Goal: Task Accomplishment & Management: Manage account settings

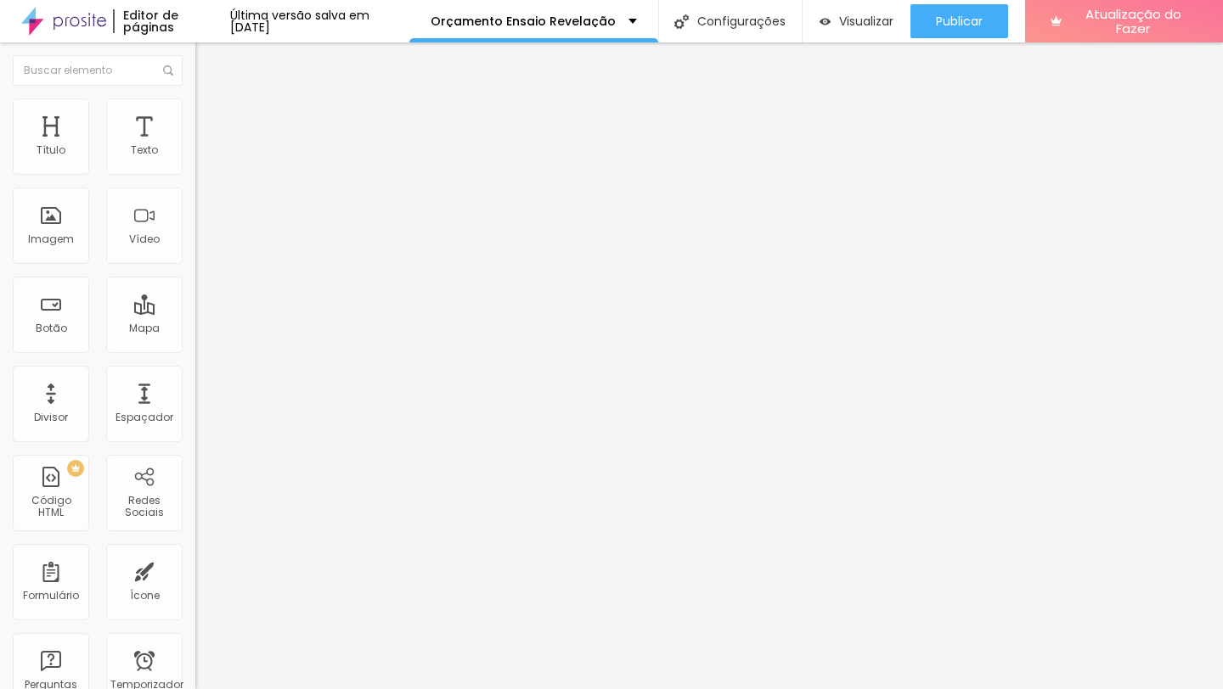
click at [211, 117] on font "Estilo" at bounding box center [224, 110] width 26 height 14
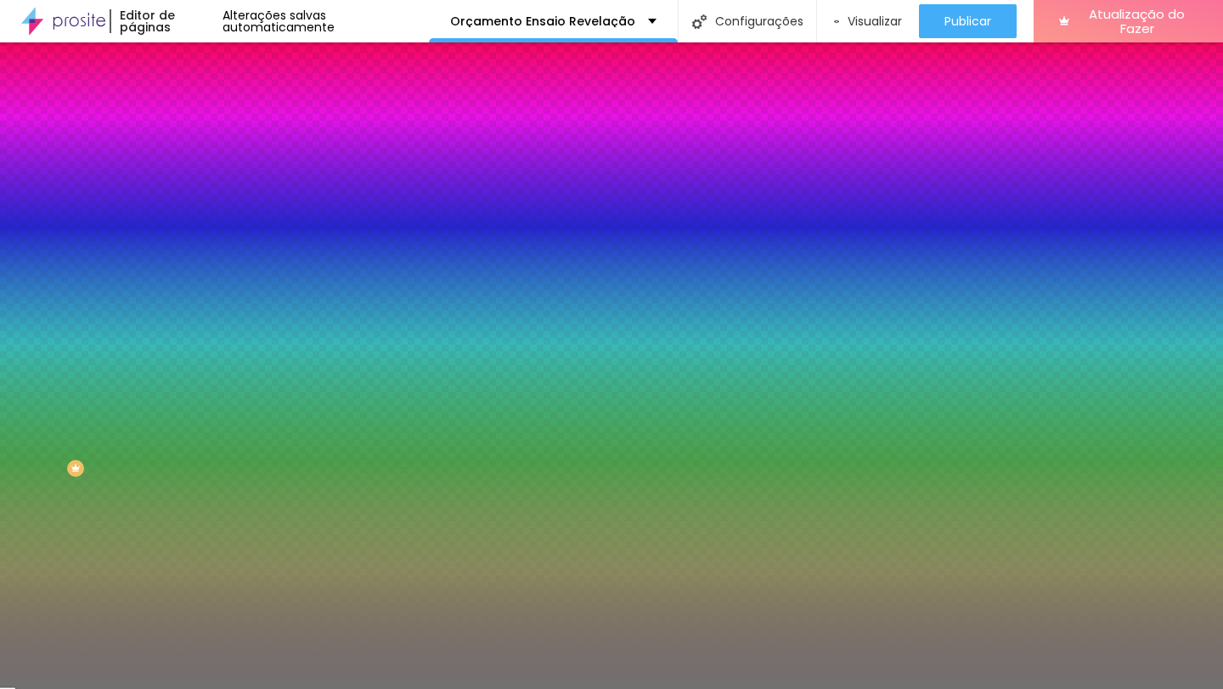
type input "9"
type input "1"
drag, startPoint x: 77, startPoint y: 273, endPoint x: 0, endPoint y: 264, distance: 77.7
type input "1"
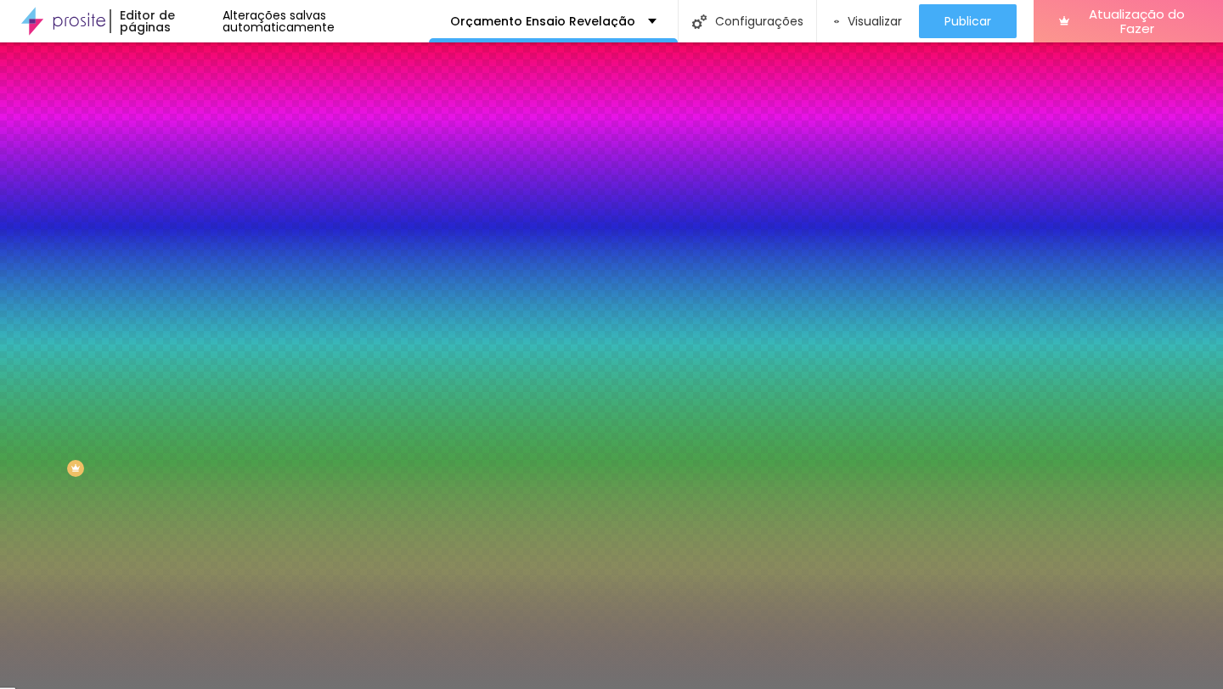
click at [195, 264] on input "range" at bounding box center [250, 257] width 110 height 14
click at [195, 162] on div at bounding box center [292, 162] width 195 height 0
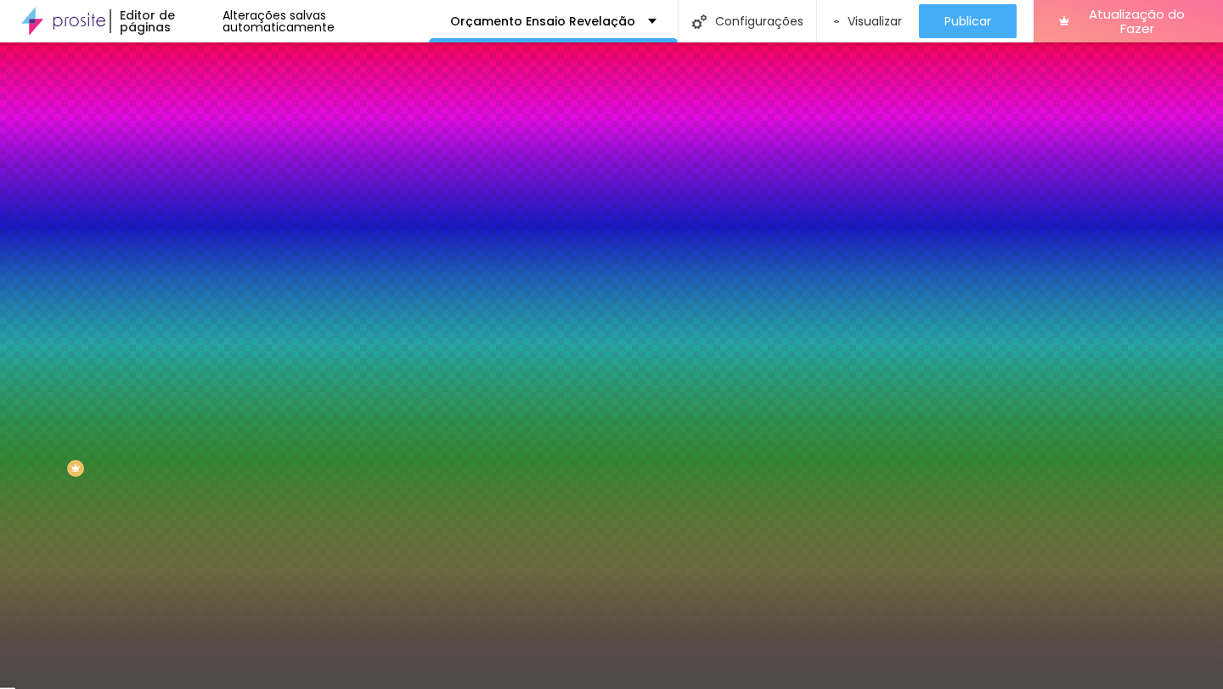
type input "#000000"
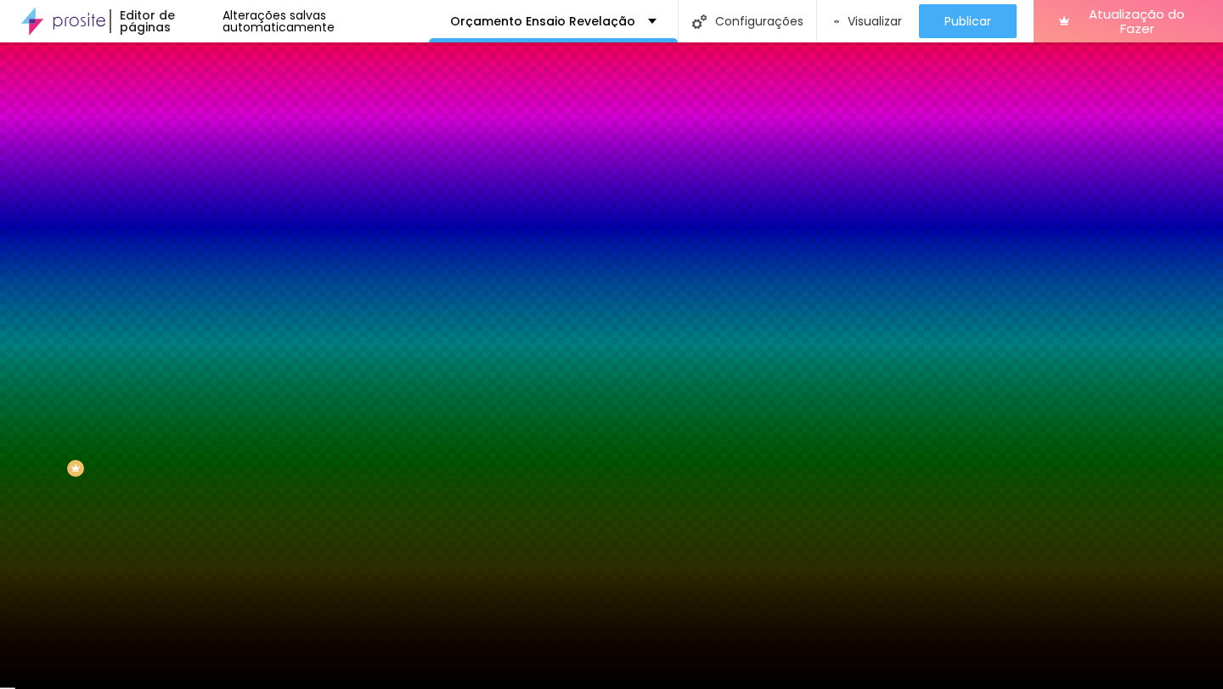
drag, startPoint x: 52, startPoint y: 216, endPoint x: 4, endPoint y: 384, distance: 174.7
click at [195, 384] on div "Editar nulo Conteúdo Estilo Avançado Cor Voltar ao padrão #000000 Tamanho 50 % …" at bounding box center [292, 365] width 195 height 647
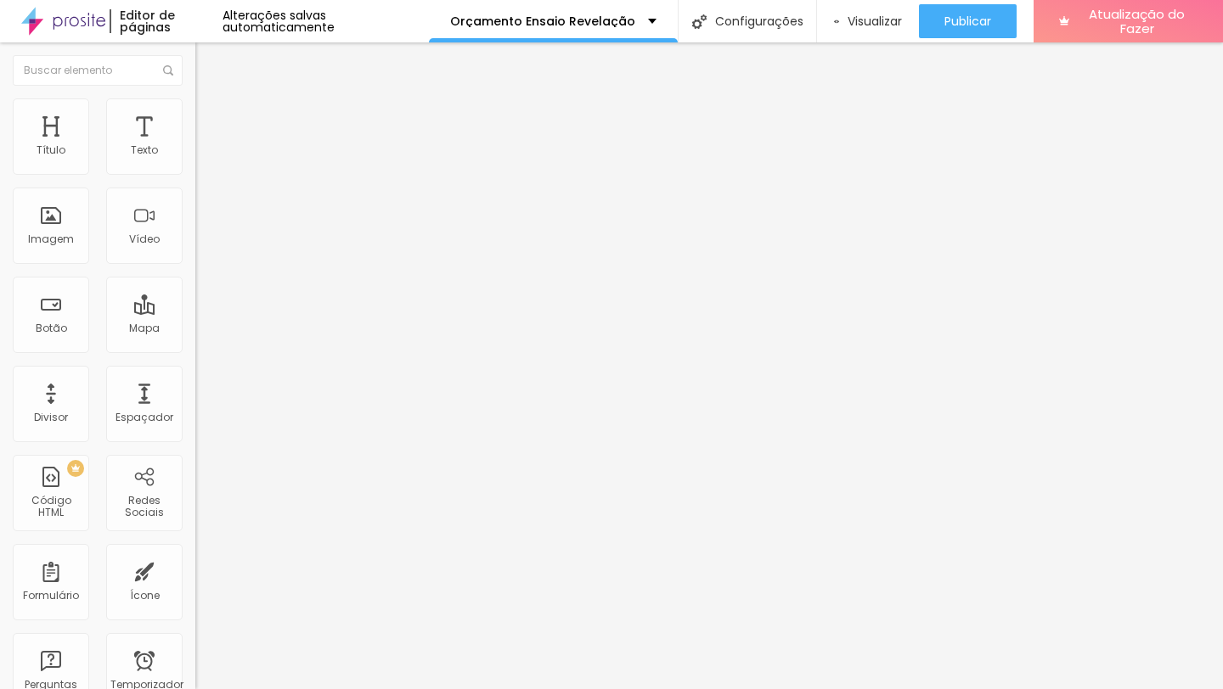
click at [211, 122] on font "Avançado" at bounding box center [239, 127] width 56 height 14
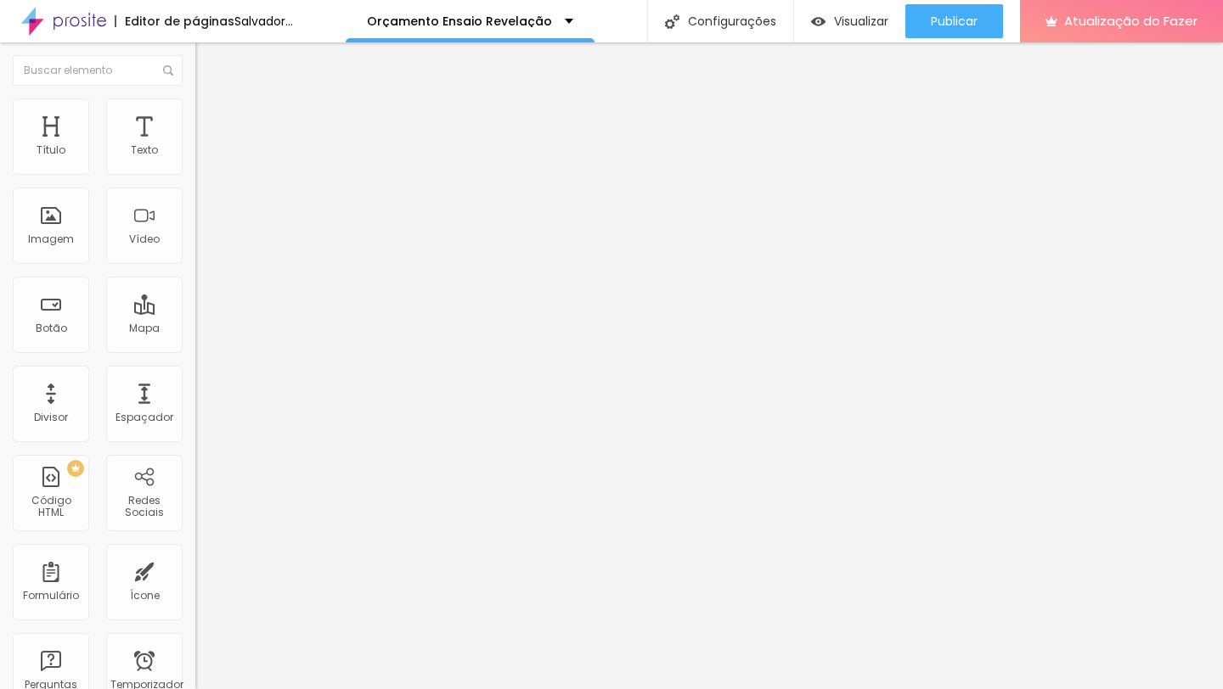
type input "15"
type input "0"
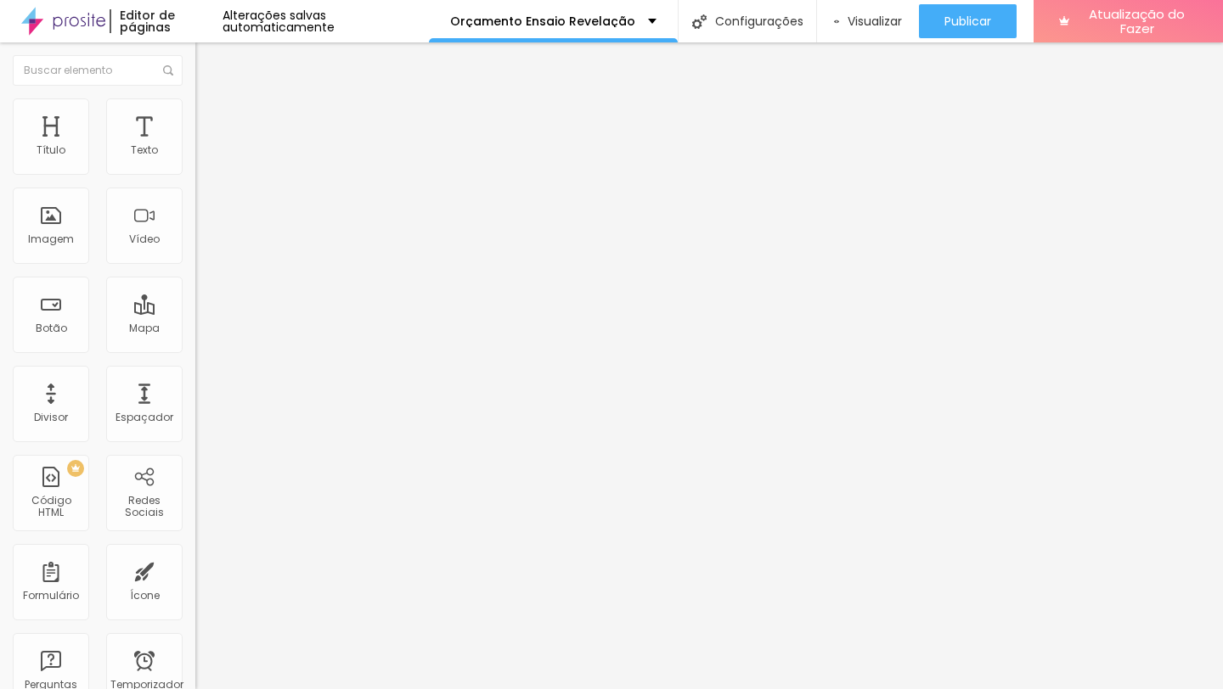
drag, startPoint x: 70, startPoint y: 162, endPoint x: 14, endPoint y: 166, distance: 56.1
type input "0"
click at [195, 329] on input "range" at bounding box center [250, 336] width 110 height 14
click at [205, 146] on font "Adicionar imagem" at bounding box center [254, 139] width 99 height 14
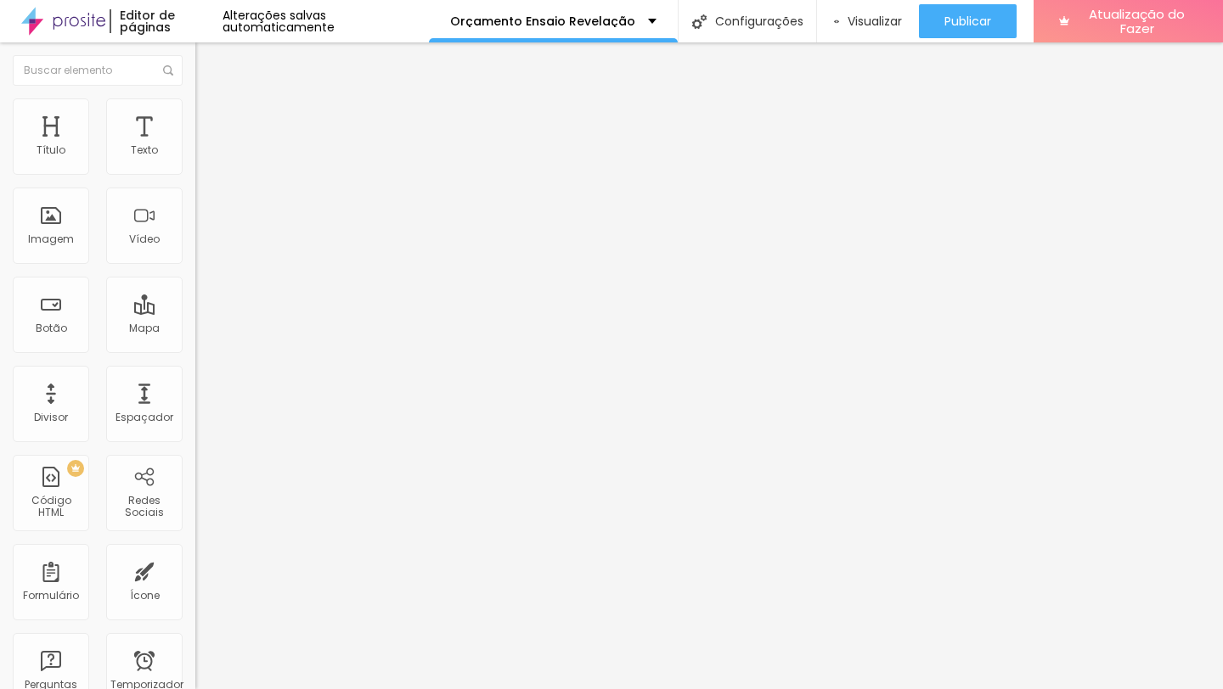
click at [195, 98] on li "Estilo" at bounding box center [292, 106] width 195 height 17
type input "95"
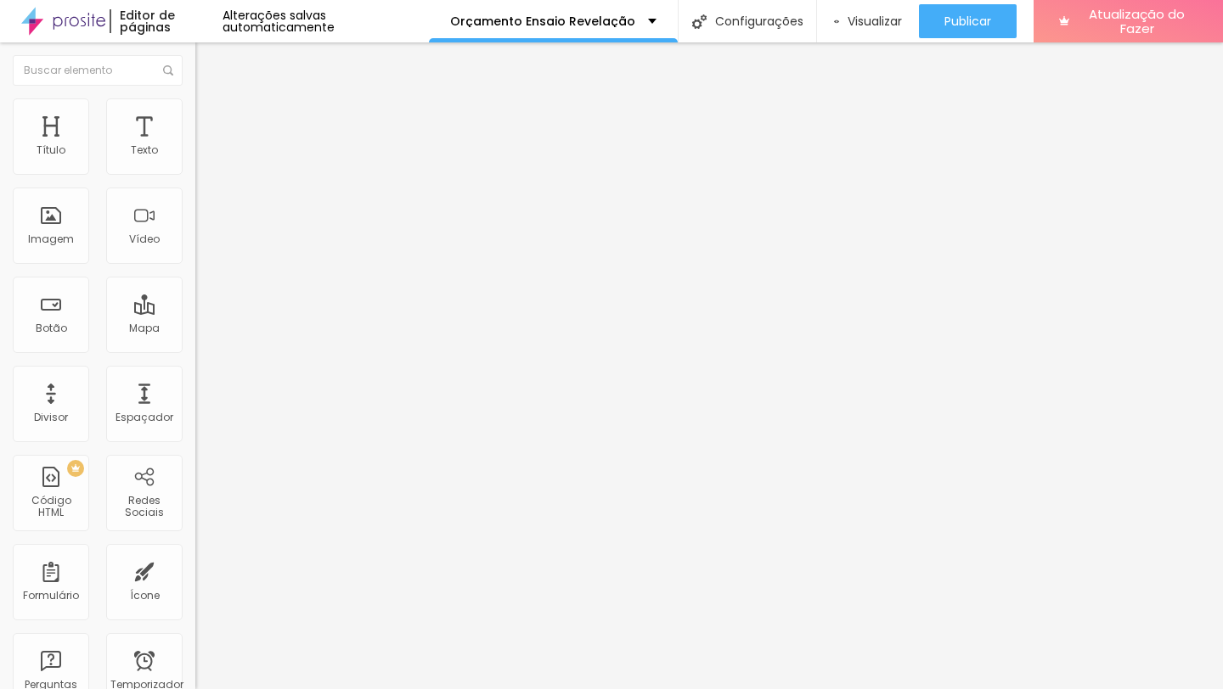
type input "75"
type input "70"
type input "65"
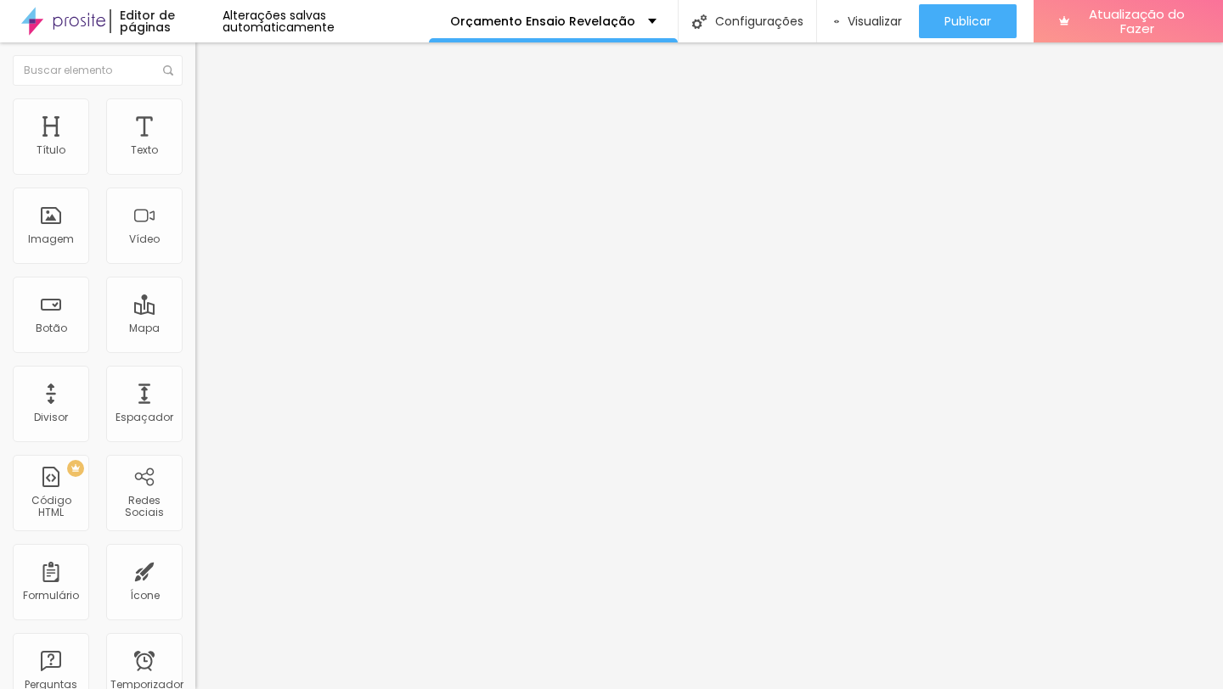
type input "65"
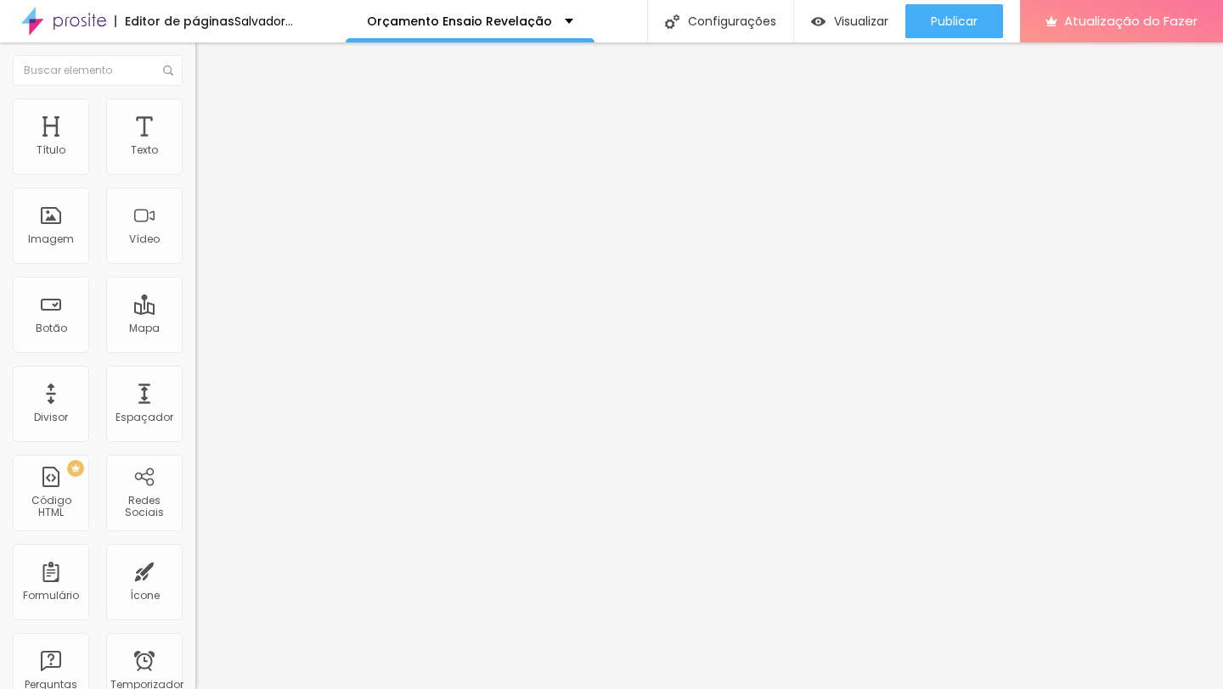
type input "60"
type input "55"
type input "50"
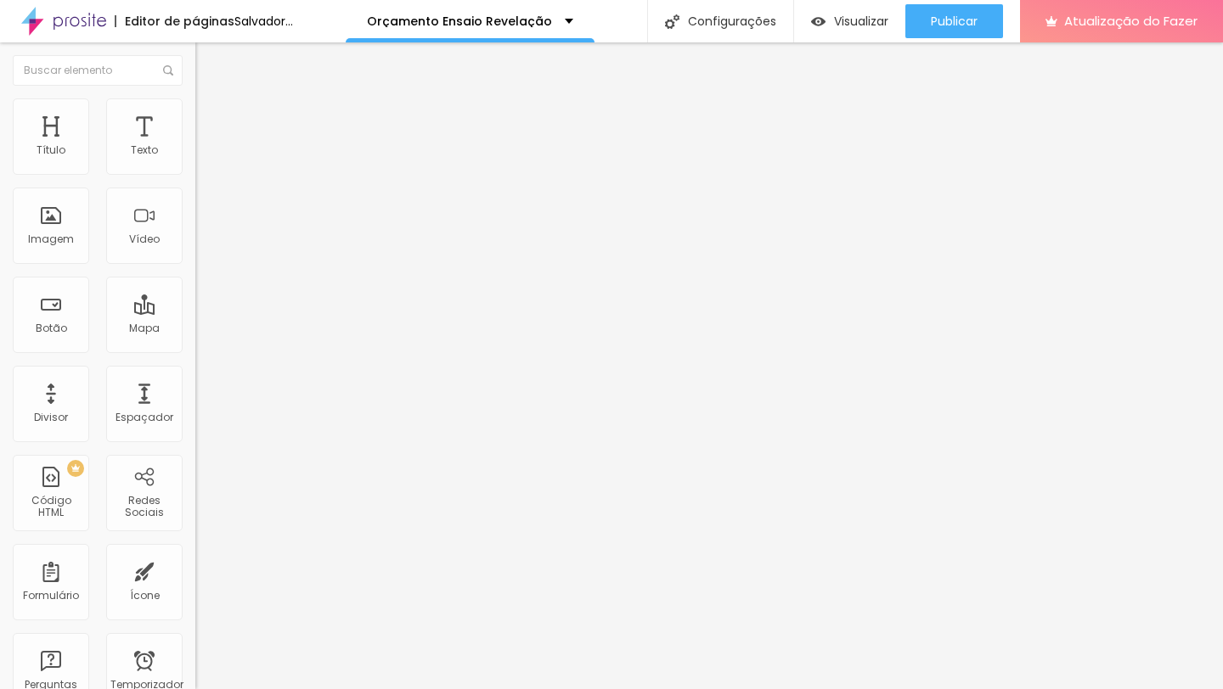
type input "50"
type input "45"
type input "40"
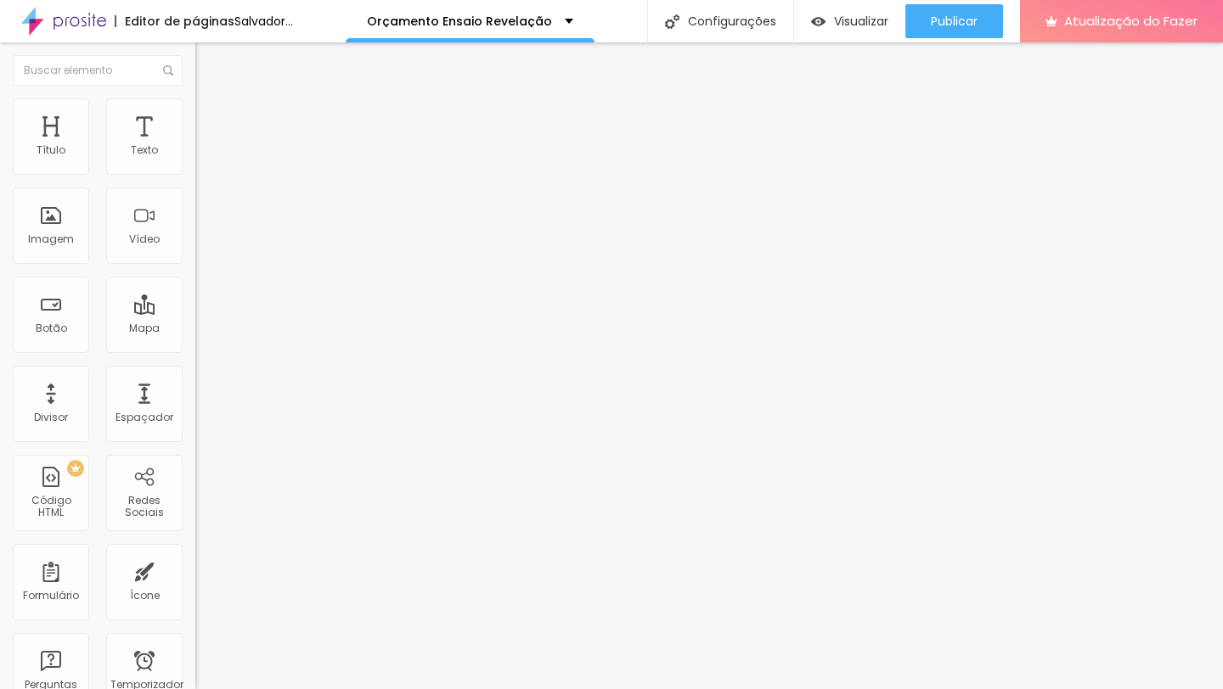
type input "45"
type input "50"
type input "55"
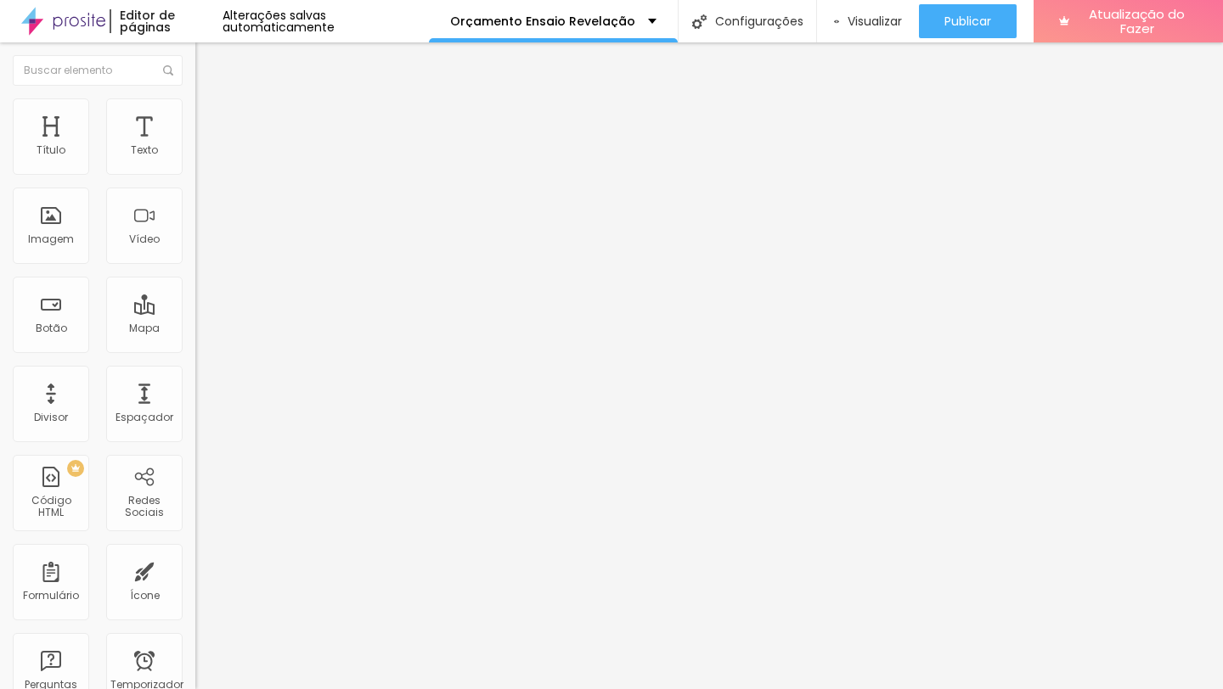
drag, startPoint x: 178, startPoint y: 183, endPoint x: 98, endPoint y: 179, distance: 80.8
type input "55"
click at [195, 174] on input "range" at bounding box center [250, 167] width 110 height 14
click at [195, 110] on li "Estilo" at bounding box center [292, 106] width 195 height 17
type input "50"
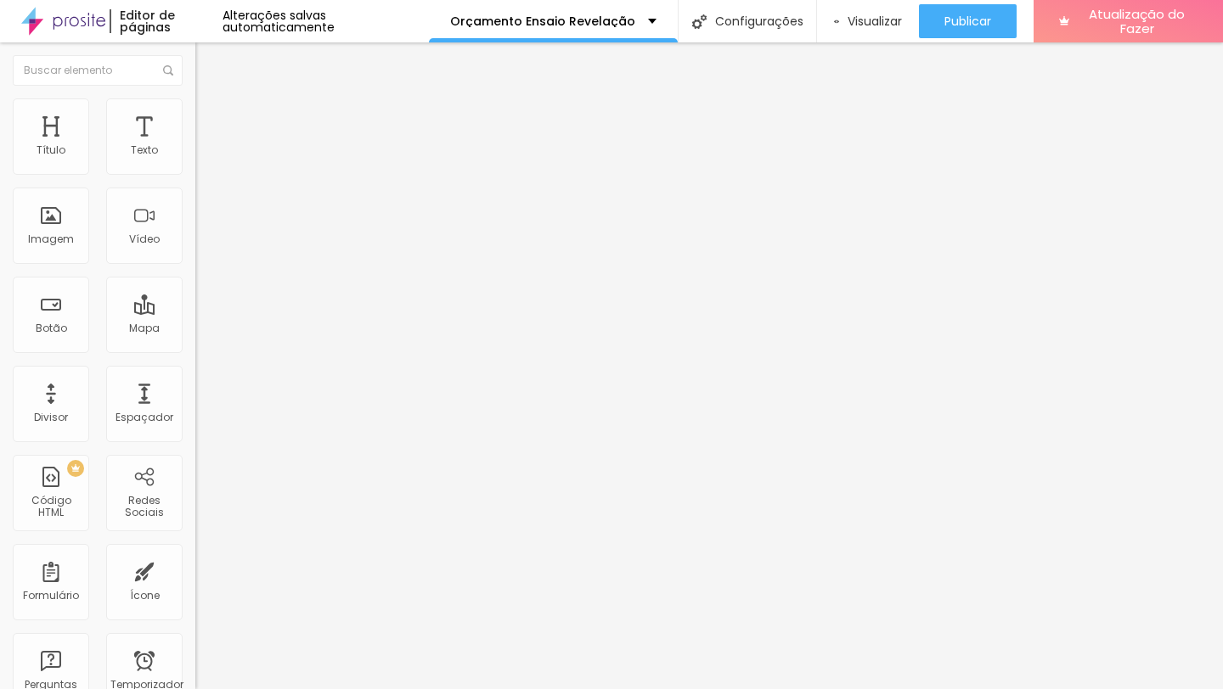
type input "50"
click at [195, 174] on input "range" at bounding box center [250, 167] width 110 height 14
click at [195, 312] on div "Editar nulo Conteúdo Estilo Avançado Alinhamento" at bounding box center [292, 365] width 195 height 647
click at [208, 64] on img "button" at bounding box center [215, 62] width 14 height 14
click at [211, 120] on font "Avançado" at bounding box center [239, 127] width 56 height 14
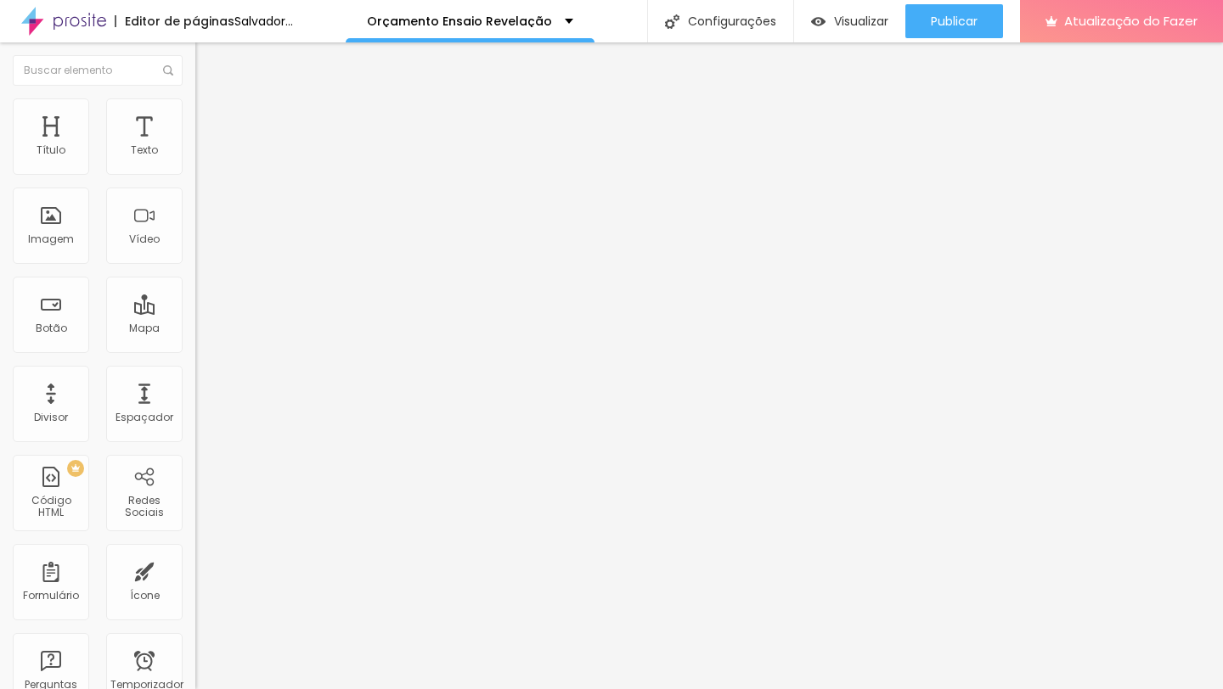
type input "15"
type input "10"
type input "5"
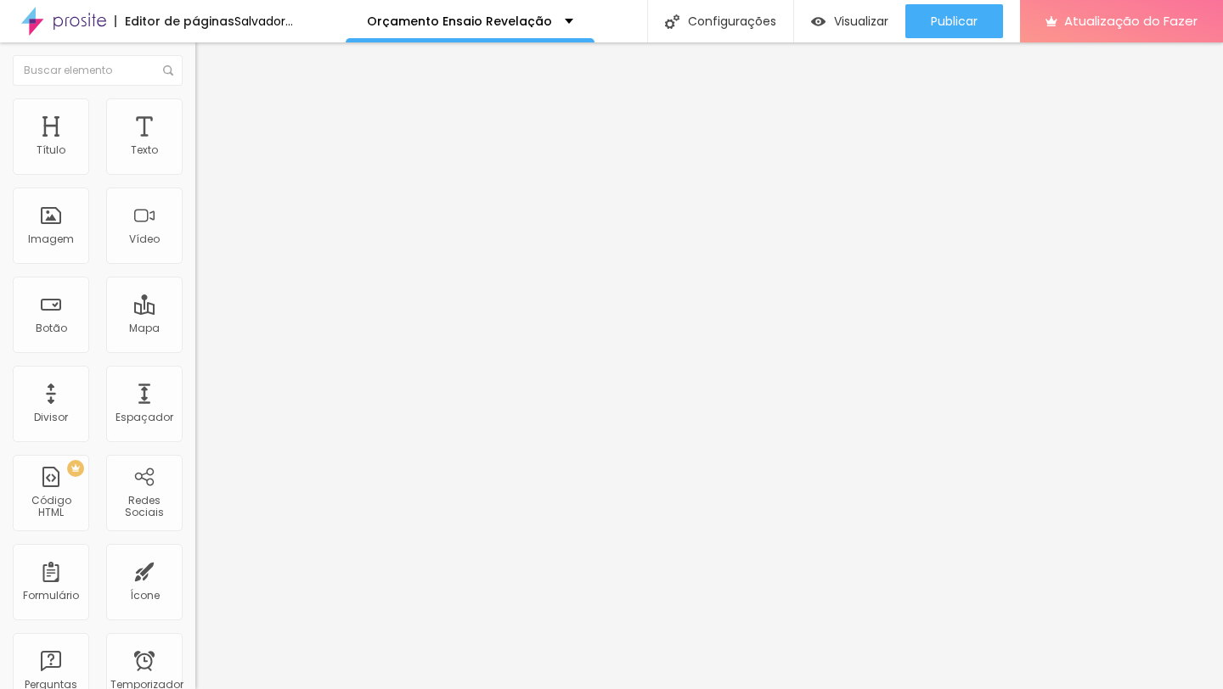
type input "5"
type input "0"
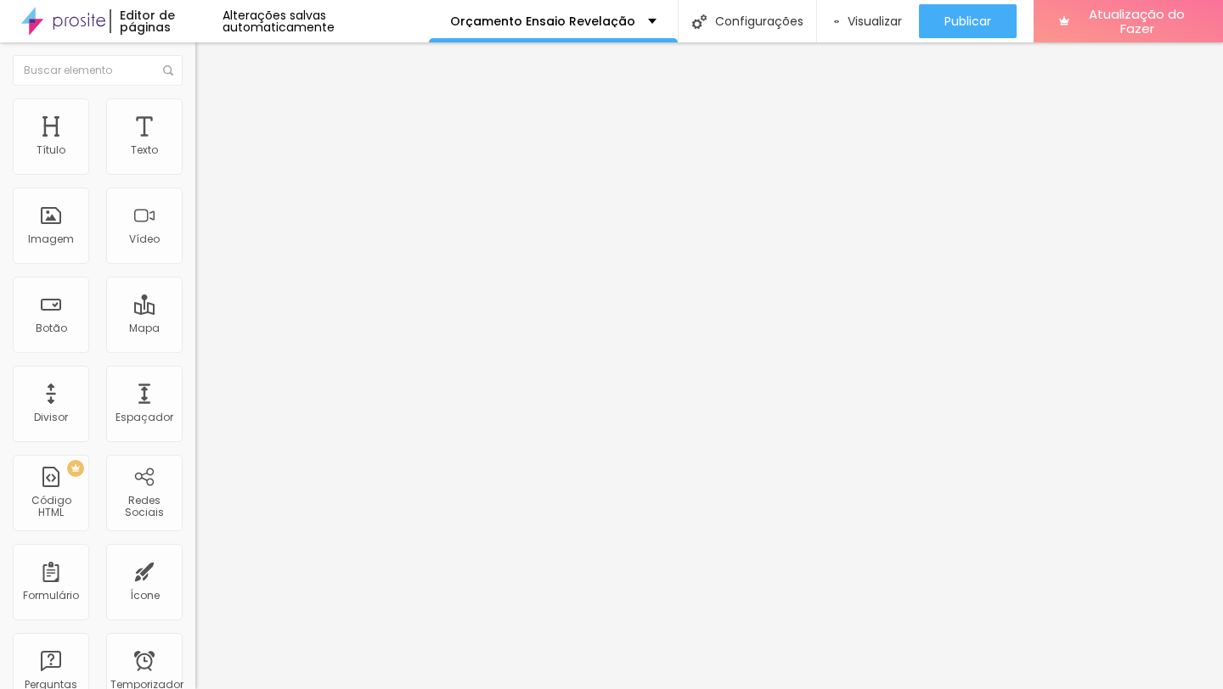
drag, startPoint x: 69, startPoint y: 166, endPoint x: 29, endPoint y: 165, distance: 39.9
type input "0"
click at [195, 329] on input "range" at bounding box center [250, 336] width 110 height 14
click at [205, 146] on font "Adicionar imagem" at bounding box center [254, 139] width 99 height 14
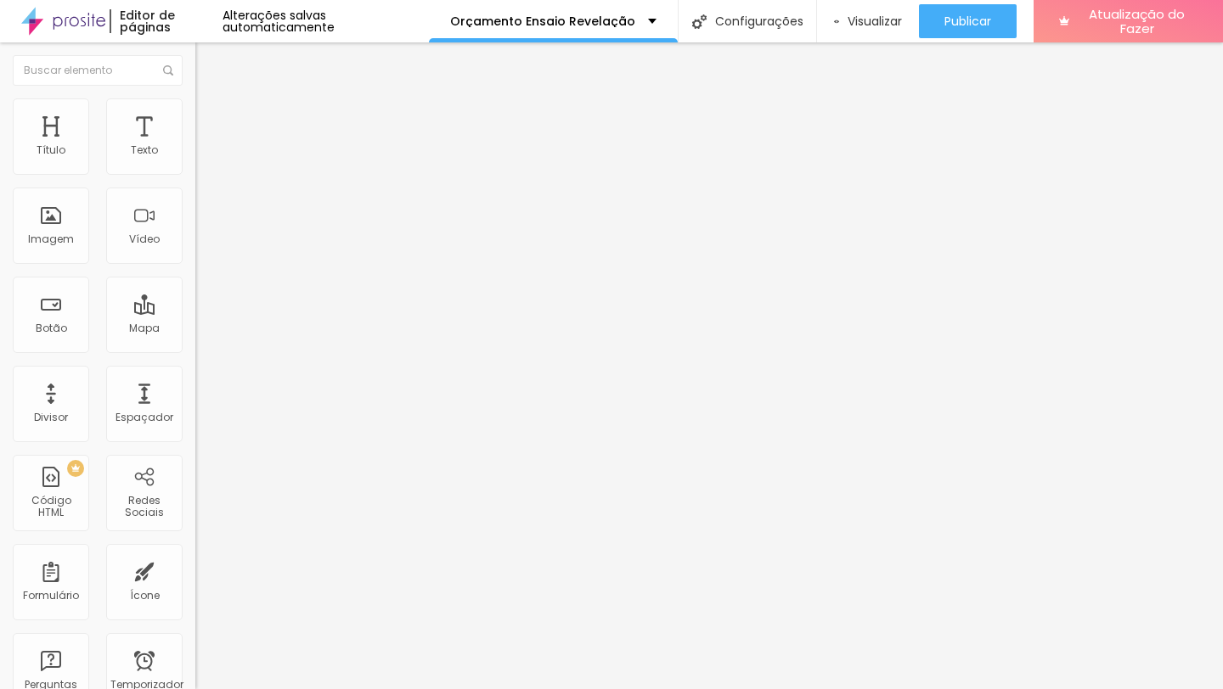
click at [195, 110] on li "Estilo" at bounding box center [292, 106] width 195 height 17
type input "95"
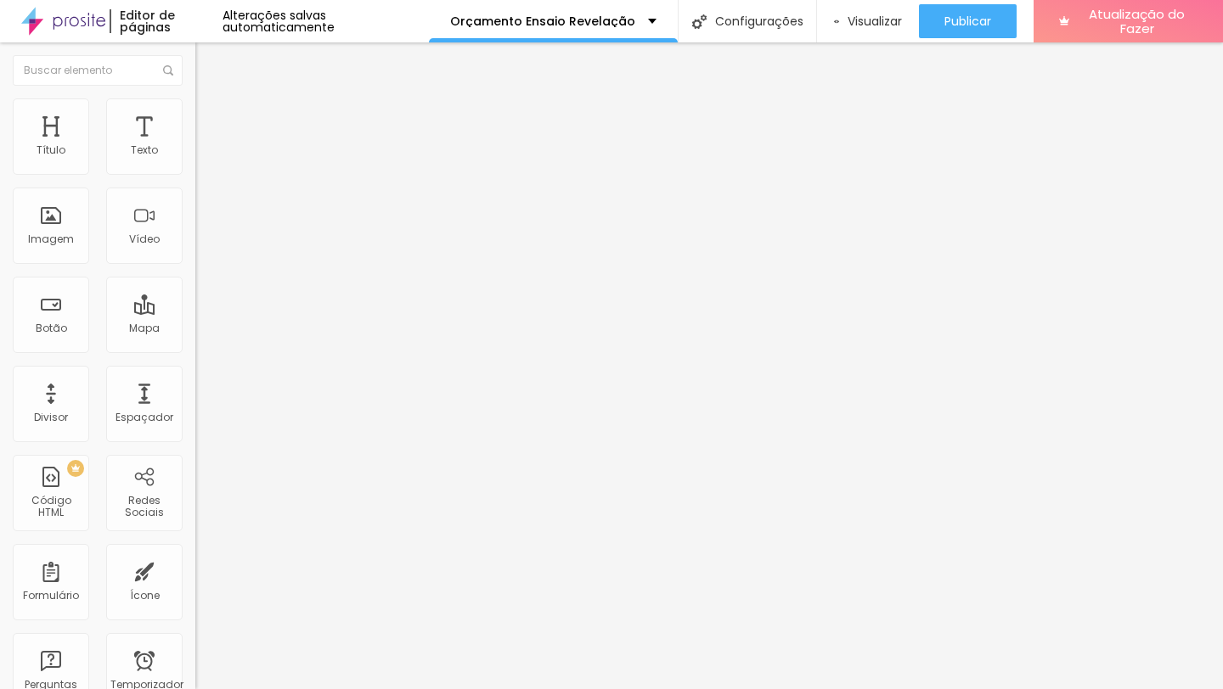
type input "90"
type input "80"
type input "75"
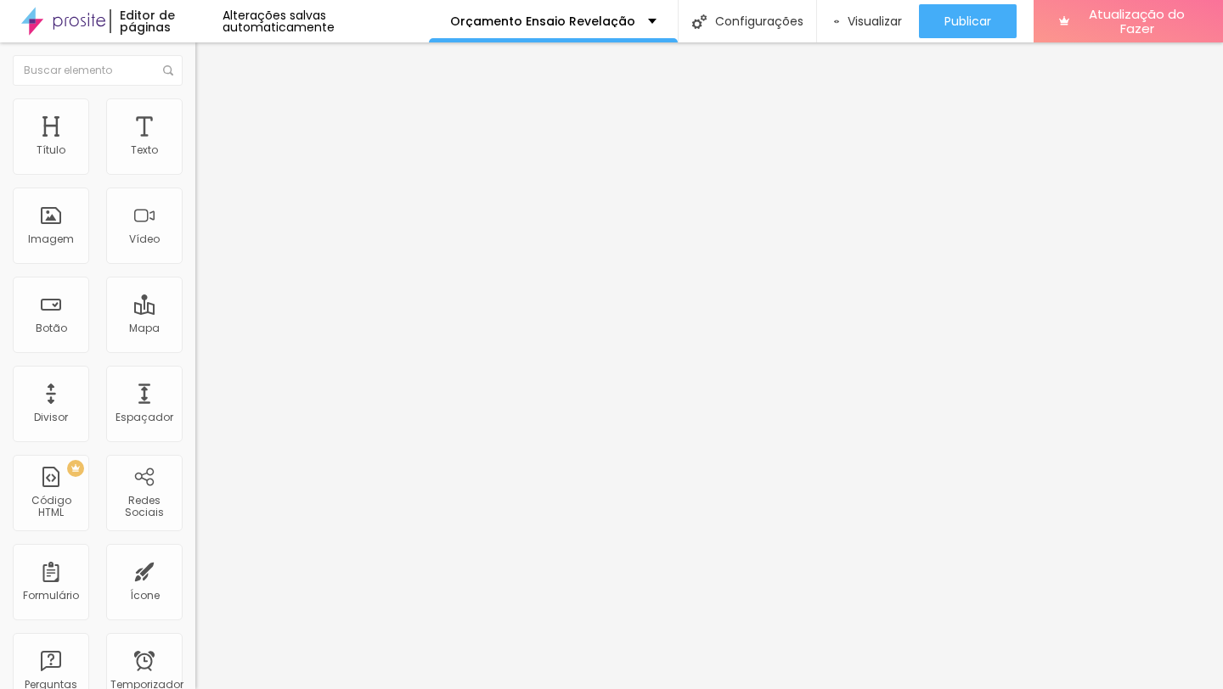
type input "75"
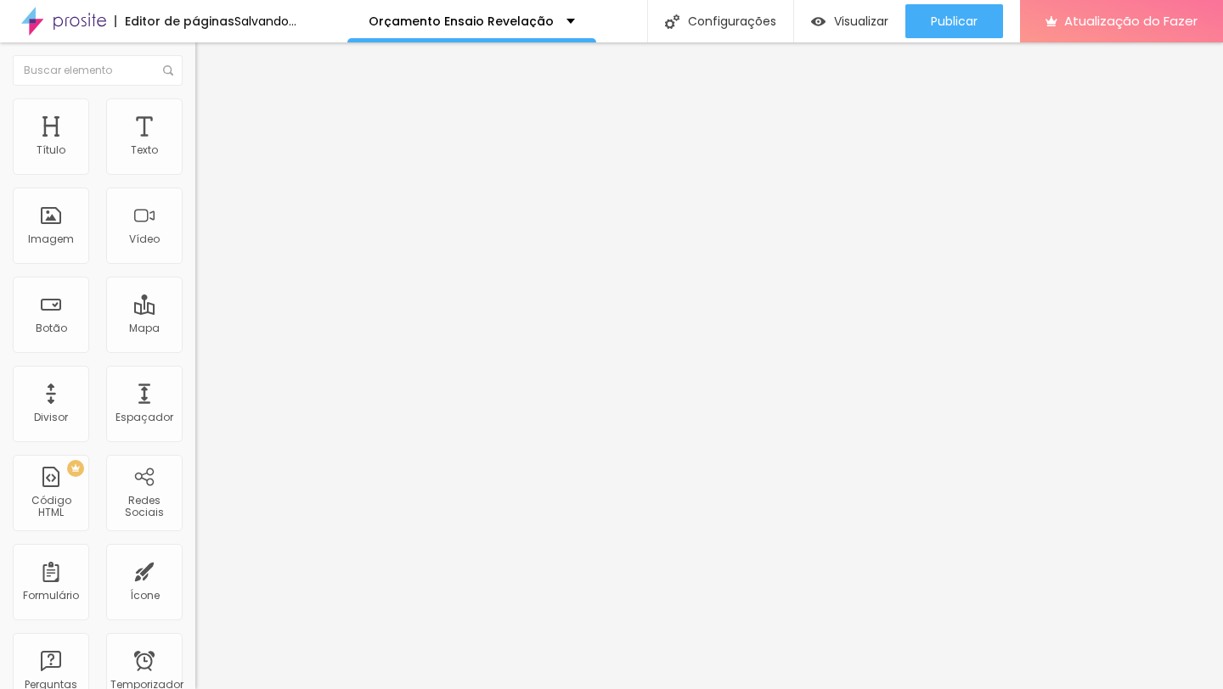
type input "70"
type input "65"
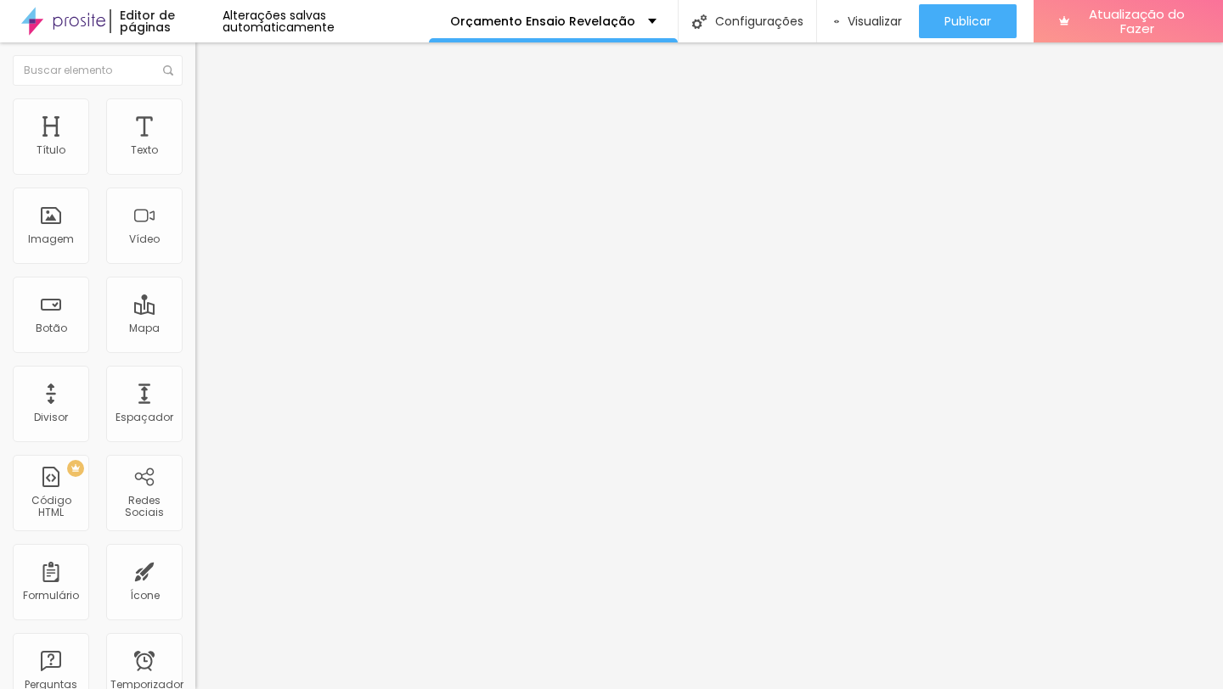
drag, startPoint x: 174, startPoint y: 183, endPoint x: 117, endPoint y: 190, distance: 57.4
type input "65"
click at [195, 174] on input "range" at bounding box center [250, 167] width 110 height 14
click at [208, 62] on img "button" at bounding box center [215, 62] width 14 height 14
click at [195, 251] on button "button" at bounding box center [207, 242] width 24 height 18
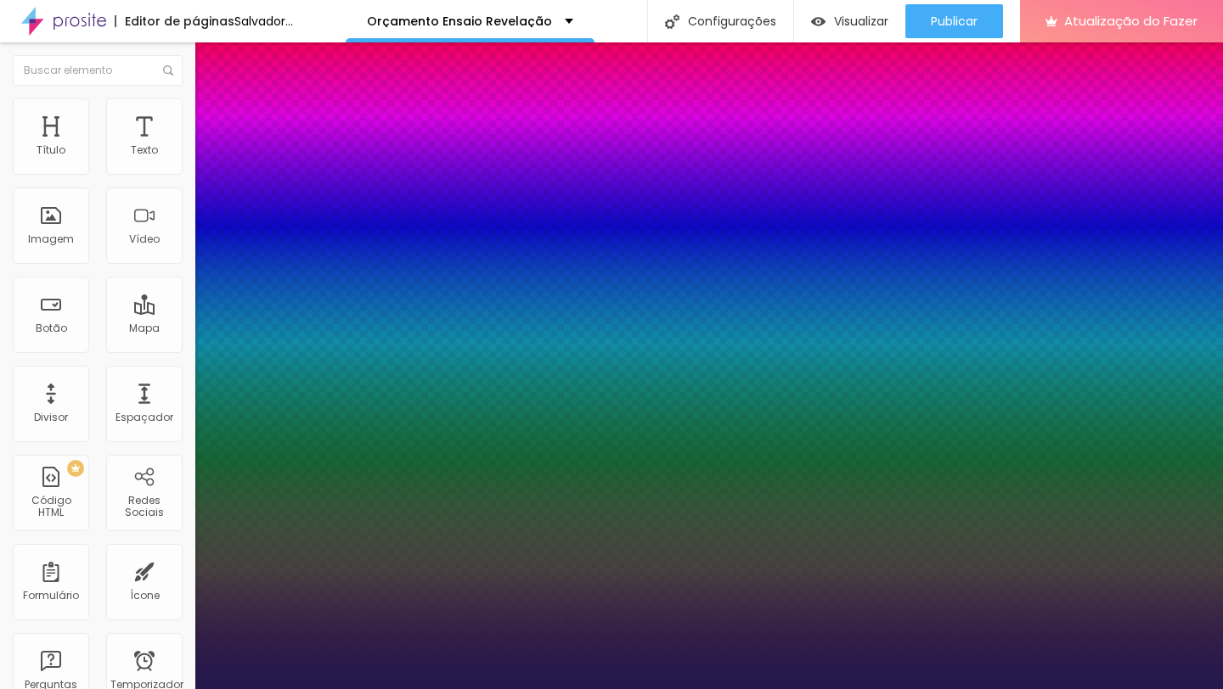
type input "1"
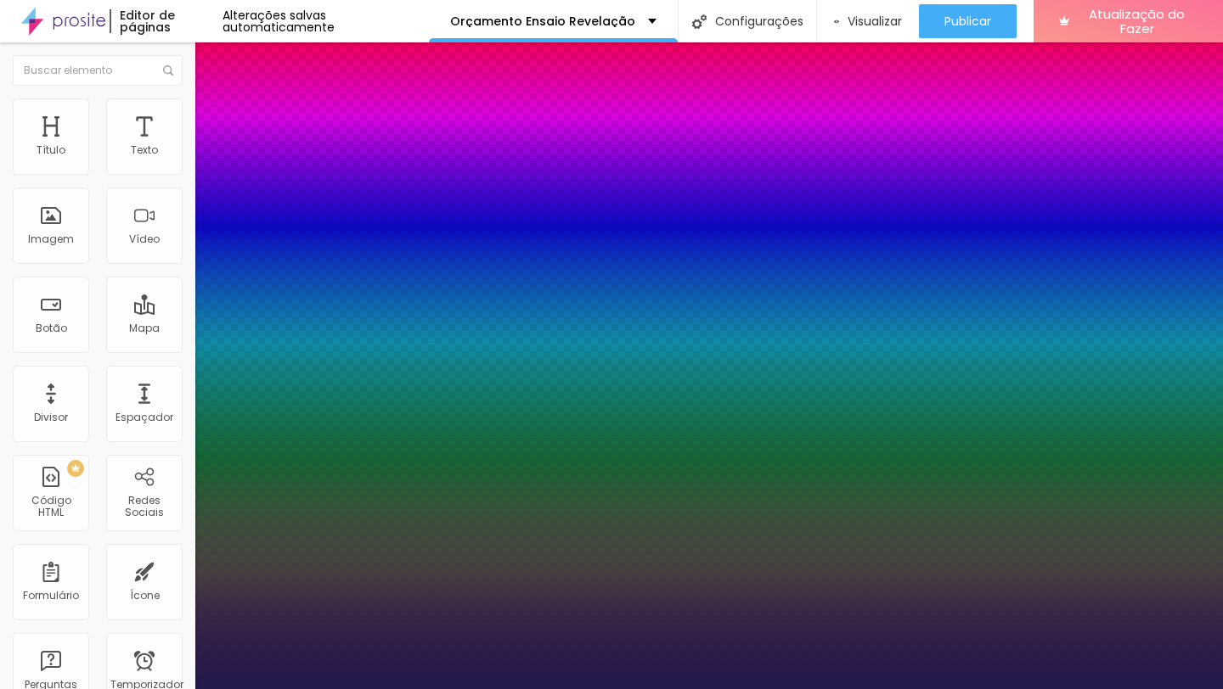
select select "PoiretOne"
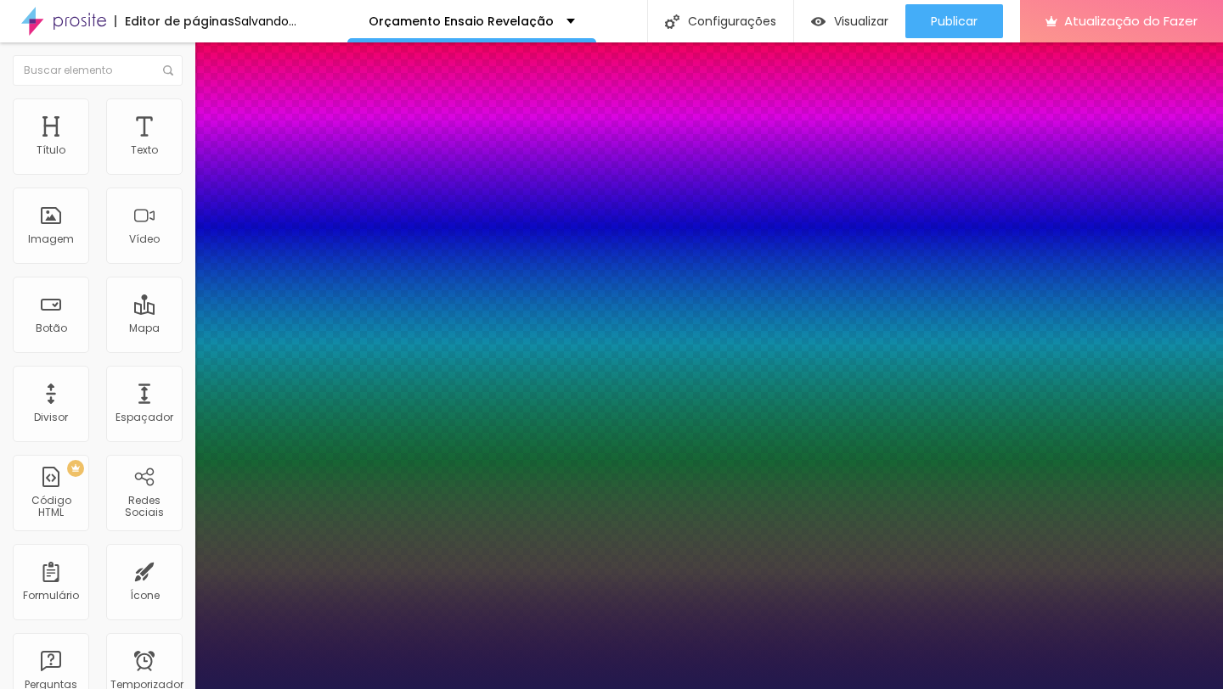
type input "1"
type input "20"
type input "1"
type input "21"
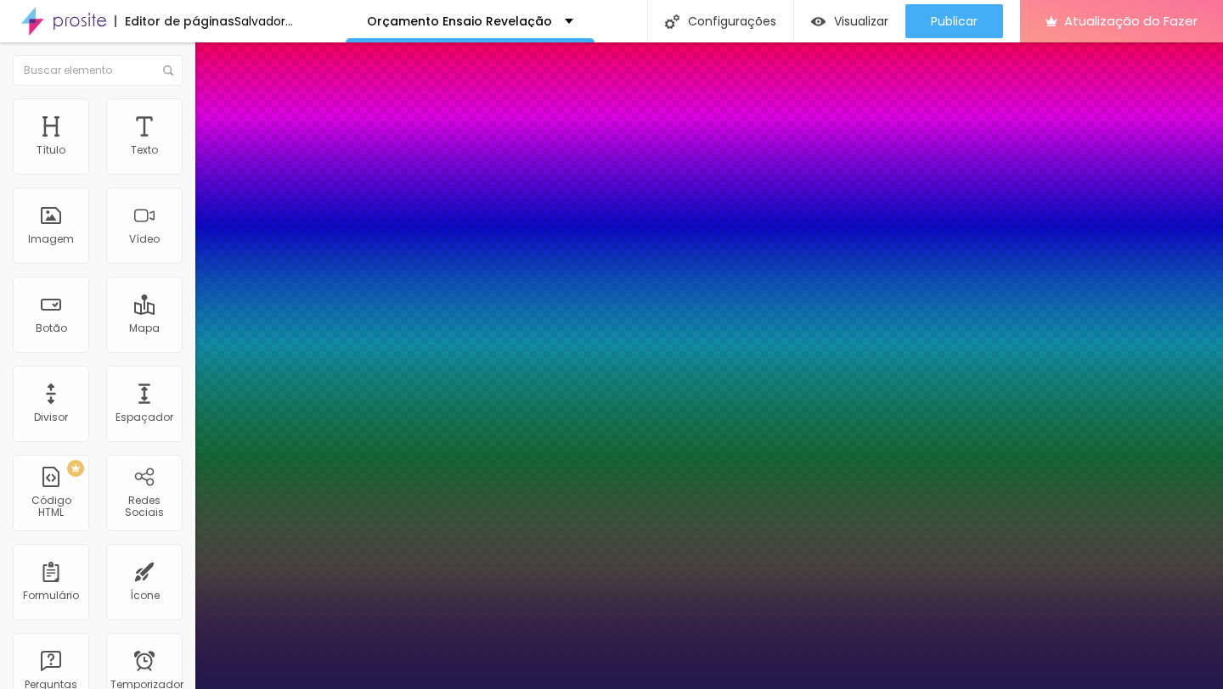
type input "21"
type input "1"
type input "22"
type input "1"
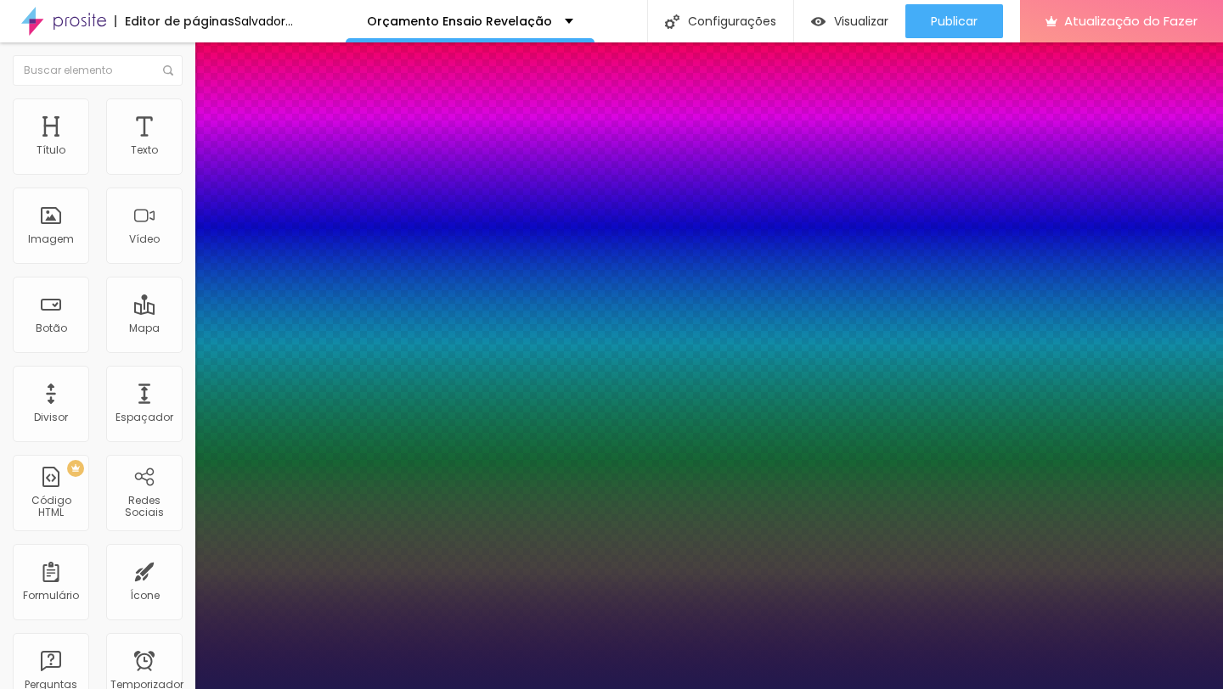
type input "23"
type input "1"
drag, startPoint x: 228, startPoint y: 480, endPoint x: 238, endPoint y: 479, distance: 9.4
type input "23"
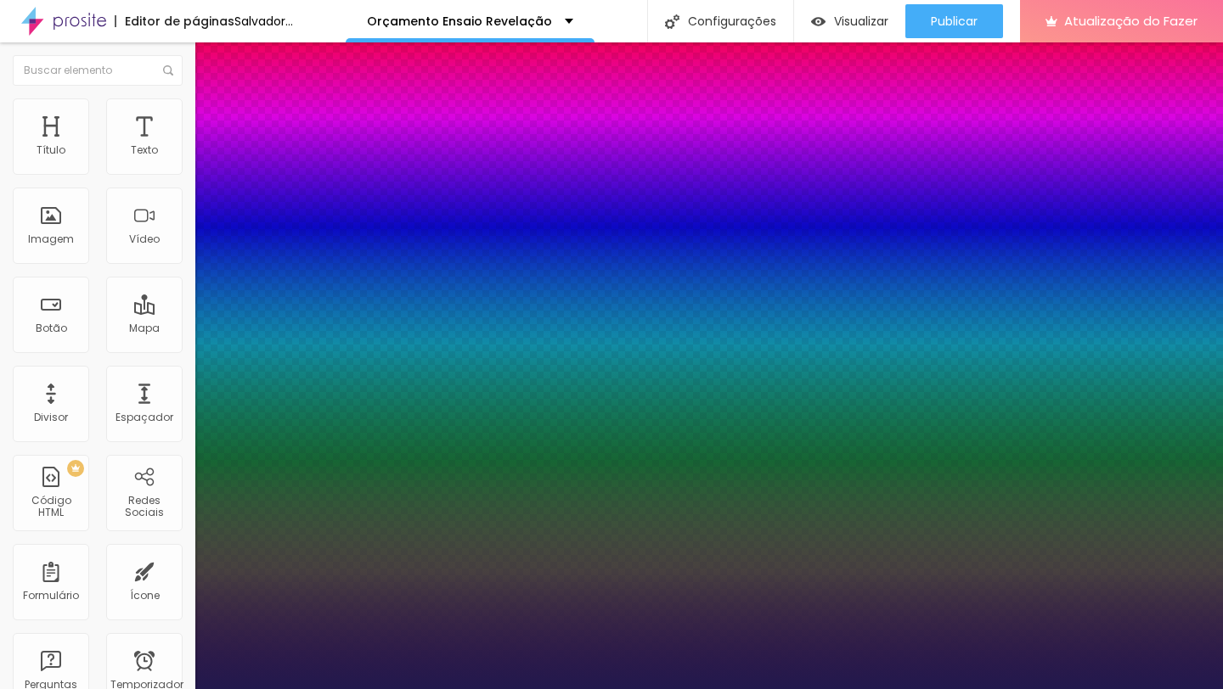
click at [888, 689] on div at bounding box center [611, 689] width 1223 height 0
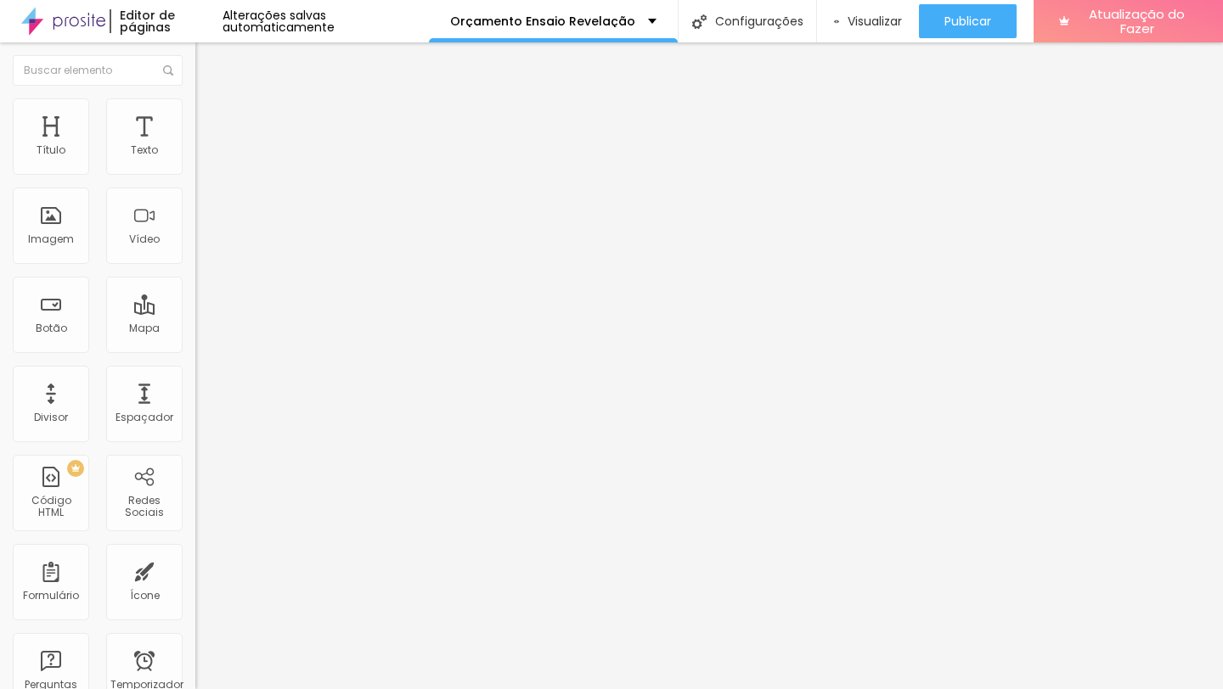
click at [208, 67] on div "Editar nulo" at bounding box center [252, 62] width 88 height 14
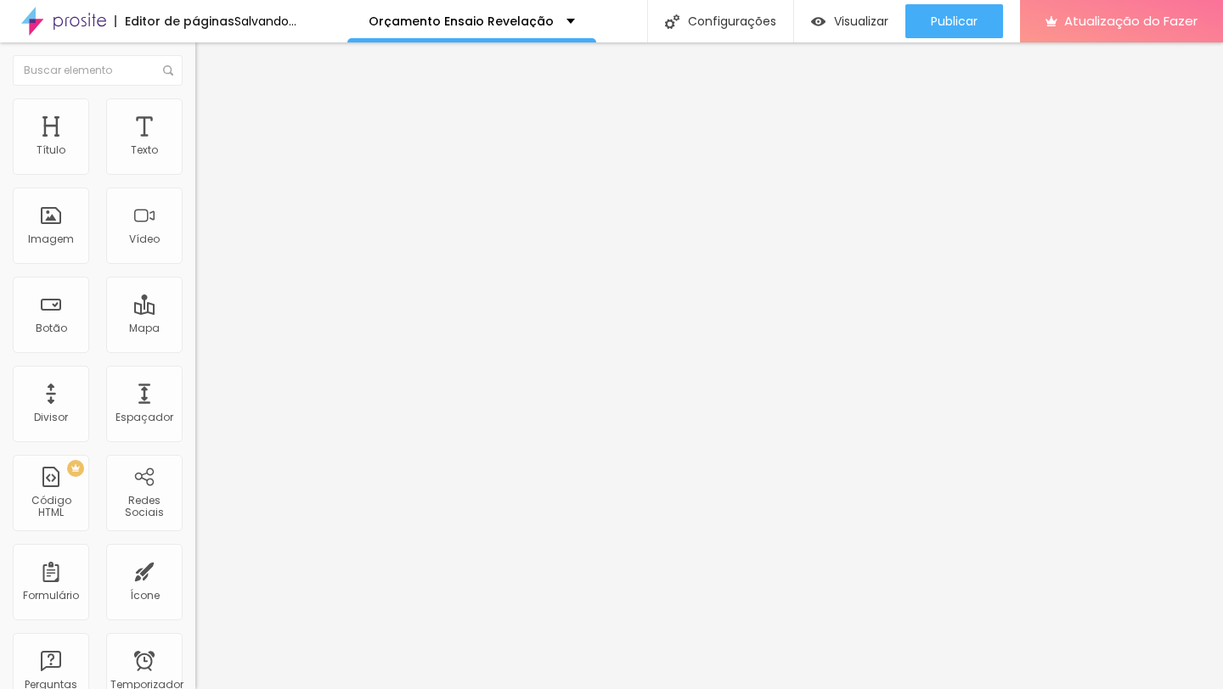
click at [208, 57] on img "button" at bounding box center [215, 62] width 14 height 14
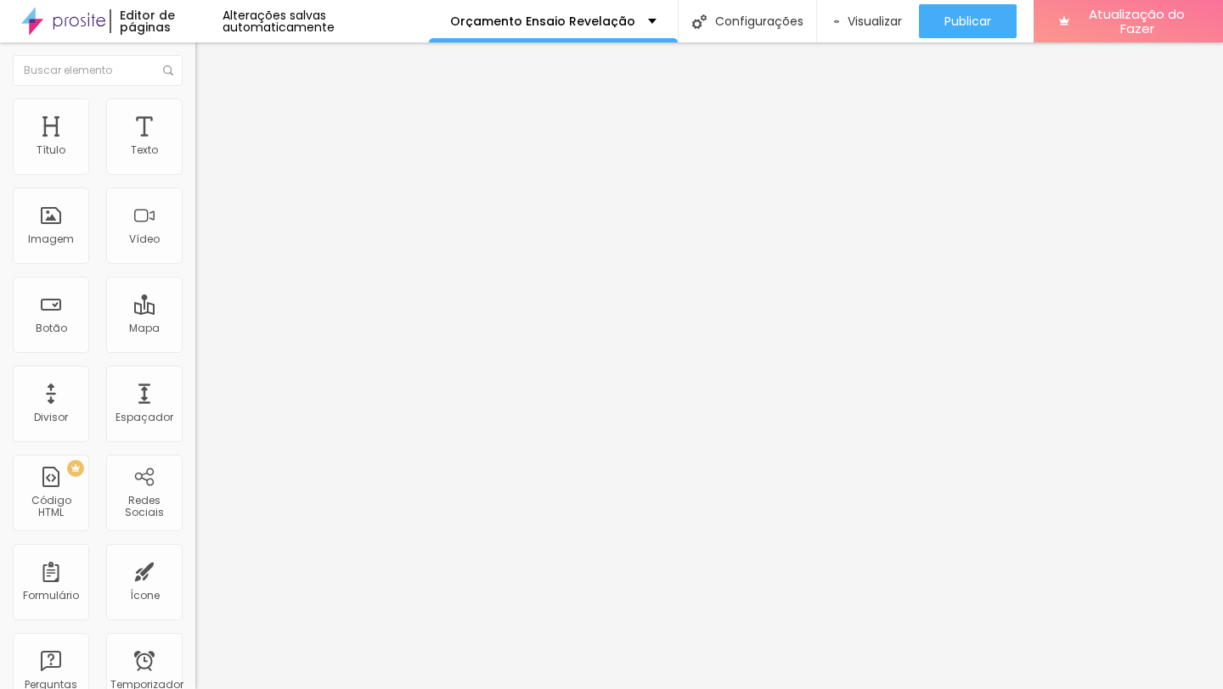
click at [208, 66] on img "button" at bounding box center [215, 62] width 14 height 14
click at [195, 486] on div "Editar nulo Estilo Avançado Tamanho Título 1 H1 Título 2 H2 Título 3 H3 Título …" at bounding box center [292, 365] width 195 height 647
click at [208, 65] on div "Editar nulo" at bounding box center [252, 62] width 88 height 14
click at [195, 56] on button "Editar nulo" at bounding box center [292, 61] width 195 height 39
click at [211, 117] on font "Avançado" at bounding box center [239, 110] width 56 height 14
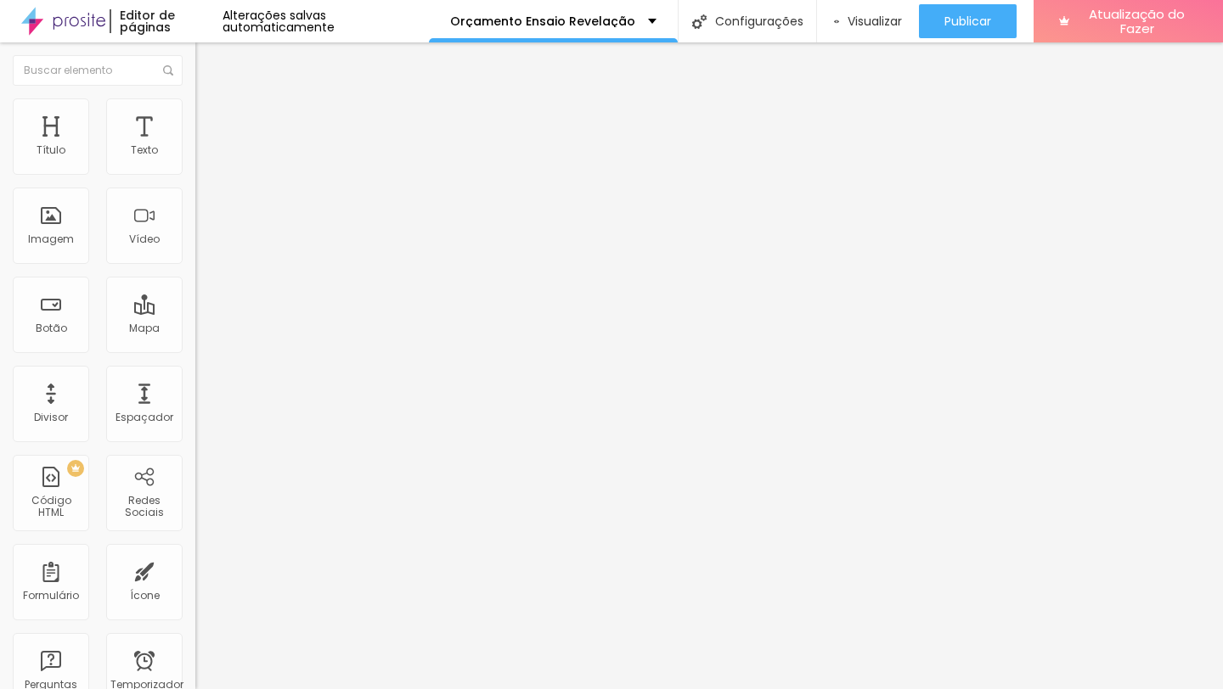
click at [208, 64] on img "button" at bounding box center [215, 62] width 14 height 14
click at [204, 156] on icon "button" at bounding box center [207, 152] width 7 height 7
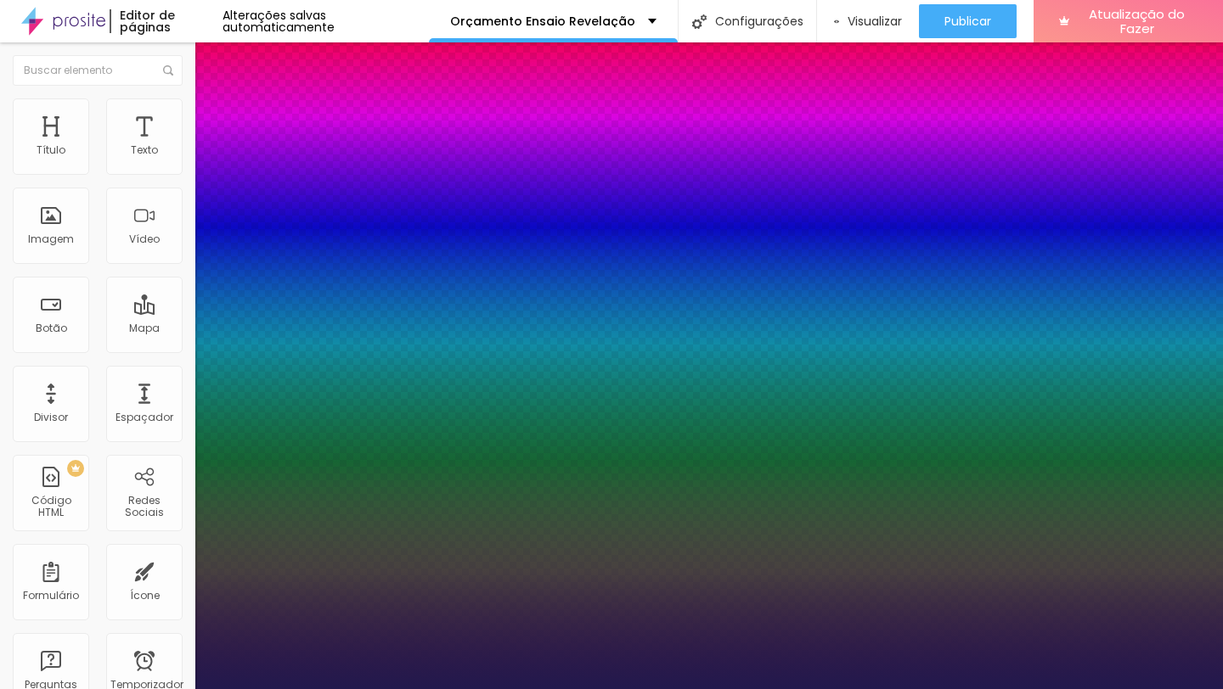
type input "1"
select select "PoiretOne"
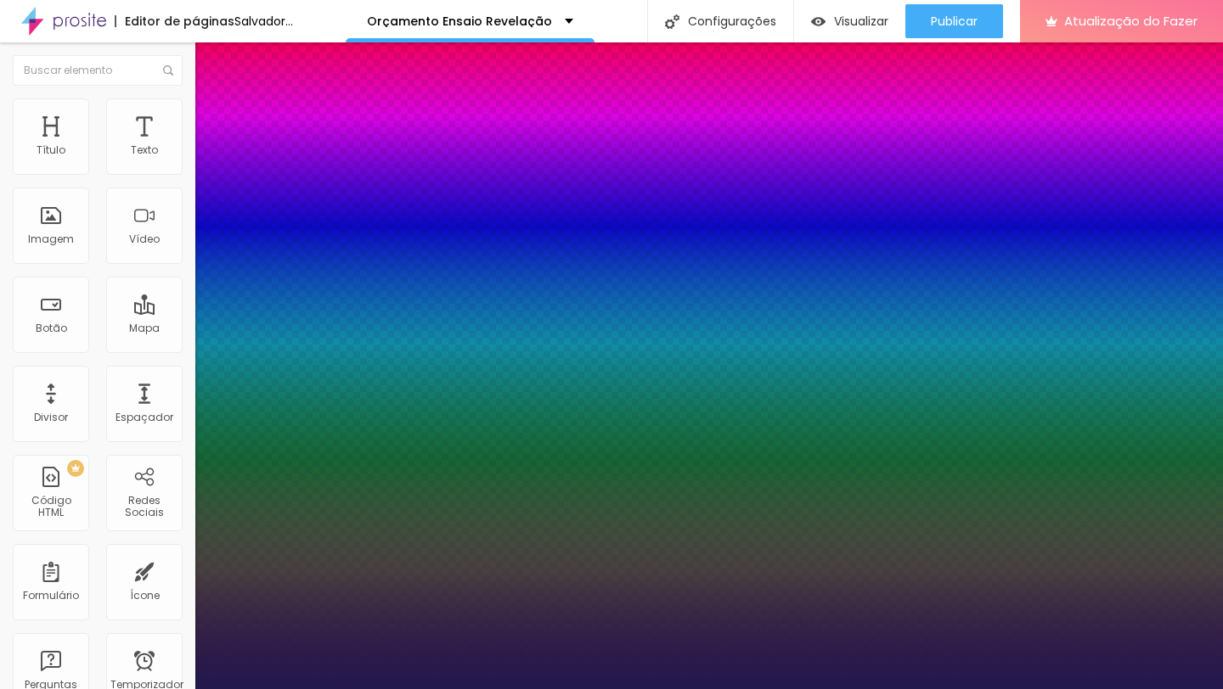
type input "1"
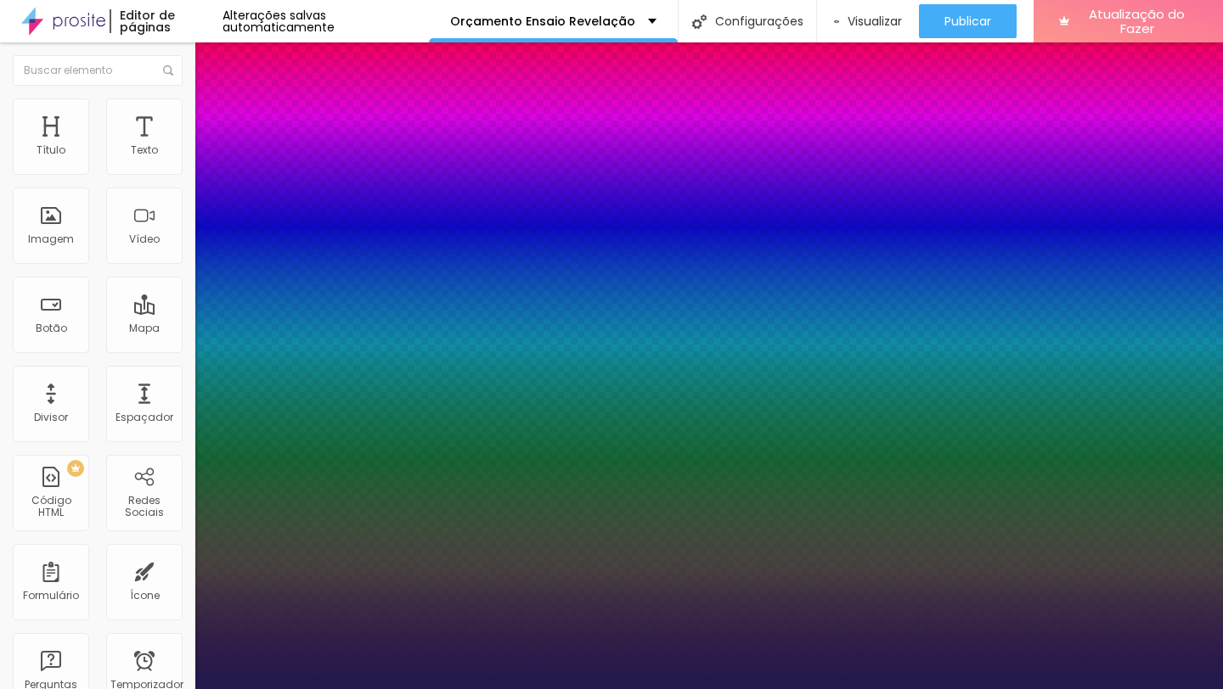
type input "19"
type input "1"
type input "18"
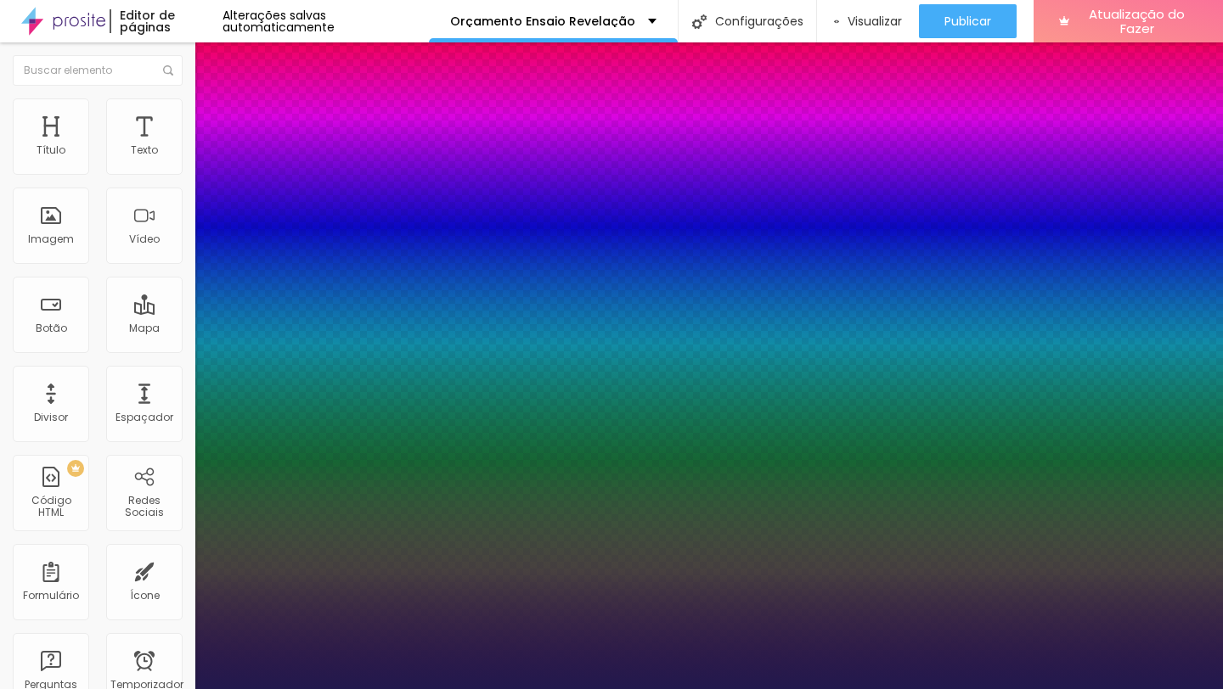
type input "1"
type input "26"
type input "1"
type input "27"
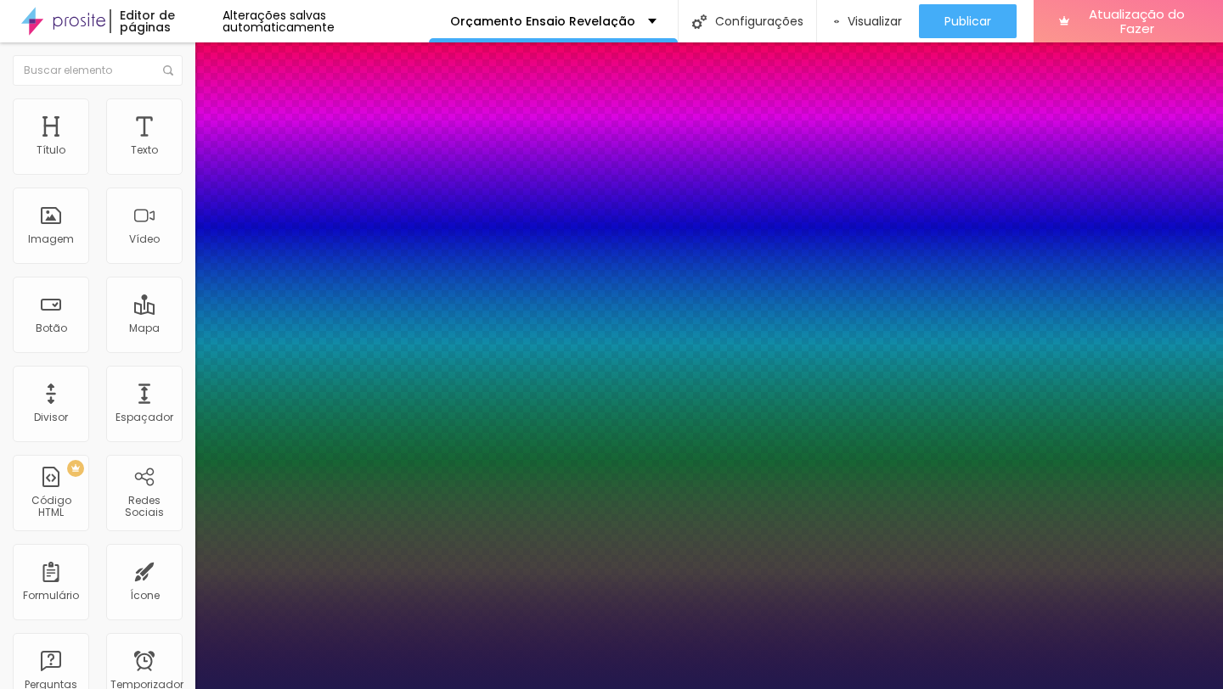
type input "27"
type input "1"
type input "28"
type input "1"
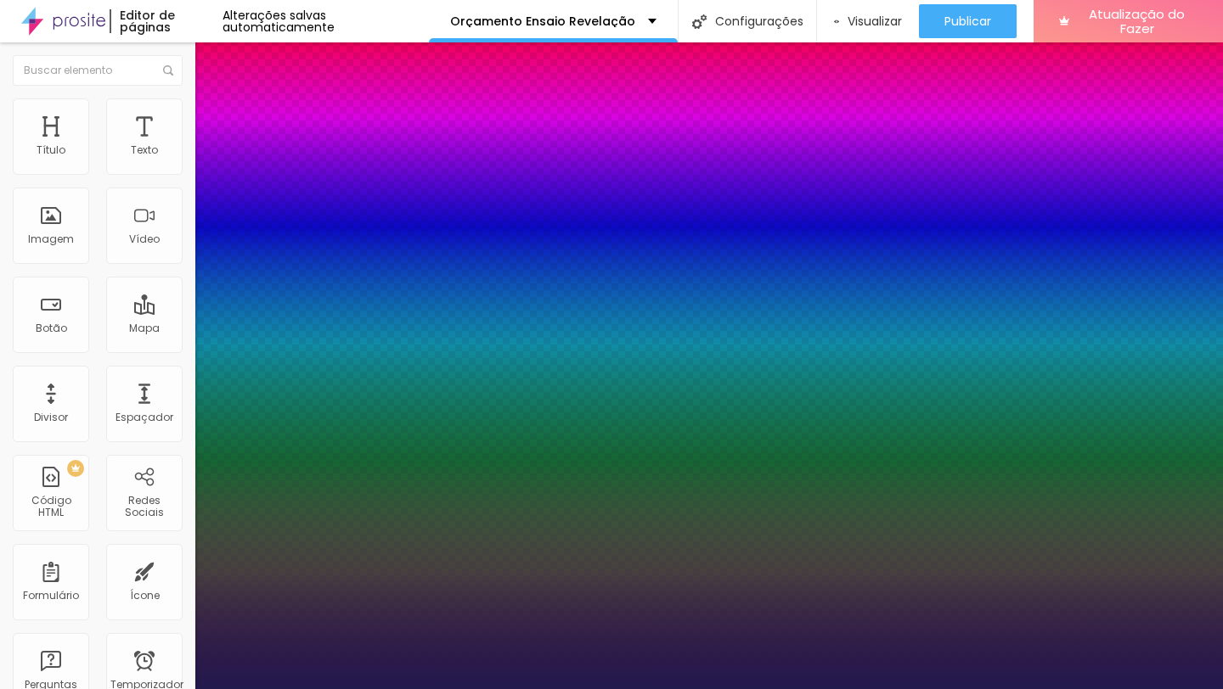
type input "29"
type input "1"
type input "30"
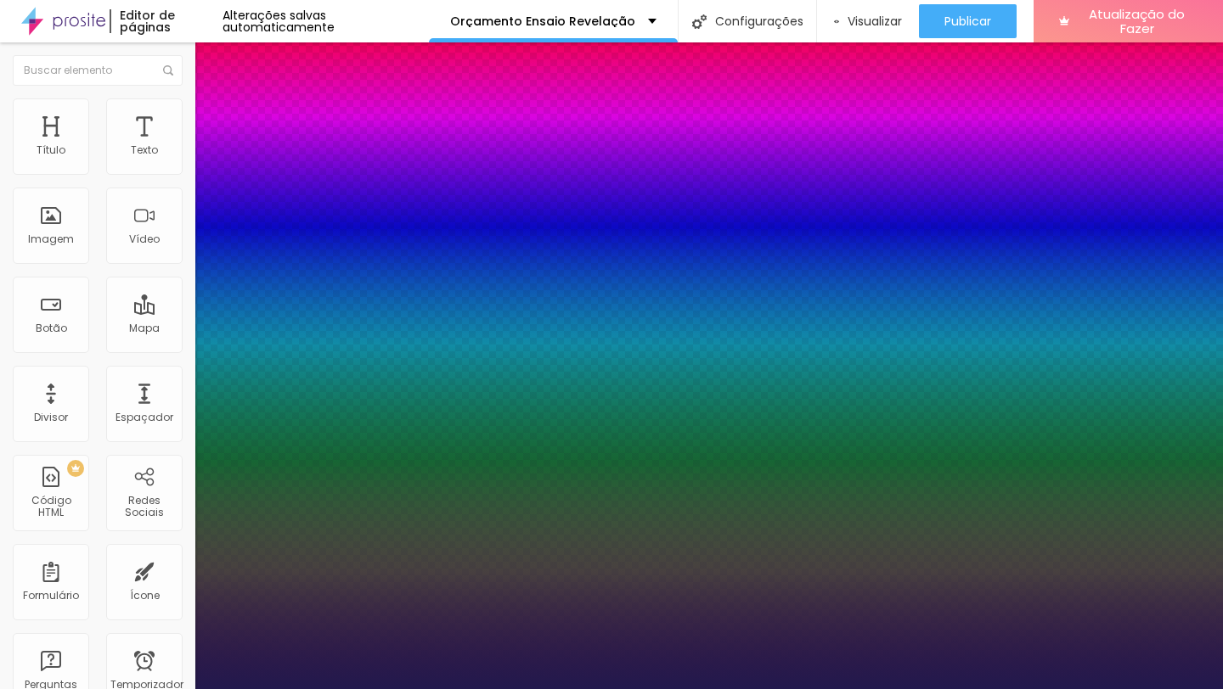
type input "1"
type input "31"
type input "1"
type input "30"
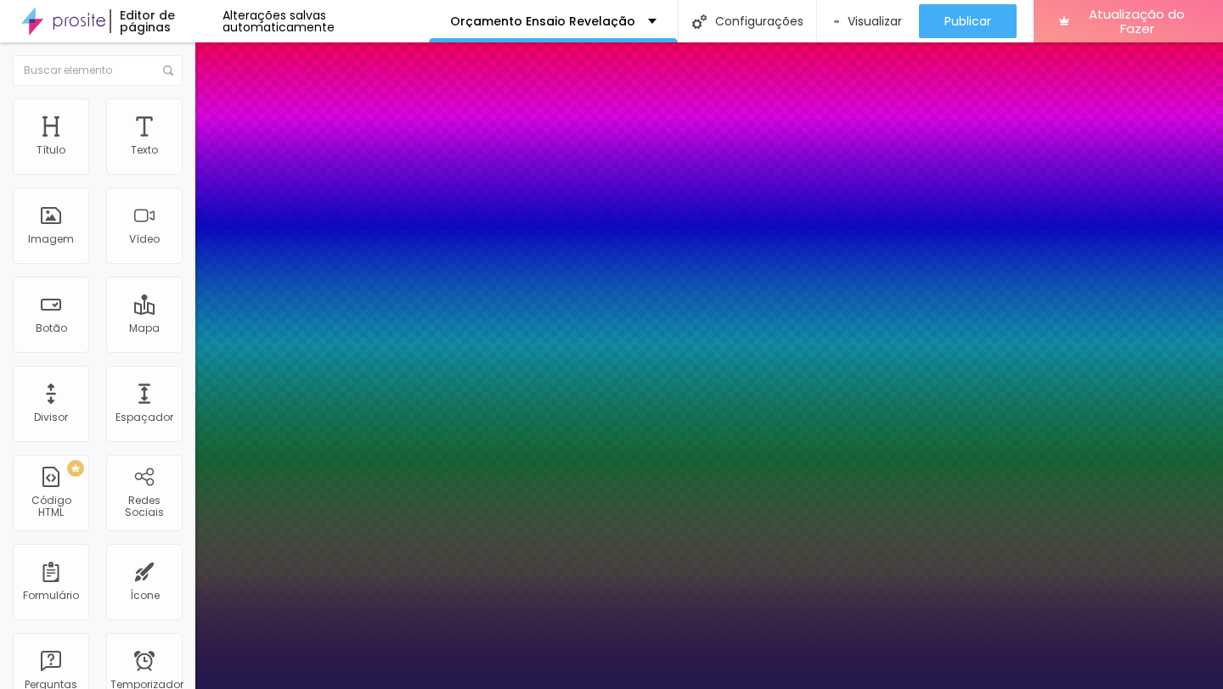
type input "30"
type input "1"
drag, startPoint x: 233, startPoint y: 285, endPoint x: 247, endPoint y: 284, distance: 14.5
type input "30"
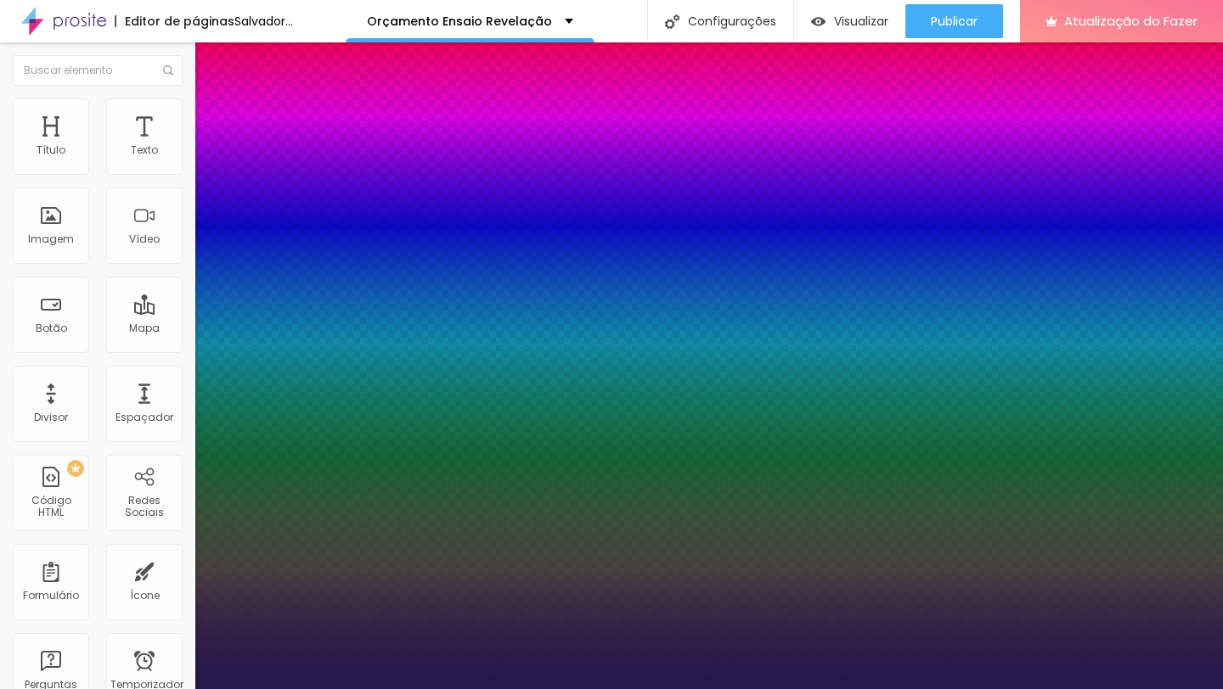
type input "1"
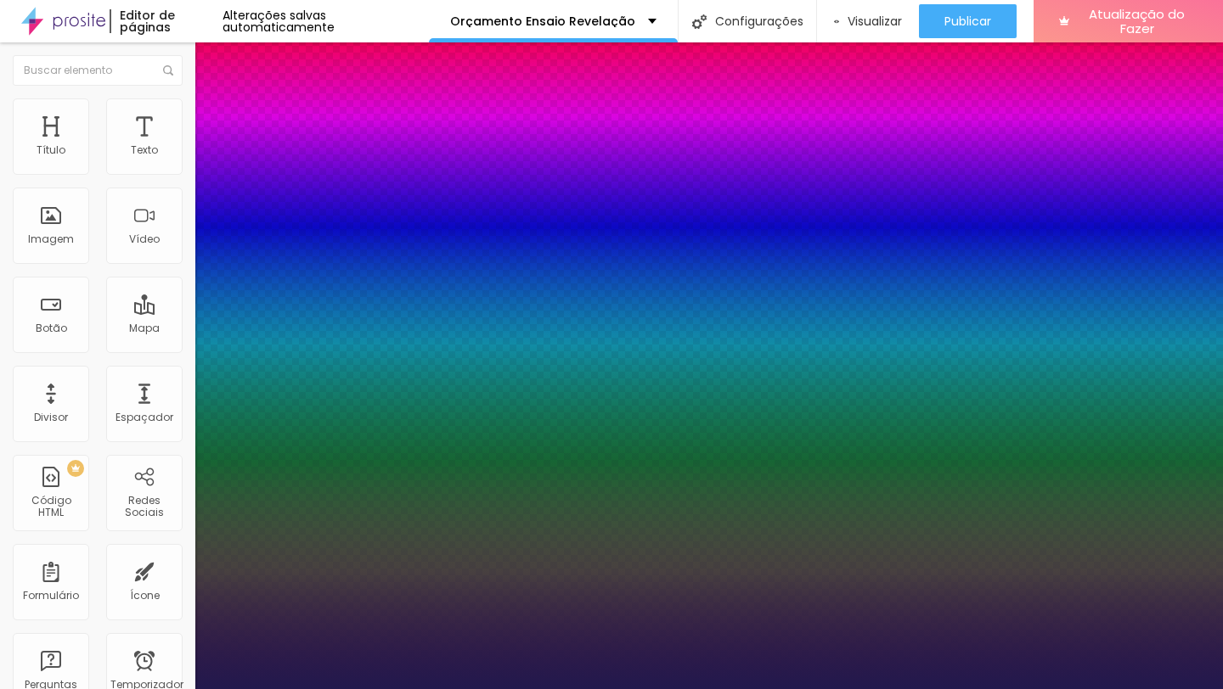
click at [914, 689] on div at bounding box center [611, 689] width 1223 height 0
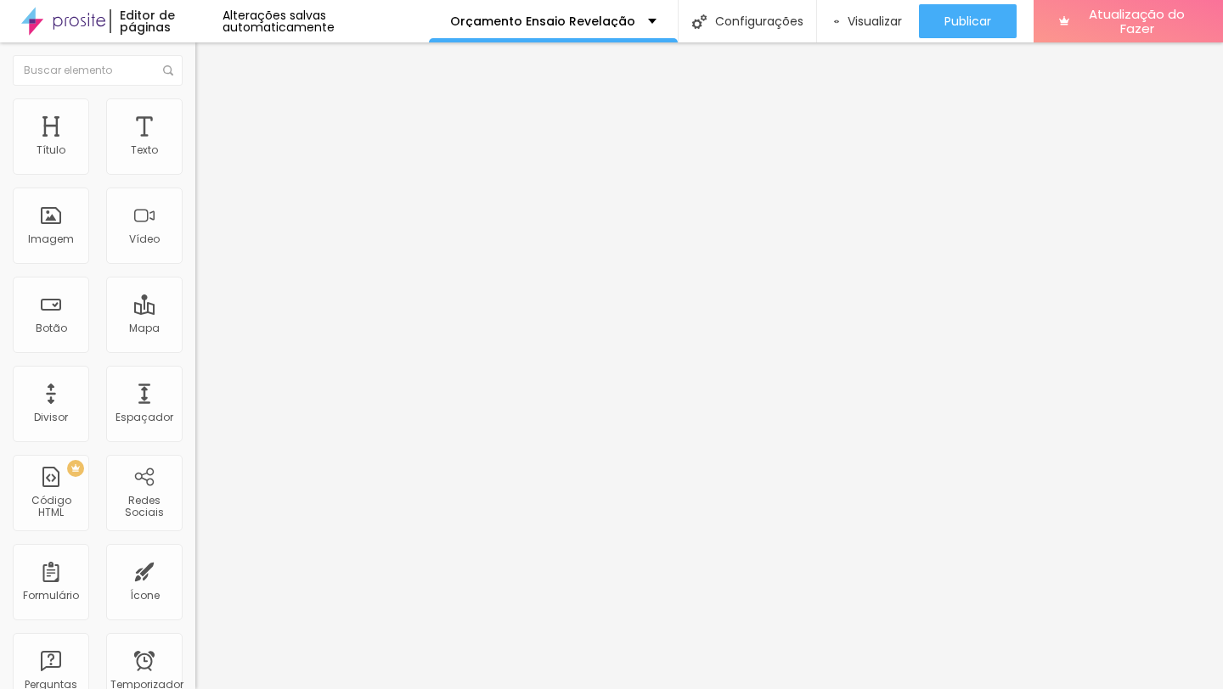
click at [195, 251] on button "button" at bounding box center [207, 242] width 24 height 18
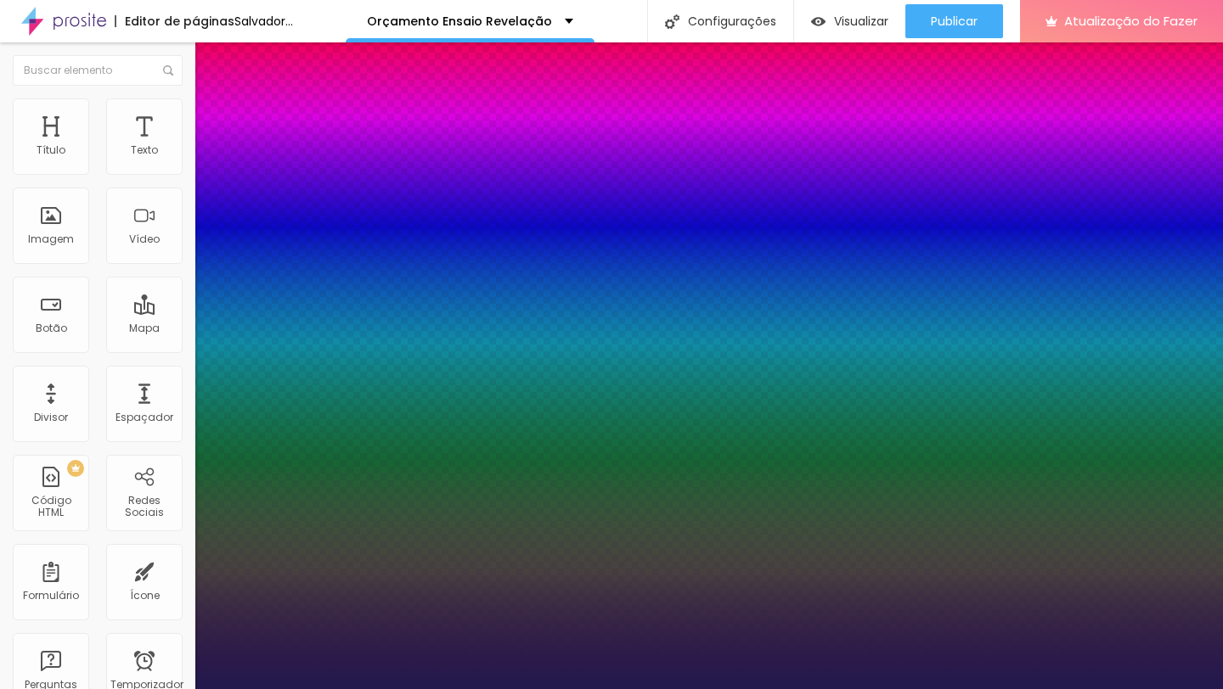
type input "1"
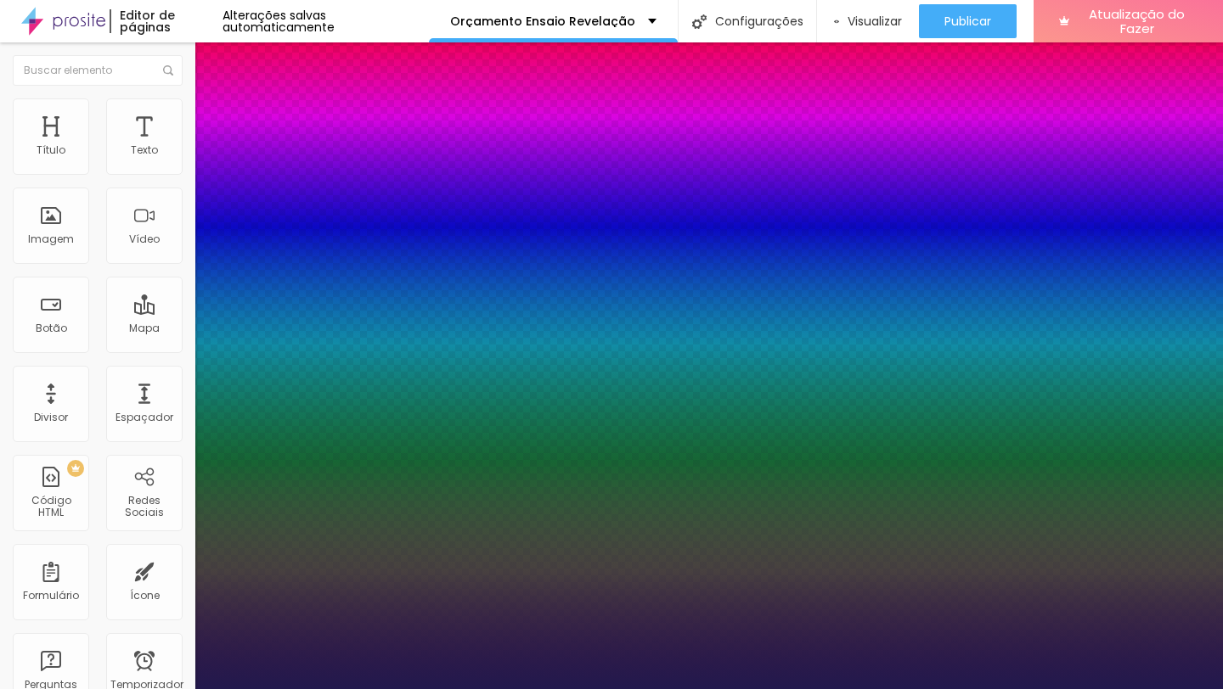
type input "21"
type input "1"
type input "23"
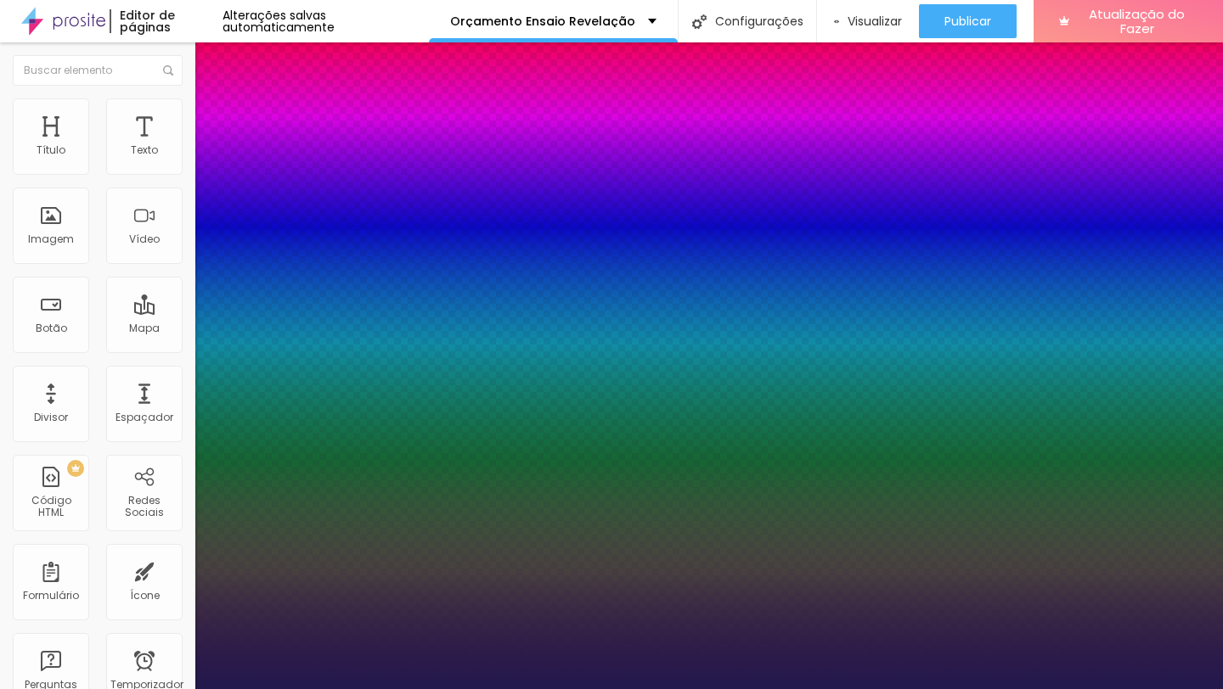
type input "1"
type input "26"
type input "1"
type input "26"
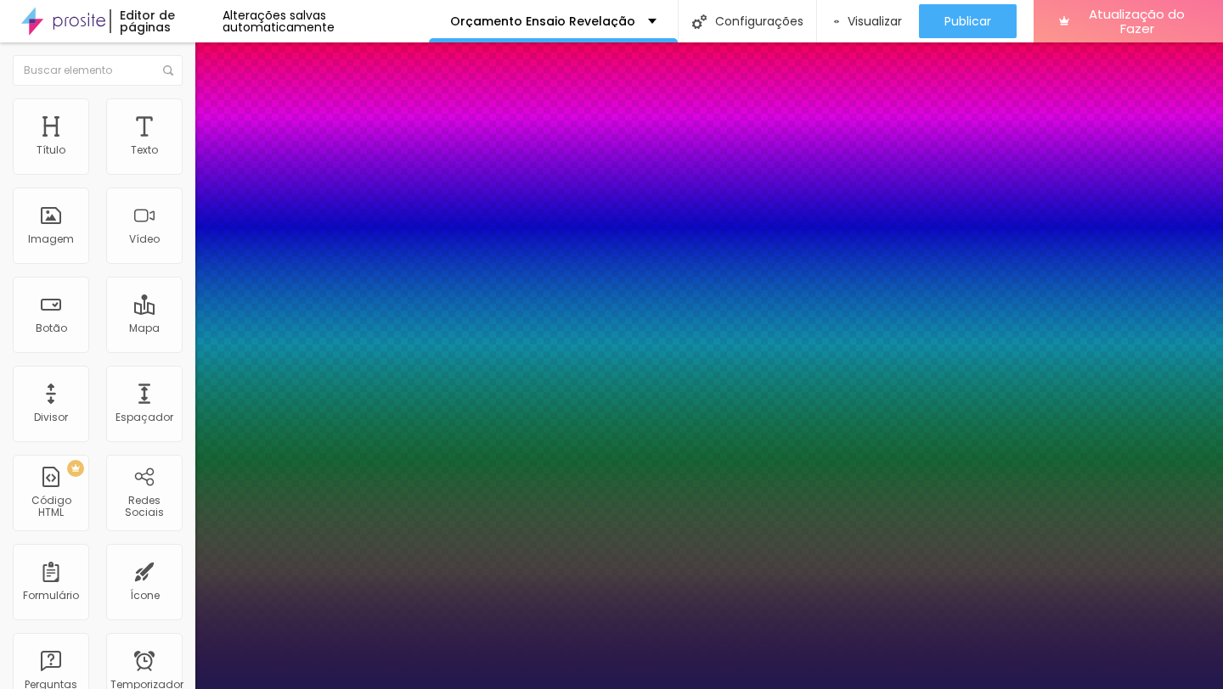
type input "1"
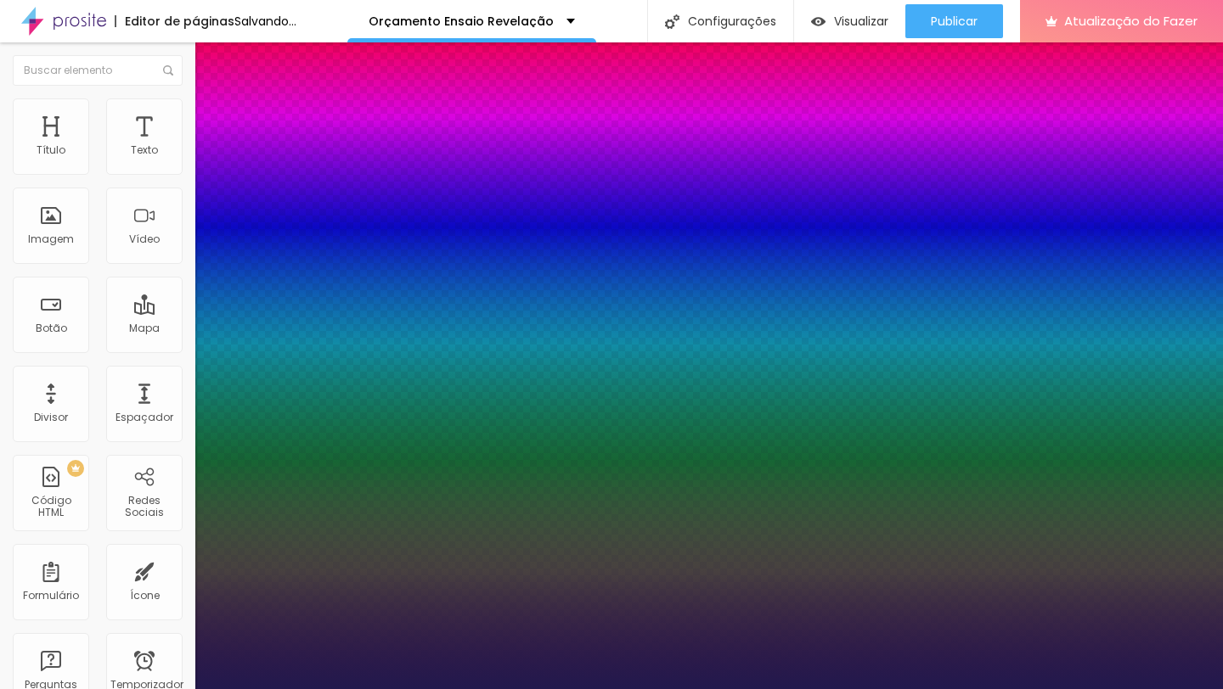
click at [138, 689] on div at bounding box center [611, 689] width 1223 height 0
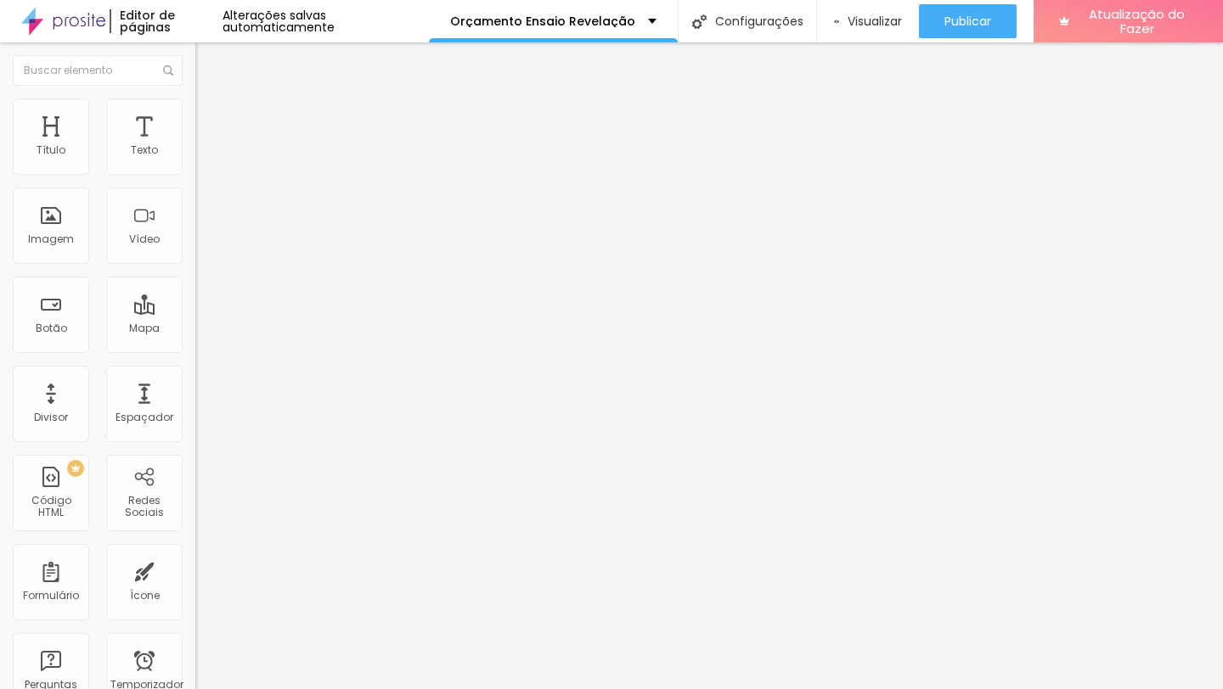
click at [195, 309] on div "Sombra DESATIVADO Voltar ao padrão" at bounding box center [292, 280] width 195 height 58
click at [202, 303] on icon "button" at bounding box center [207, 298] width 10 height 10
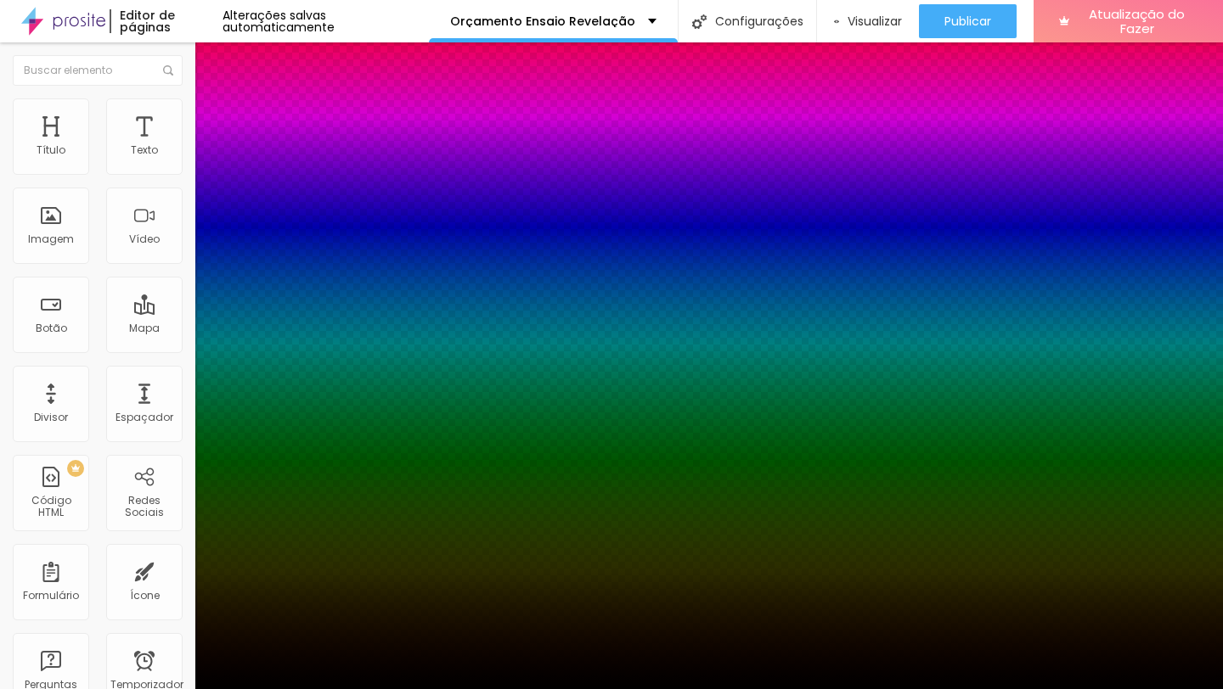
click at [303, 689] on div at bounding box center [611, 700] width 1223 height 0
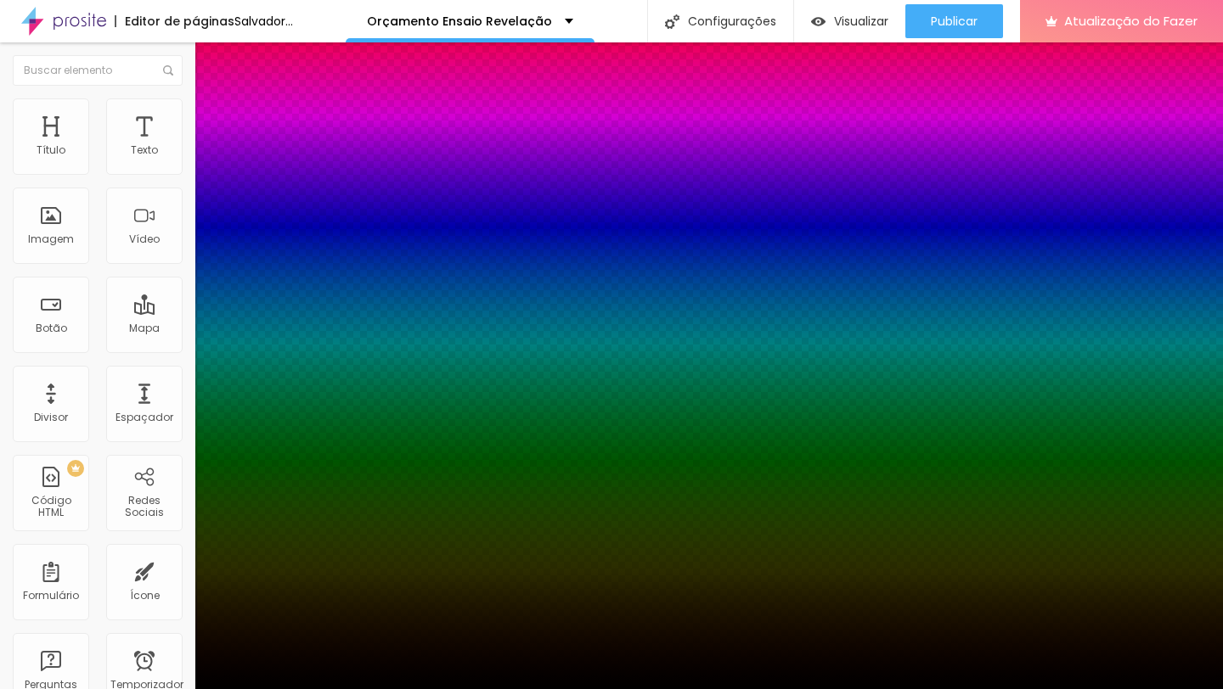
click at [119, 689] on div at bounding box center [611, 689] width 1223 height 0
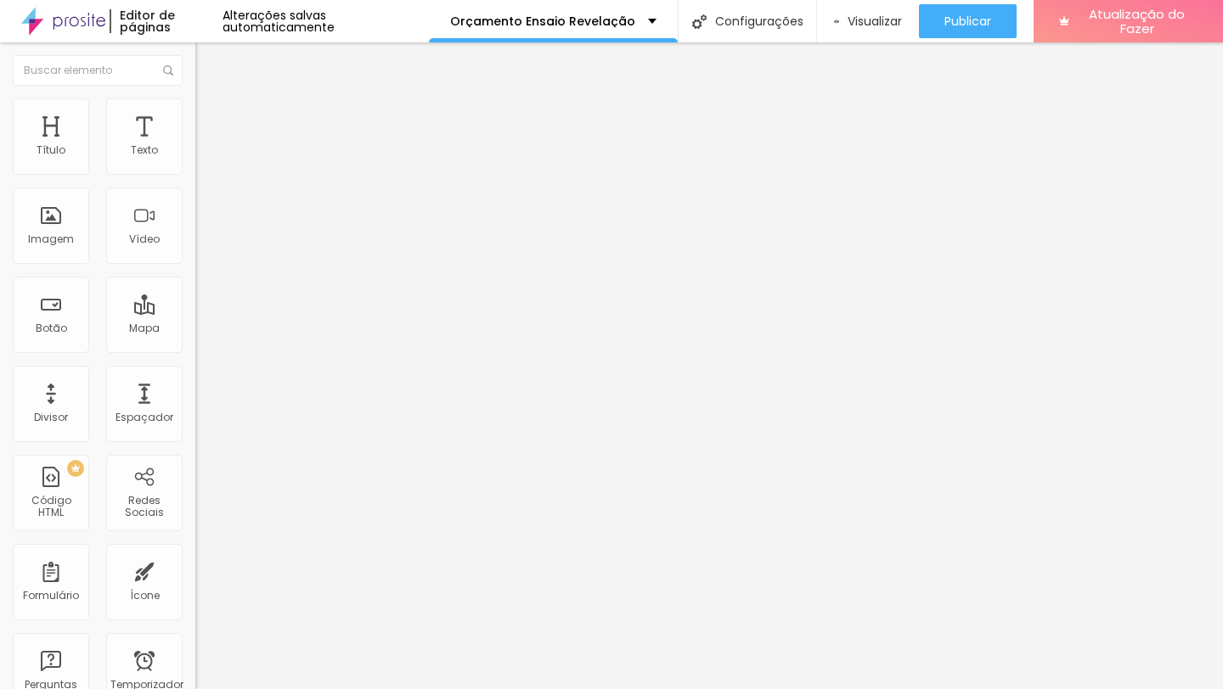
click at [195, 504] on div "Editar nulo Estilo Avançado Tamanho Título 1 H1 Título 2 H2 Título 3 H3 Título …" at bounding box center [292, 365] width 195 height 647
click at [195, 115] on li "Estilo" at bounding box center [292, 106] width 195 height 17
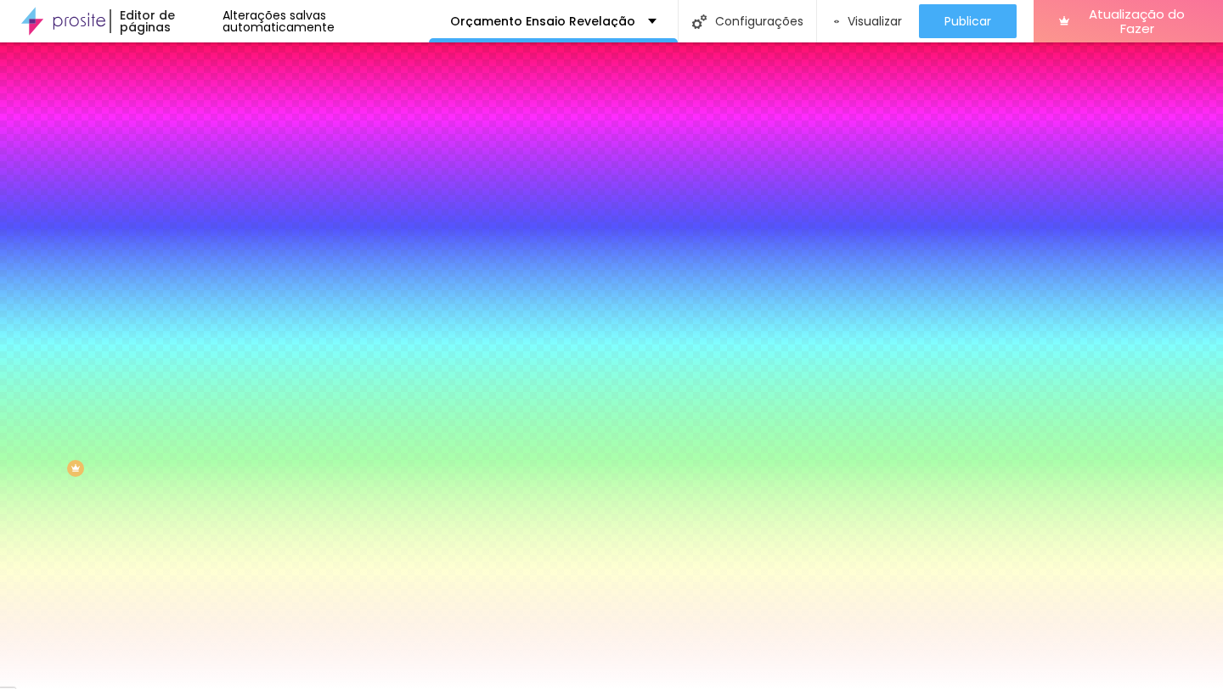
click at [195, 162] on div at bounding box center [292, 162] width 195 height 0
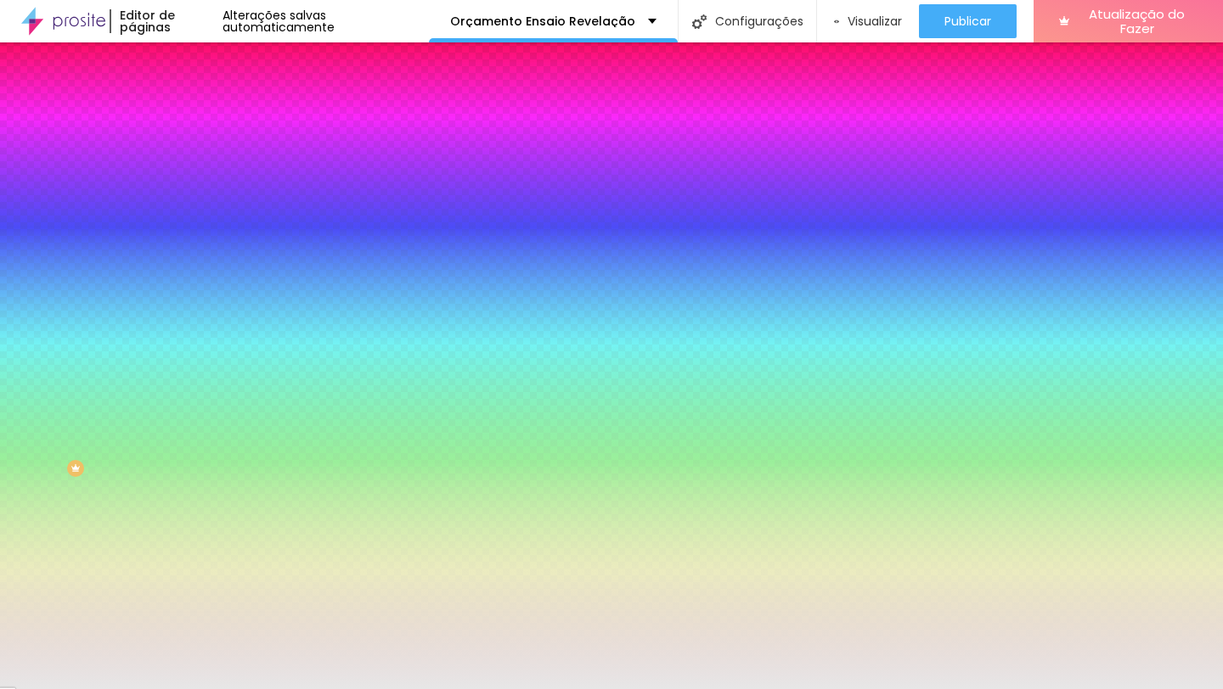
type input "#E9E9E9"
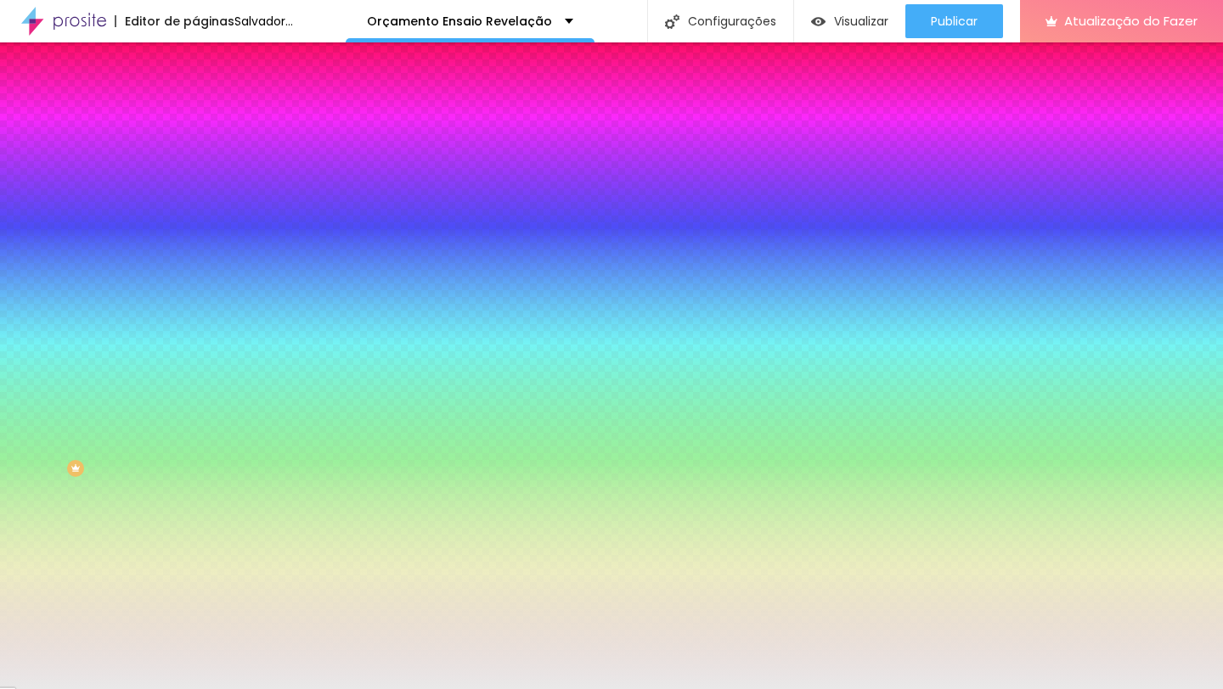
drag, startPoint x: 31, startPoint y: 194, endPoint x: 12, endPoint y: 203, distance: 20.9
click at [195, 203] on div "Cor de fundo Voltar ao padrão #E9E9E9 Sombra DESATIVADO Voltar ao padrão Borda …" at bounding box center [292, 207] width 195 height 151
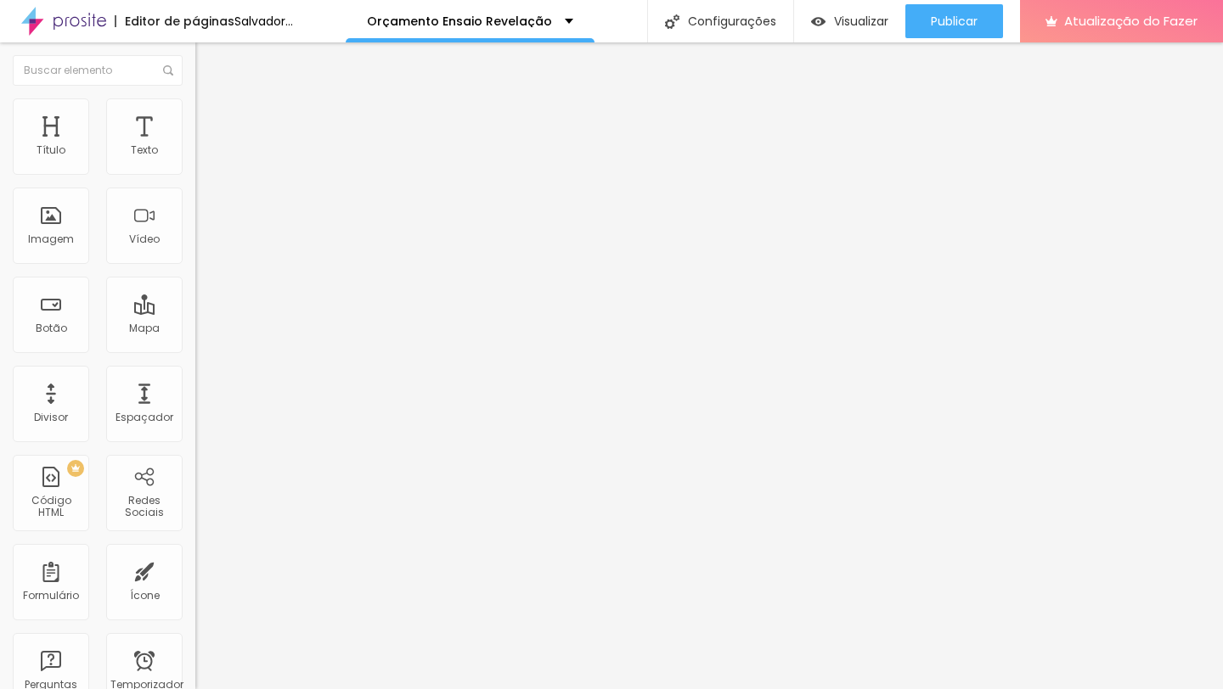
click at [195, 121] on ul "Conteúdo Estilo Avançado" at bounding box center [292, 107] width 195 height 51
click at [211, 117] on font "Estilo" at bounding box center [224, 110] width 26 height 14
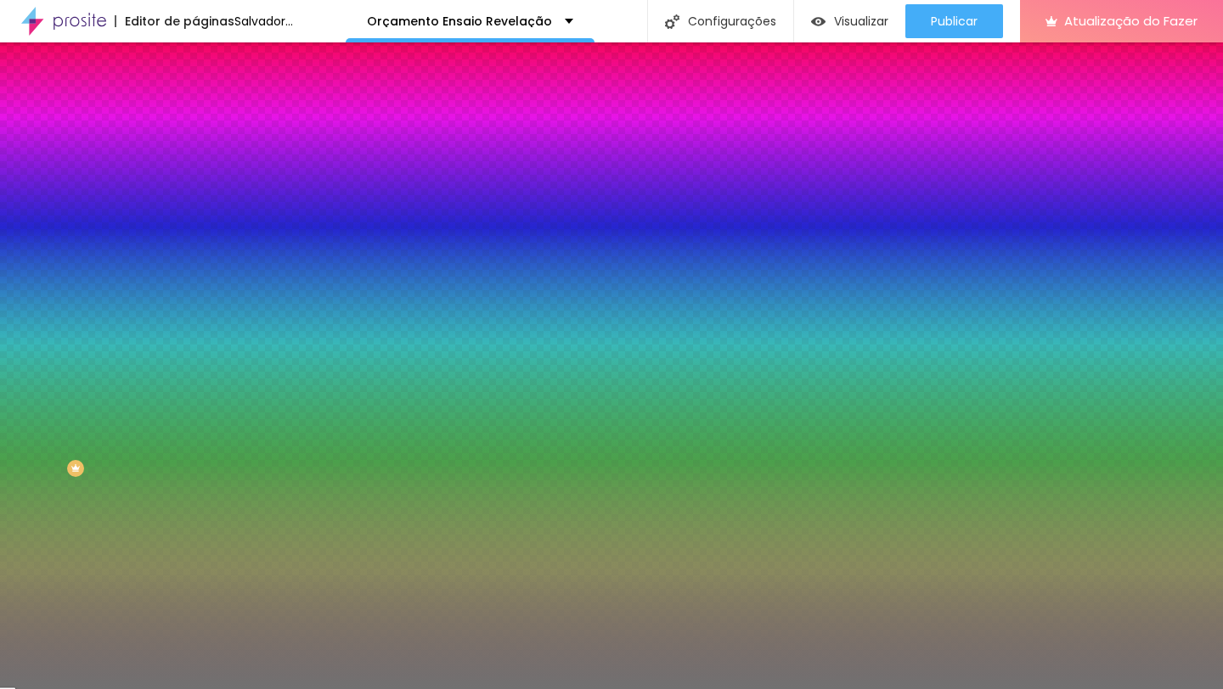
type input "11"
type input "1"
drag, startPoint x: 84, startPoint y: 269, endPoint x: 0, endPoint y: 269, distance: 84.1
type input "1"
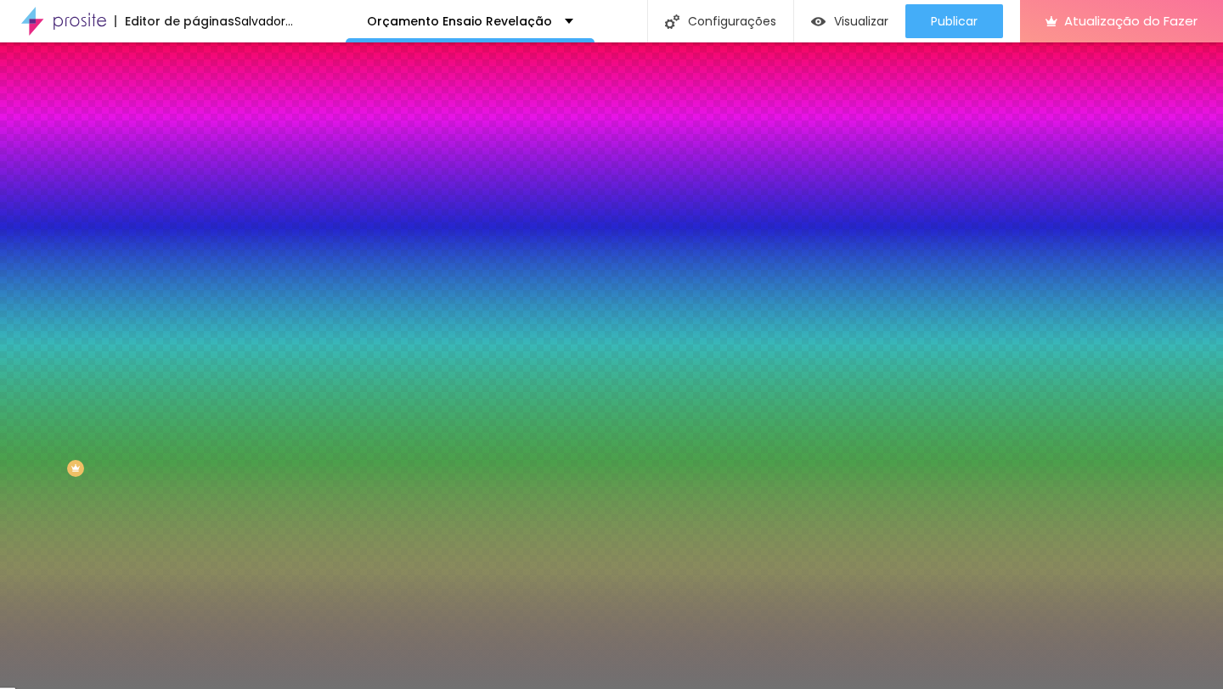
click at [195, 264] on input "range" at bounding box center [250, 257] width 110 height 14
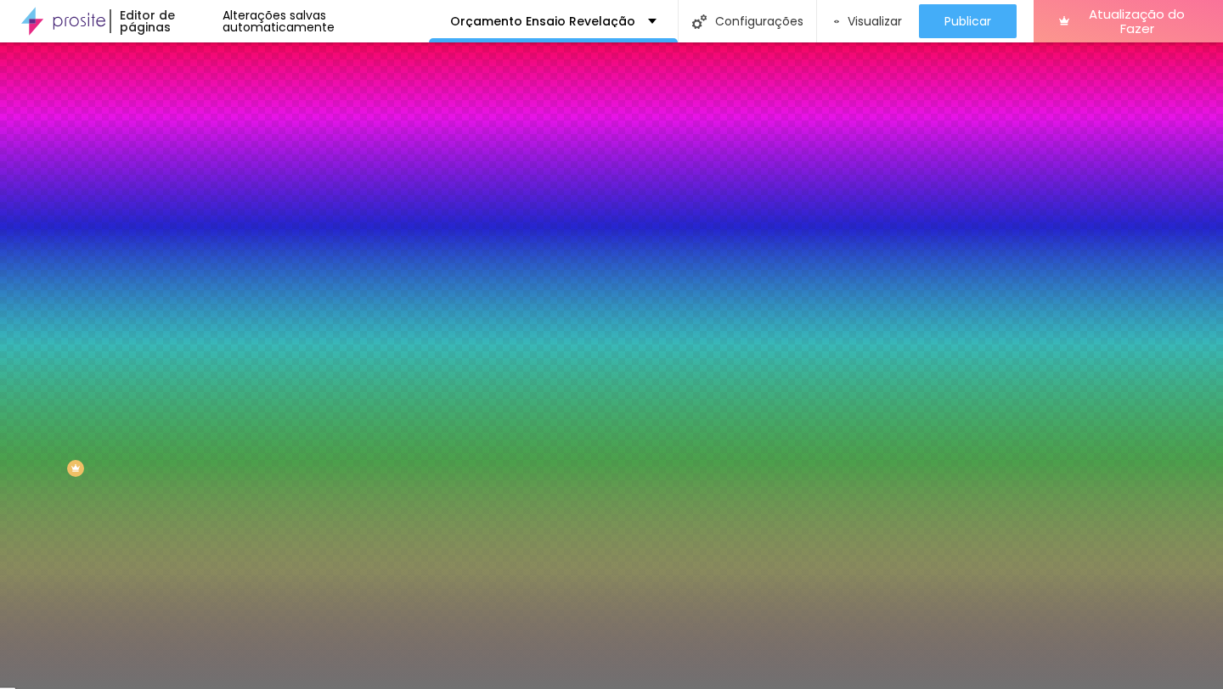
type input "39"
type input "32"
type input "31"
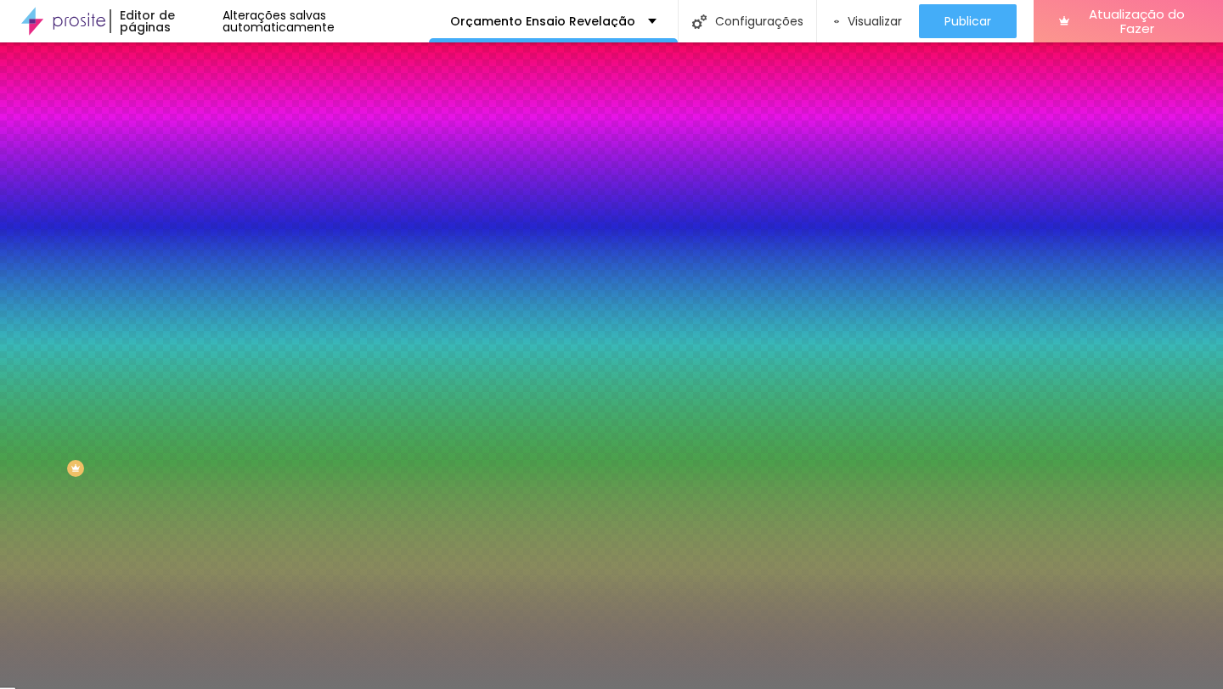
type input "31"
type input "30"
type input "29"
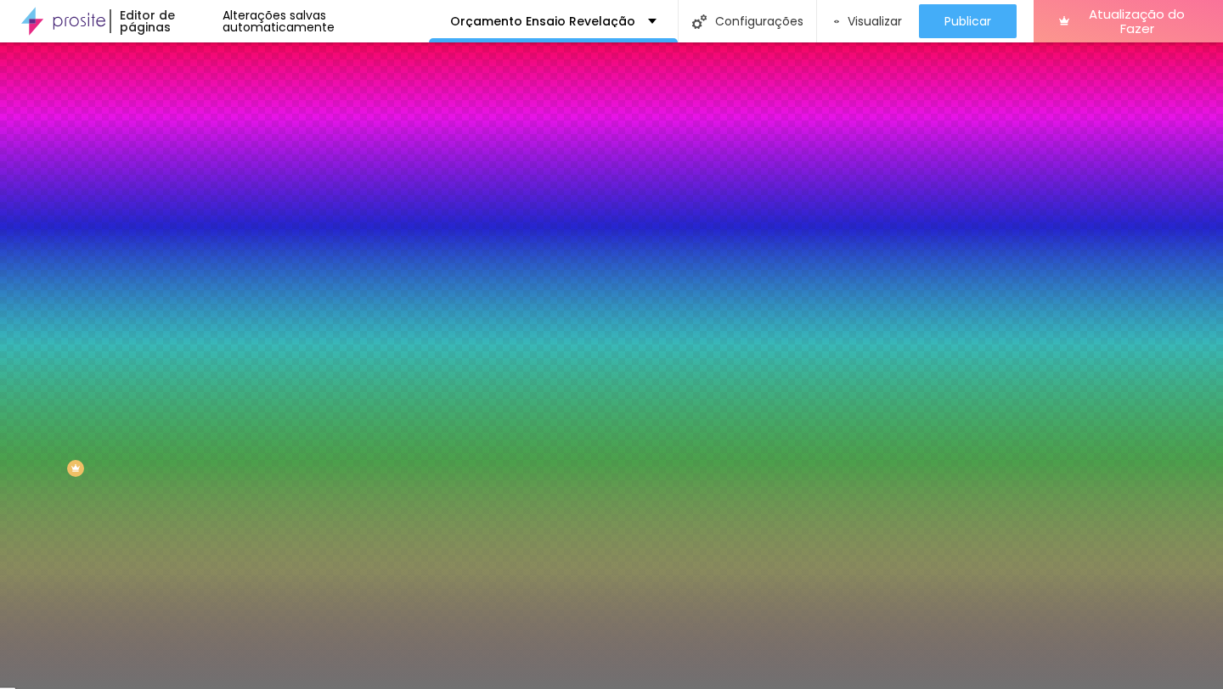
type input "30"
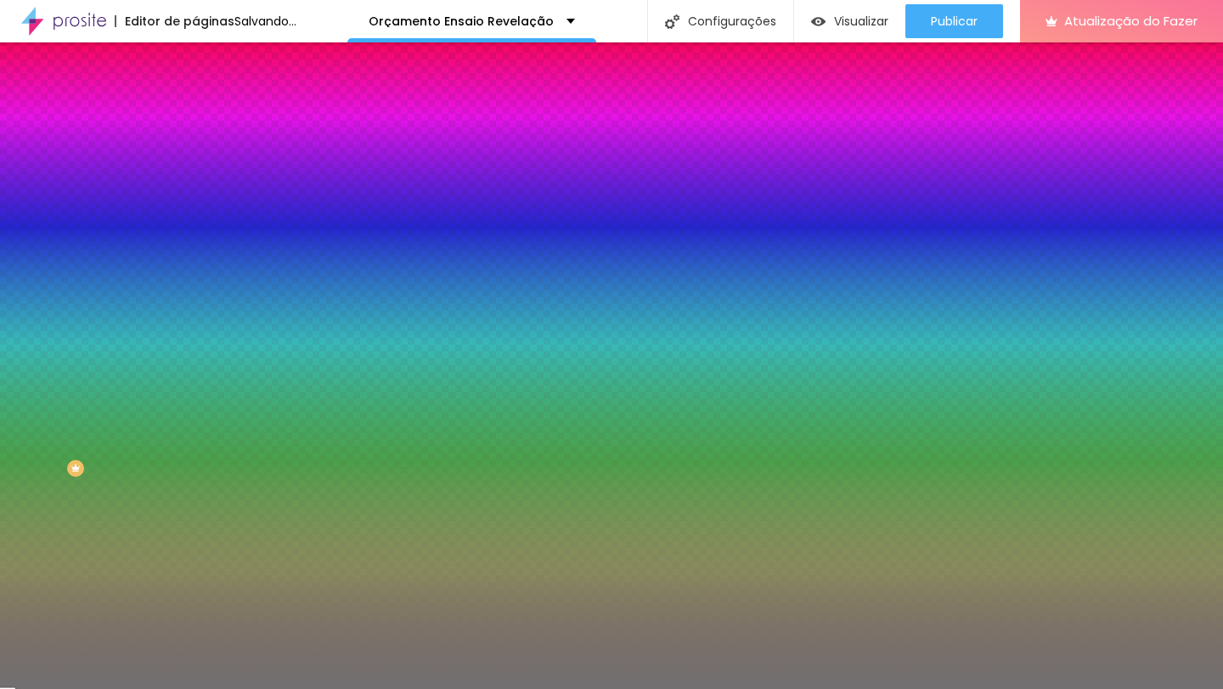
drag, startPoint x: 84, startPoint y: 220, endPoint x: 53, endPoint y: 219, distance: 30.6
type input "30"
click at [195, 219] on input "range" at bounding box center [250, 214] width 110 height 14
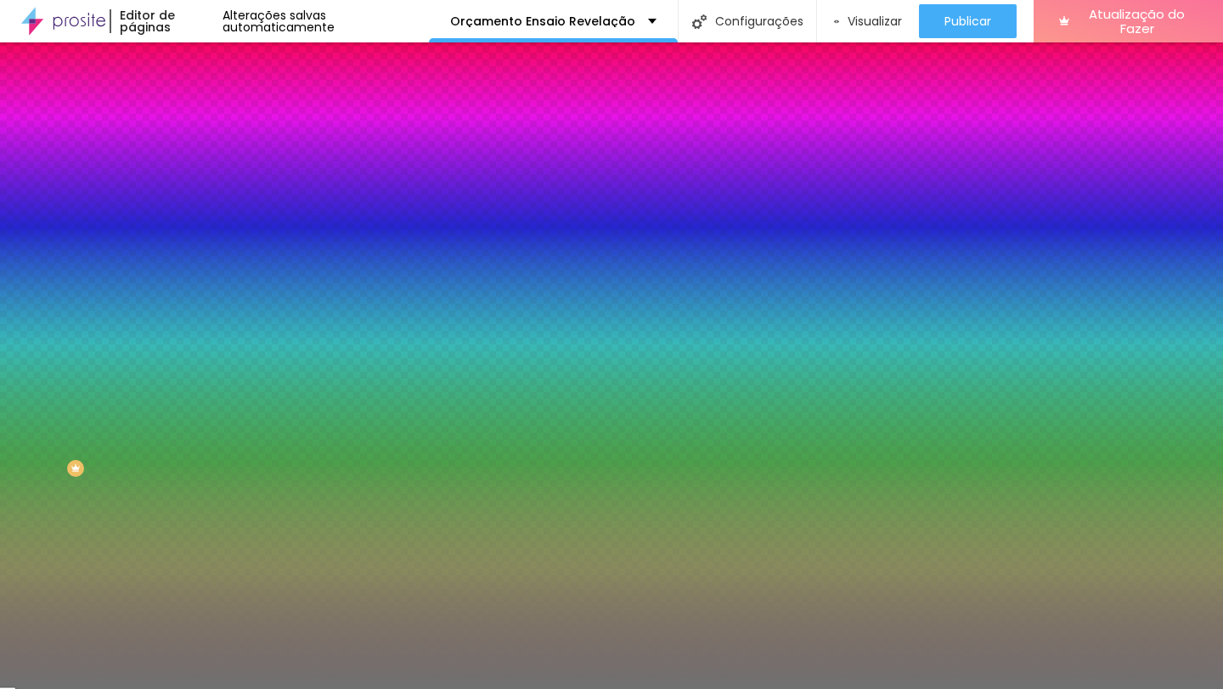
click at [208, 65] on img "button" at bounding box center [215, 62] width 14 height 14
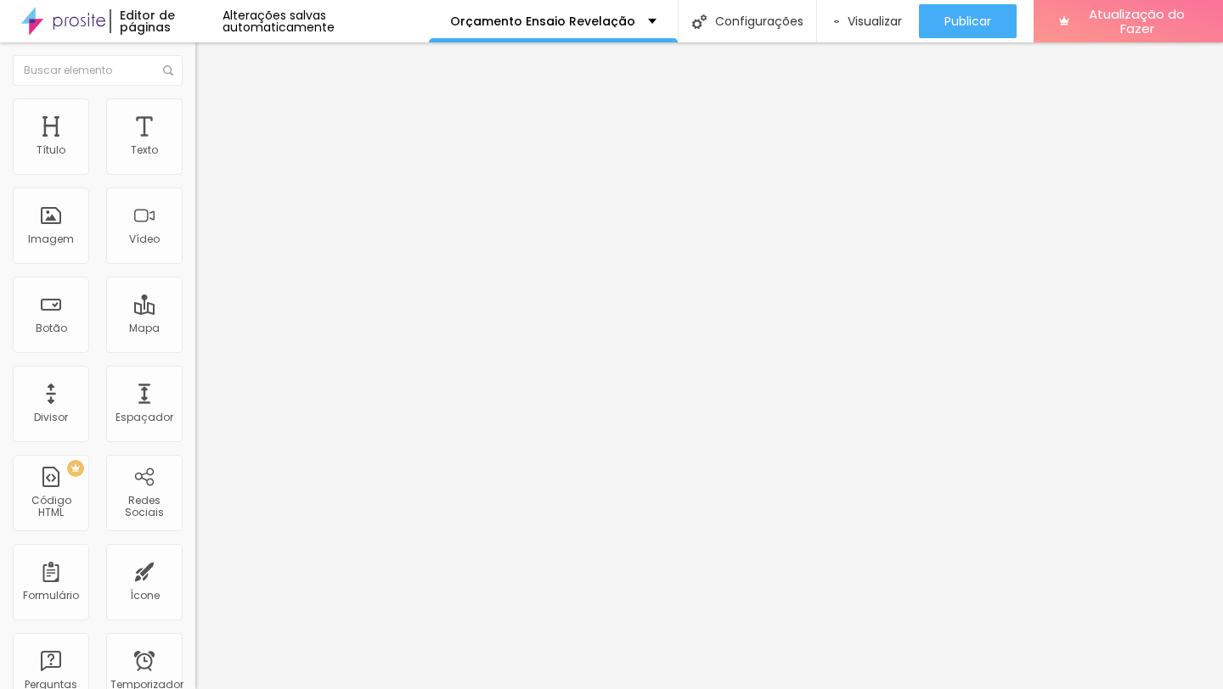
click at [204, 156] on icon "button" at bounding box center [207, 152] width 7 height 7
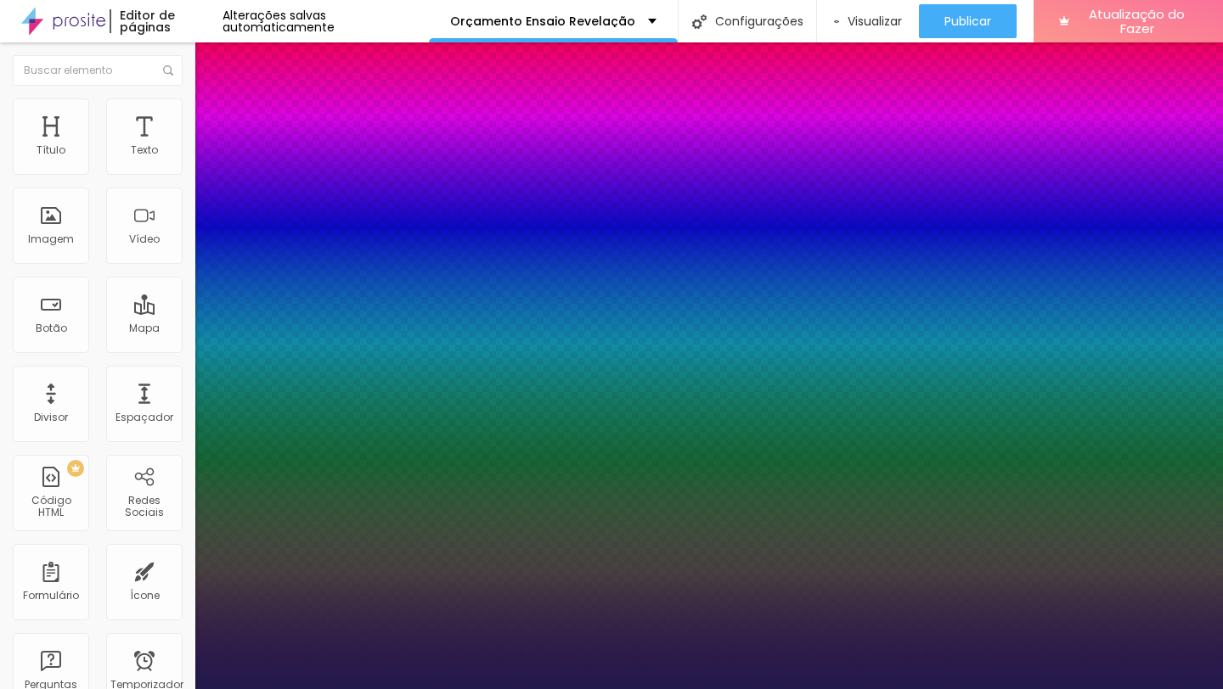
type input "1"
select select "Assistant"
type input "1"
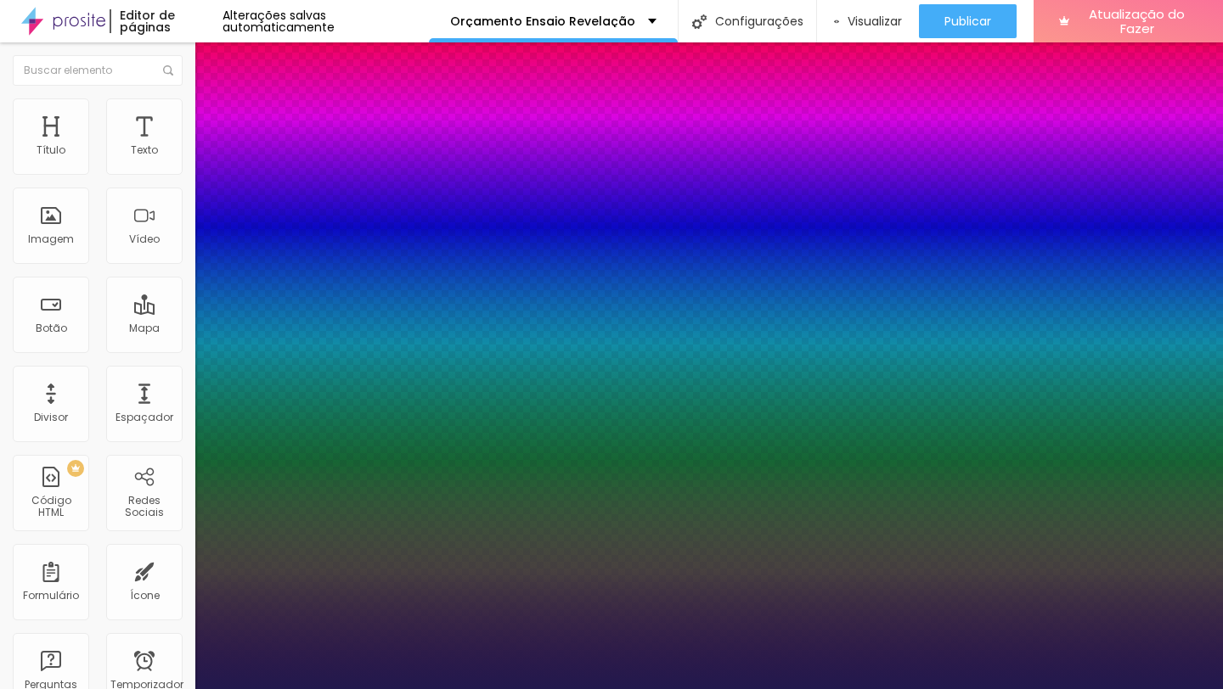
click at [835, 689] on div at bounding box center [611, 689] width 1223 height 0
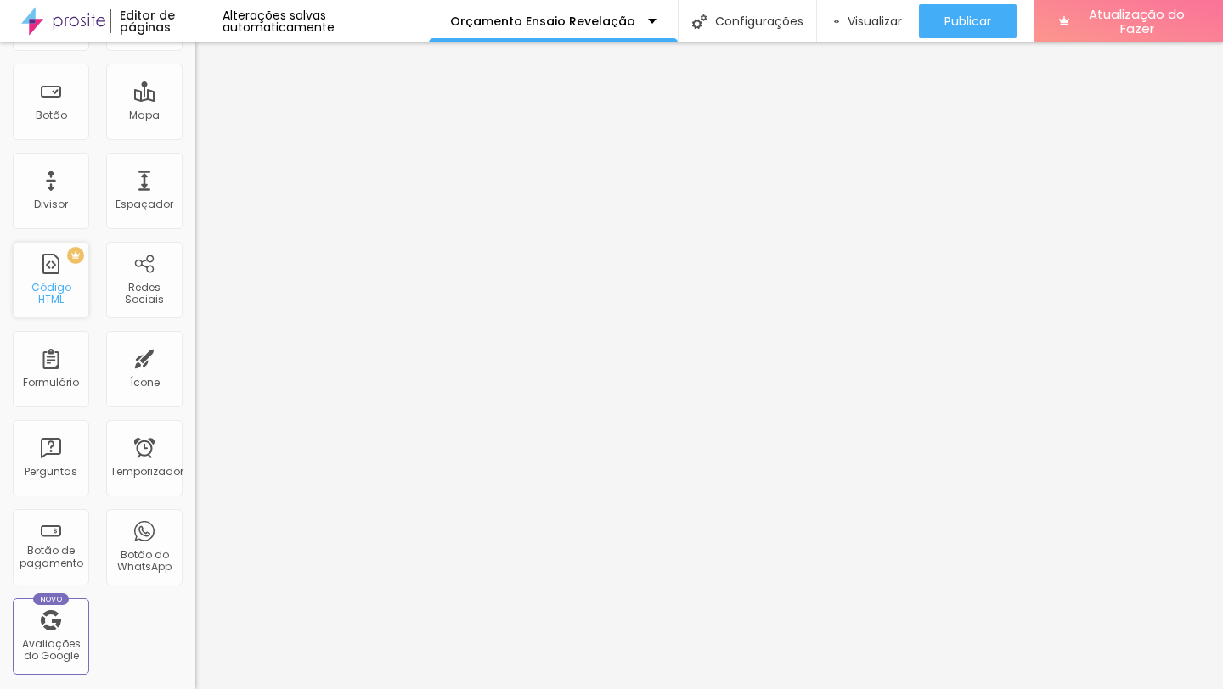
scroll to position [214, 0]
drag, startPoint x: 48, startPoint y: 560, endPoint x: 41, endPoint y: 533, distance: 28.0
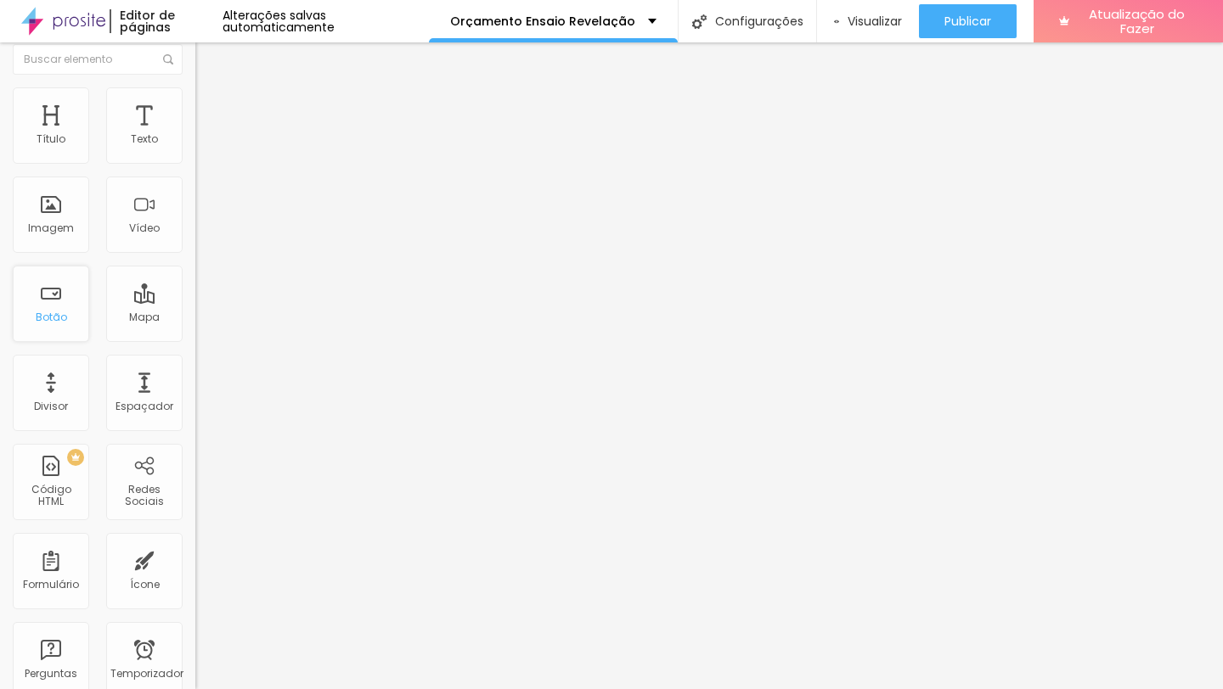
scroll to position [0, 0]
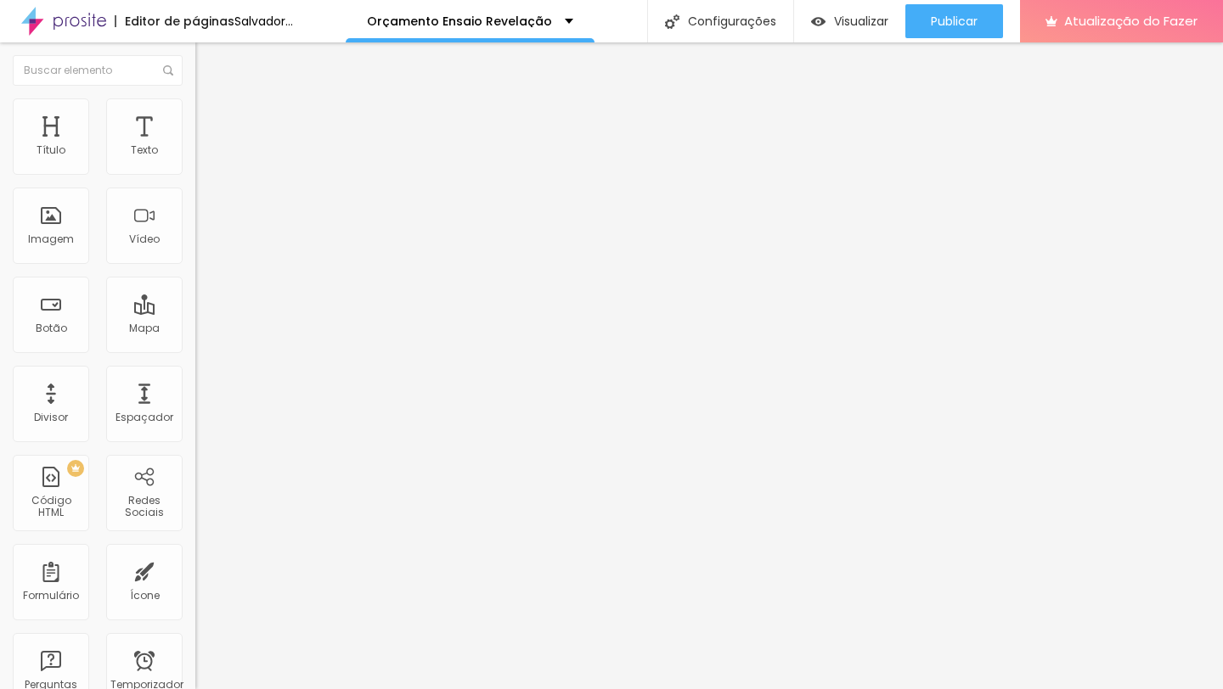
click at [195, 160] on input "Click me" at bounding box center [297, 151] width 204 height 17
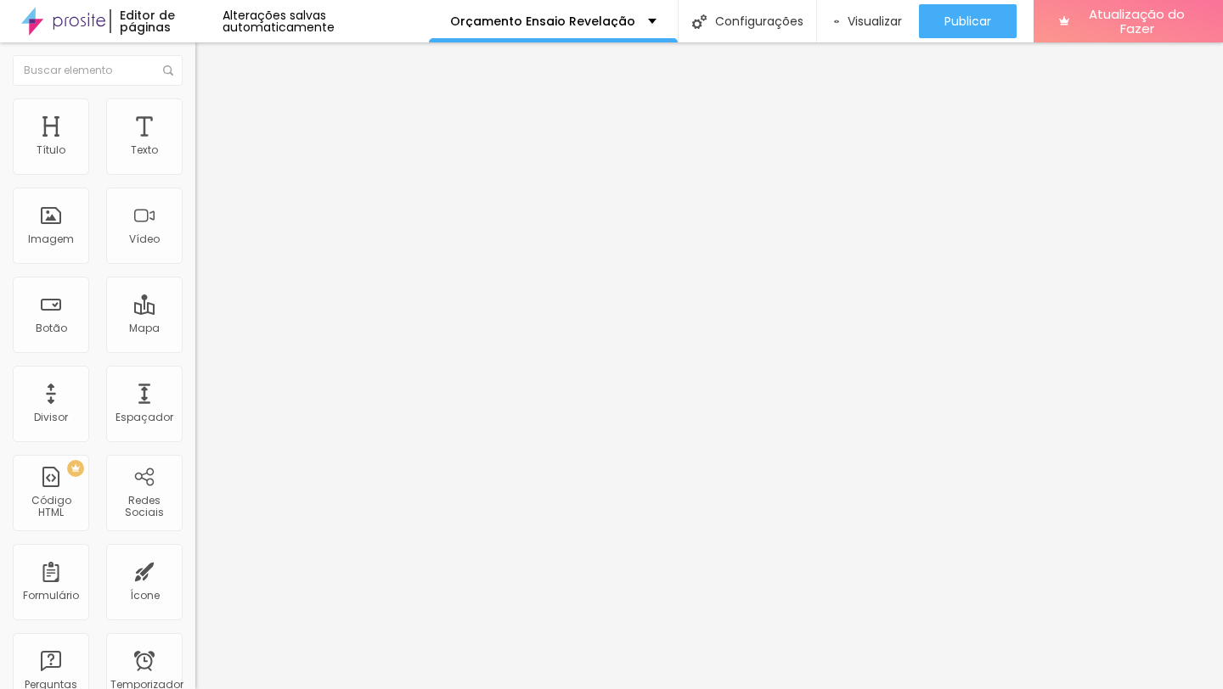
click at [195, 160] on input "Click me" at bounding box center [297, 151] width 204 height 17
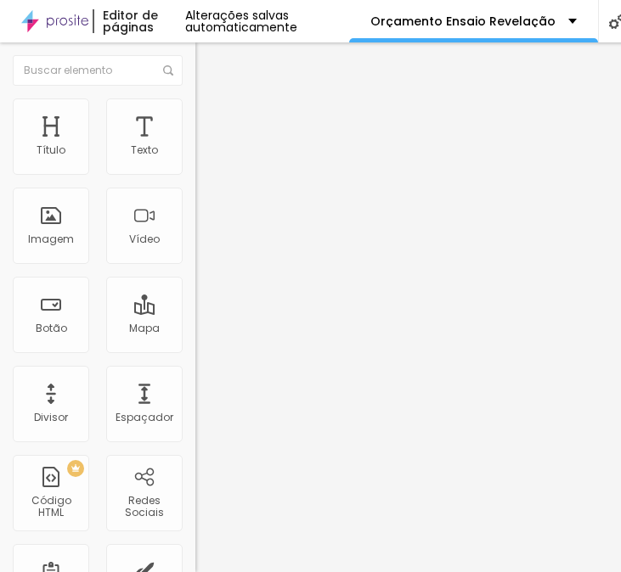
type input "EU QUERO"
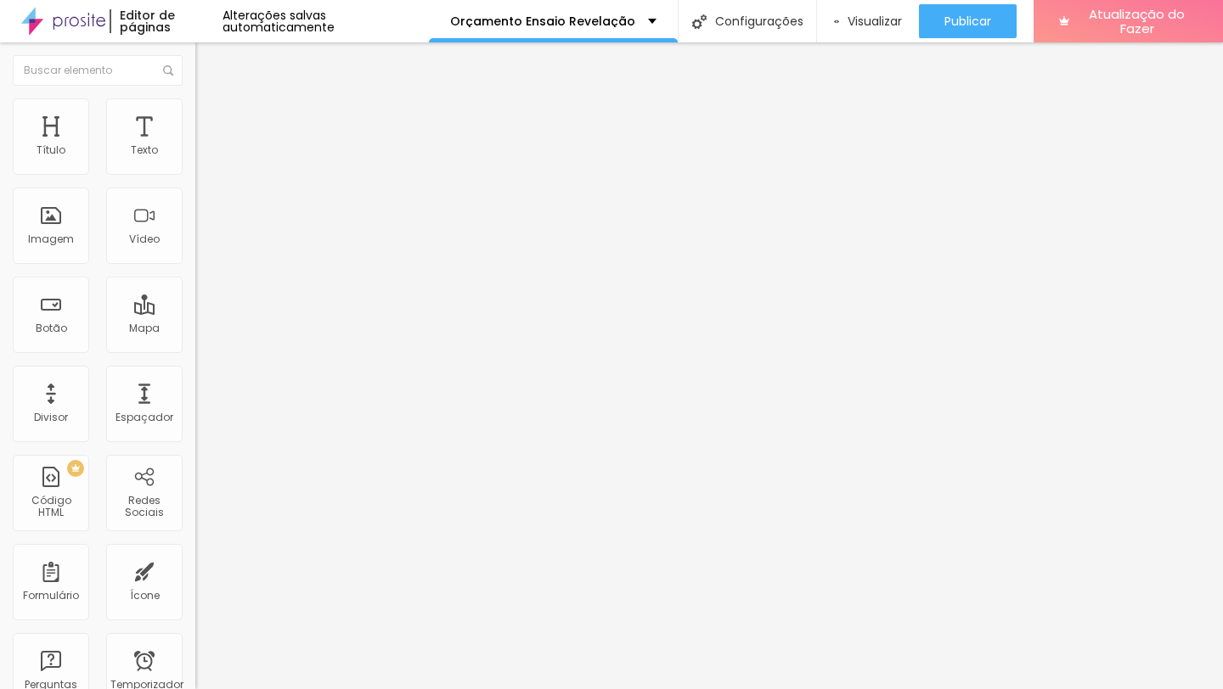
click at [195, 350] on input "https://" at bounding box center [297, 341] width 204 height 17
paste input "://bit.ly/3WV4fxf"
type input "http://bit.ly/3WV4fxf"
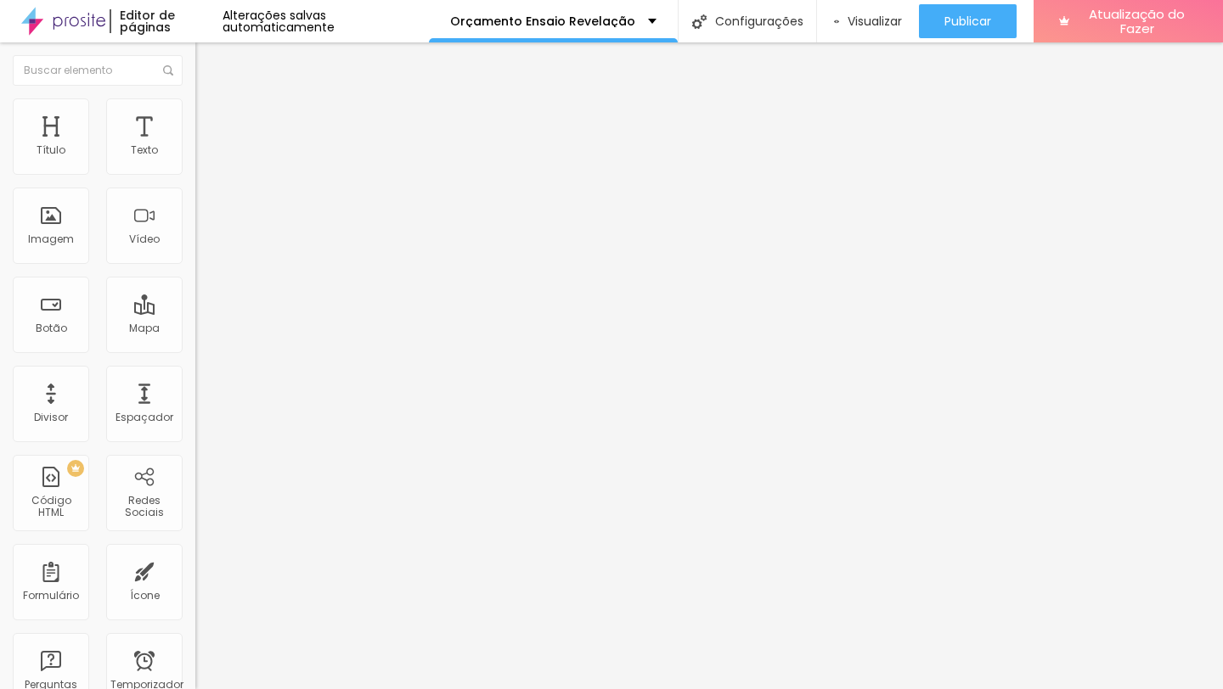
click at [195, 371] on div at bounding box center [292, 371] width 195 height 0
click at [195, 498] on div "Editar nulo Conteúdo Estilo Avançado Texto EU QUERO Alinhamento Tamanho Normal …" at bounding box center [292, 365] width 195 height 647
click at [195, 340] on input at bounding box center [310, 348] width 231 height 17
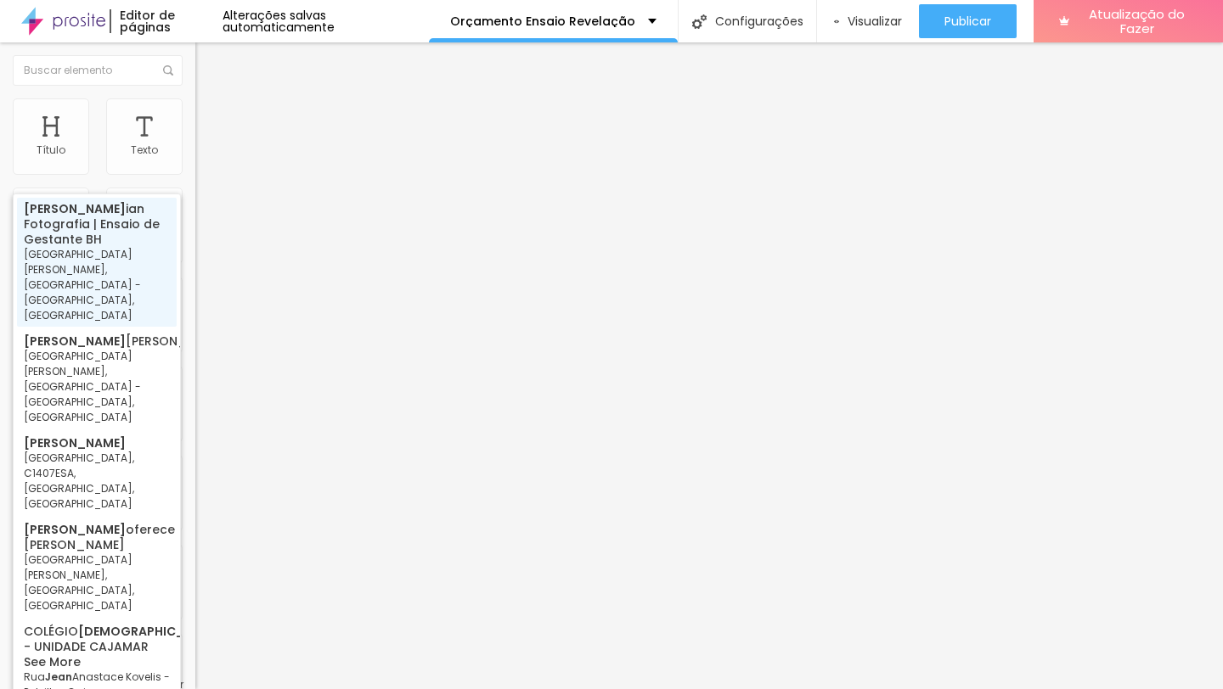
type input "Jean Cristian Fotografia | Ensaio de Gestante BH - Avenida Cristiano Machado - …"
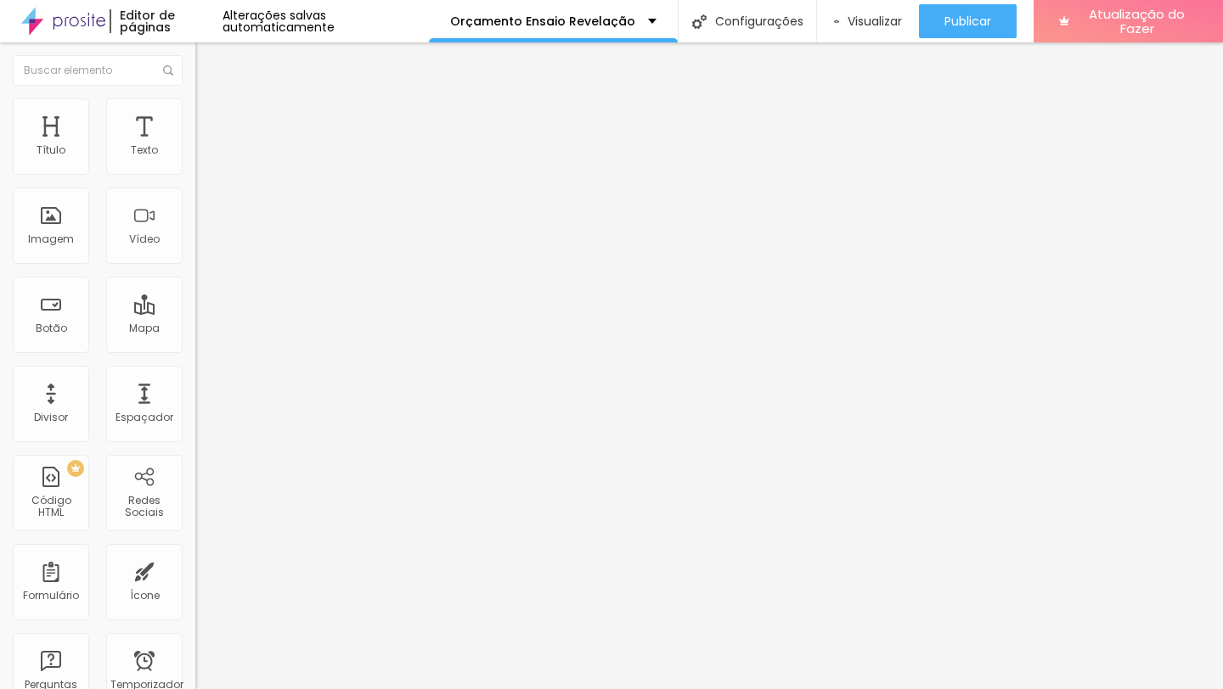
click at [208, 58] on div "Editar nulo" at bounding box center [252, 62] width 88 height 14
click at [195, 251] on button "button" at bounding box center [207, 242] width 24 height 18
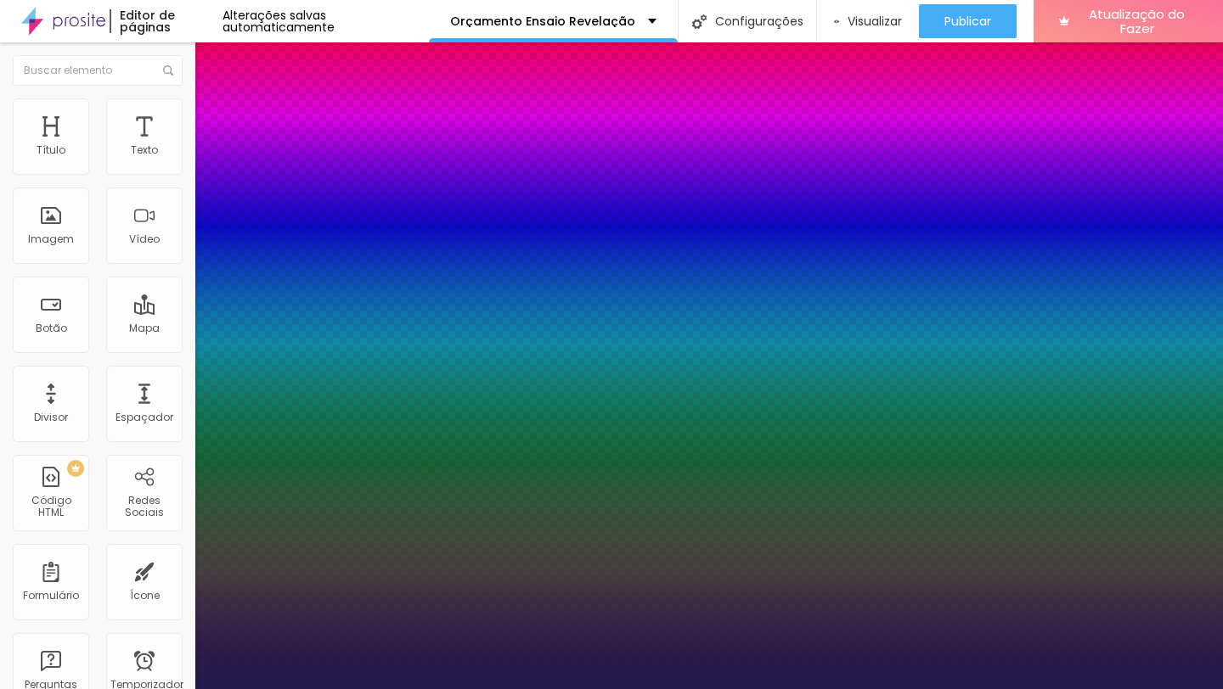
type input "1"
select select "PoiretOne"
type input "1"
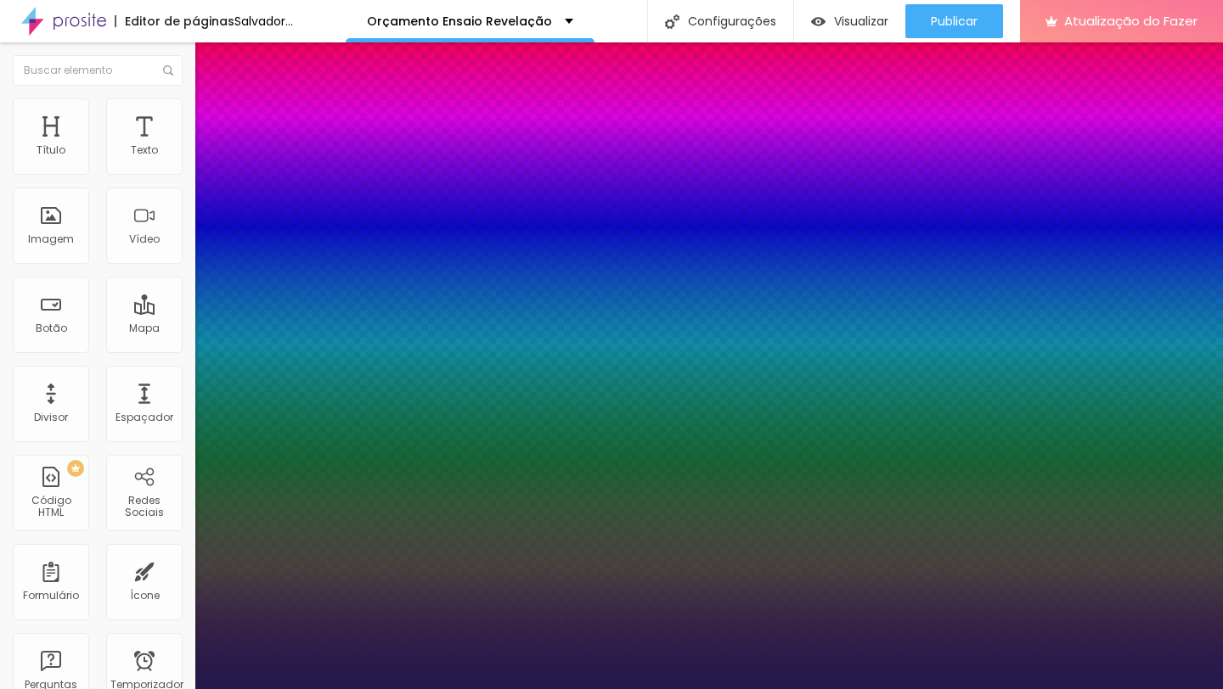
type input "14"
type input "1"
type input "31"
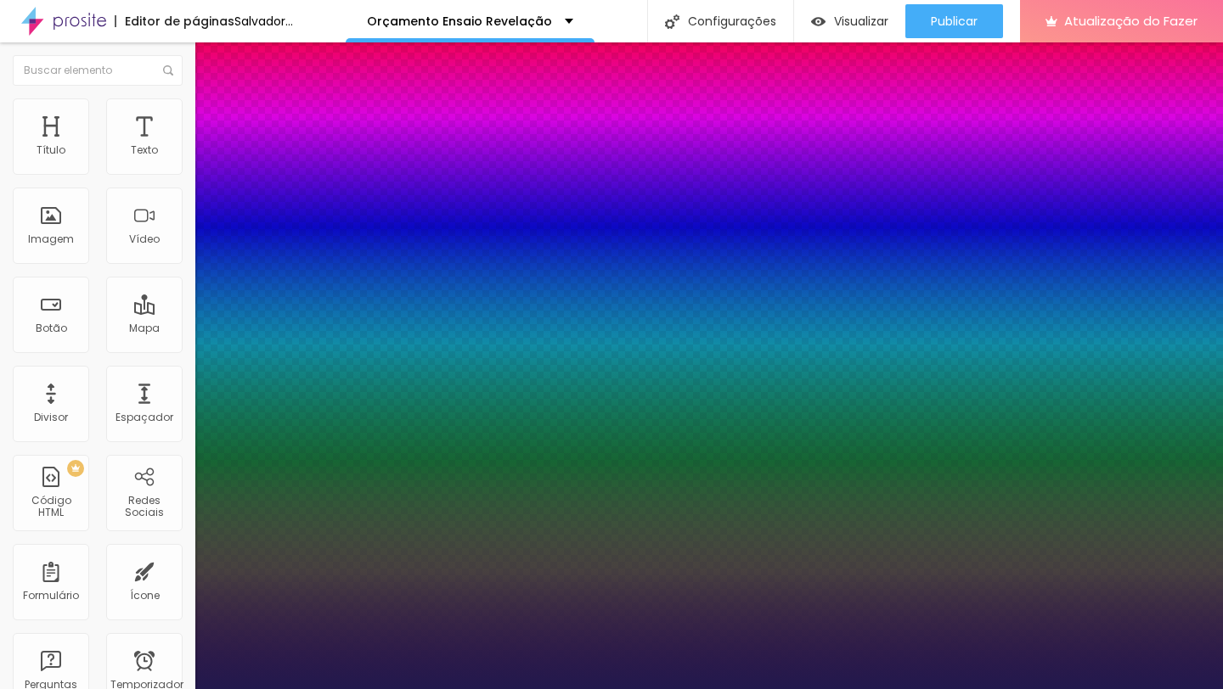
type input "1"
type input "35"
type input "1"
type input "36"
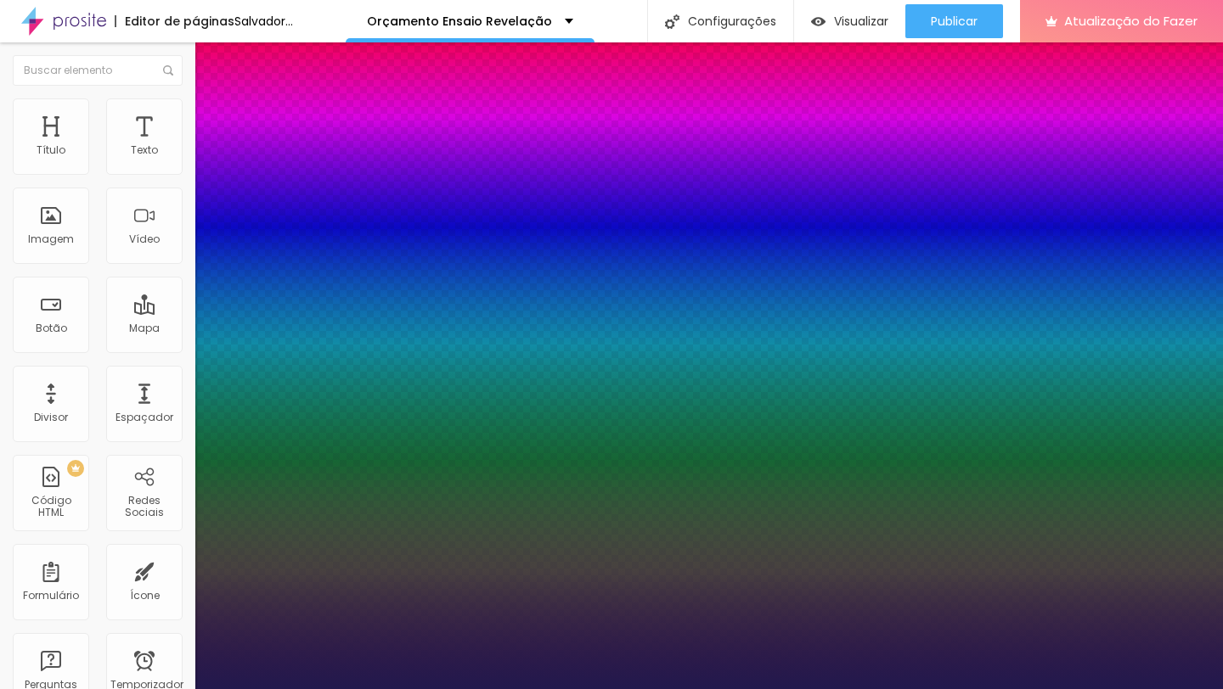
type input "36"
type input "1"
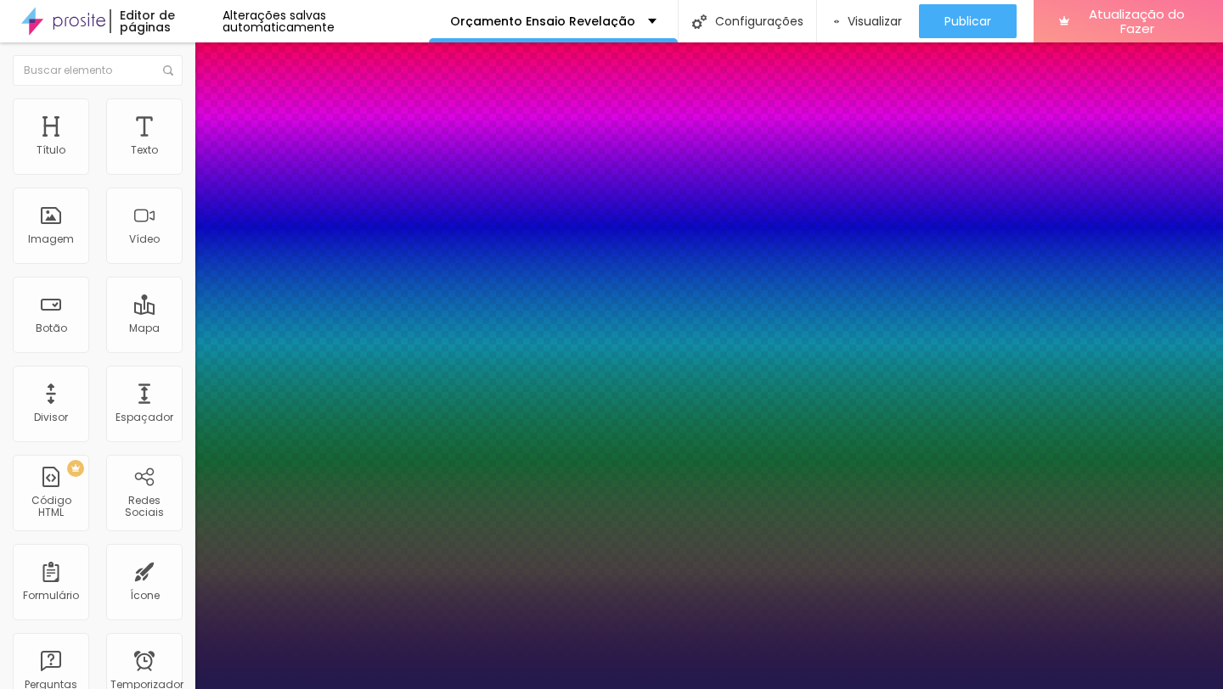
type input "30"
type input "1"
type input "29"
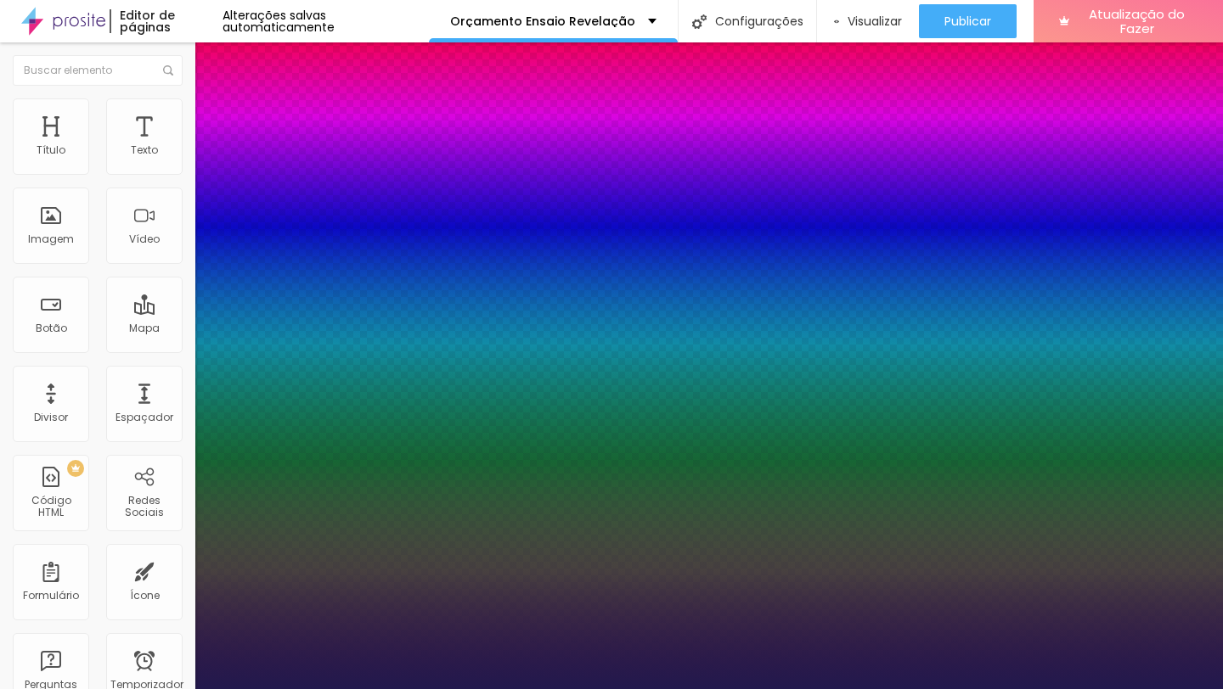
type input "1"
type input "28"
type input "1"
type input "27"
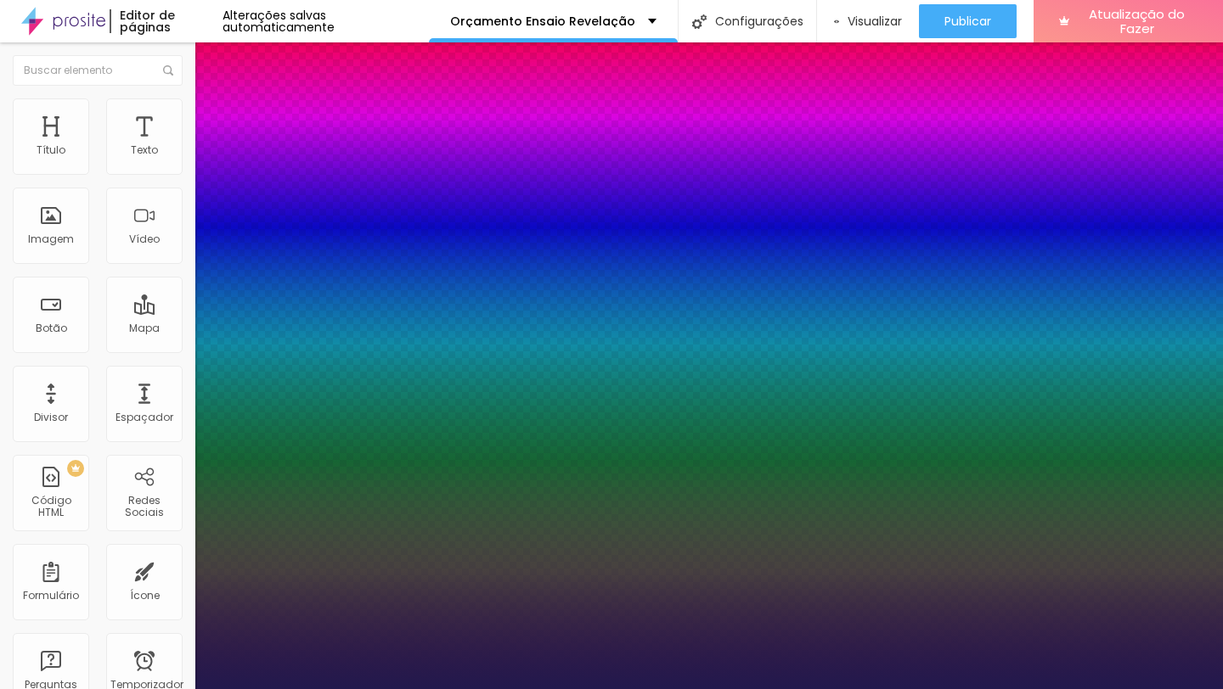
type input "27"
type input "1"
type input "26"
type input "1"
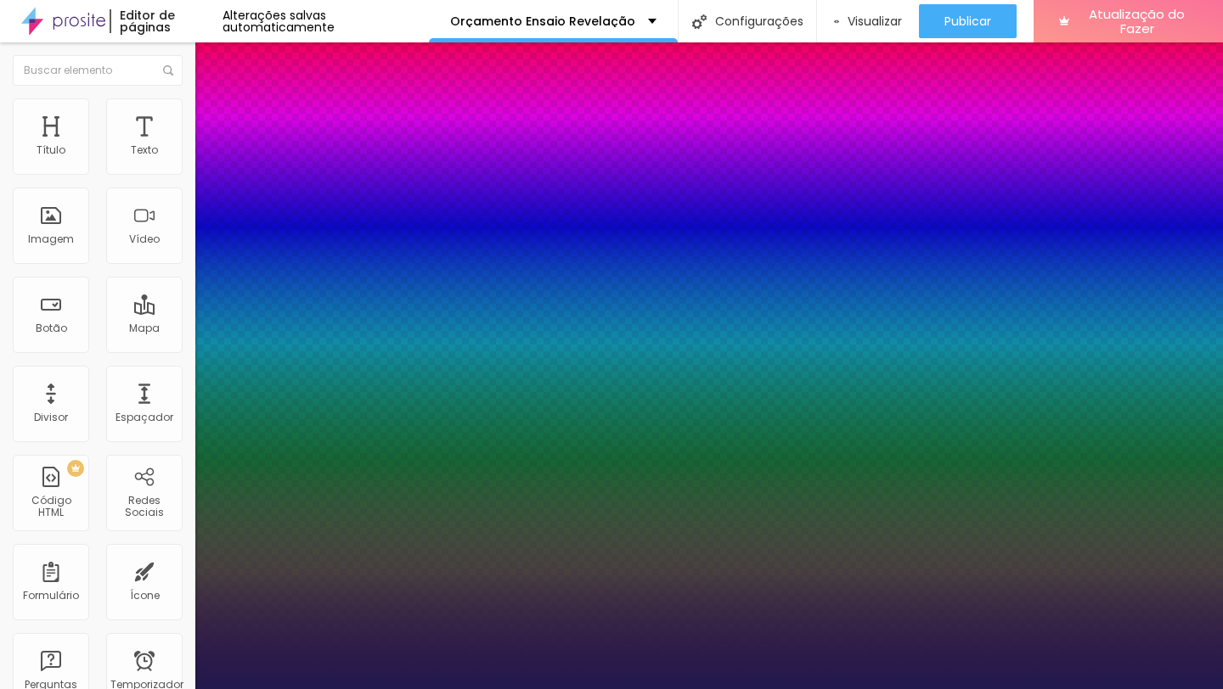
drag, startPoint x: 226, startPoint y: 480, endPoint x: 243, endPoint y: 480, distance: 17.0
type input "26"
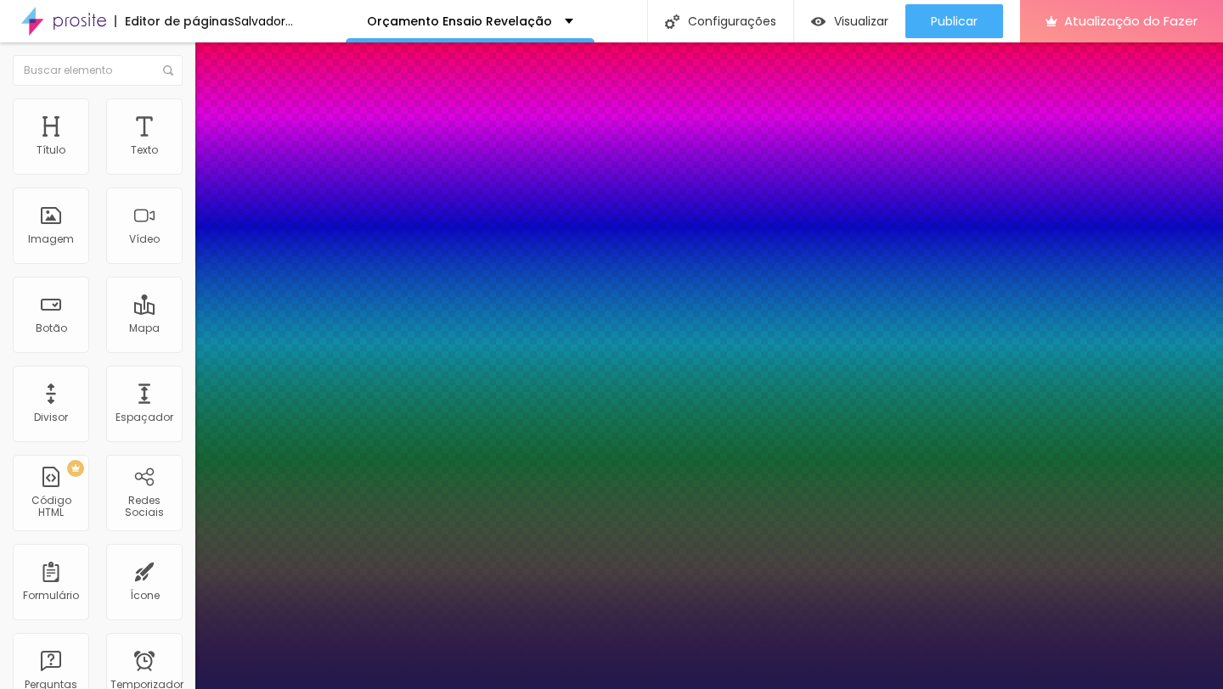
type input "1"
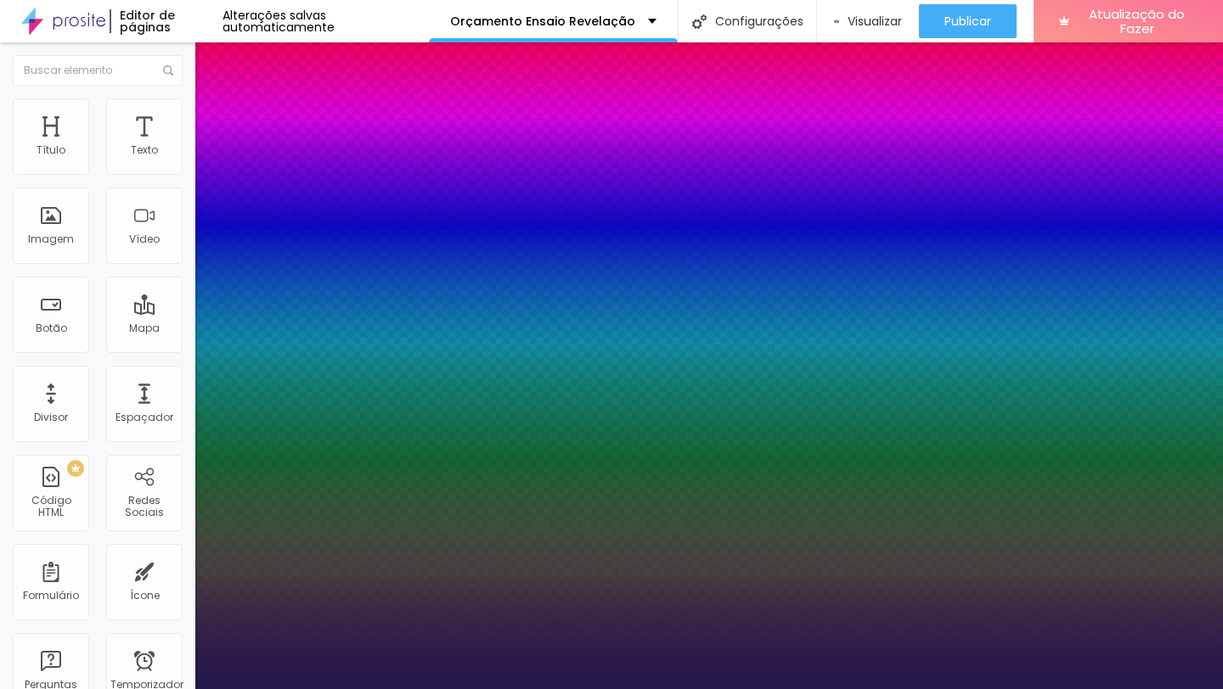
click at [226, 689] on div at bounding box center [611, 689] width 1223 height 0
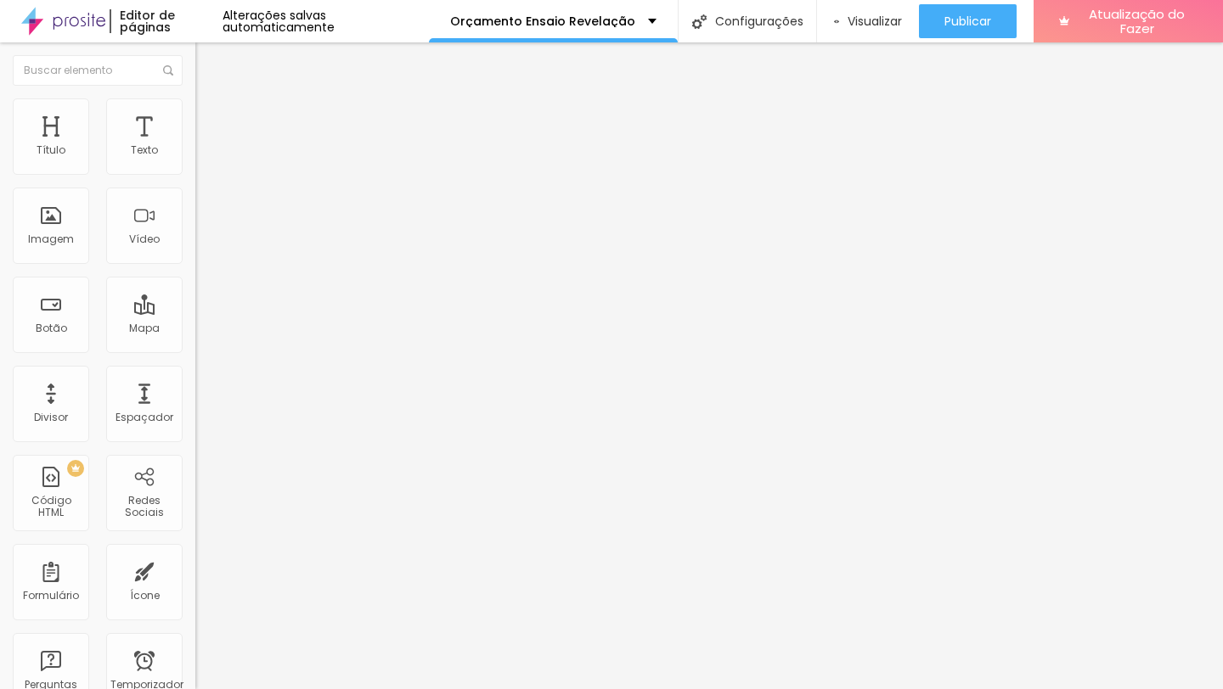
click at [195, 308] on button "button" at bounding box center [207, 299] width 24 height 18
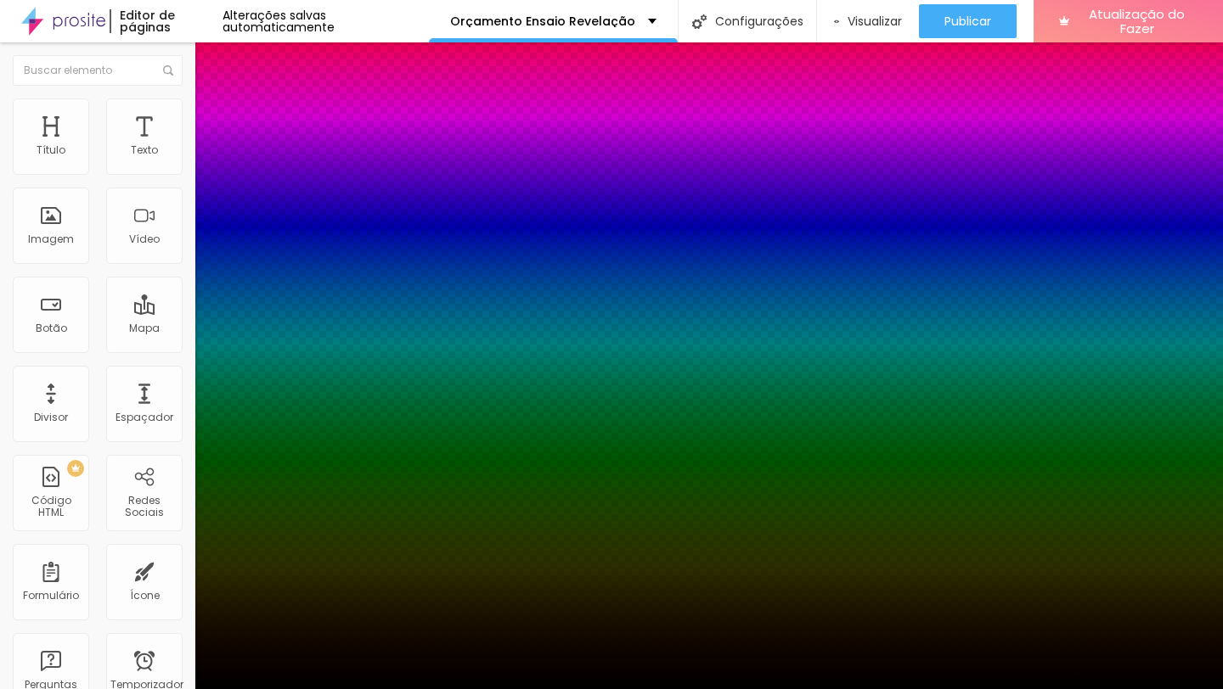
click at [323, 689] on div at bounding box center [611, 700] width 1223 height 0
click at [121, 689] on div at bounding box center [611, 689] width 1223 height 0
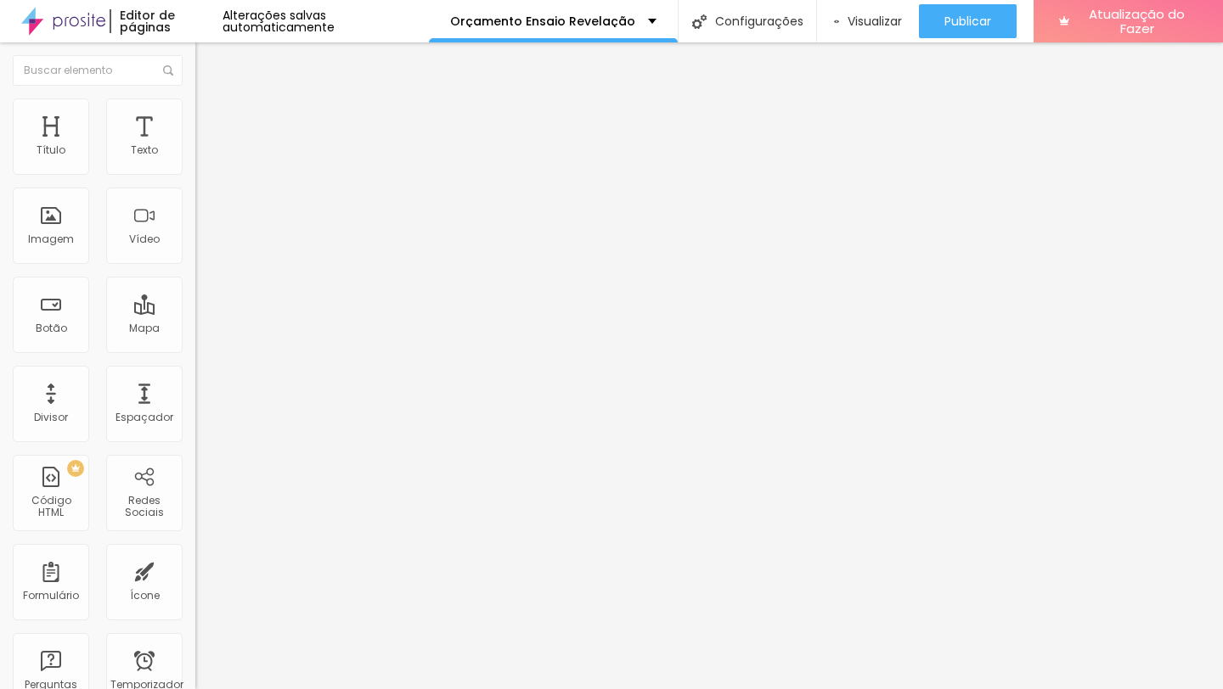
click at [195, 511] on div "Editar nulo Estilo Avançado Tamanho Título 1 H1 Título 2 H2 Título 3 H3 Título …" at bounding box center [292, 365] width 195 height 647
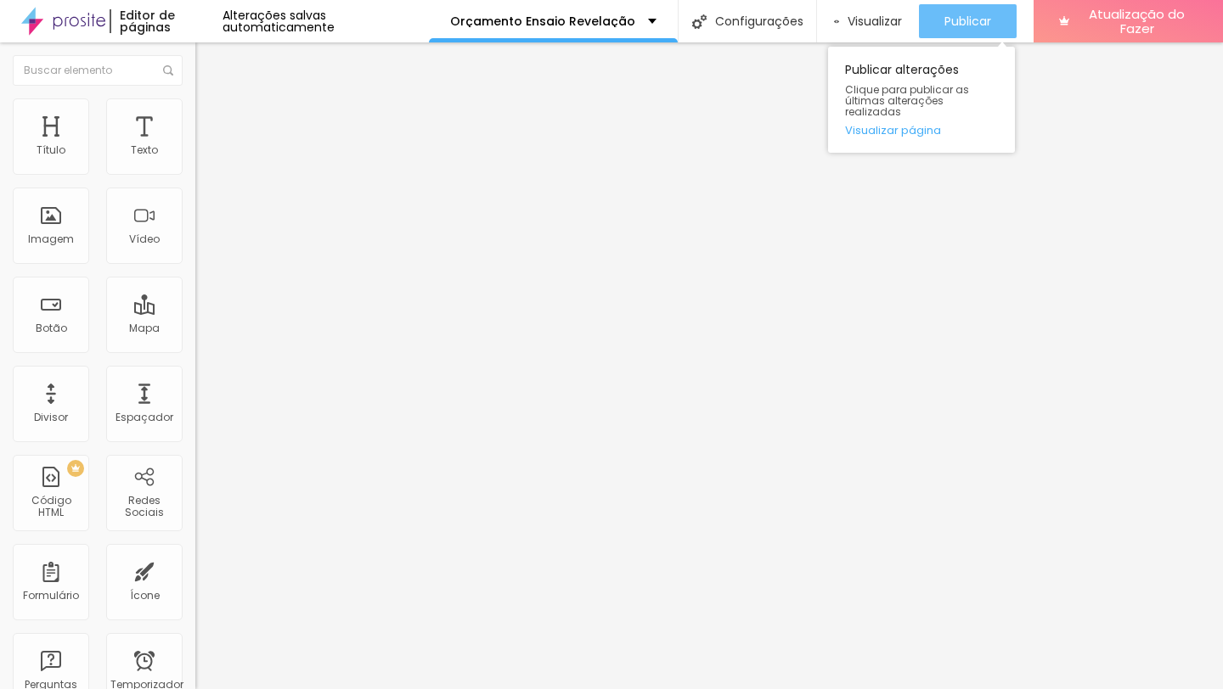
click at [986, 6] on div "Publicar" at bounding box center [967, 21] width 47 height 34
click at [959, 16] on font "Publicar" at bounding box center [967, 21] width 47 height 17
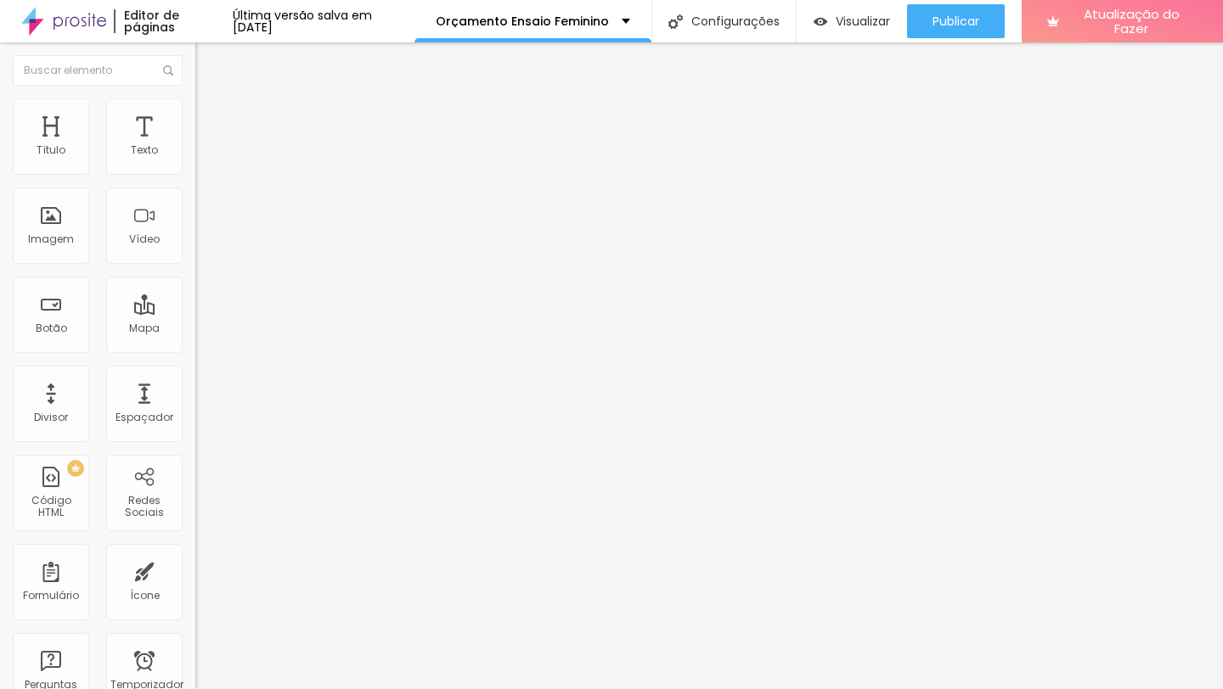
click at [211, 117] on font "Estilo" at bounding box center [224, 110] width 26 height 14
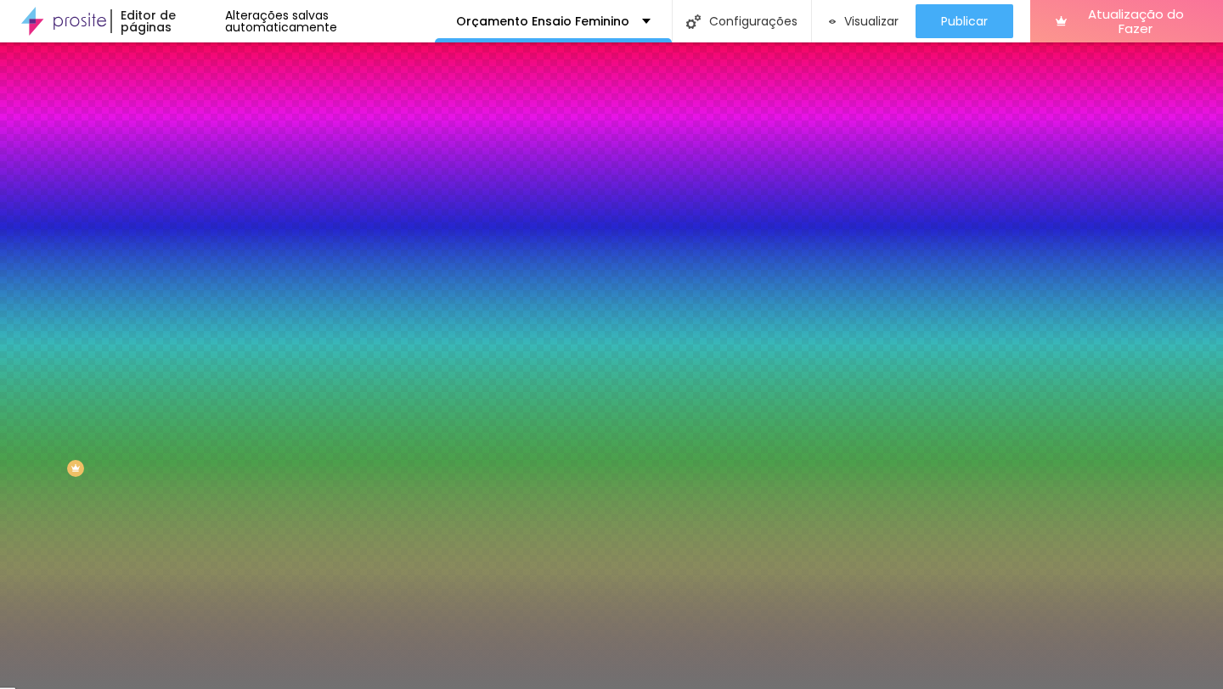
type input "7"
type input "1"
drag, startPoint x: 76, startPoint y: 269, endPoint x: 3, endPoint y: 272, distance: 73.1
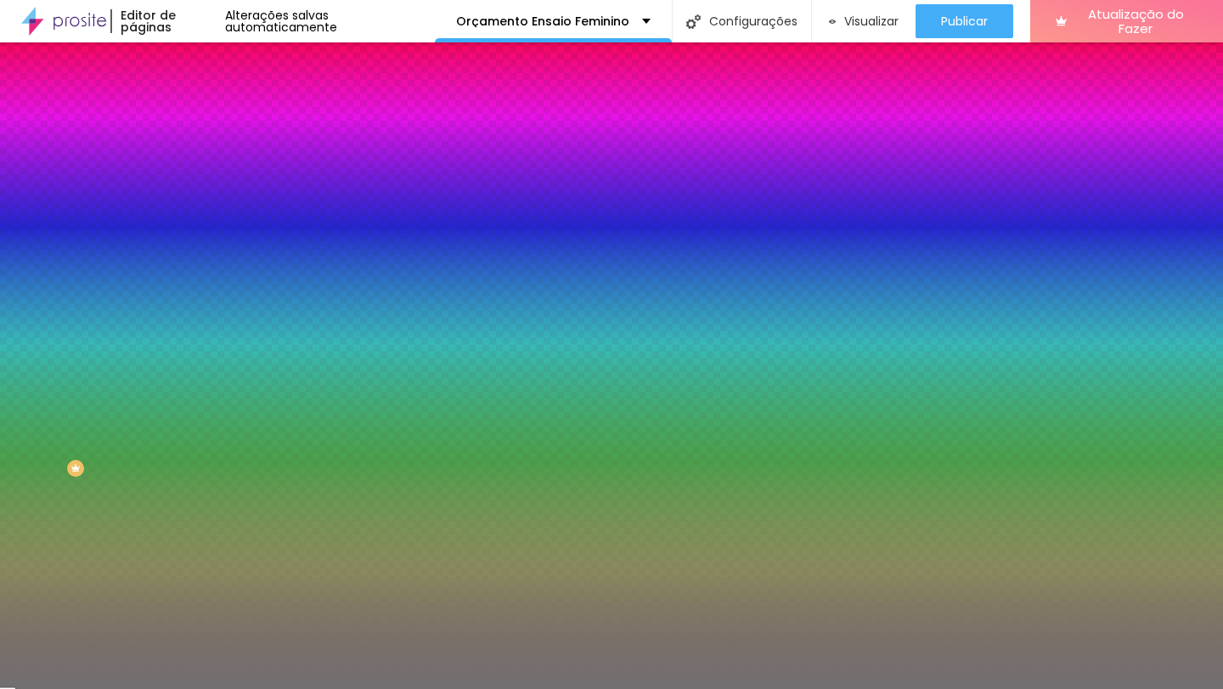
click at [195, 265] on div "Cor Voltar ao padrão #717171 Tamanho 50 % Peso 1" at bounding box center [292, 198] width 195 height 132
click at [195, 162] on div at bounding box center [292, 162] width 195 height 0
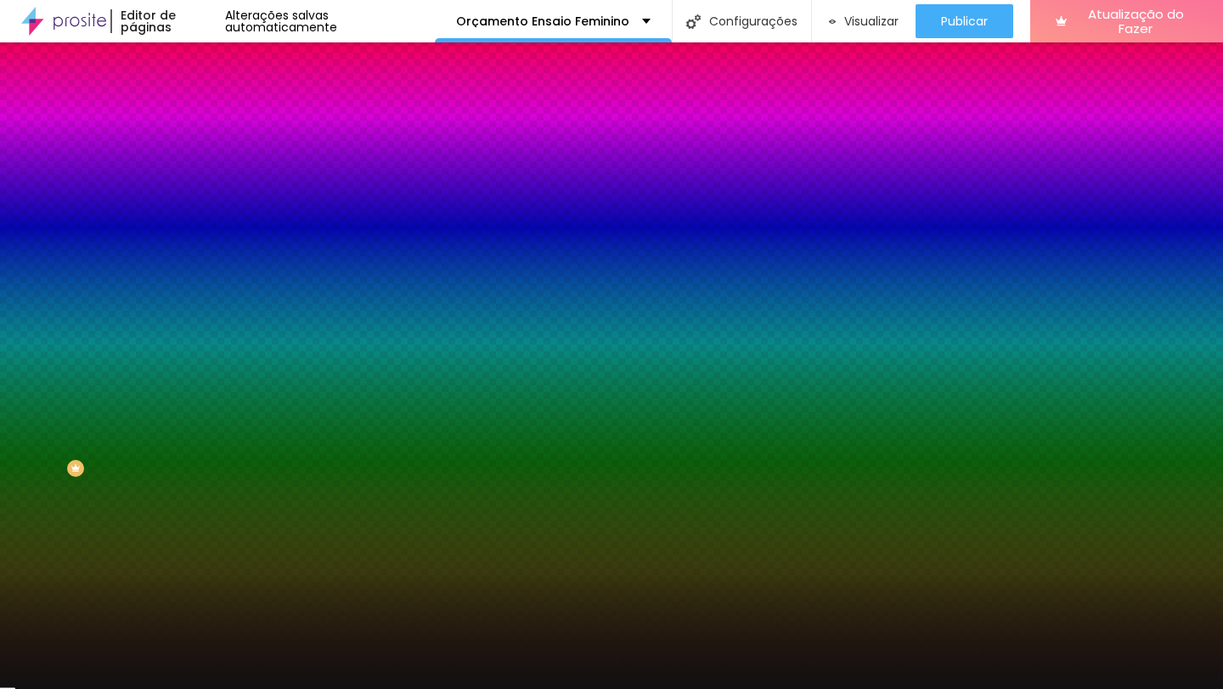
type input "#000000"
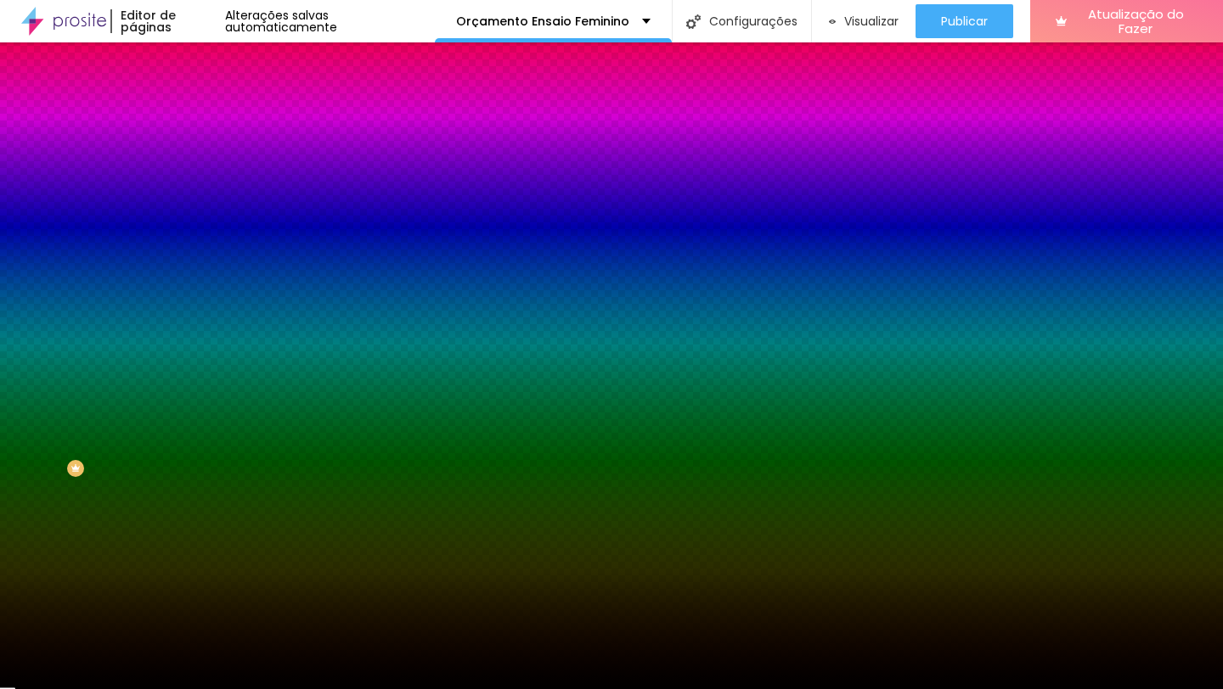
drag, startPoint x: 63, startPoint y: 239, endPoint x: 10, endPoint y: 358, distance: 130.8
click at [195, 359] on div "Editar nulo Conteúdo Estilo Avançado Cor Voltar ao padrão #000000 Tamanho 50 % …" at bounding box center [292, 365] width 195 height 647
click at [195, 397] on div "Editar nulo Conteúdo Estilo Avançado Cor Voltar ao padrão #000000 Tamanho 50 % …" at bounding box center [292, 365] width 195 height 647
type input "49"
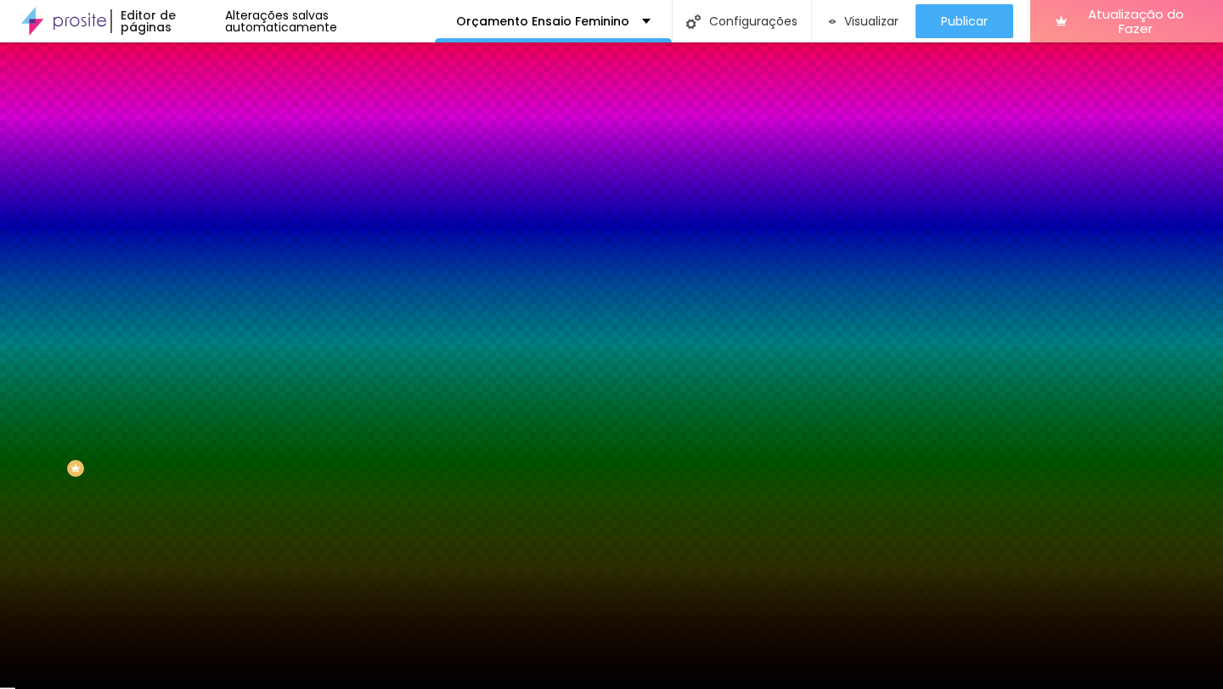
type input "40"
type input "39"
type input "38"
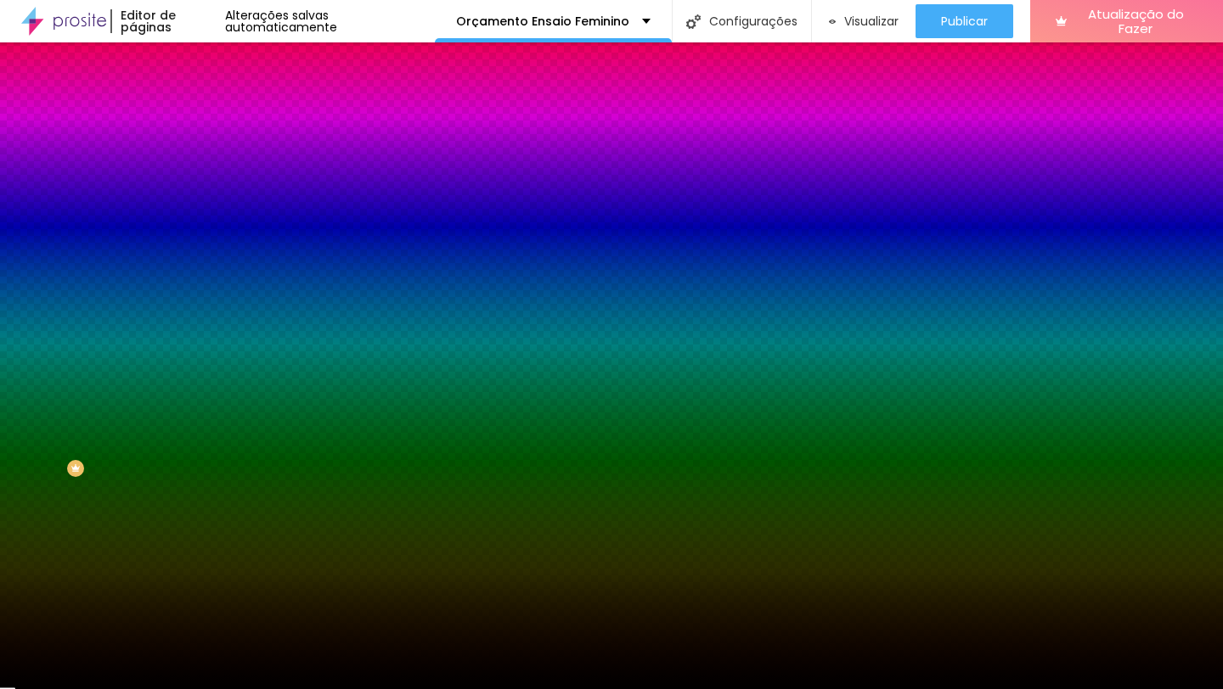
type input "38"
type input "39"
drag, startPoint x: 88, startPoint y: 221, endPoint x: 70, endPoint y: 222, distance: 17.9
type input "39"
click at [195, 221] on input "range" at bounding box center [250, 214] width 110 height 14
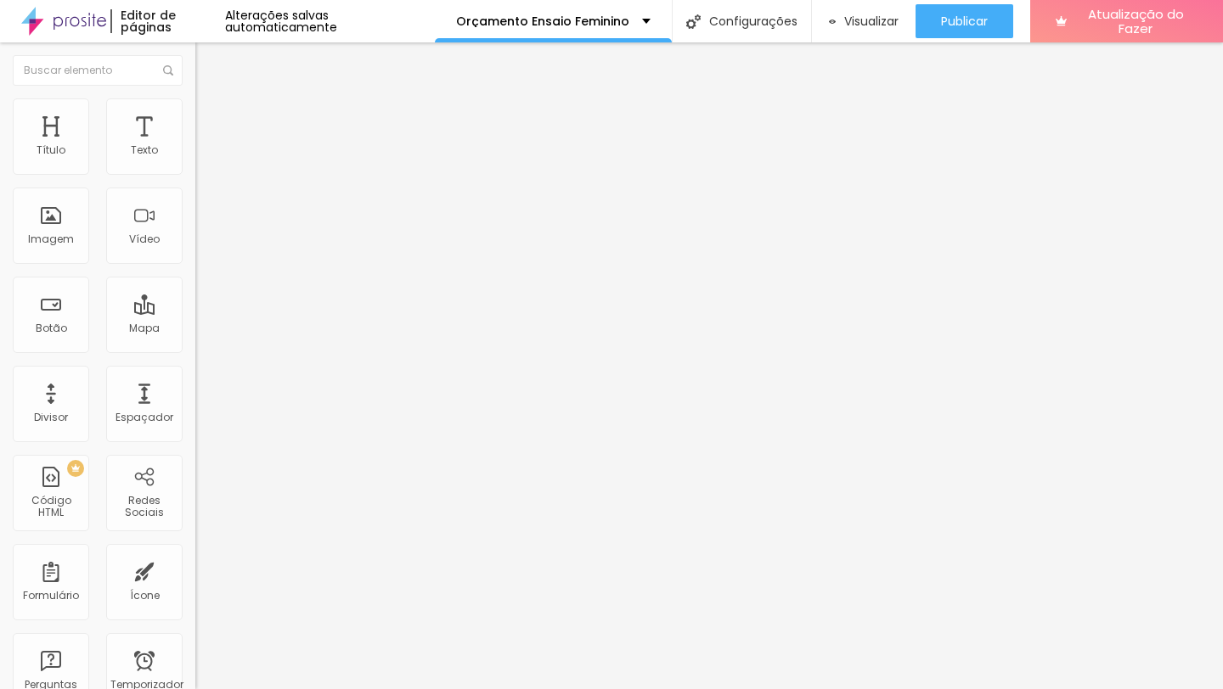
click at [195, 53] on button "Editar nulo" at bounding box center [292, 61] width 195 height 39
click at [208, 67] on img "button" at bounding box center [215, 62] width 14 height 14
click at [195, 115] on li "Avançado" at bounding box center [292, 123] width 195 height 17
click at [211, 120] on font "Avançado" at bounding box center [239, 127] width 56 height 14
type input "15"
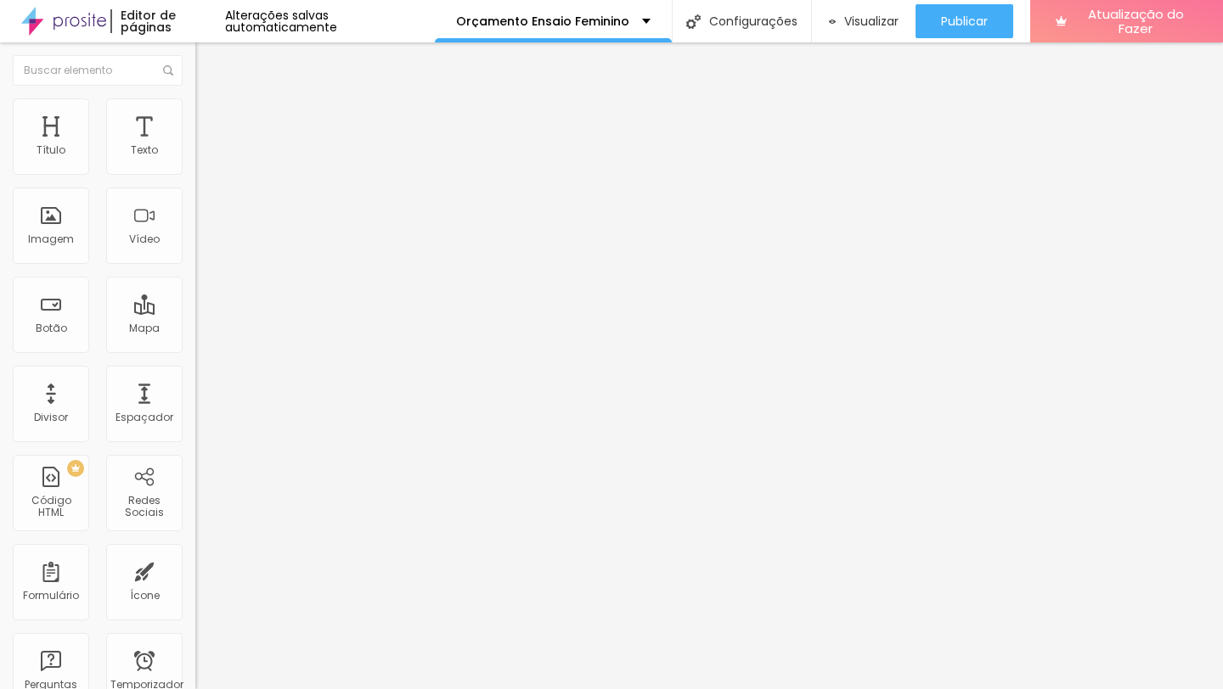
type input "15"
type input "0"
drag, startPoint x: 71, startPoint y: 166, endPoint x: 11, endPoint y: 172, distance: 60.5
type input "0"
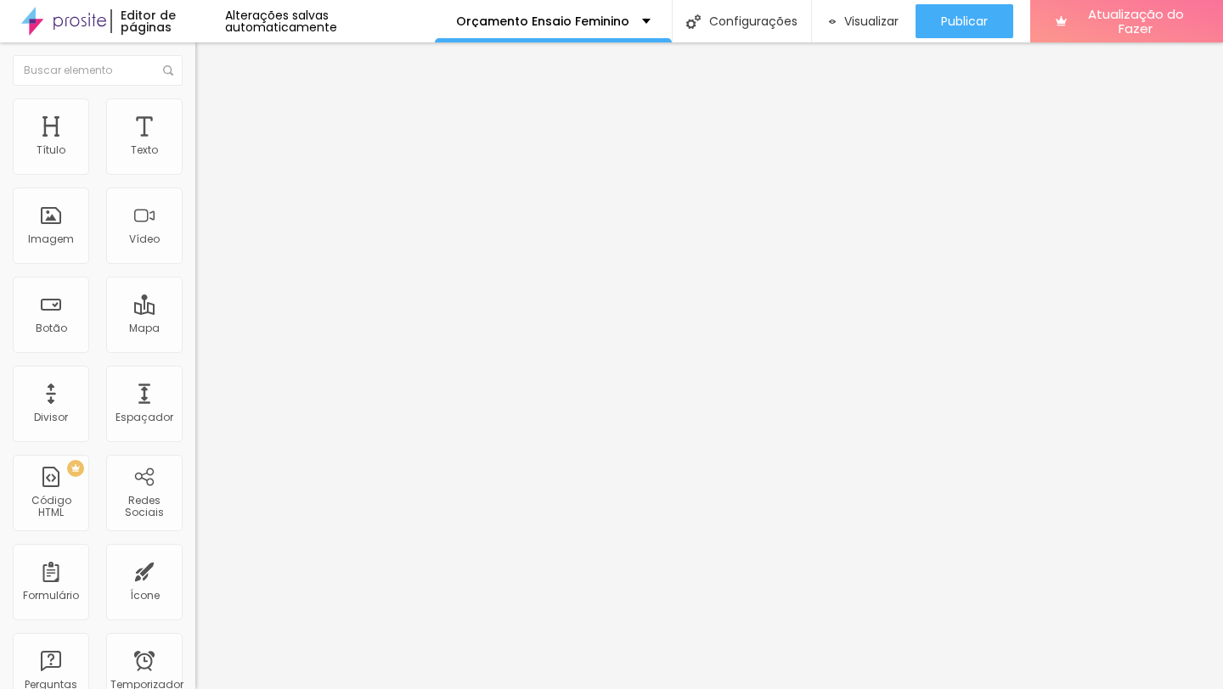
click at [195, 329] on input "range" at bounding box center [250, 336] width 110 height 14
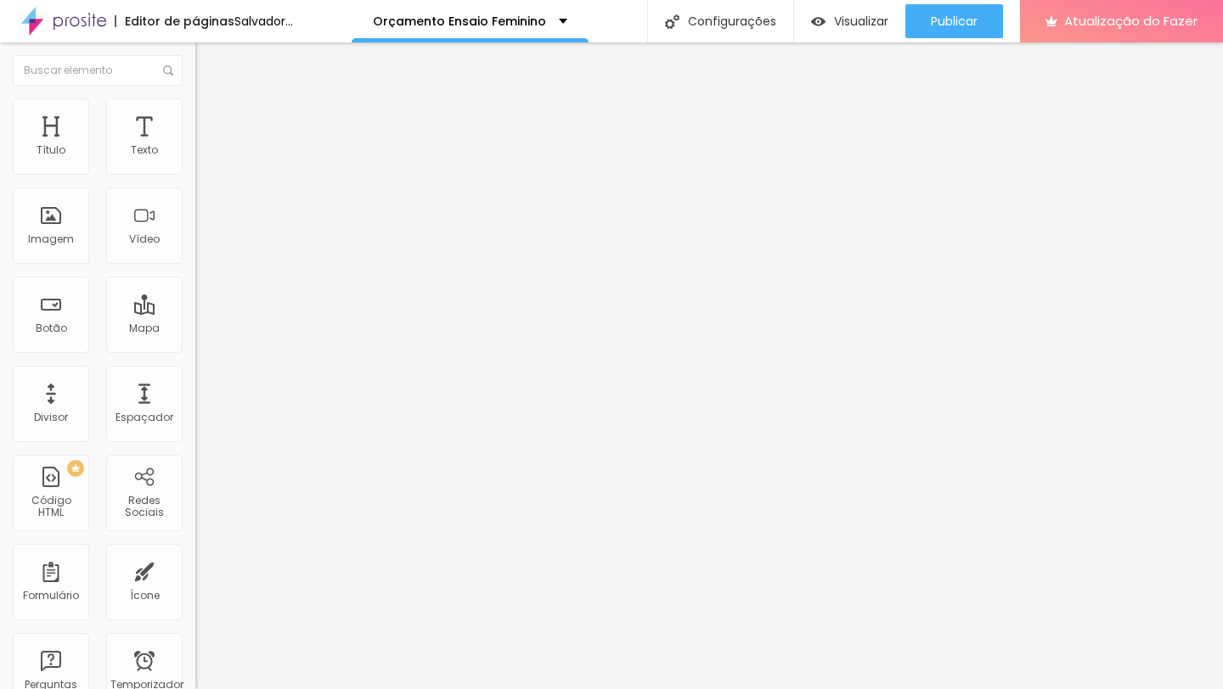
click at [195, 128] on li "Avançado" at bounding box center [292, 123] width 195 height 17
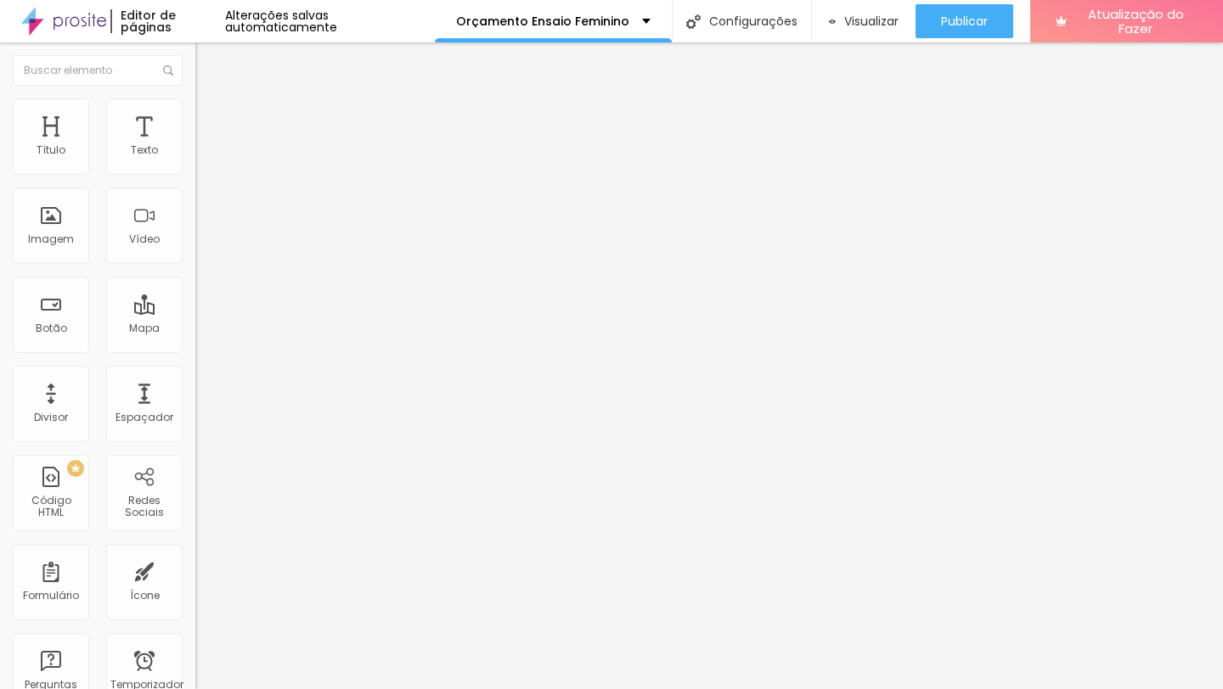
type input "15"
type input "10"
type input "5"
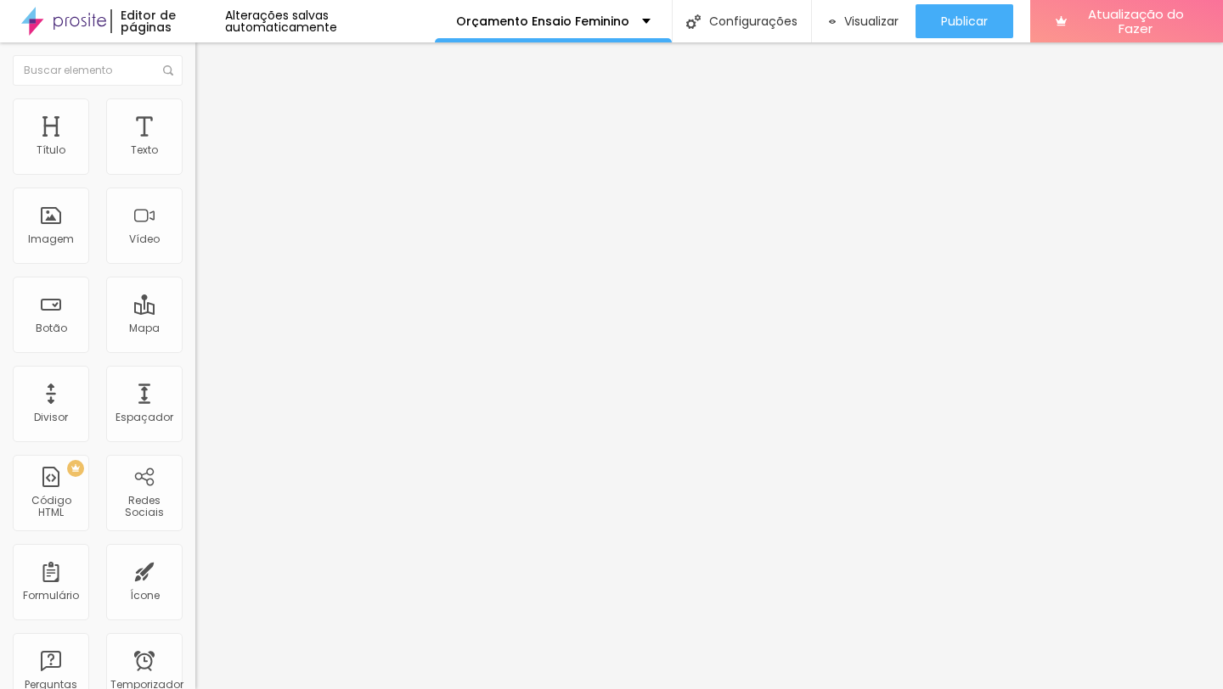
type input "5"
type input "0"
drag, startPoint x: 69, startPoint y: 165, endPoint x: 29, endPoint y: 166, distance: 39.9
type input "0"
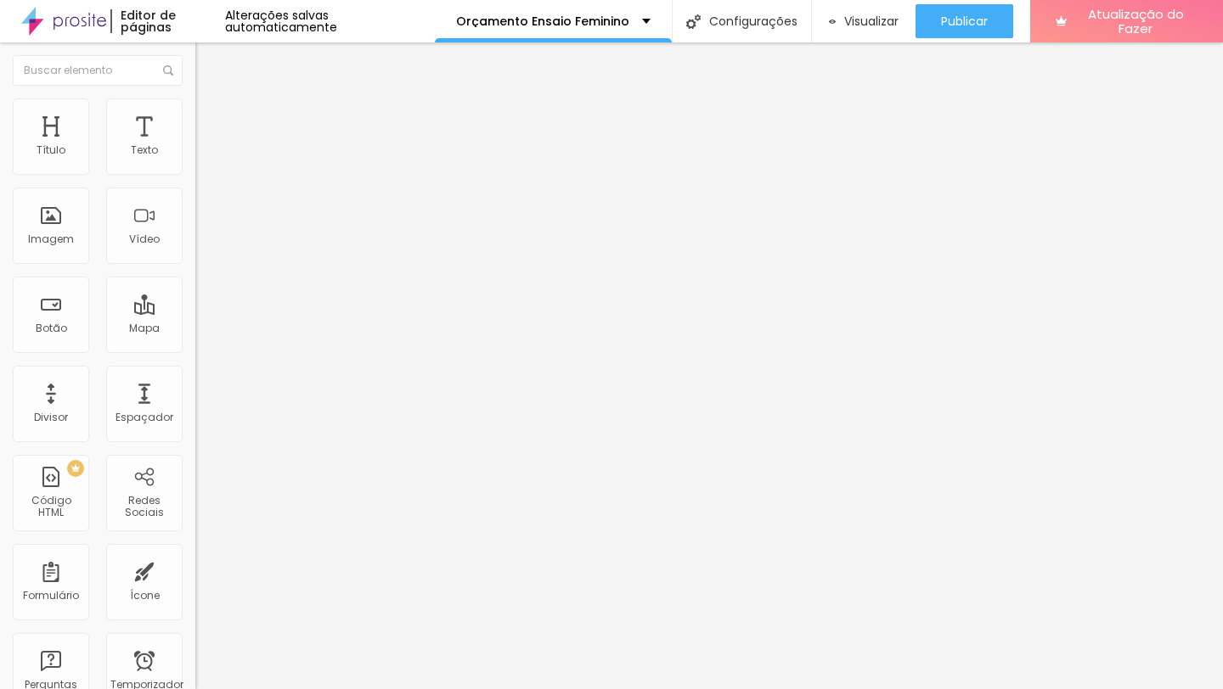
click at [195, 329] on input "range" at bounding box center [250, 336] width 110 height 14
click at [205, 146] on font "Adicionar imagem" at bounding box center [254, 139] width 99 height 14
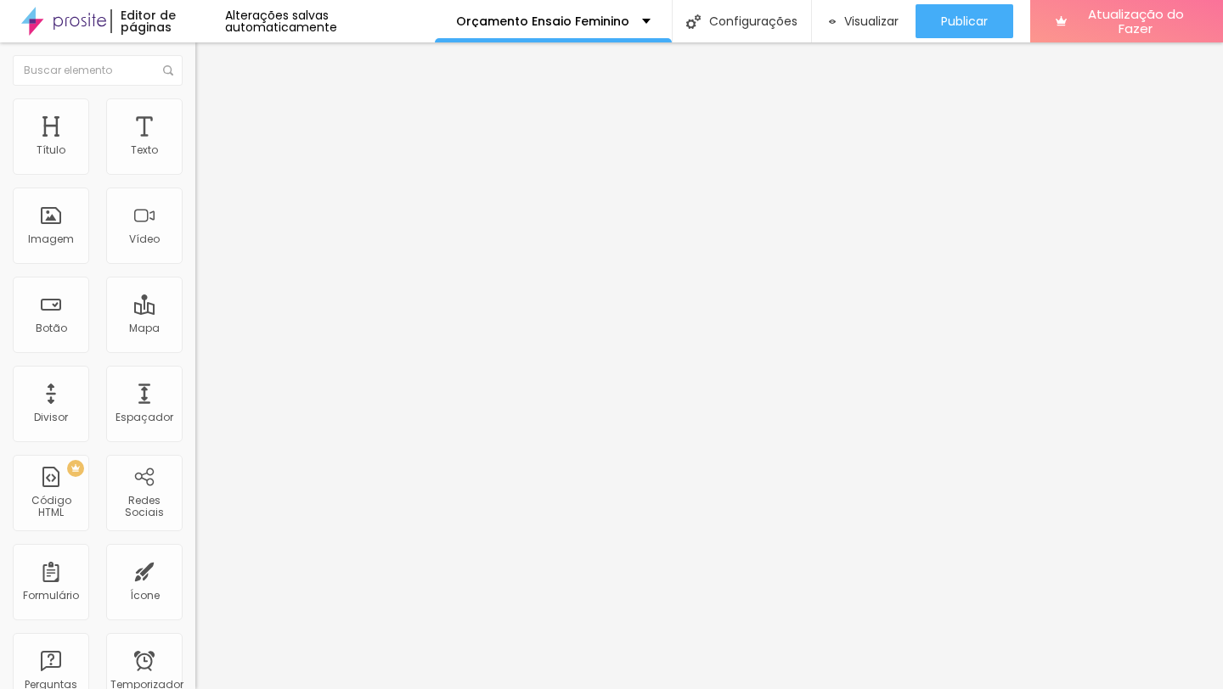
click at [205, 146] on font "Adicionar imagem" at bounding box center [254, 139] width 99 height 14
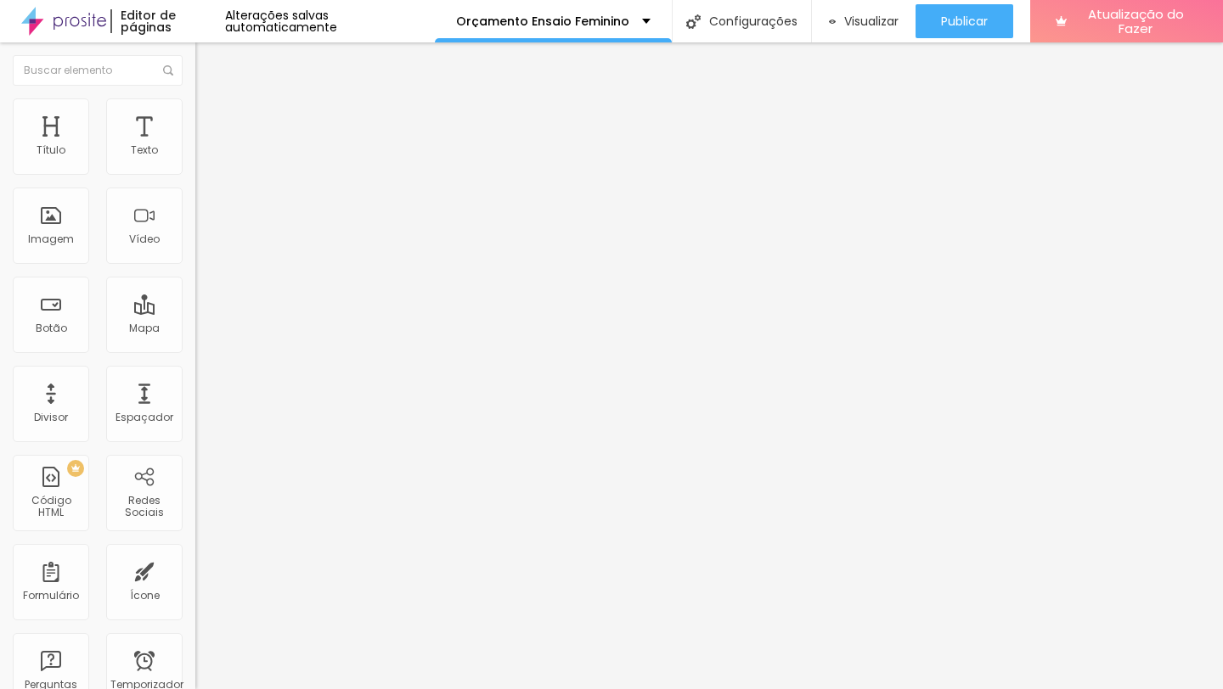
click at [195, 115] on li "Avançado" at bounding box center [292, 123] width 195 height 17
type input "15"
type input "10"
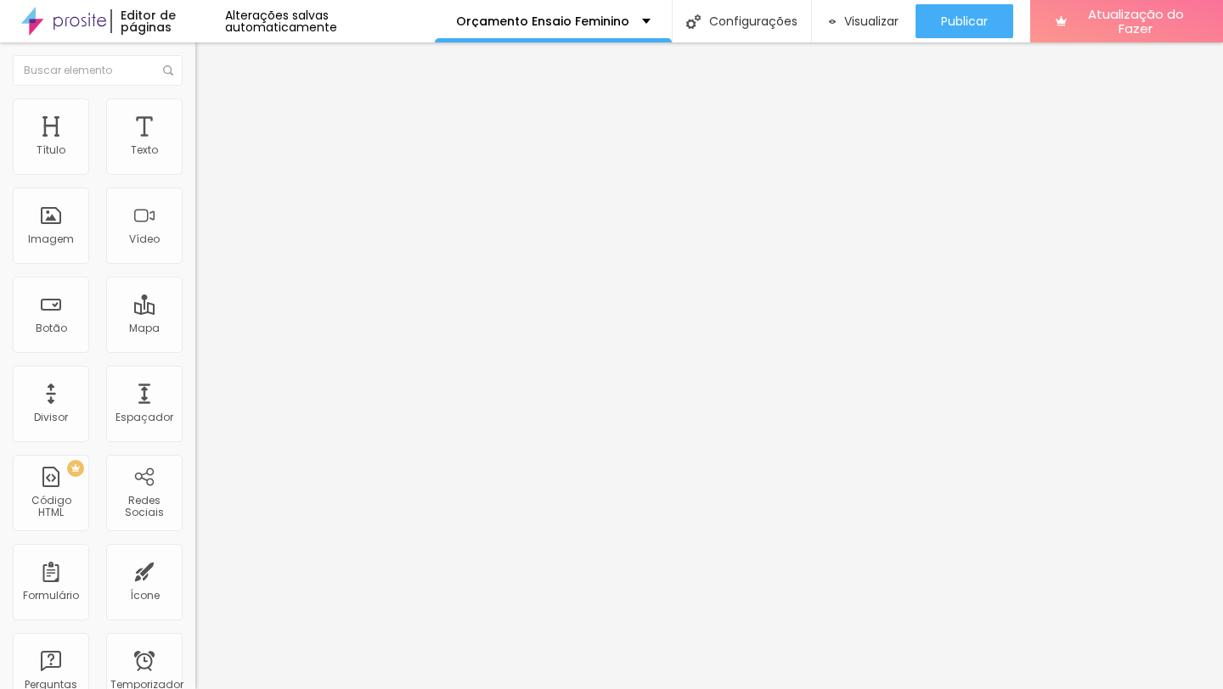
type input "10"
type input "0"
drag, startPoint x: 67, startPoint y: 170, endPoint x: 20, endPoint y: 173, distance: 47.7
type input "0"
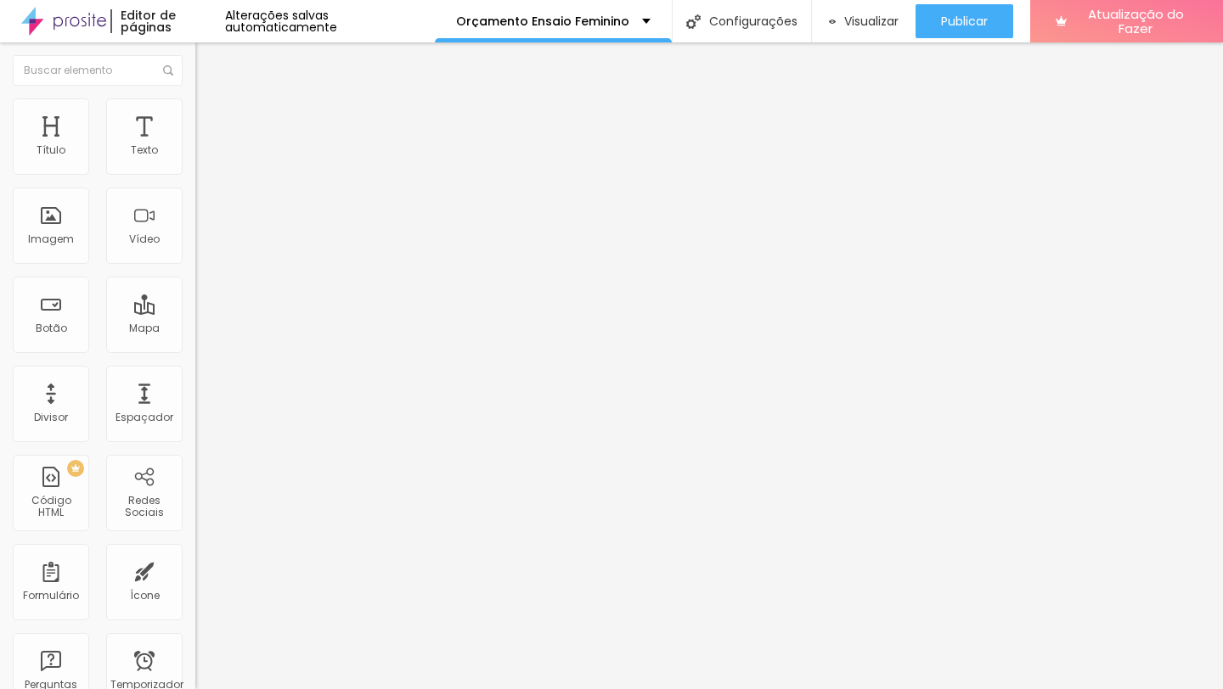
click at [195, 329] on input "range" at bounding box center [250, 336] width 110 height 14
click at [205, 146] on font "Adicionar imagem" at bounding box center [254, 139] width 99 height 14
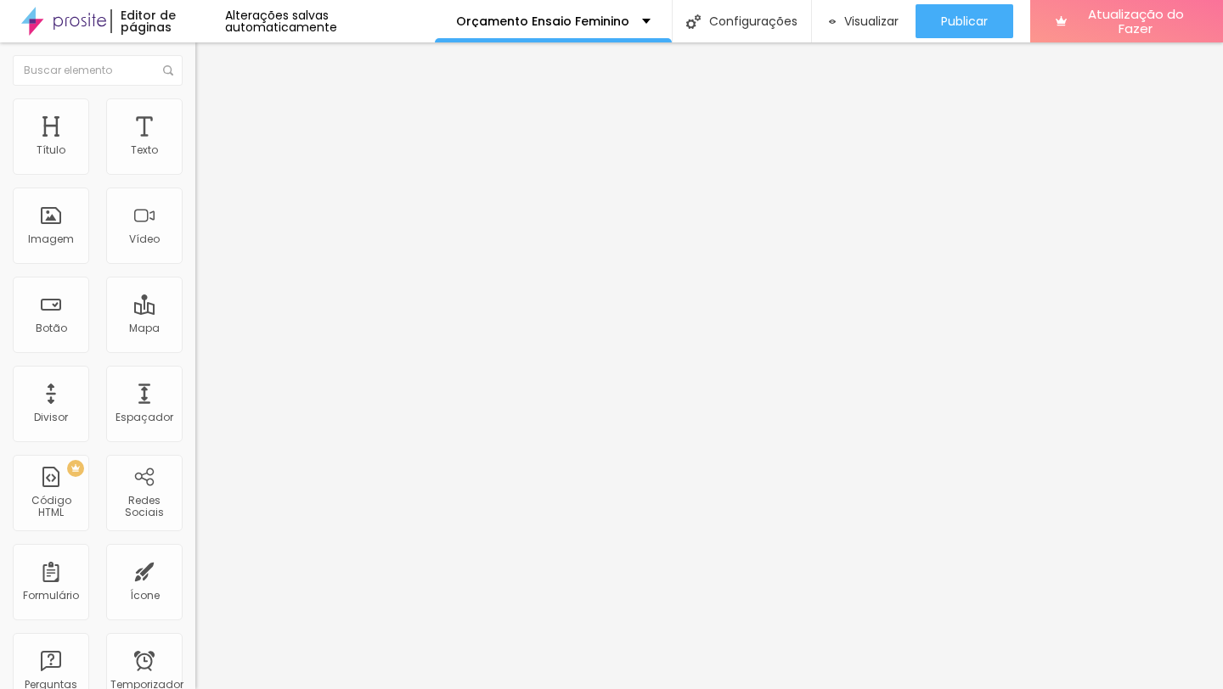
click at [195, 115] on li "Estilo" at bounding box center [292, 106] width 195 height 17
type input "95"
type input "90"
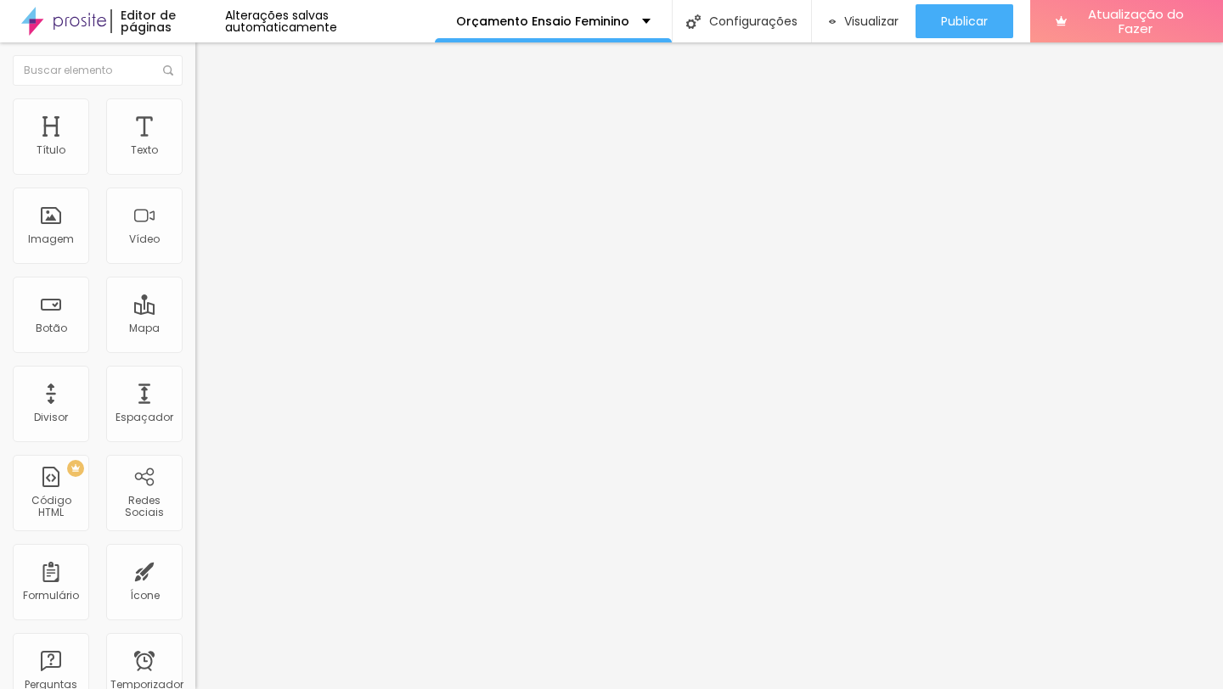
type input "85"
type input "80"
type input "75"
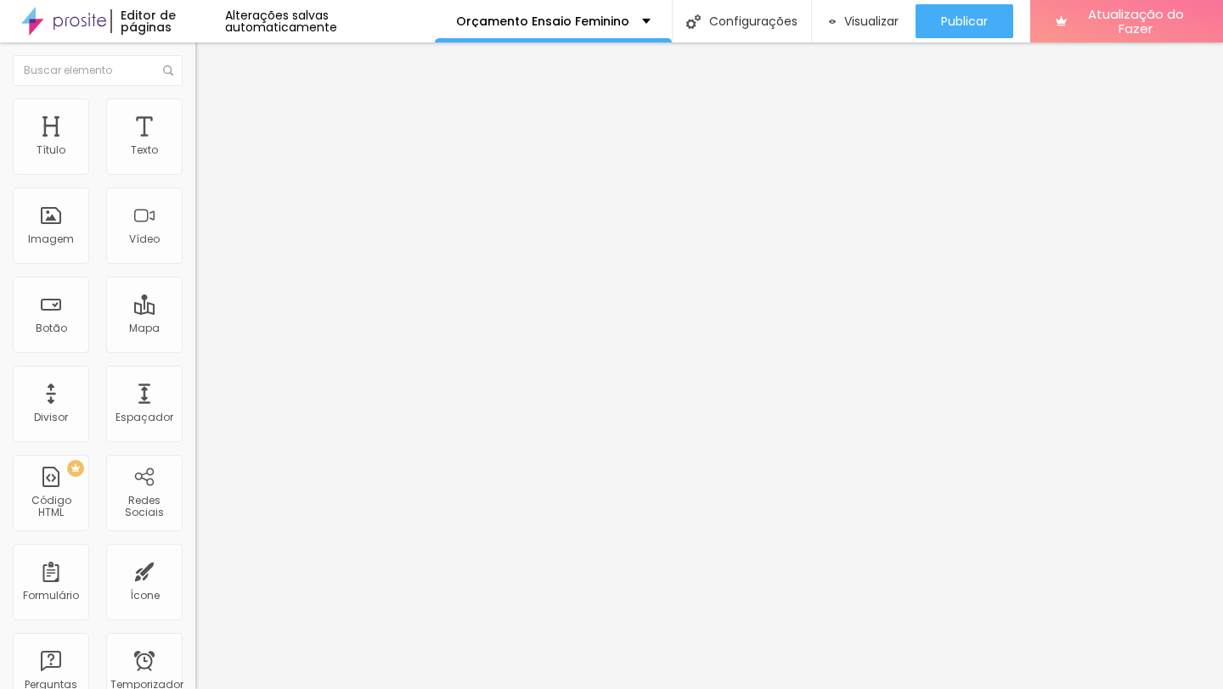
type input "75"
type input "70"
type input "65"
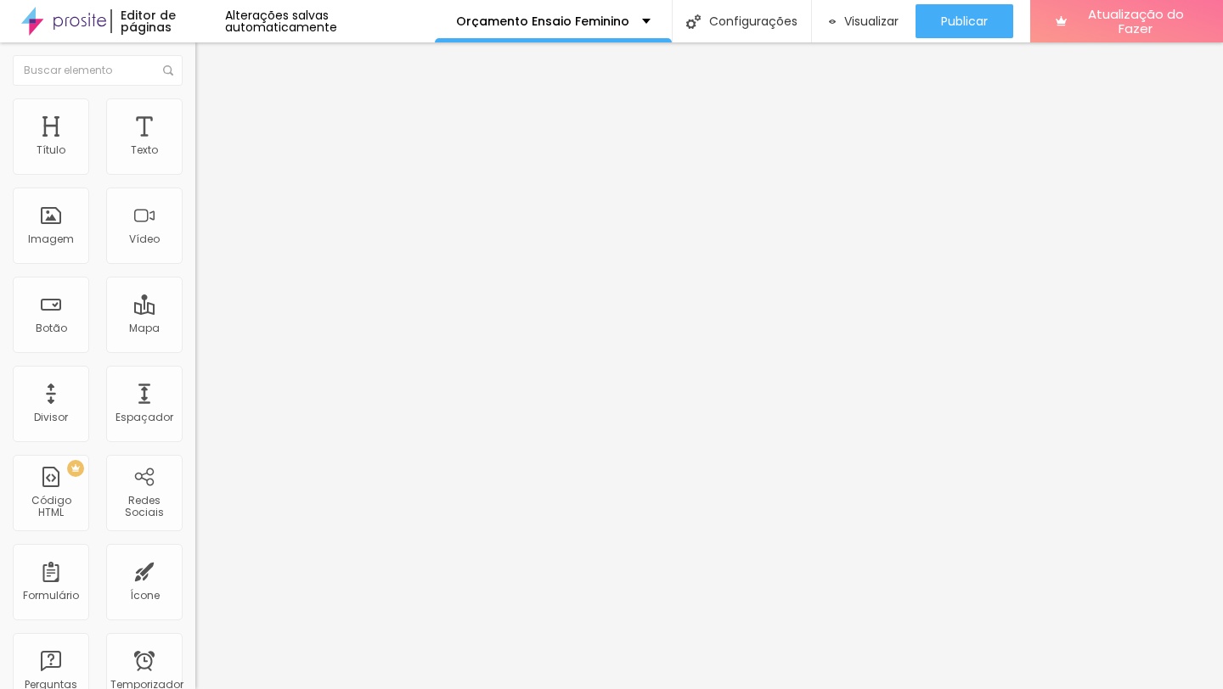
type input "60"
drag, startPoint x: 182, startPoint y: 183, endPoint x: 107, endPoint y: 183, distance: 74.7
type input "60"
click at [195, 174] on input "range" at bounding box center [250, 167] width 110 height 14
type input "55"
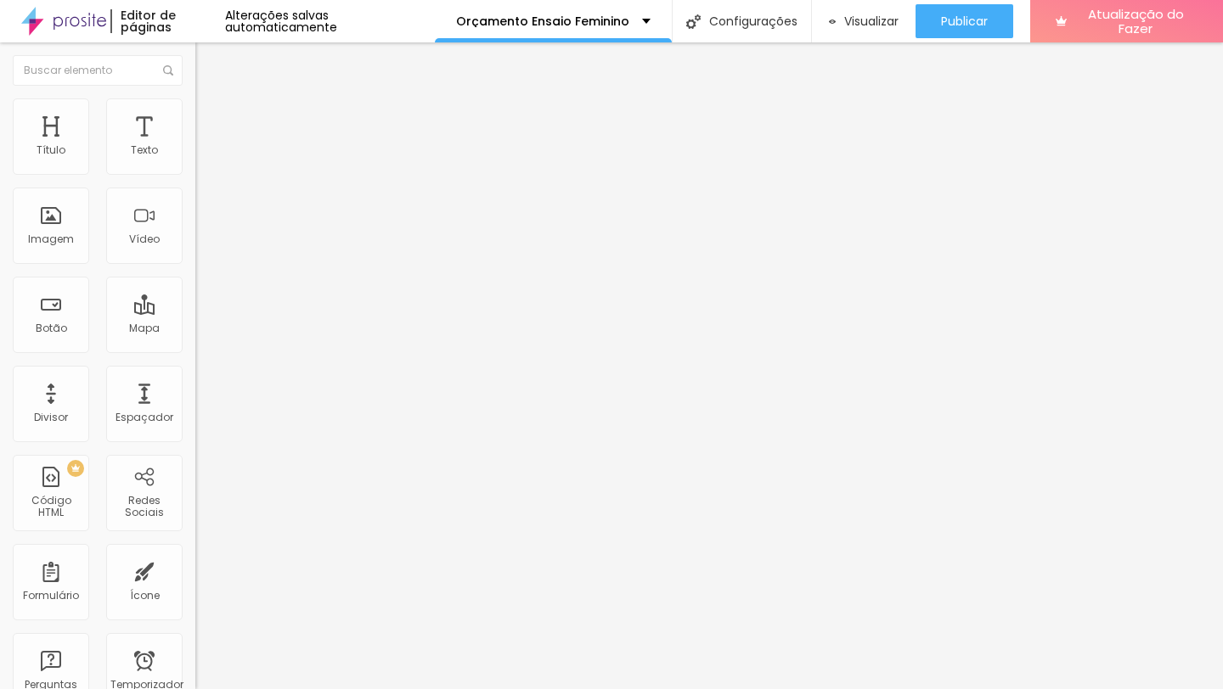
type input "55"
type input "50"
drag, startPoint x: 110, startPoint y: 180, endPoint x: 93, endPoint y: 182, distance: 17.9
type input "50"
click at [195, 174] on input "range" at bounding box center [250, 167] width 110 height 14
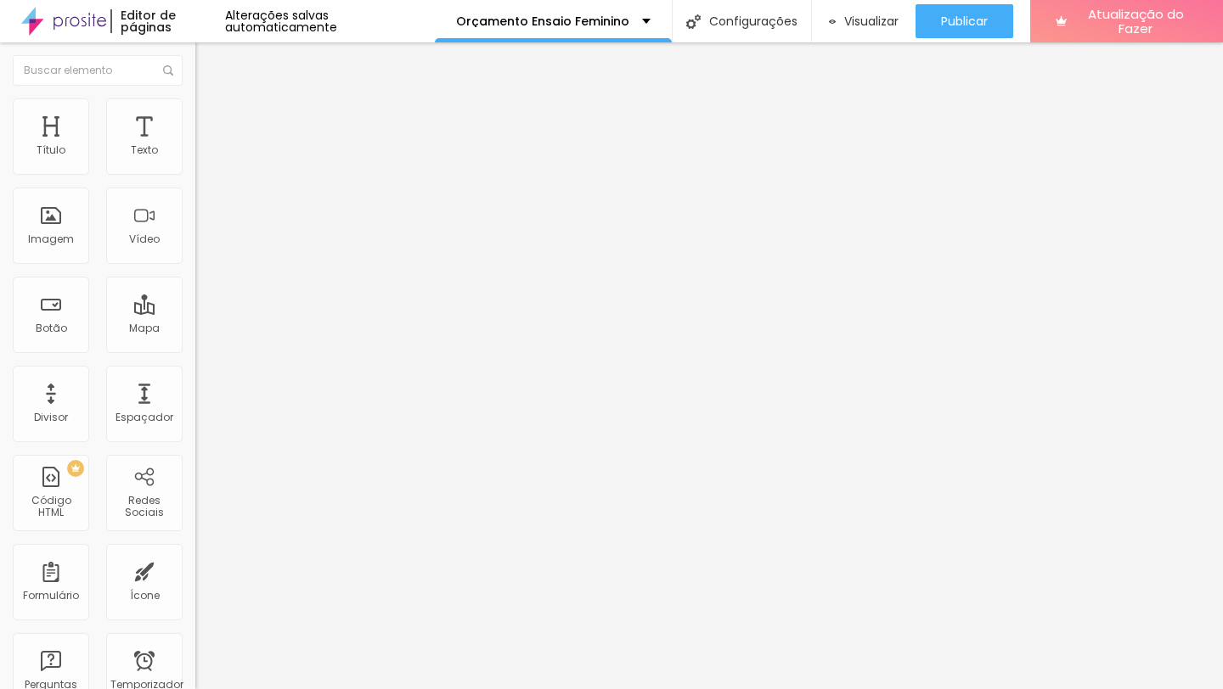
click at [195, 103] on img at bounding box center [202, 105] width 15 height 15
click at [195, 112] on li "Estilo" at bounding box center [292, 106] width 195 height 17
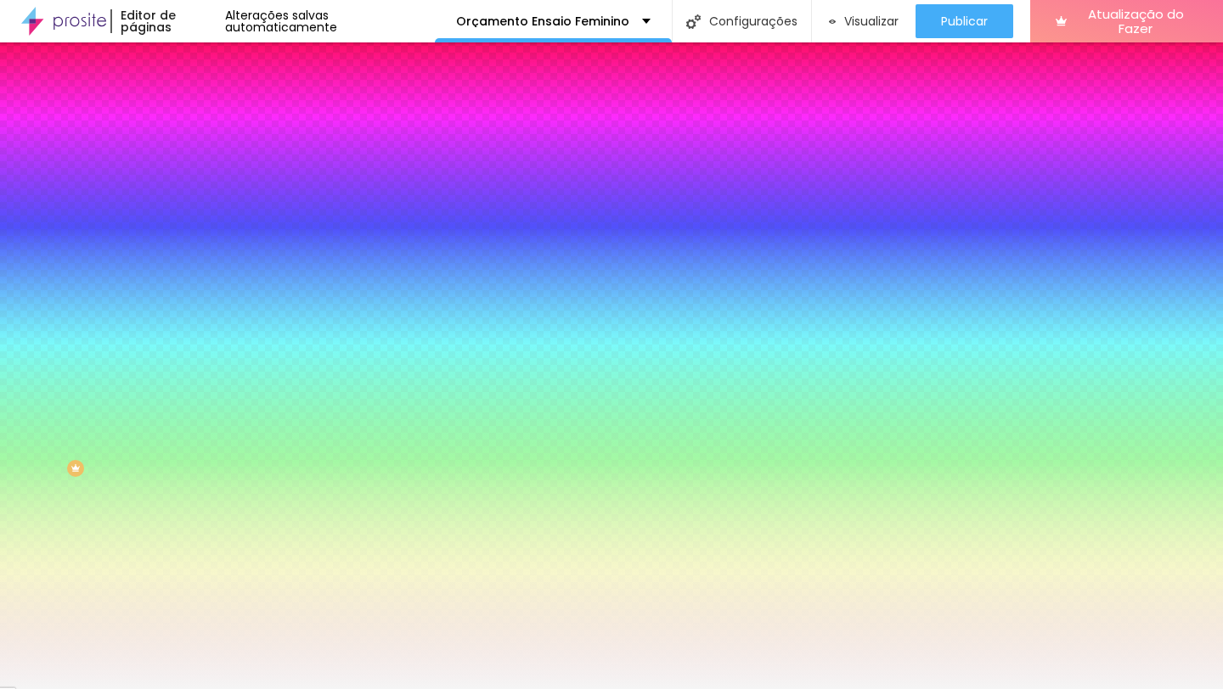
click at [195, 162] on div at bounding box center [292, 162] width 195 height 0
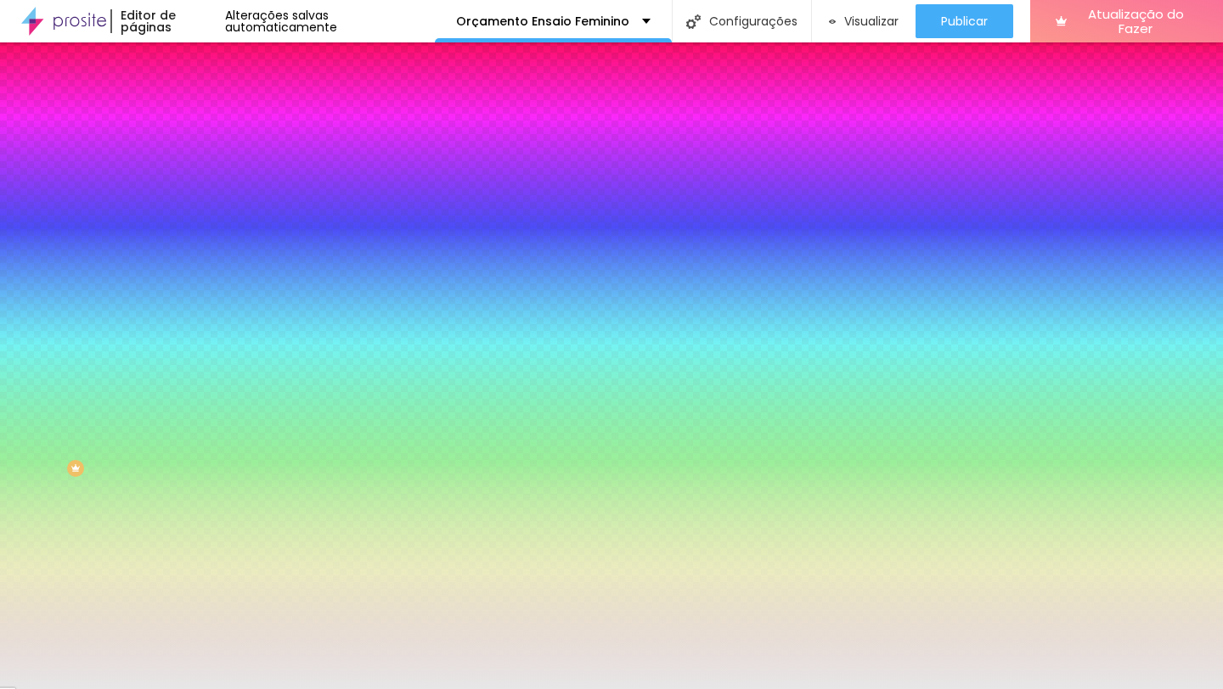
type input "#E7E7E7"
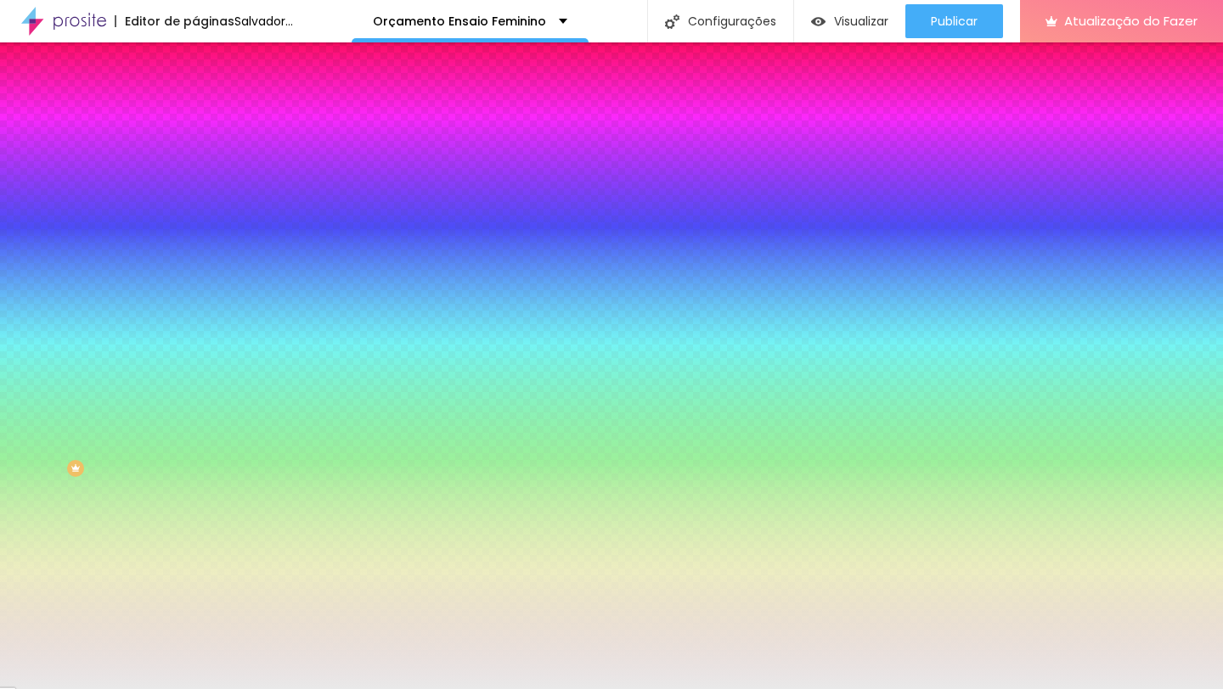
drag, startPoint x: 53, startPoint y: 244, endPoint x: 1, endPoint y: 203, distance: 65.9
click at [195, 203] on div "Cor de fundo Voltar ao padrão #E7E7E7 Sombra DESATIVADO Voltar ao padrão Borda …" at bounding box center [292, 207] width 195 height 151
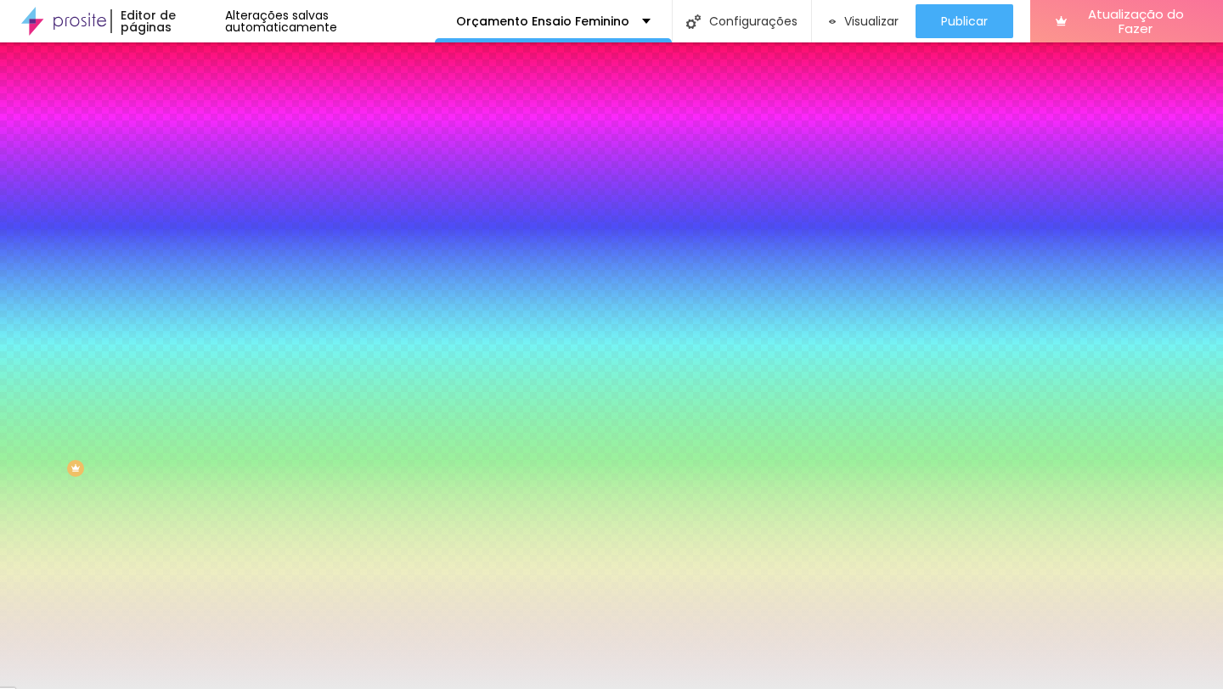
click at [195, 397] on div "Editar nulo Conteúdo Estilo Avançado Cor de fundo Voltar ao padrão #E7E7E7 Somb…" at bounding box center [292, 365] width 195 height 647
click at [211, 100] on font "Conteúdo" at bounding box center [237, 93] width 53 height 14
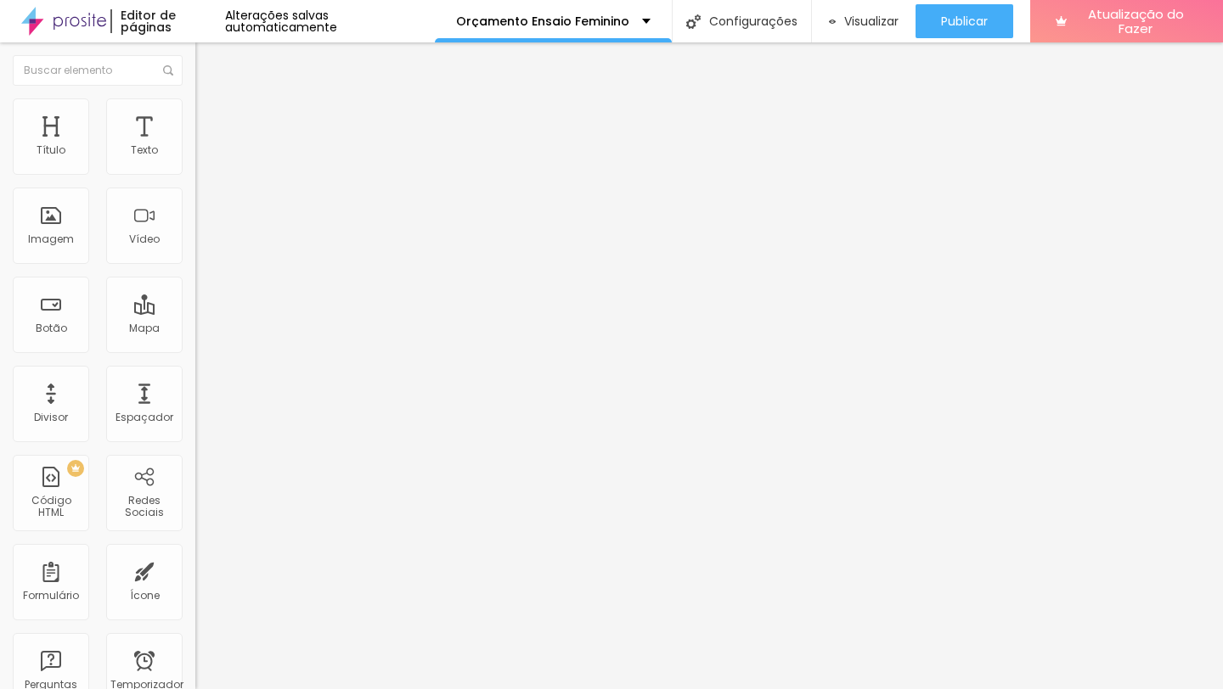
click at [195, 49] on button "Editar nulo" at bounding box center [292, 61] width 195 height 39
click at [195, 251] on button "button" at bounding box center [207, 242] width 24 height 18
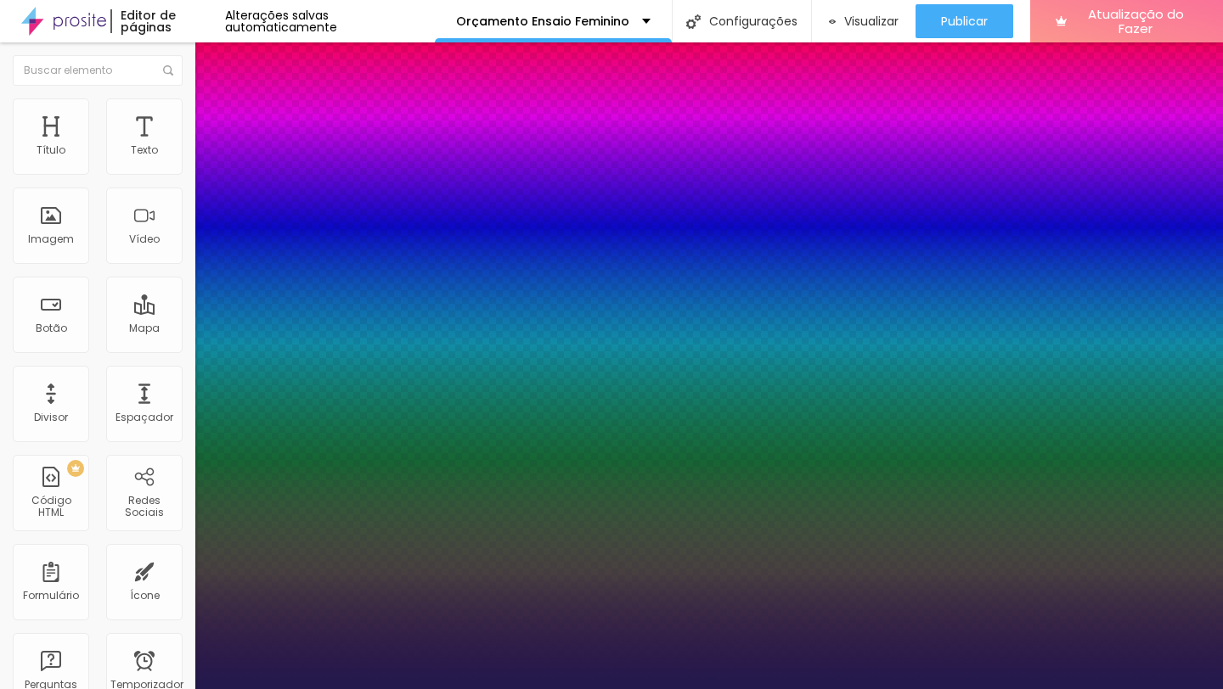
type input "1"
select select "PoiretOne"
type input "1"
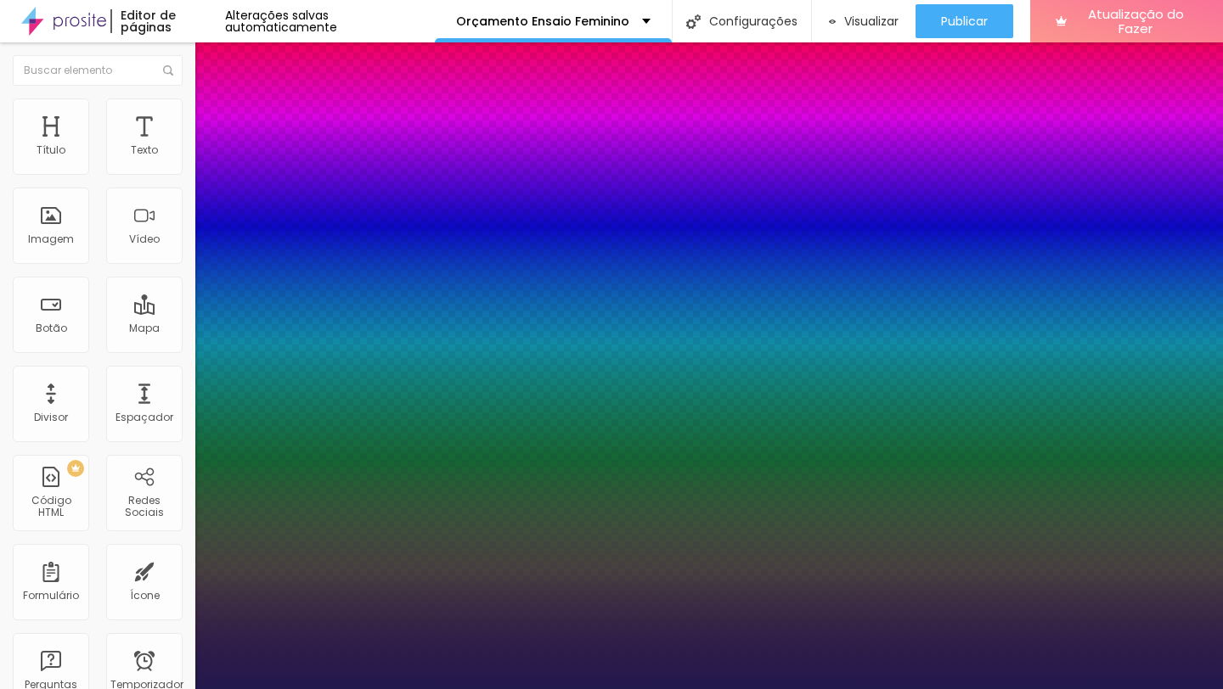
type input "22"
type input "1"
type input "23"
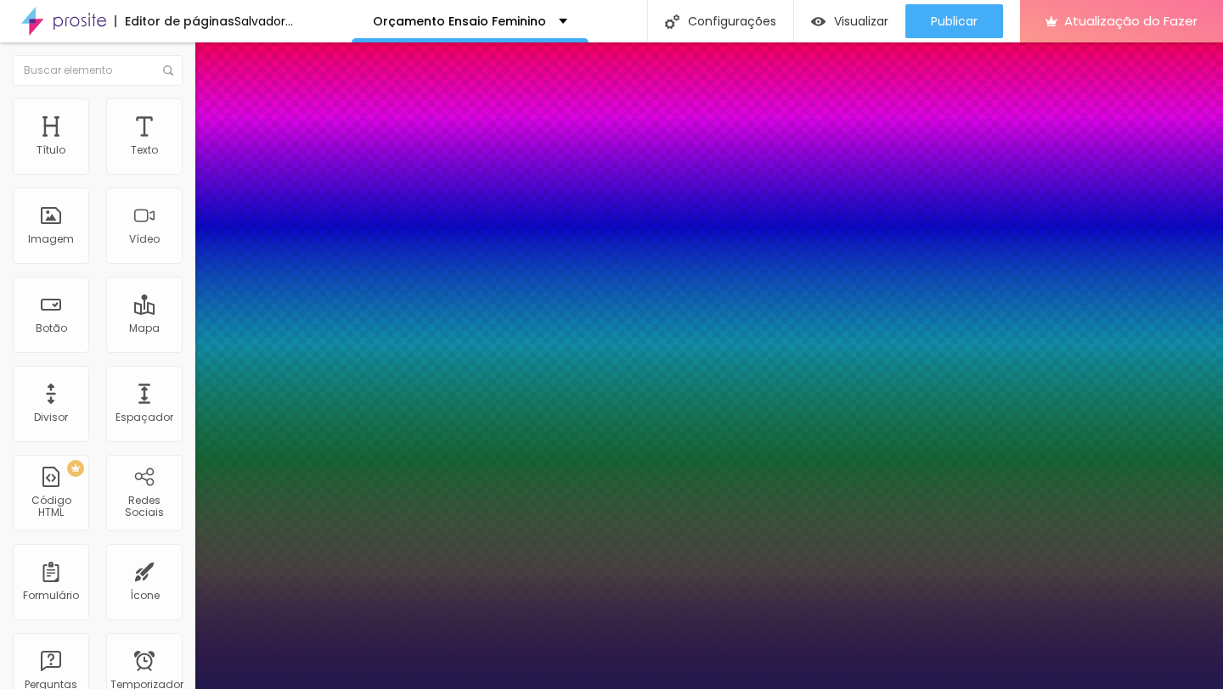
type input "1"
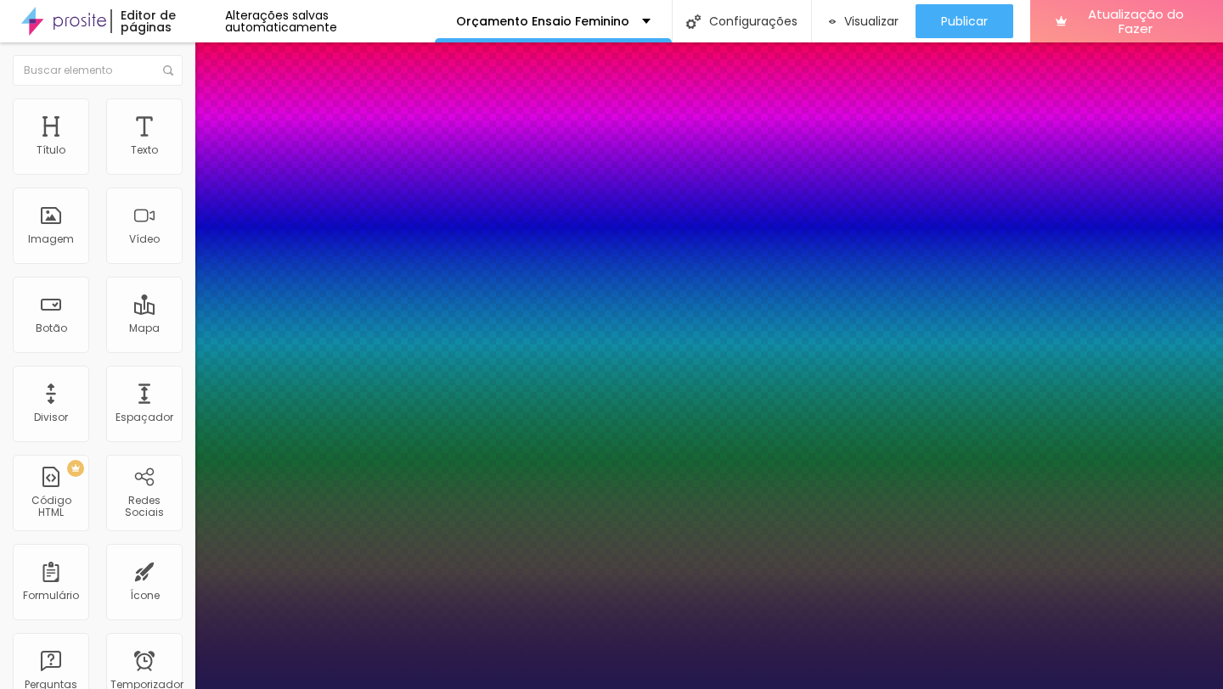
type input "24"
type input "1"
type input "25"
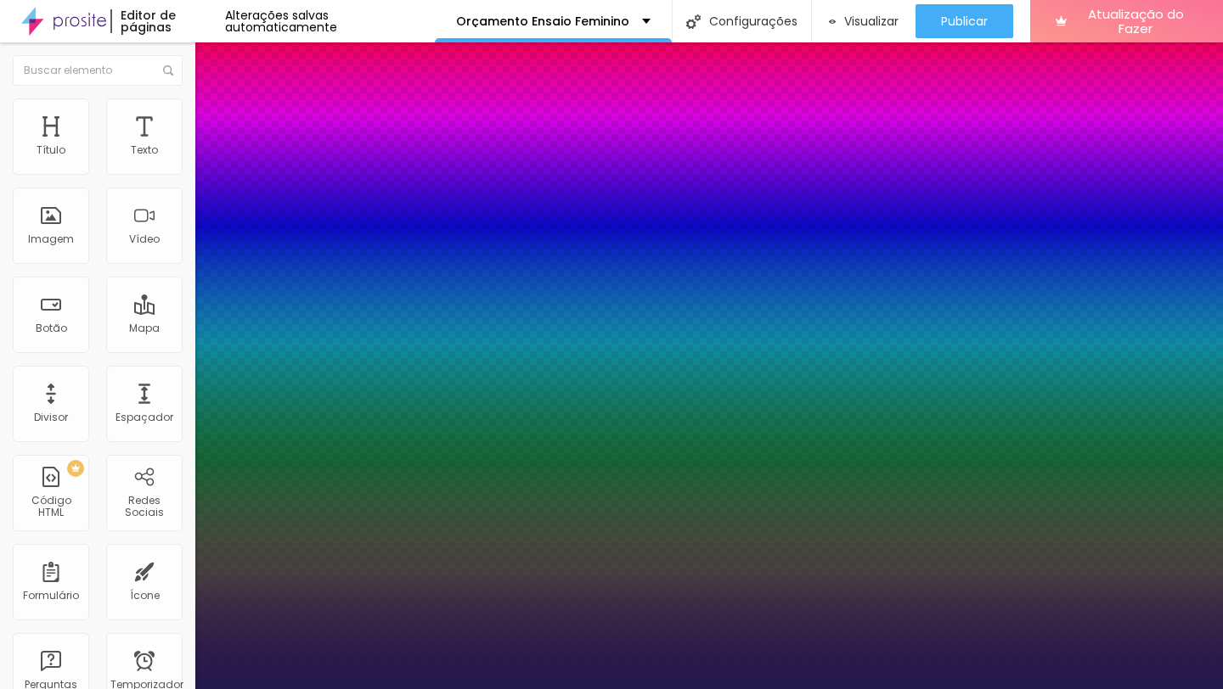
type input "1"
drag, startPoint x: 228, startPoint y: 478, endPoint x: 241, endPoint y: 479, distance: 12.8
type input "25"
click at [223, 689] on div at bounding box center [611, 689] width 1223 height 0
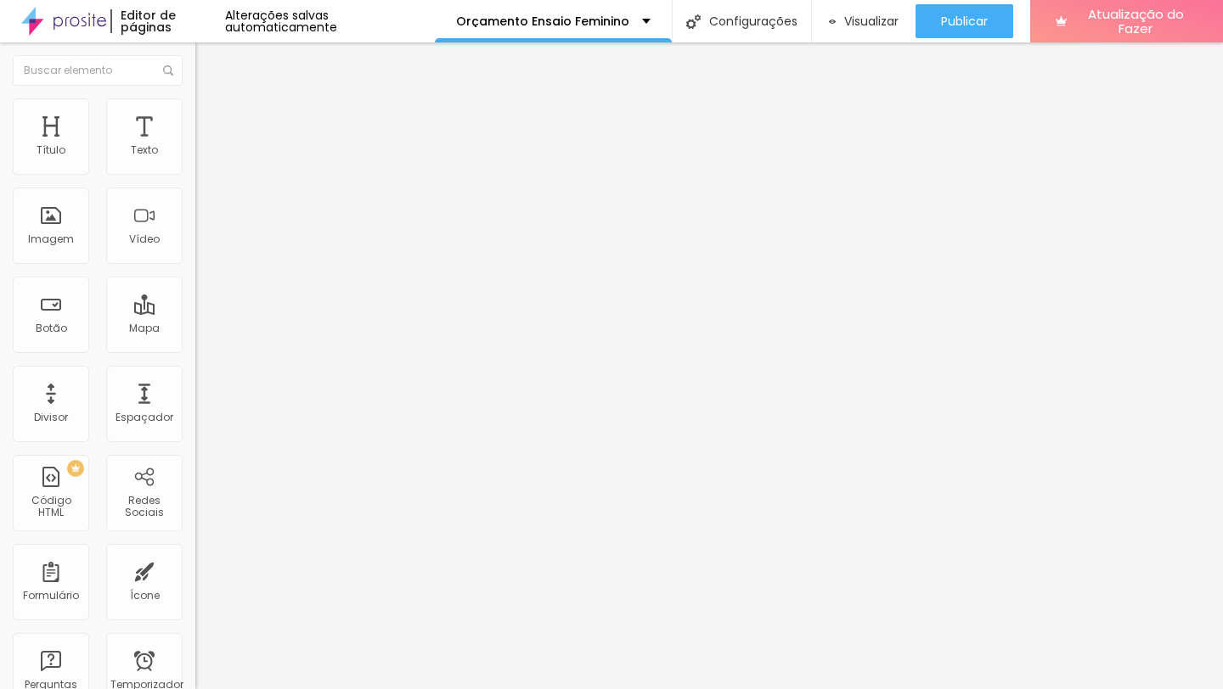
click at [202, 303] on icon "button" at bounding box center [207, 298] width 10 height 10
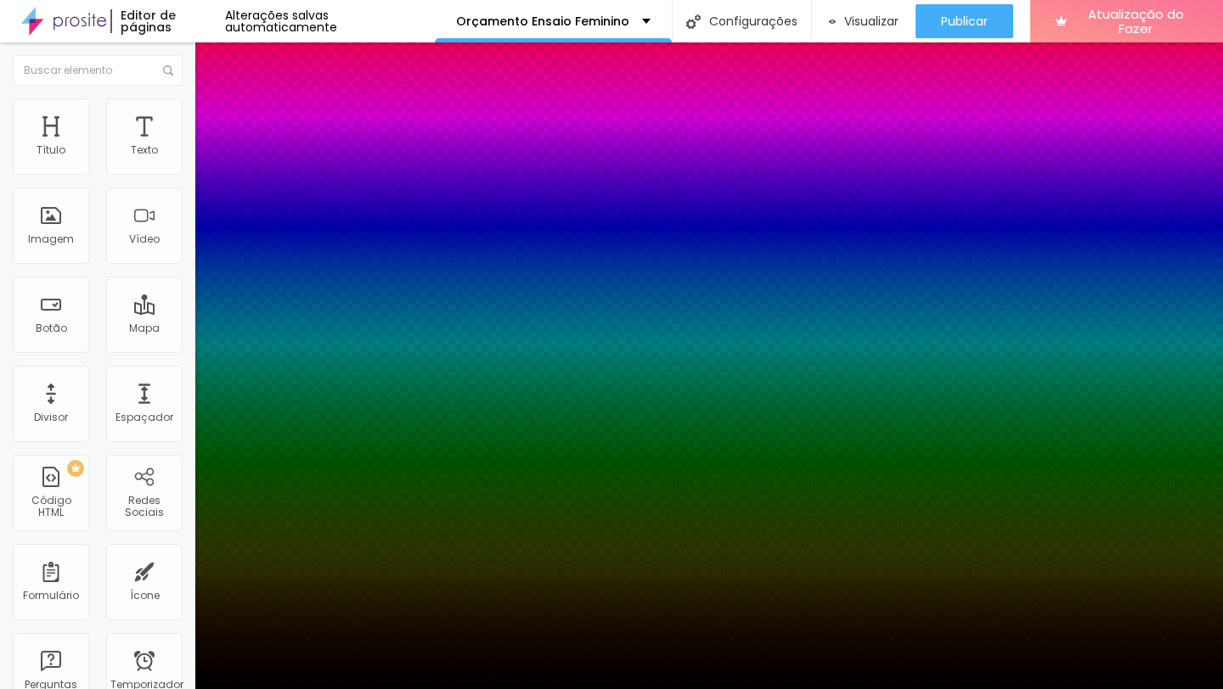
click at [306, 689] on div at bounding box center [611, 700] width 1223 height 0
click at [413, 689] on div at bounding box center [611, 689] width 1223 height 0
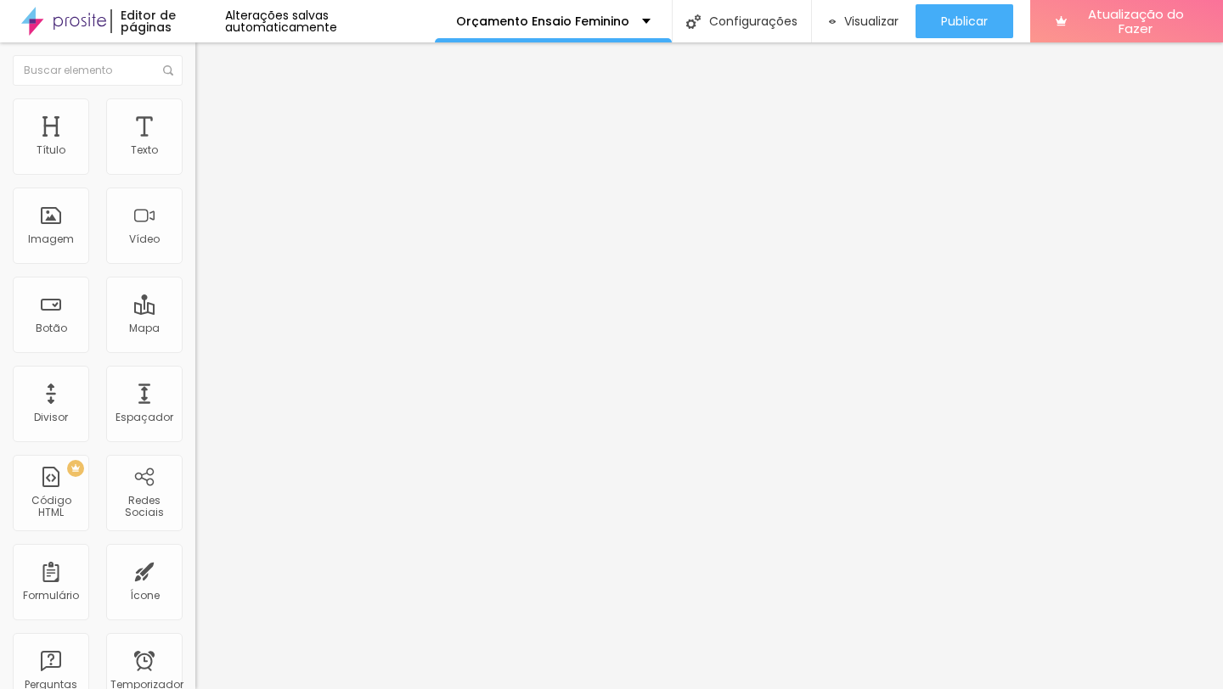
click at [211, 117] on font "Estilo" at bounding box center [224, 110] width 26 height 14
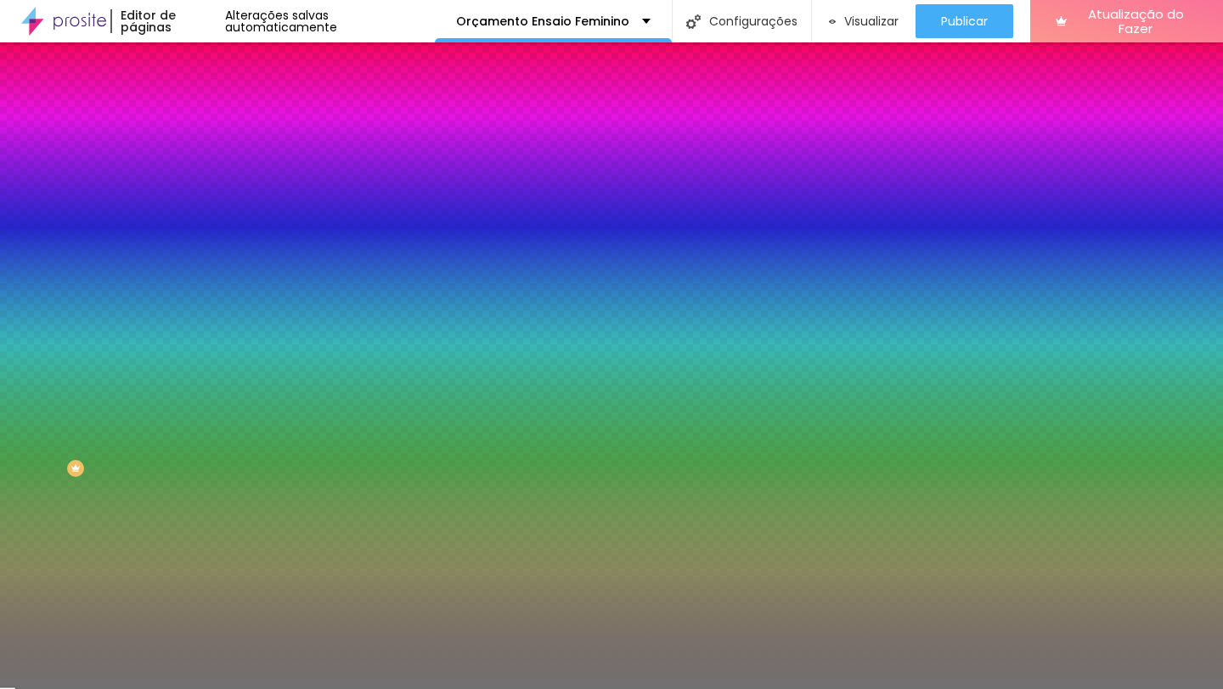
type input "49"
type input "44"
type input "40"
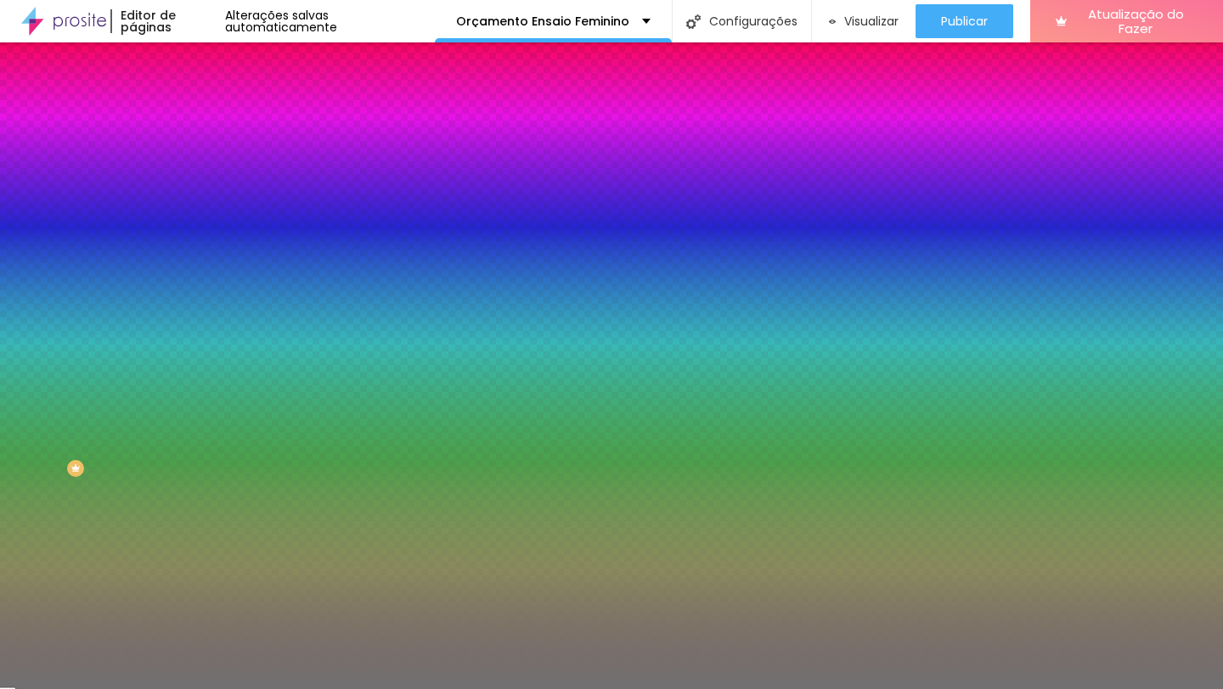
type input "40"
type input "39"
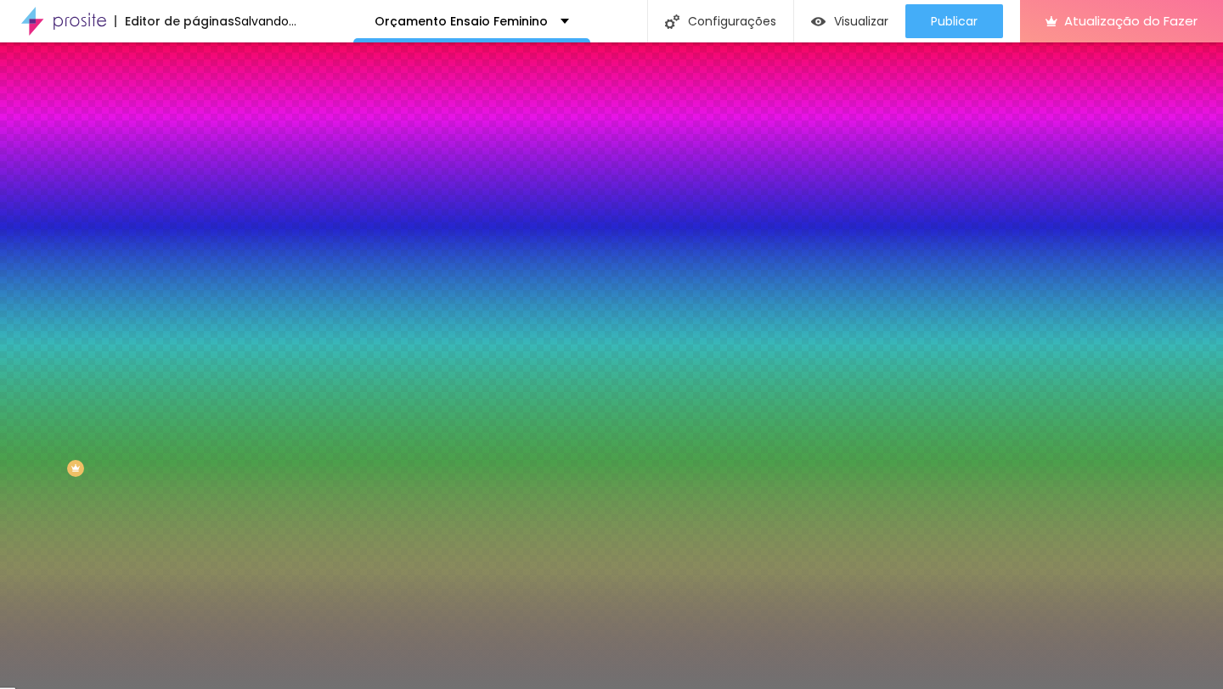
type input "38"
type input "37"
type input "36"
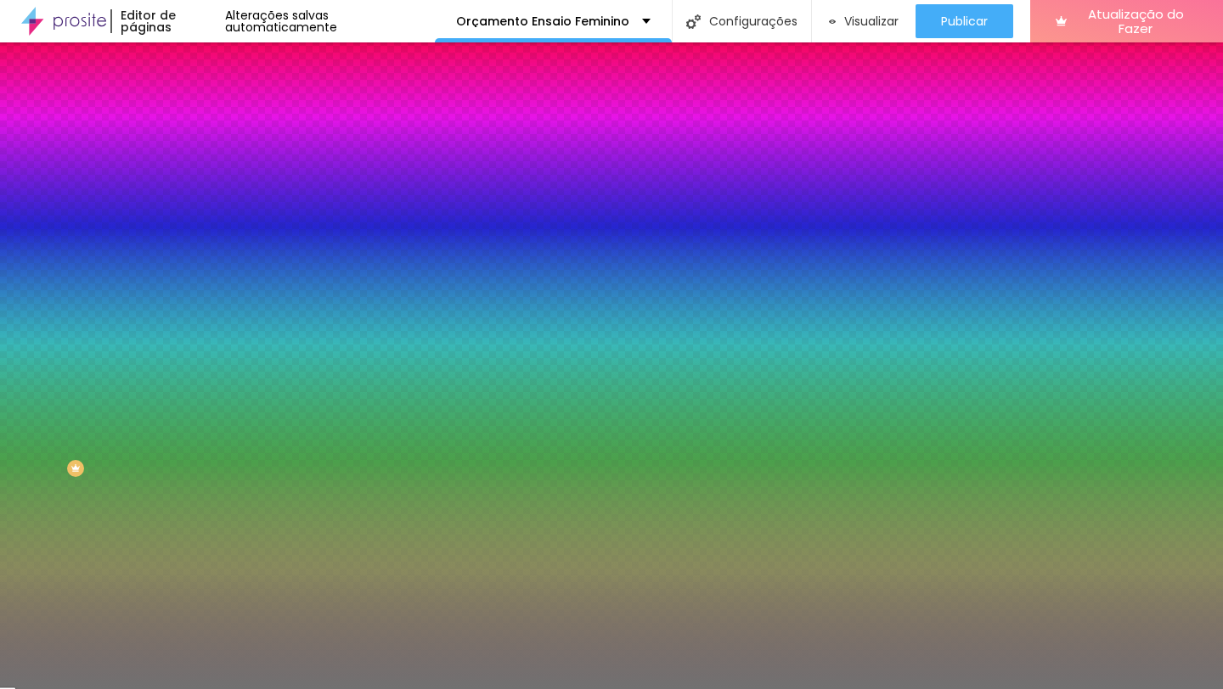
drag, startPoint x: 89, startPoint y: 222, endPoint x: 64, endPoint y: 227, distance: 25.8
type input "36"
click at [195, 221] on input "range" at bounding box center [250, 214] width 110 height 14
type input "9"
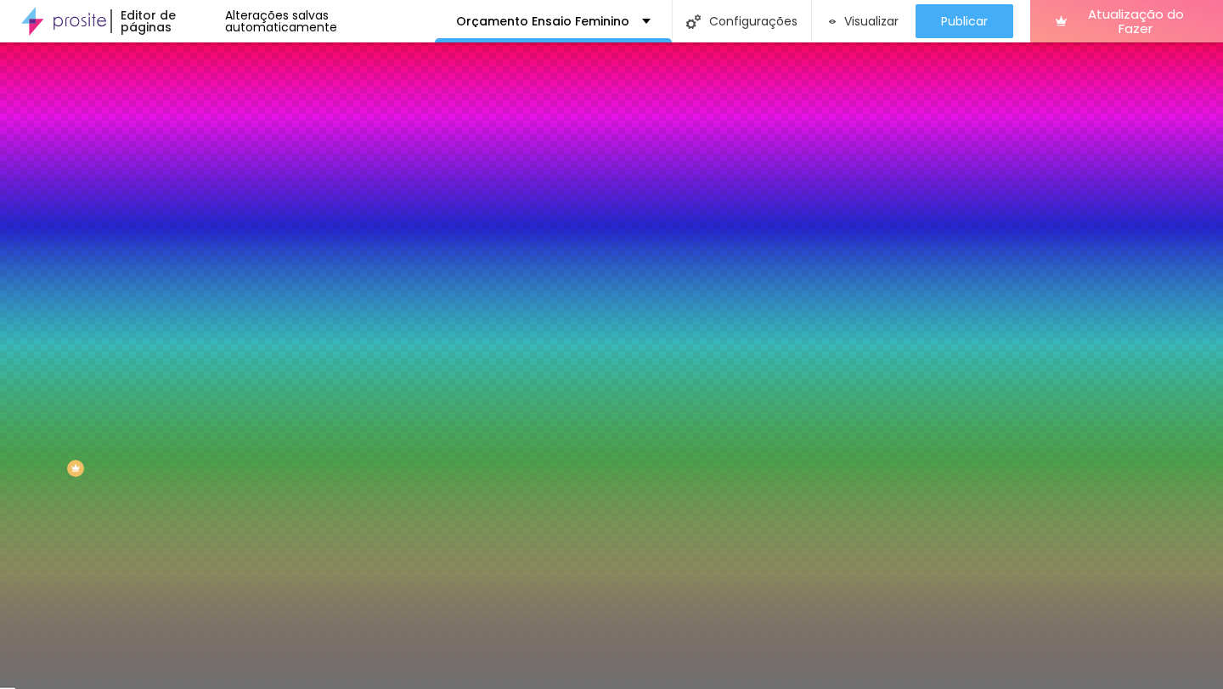
type input "5"
type input "1"
drag, startPoint x: 73, startPoint y: 273, endPoint x: 1, endPoint y: 273, distance: 72.2
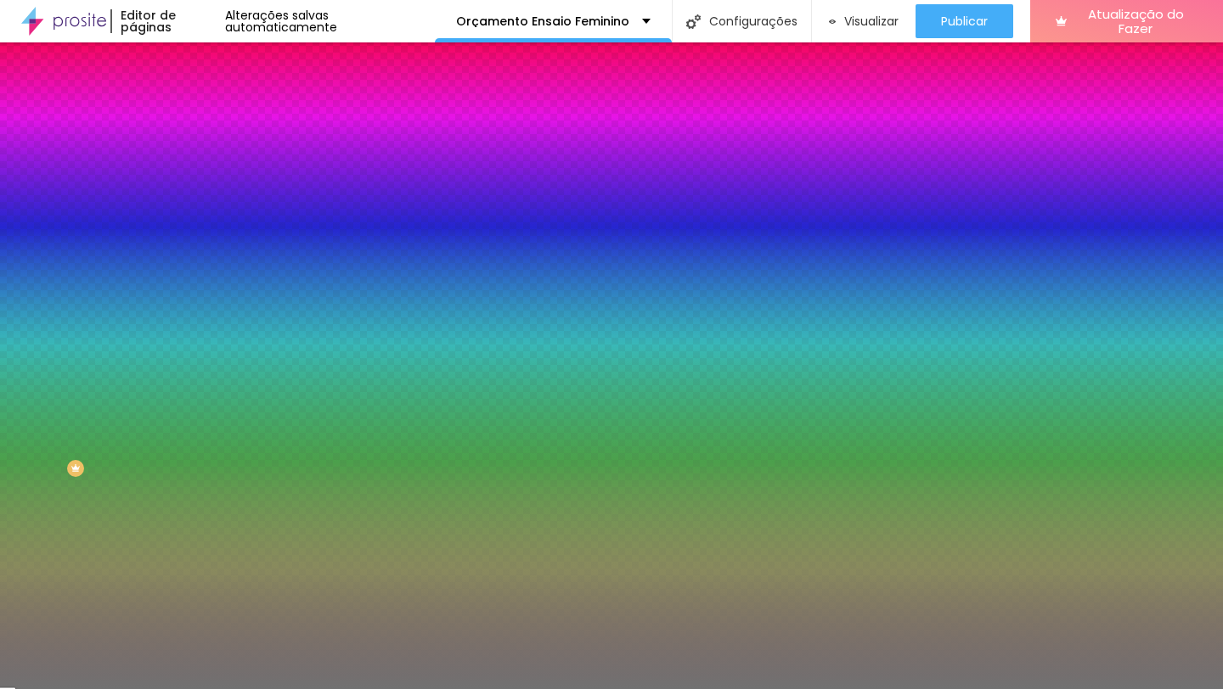
click at [195, 265] on div "Cor Voltar ao padrão #717171 Tamanho 36 % Peso 1" at bounding box center [292, 198] width 195 height 132
click at [195, 162] on div at bounding box center [292, 162] width 195 height 0
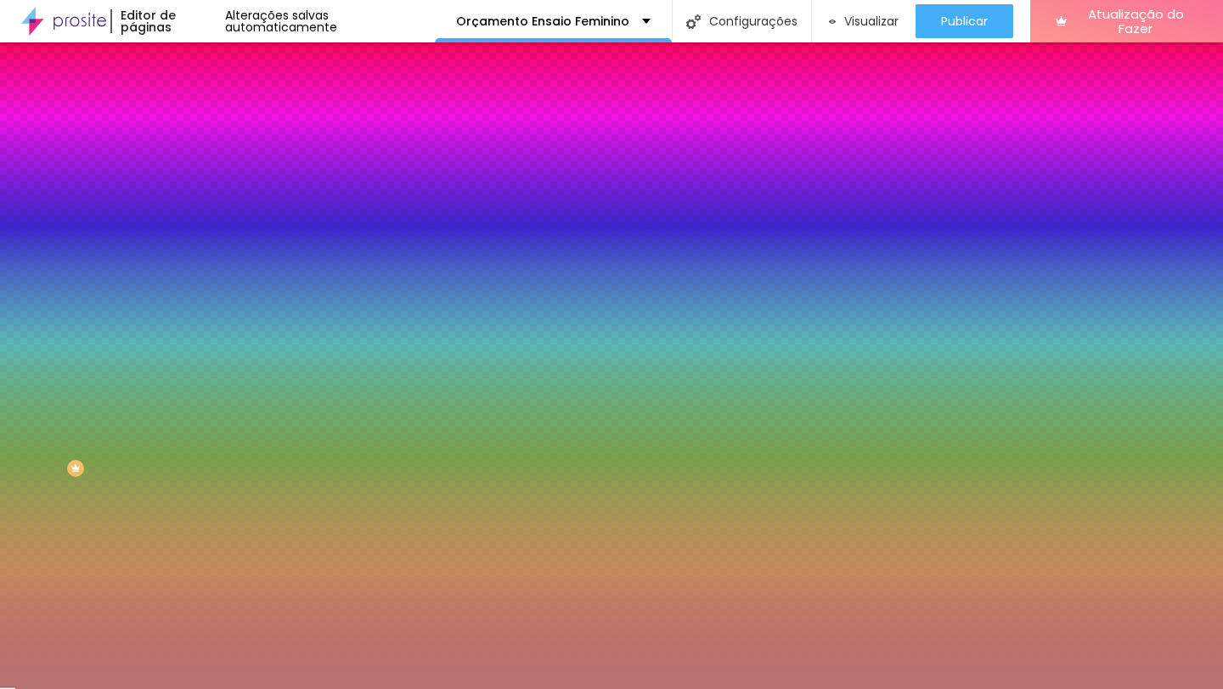
type input "#000000"
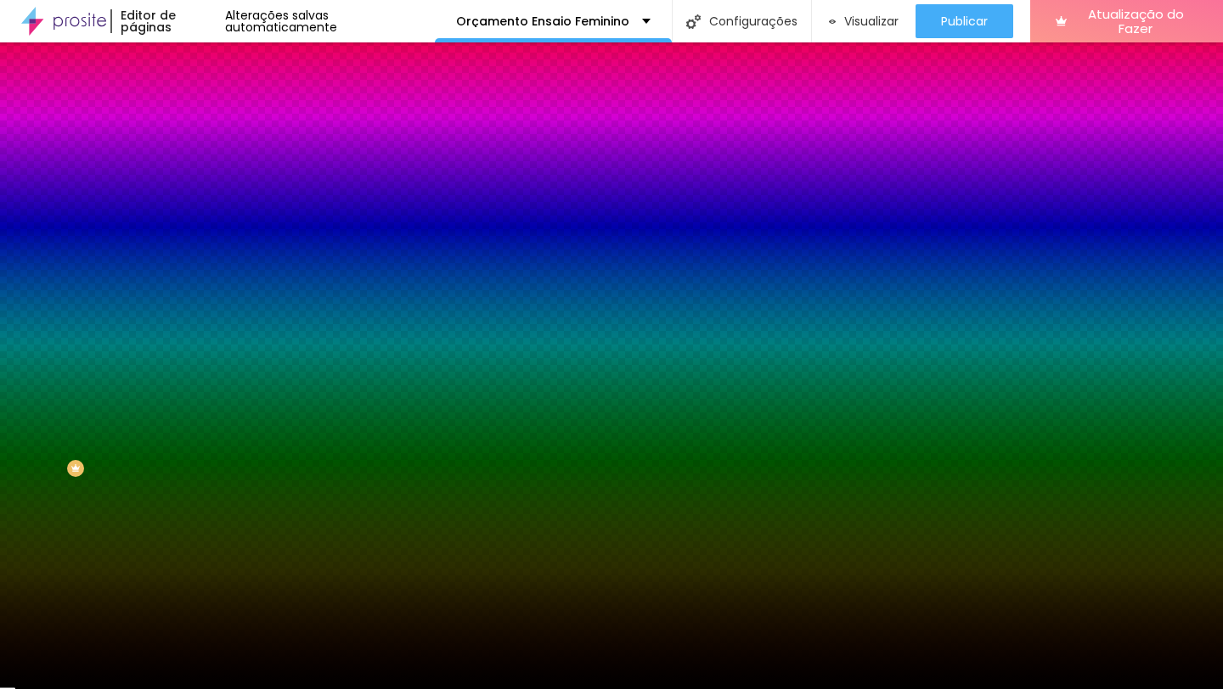
drag, startPoint x: 69, startPoint y: 226, endPoint x: 3, endPoint y: 373, distance: 161.1
click at [195, 373] on div "Editar nulo Conteúdo Estilo Avançado Cor Voltar ao padrão #000000 Tamanho 36 % …" at bounding box center [292, 365] width 195 height 647
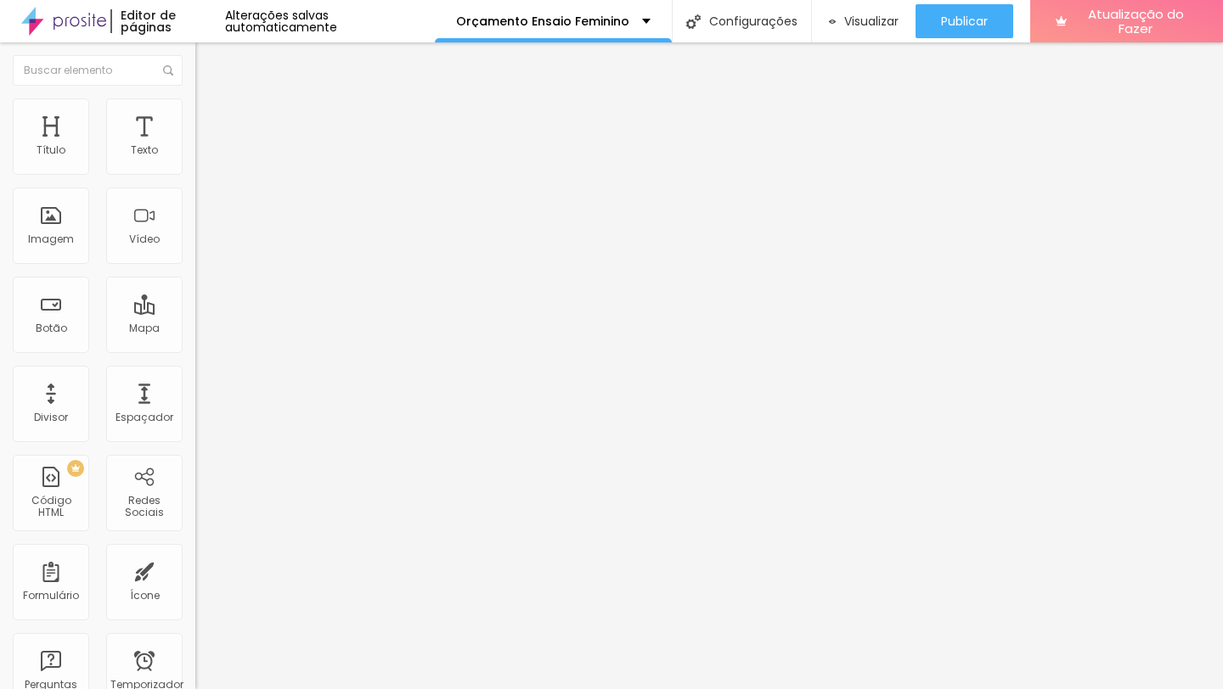
click at [202, 158] on icon "button" at bounding box center [207, 153] width 10 height 10
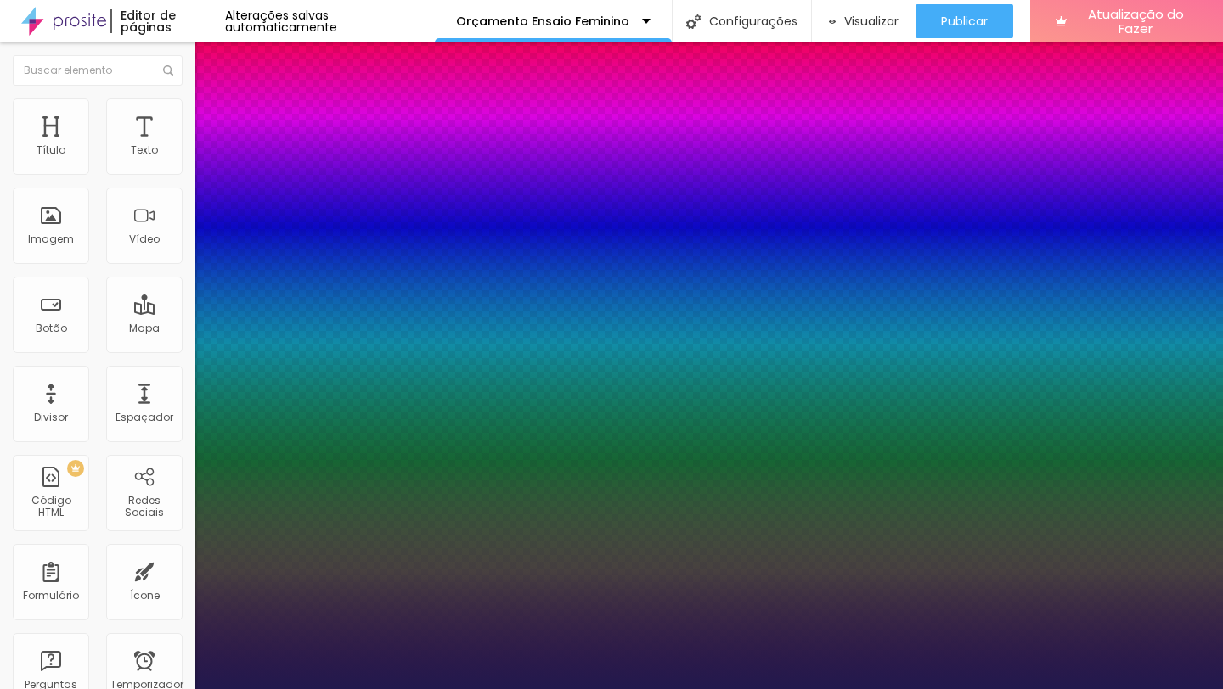
type input "1"
select select "Assistant"
type input "1"
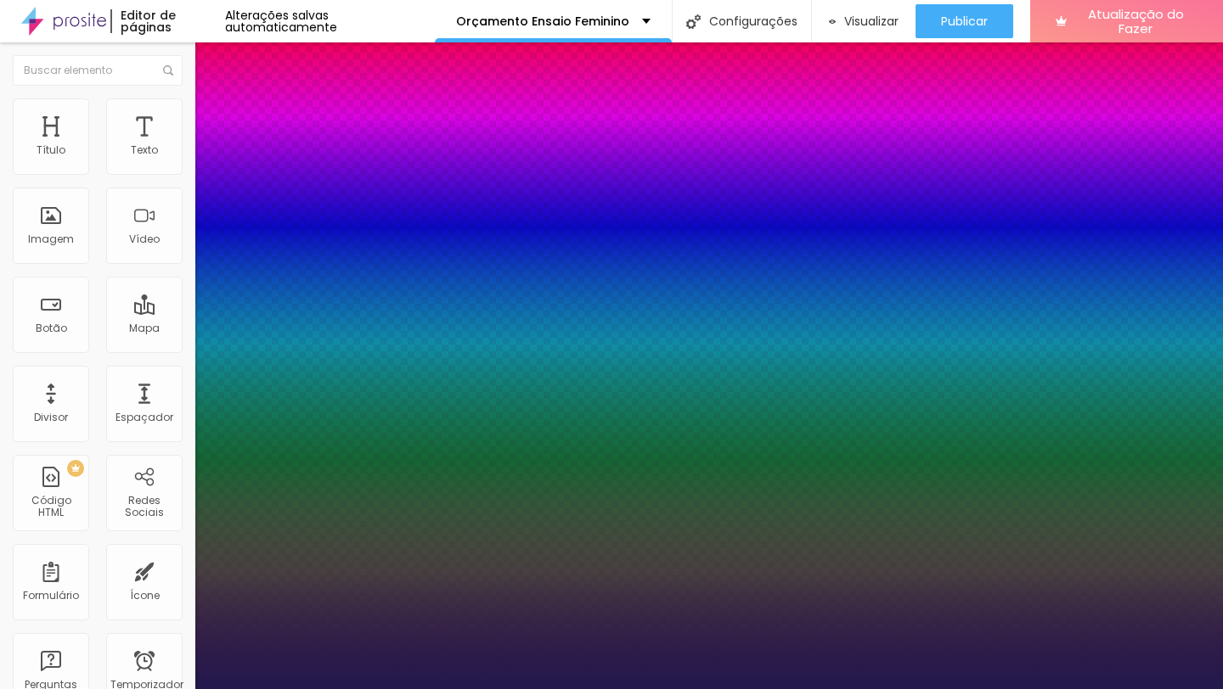
click at [424, 689] on div at bounding box center [611, 689] width 1223 height 0
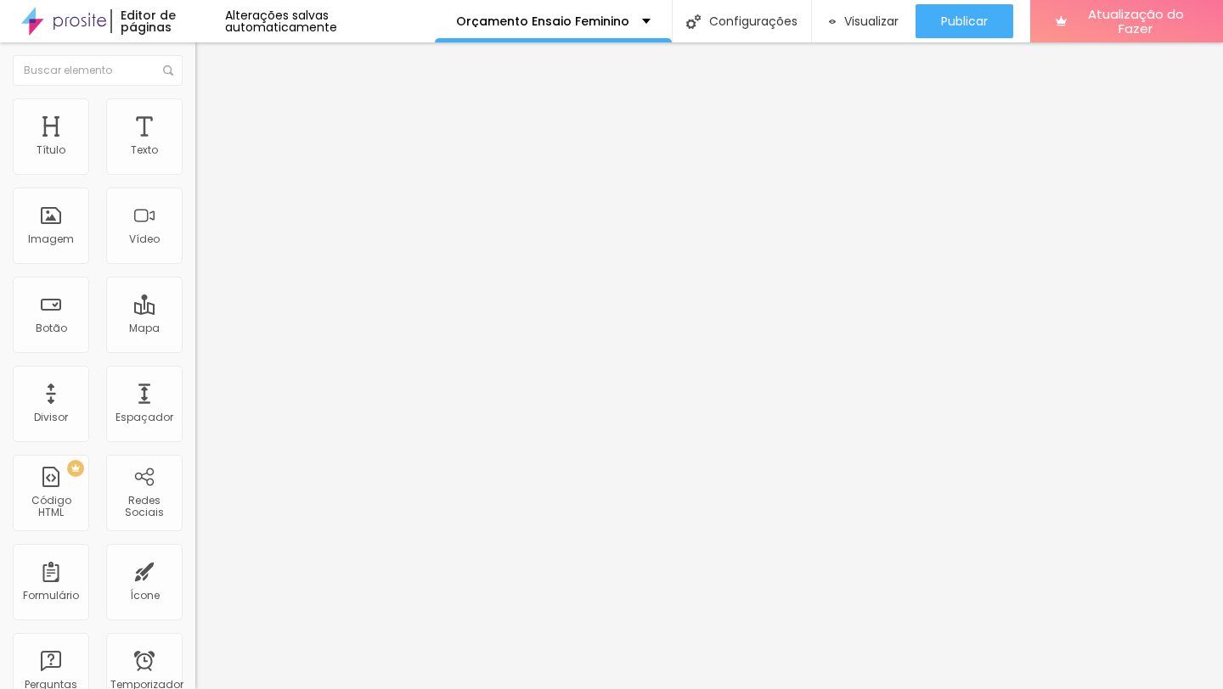
click at [195, 324] on div "Editar nulo Estilo Avançado Tipografia Voltar ao padrão Sombra DESATIVADO Volta…" at bounding box center [292, 365] width 195 height 647
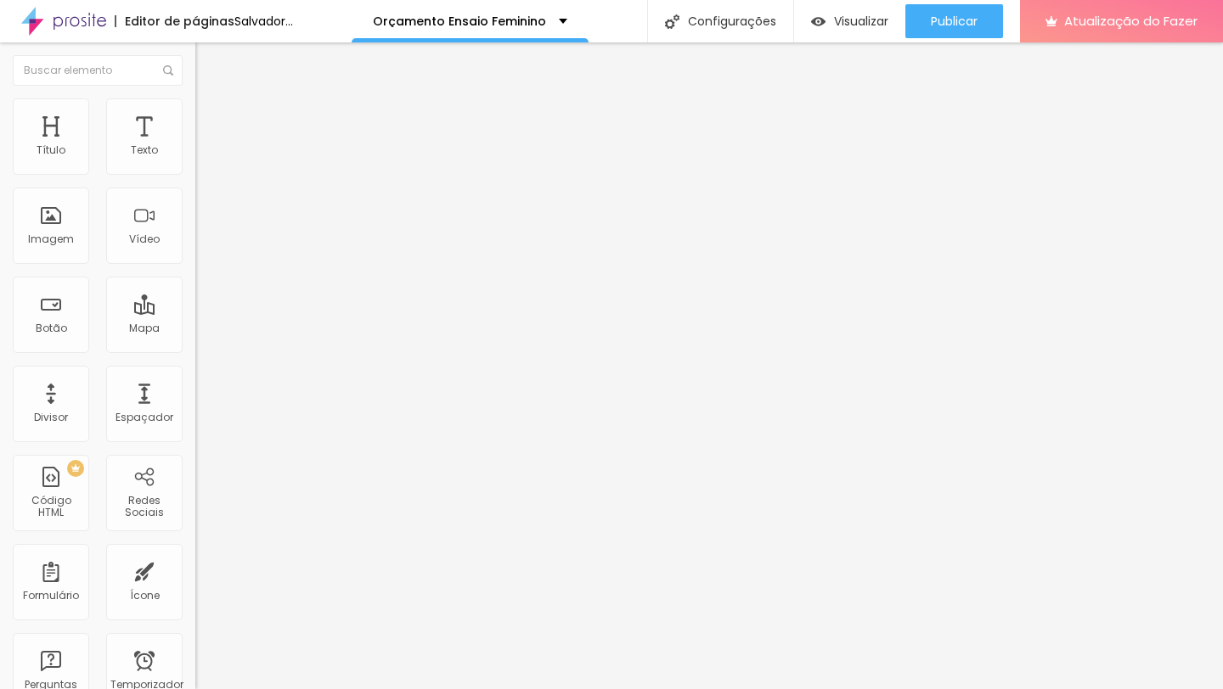
click at [195, 160] on input "Click me" at bounding box center [297, 151] width 204 height 17
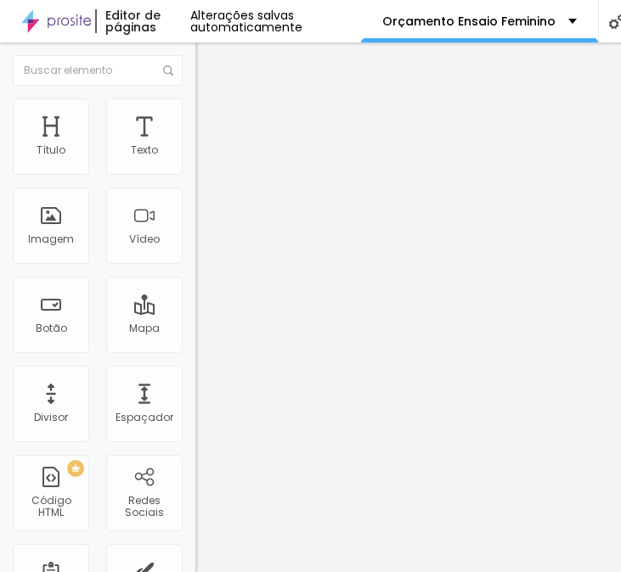
type input "EU QUERO"
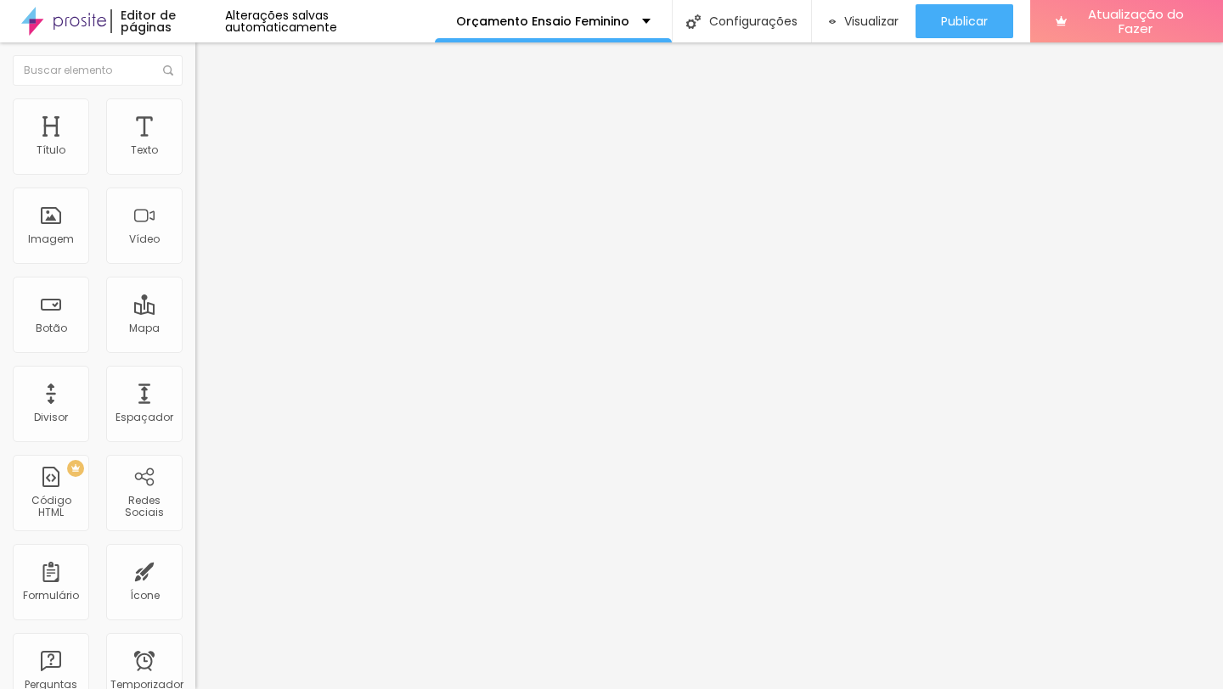
click at [195, 350] on input "https://" at bounding box center [297, 341] width 204 height 17
paste input "://bit.ly/3WV4fxf"
type input "http://bit.ly/3WV4fxf"
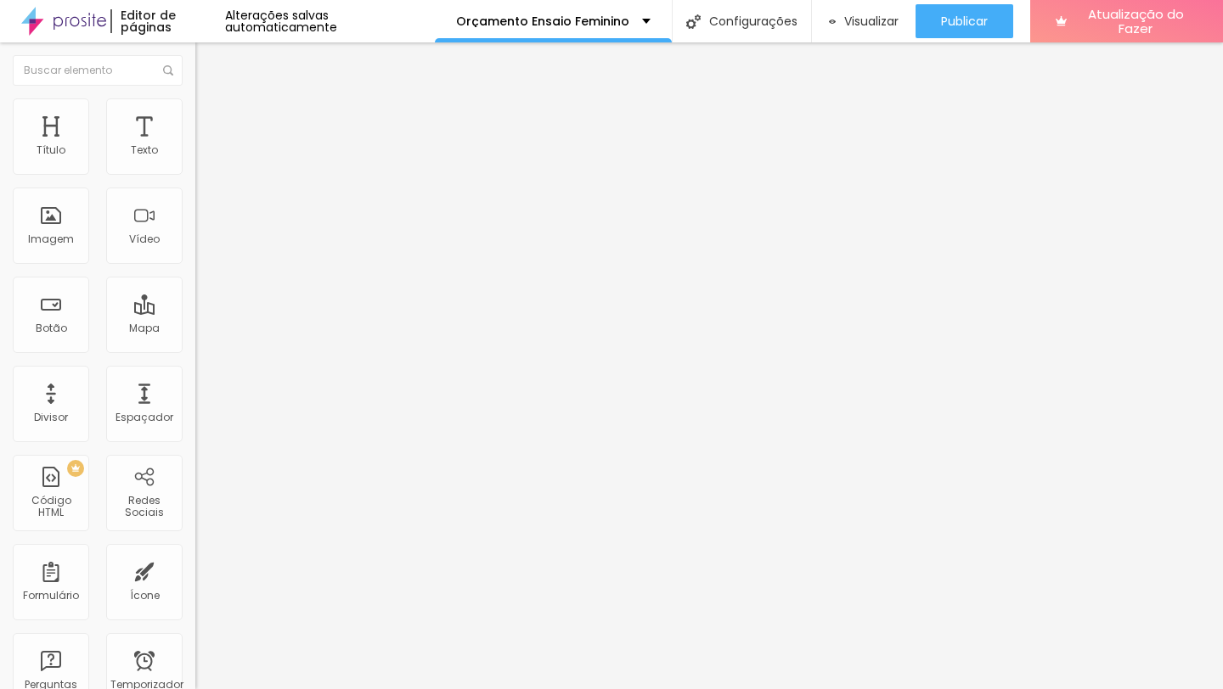
click at [195, 459] on div "Editar nulo Conteúdo Estilo Avançado Texto EU QUERO Alinhamento Tamanho Normal …" at bounding box center [292, 365] width 195 height 647
click at [195, 371] on div at bounding box center [292, 371] width 195 height 0
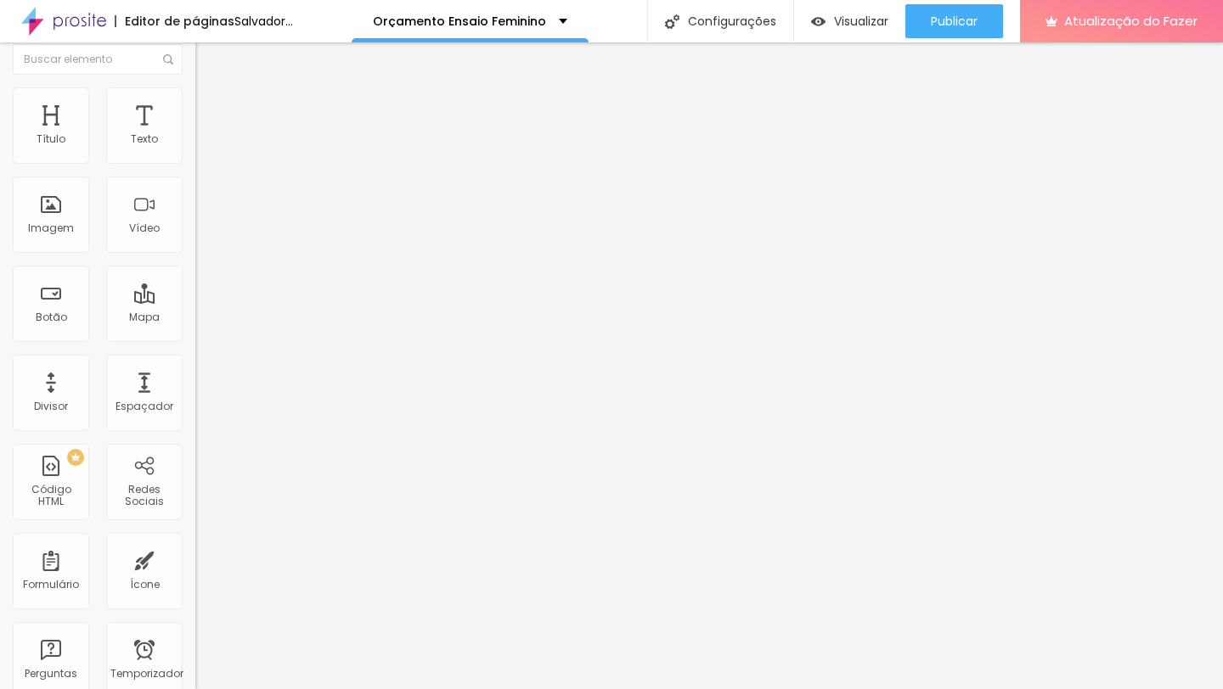
scroll to position [0, 0]
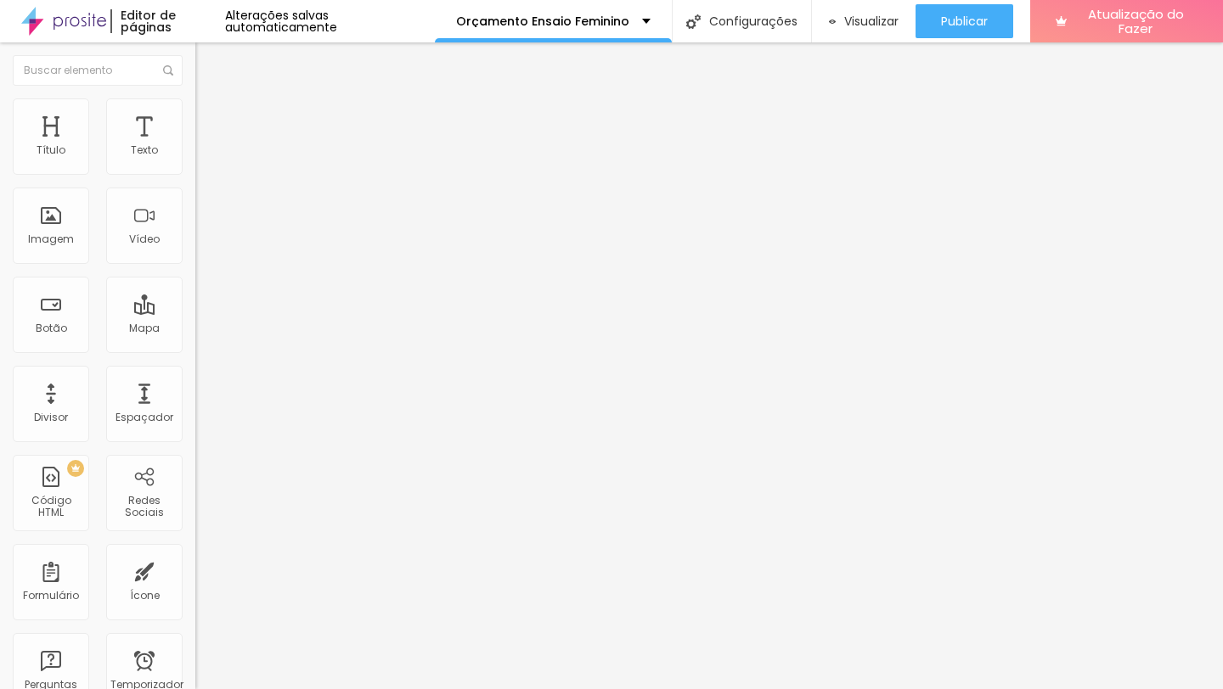
click at [195, 340] on input at bounding box center [310, 348] width 231 height 17
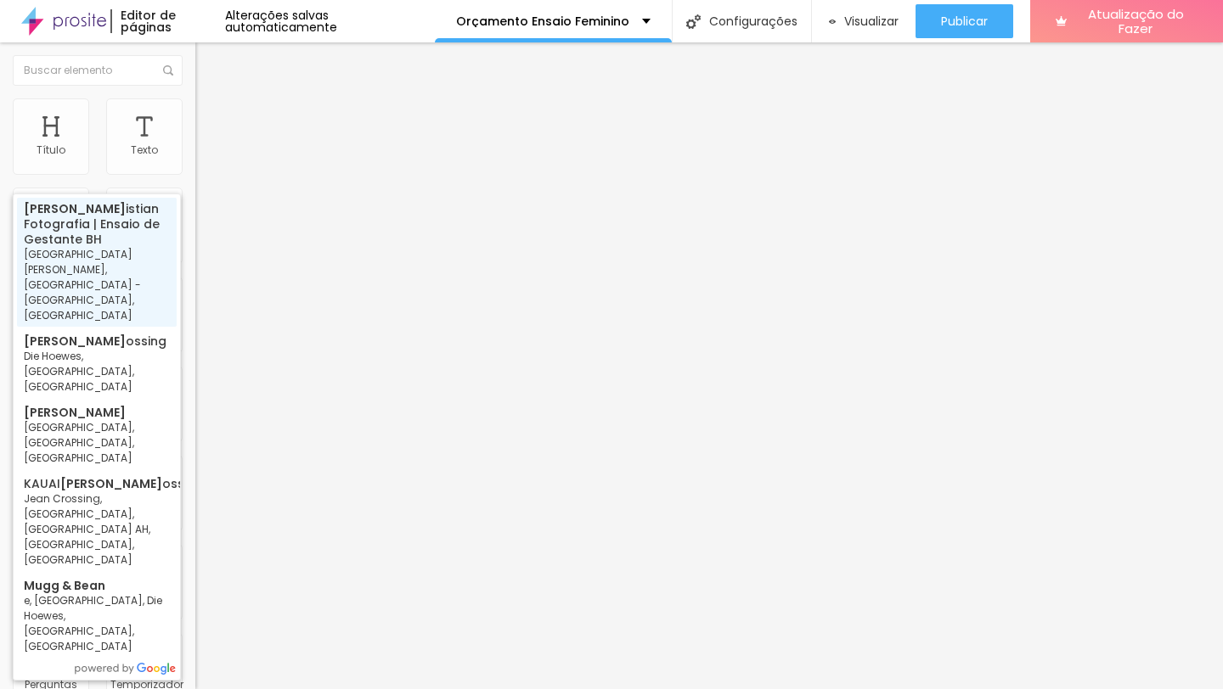
type input "Jean Cristian Fotografia | Ensaio de Gestante BH - Avenida Cristiano Machado - …"
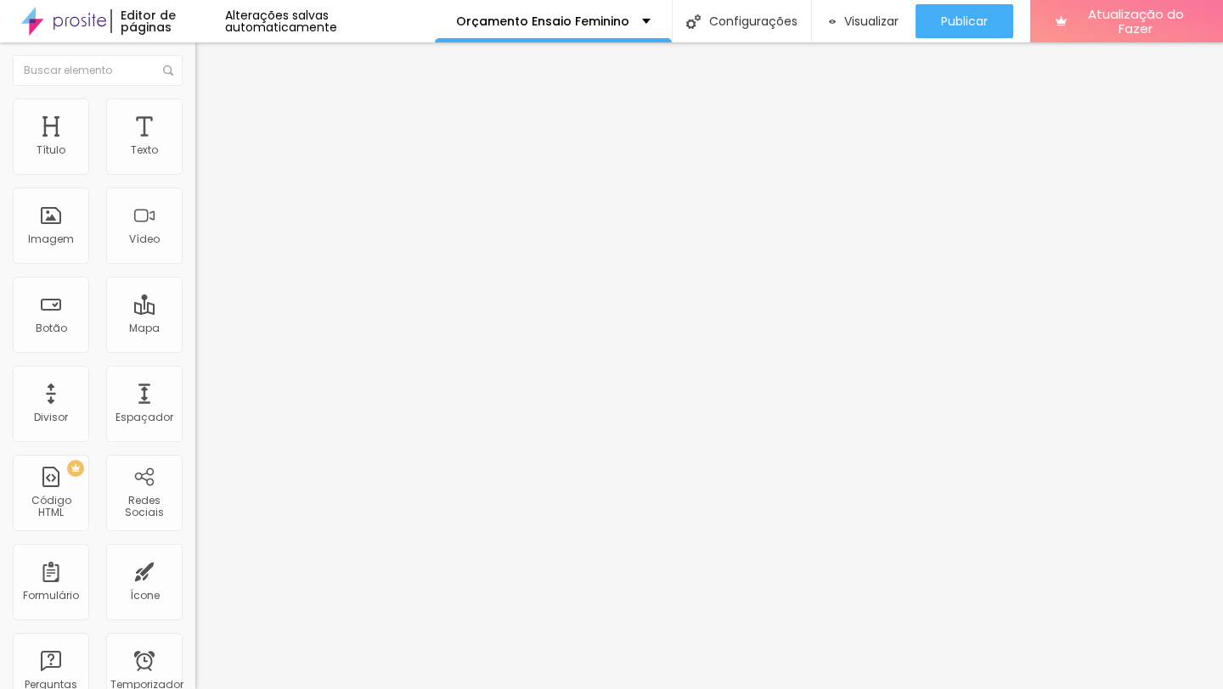
click at [208, 65] on img "button" at bounding box center [215, 62] width 14 height 14
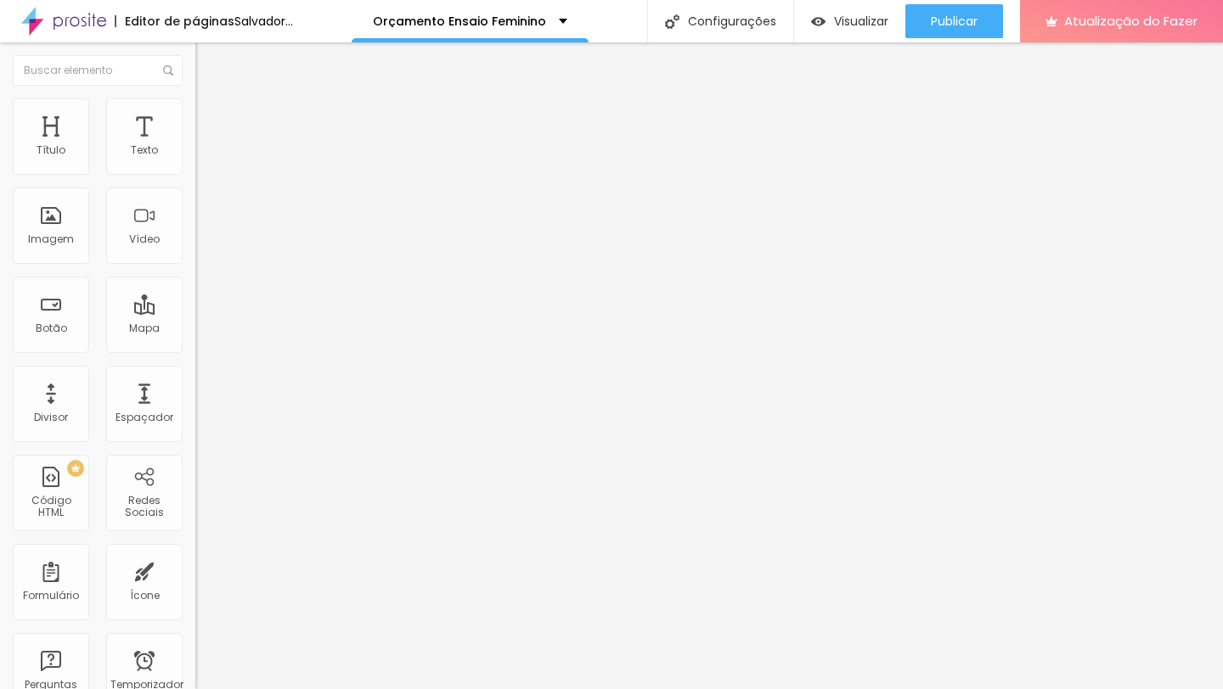
click at [195, 251] on button "button" at bounding box center [207, 242] width 24 height 18
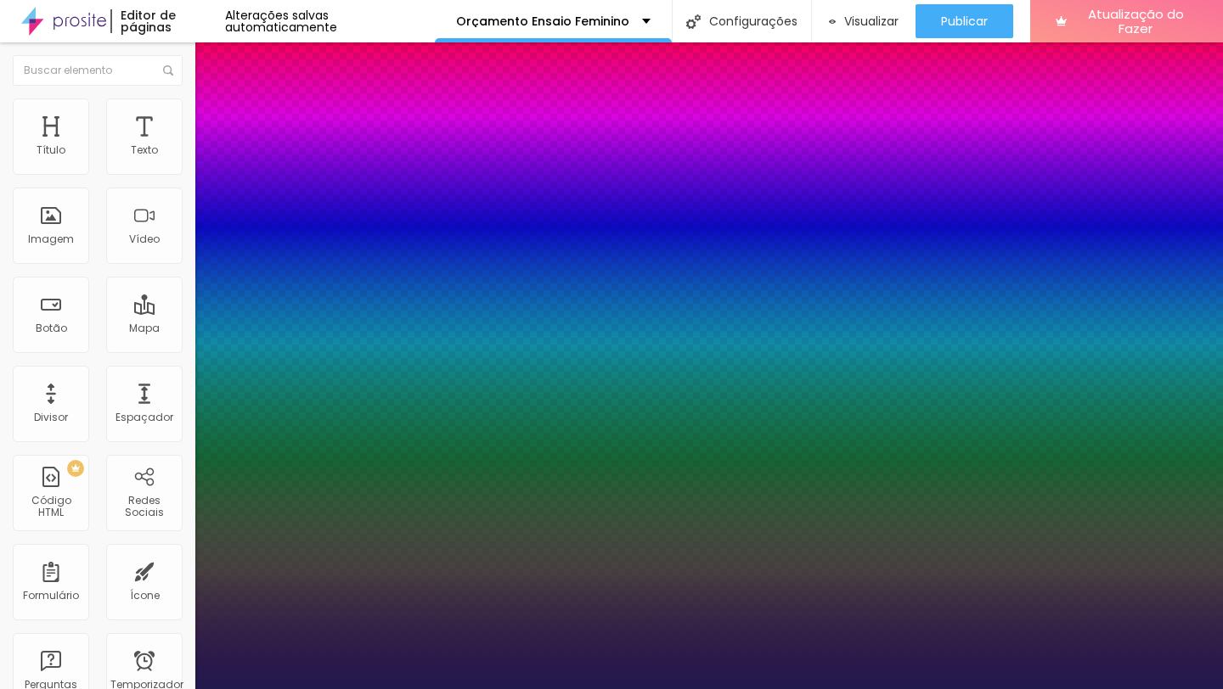
type input "1"
select select "PoiretOne"
type input "1"
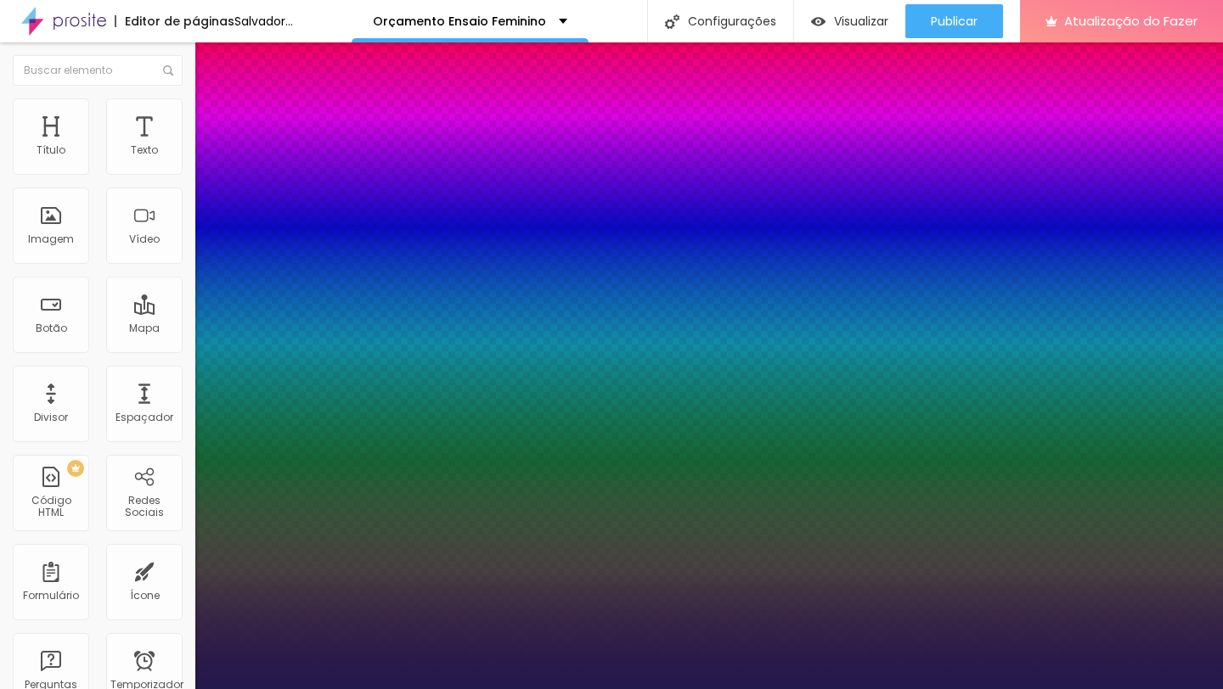
click at [495, 689] on div at bounding box center [611, 689] width 1223 height 0
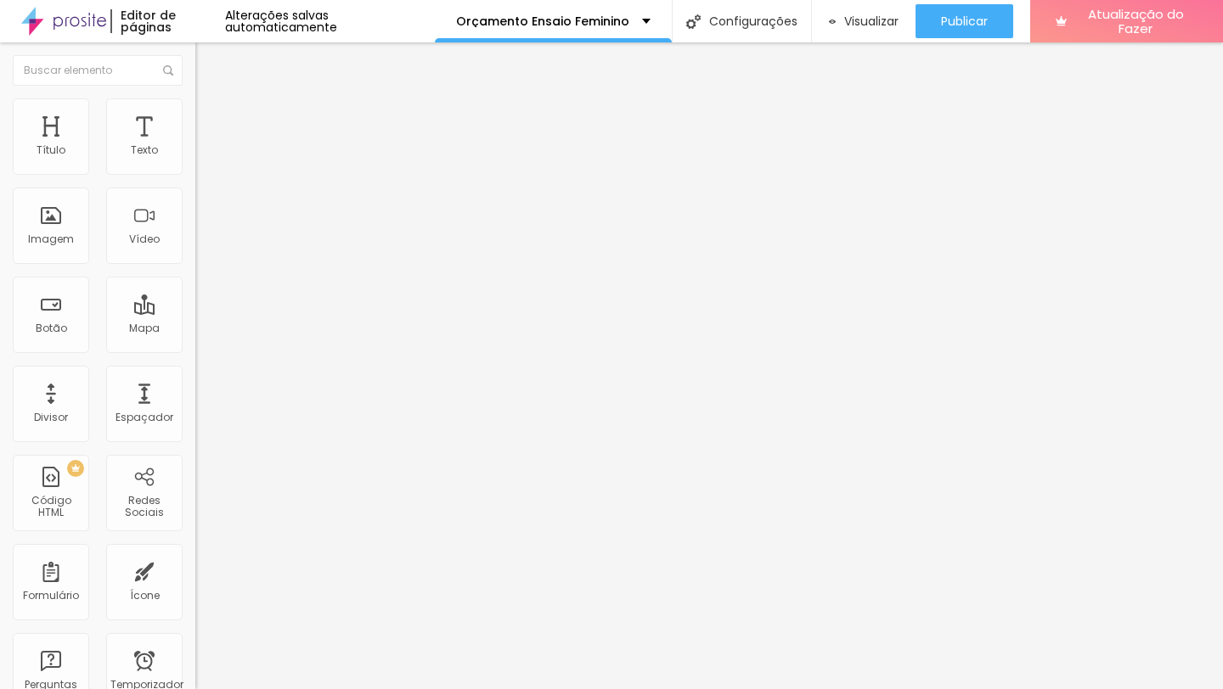
click at [202, 246] on icon "button" at bounding box center [207, 241] width 10 height 10
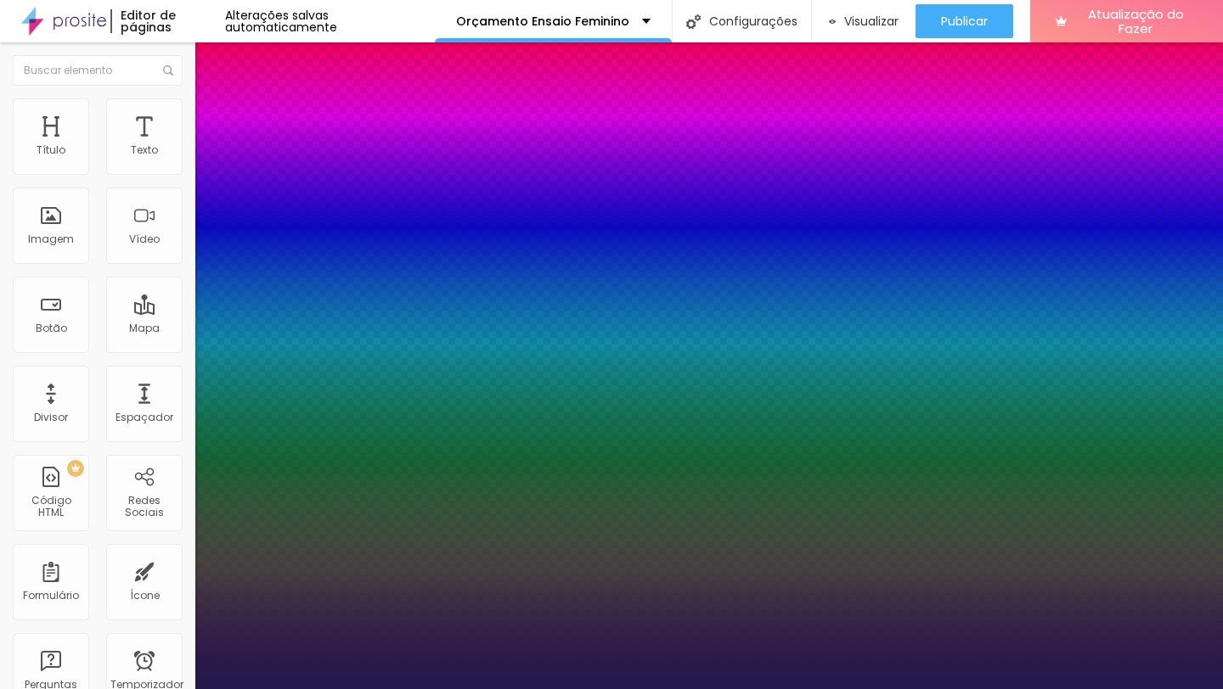
type input "1"
type input "19"
type input "1"
type input "33"
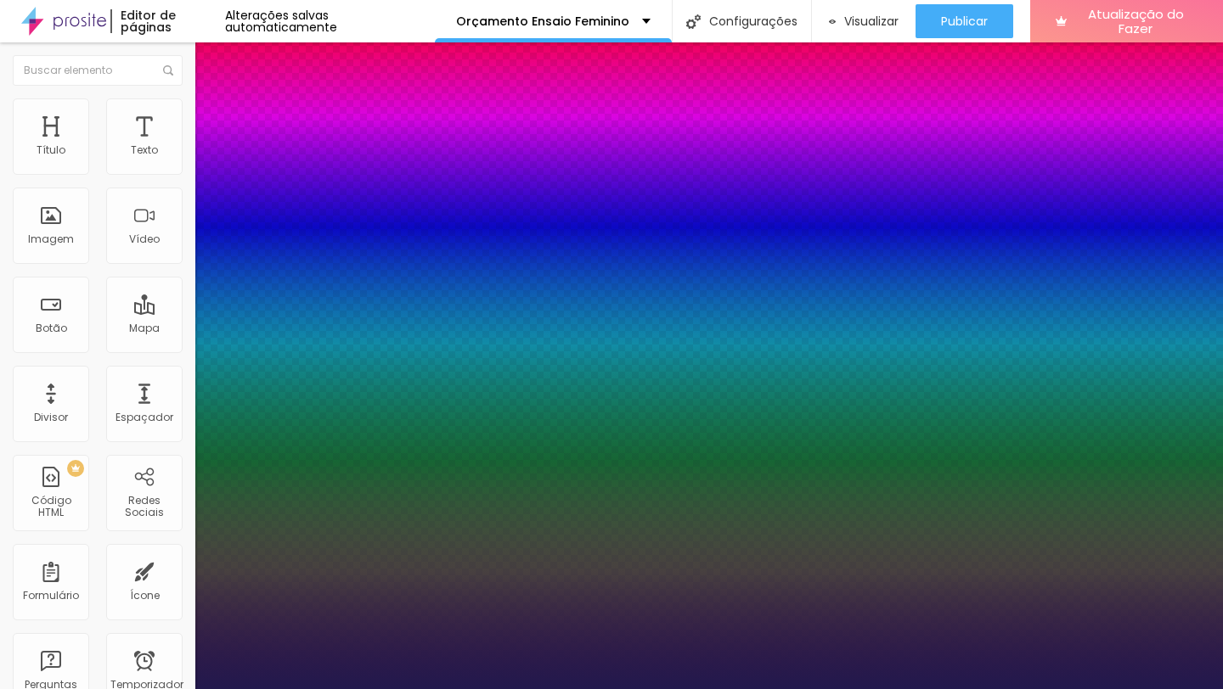
type input "33"
type input "1"
type input "29"
type input "1"
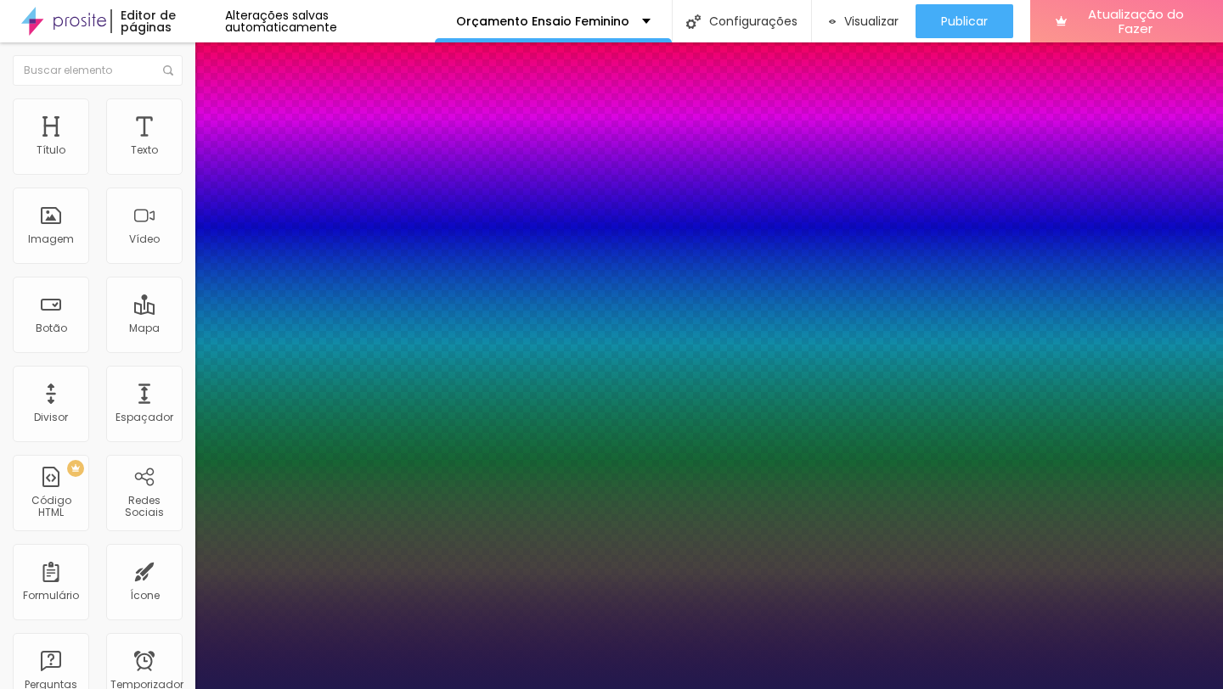
type input "27"
type input "1"
type input "26"
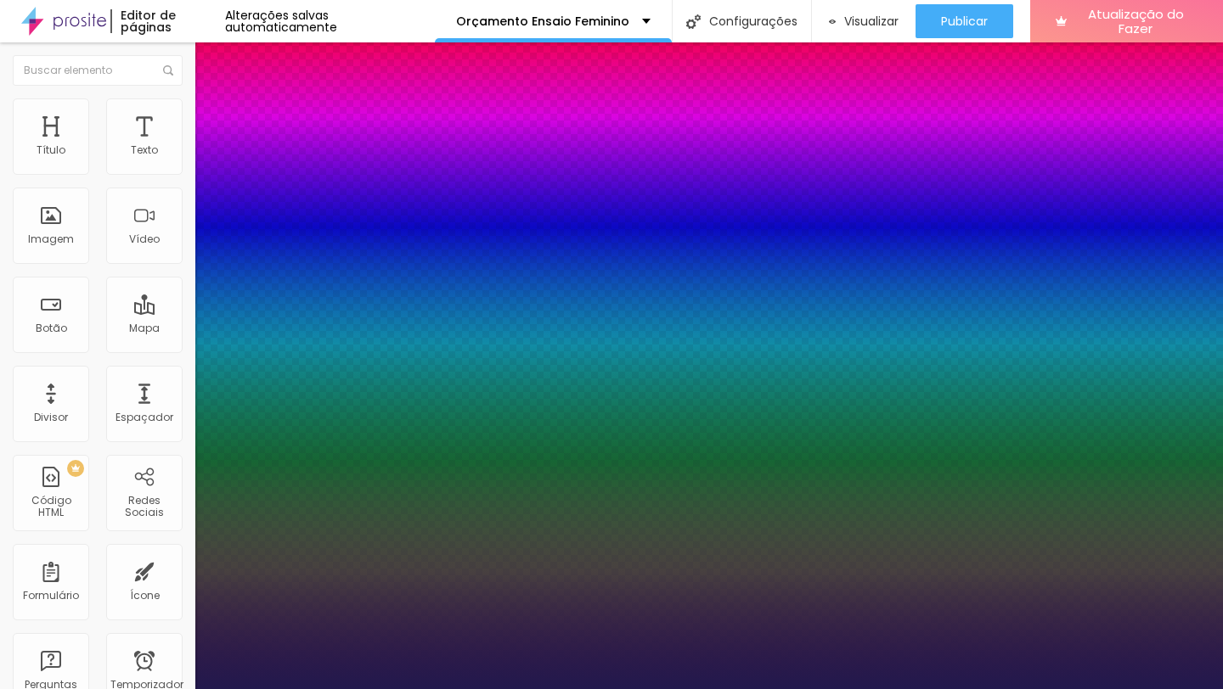
type input "1"
drag, startPoint x: 230, startPoint y: 478, endPoint x: 243, endPoint y: 479, distance: 12.8
type input "26"
click at [138, 689] on div at bounding box center [611, 689] width 1223 height 0
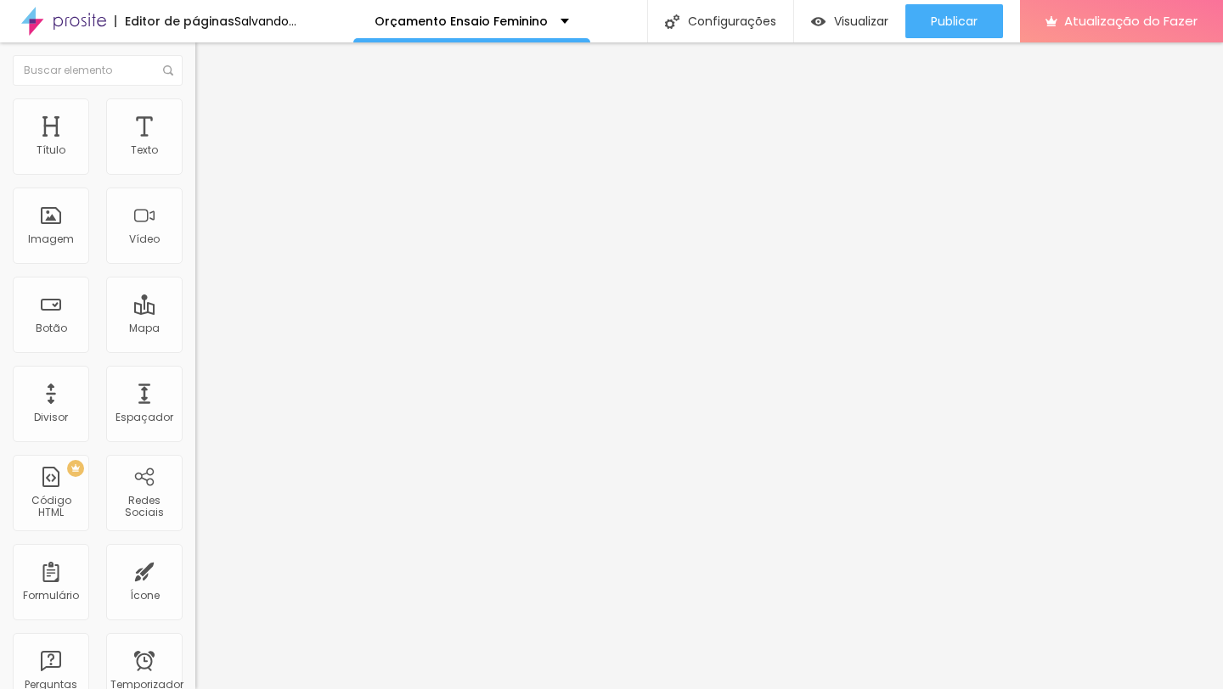
click at [195, 308] on button "button" at bounding box center [207, 299] width 24 height 18
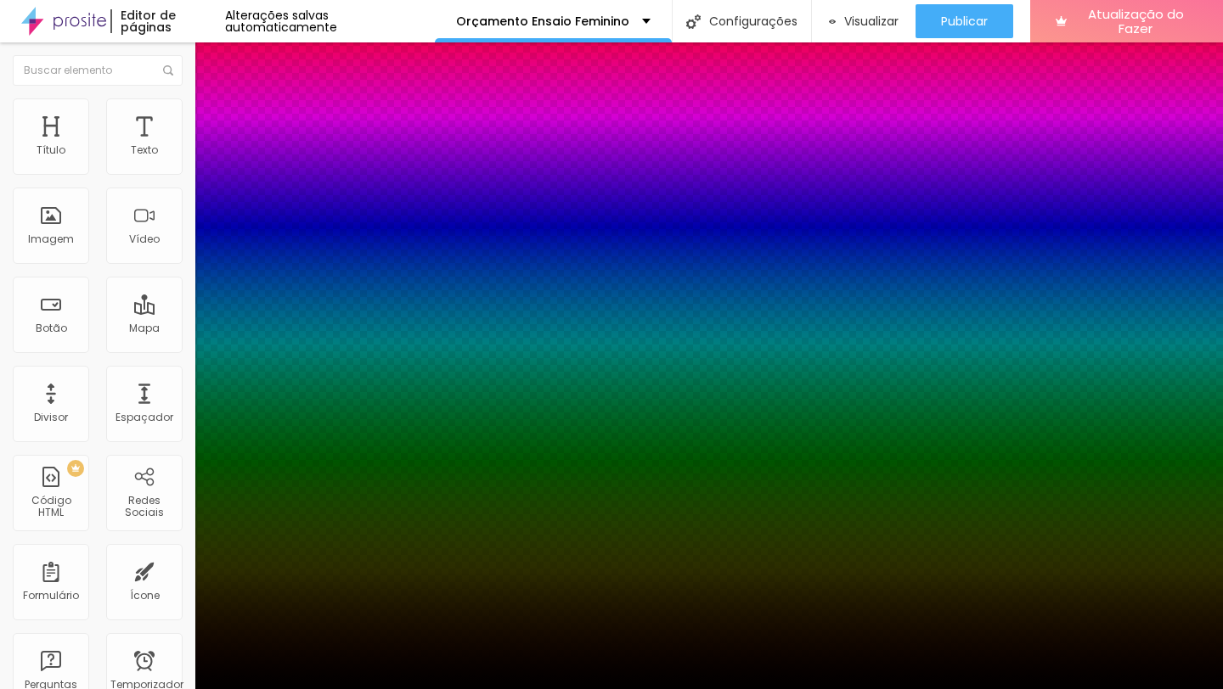
click at [307, 689] on div at bounding box center [611, 700] width 1223 height 0
click at [115, 689] on div at bounding box center [611, 689] width 1223 height 0
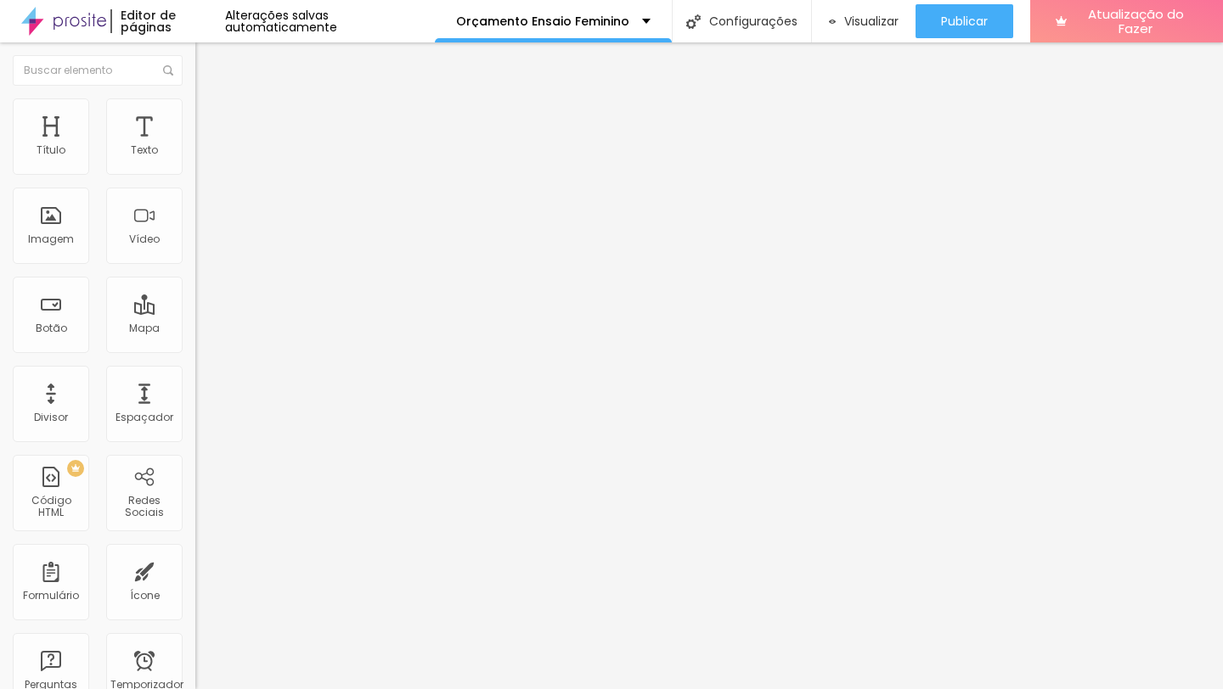
click at [195, 502] on div "Editar nulo Estilo Avançado Tamanho Título 1 H1 Título 2 H2 Título 3 H3 Título …" at bounding box center [292, 365] width 195 height 647
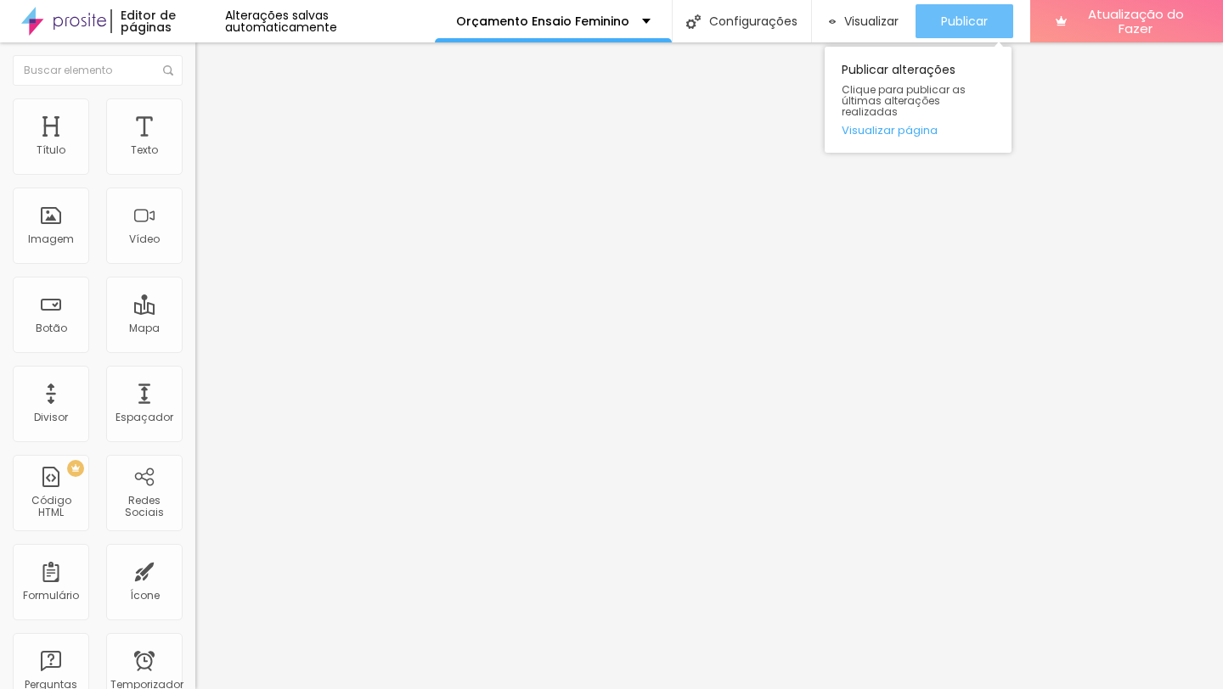
click at [944, 14] on font "Publicar" at bounding box center [964, 21] width 47 height 17
click at [970, 21] on font "Publicar" at bounding box center [964, 21] width 47 height 17
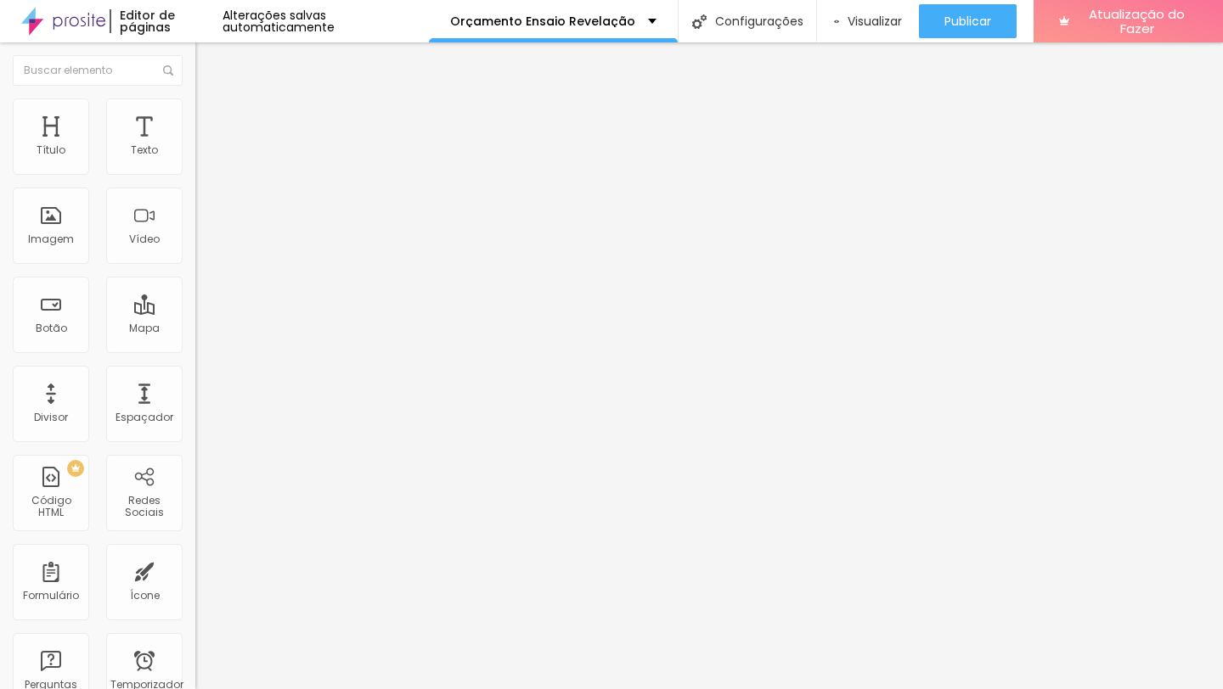
click at [211, 115] on font "Estilo" at bounding box center [224, 110] width 26 height 14
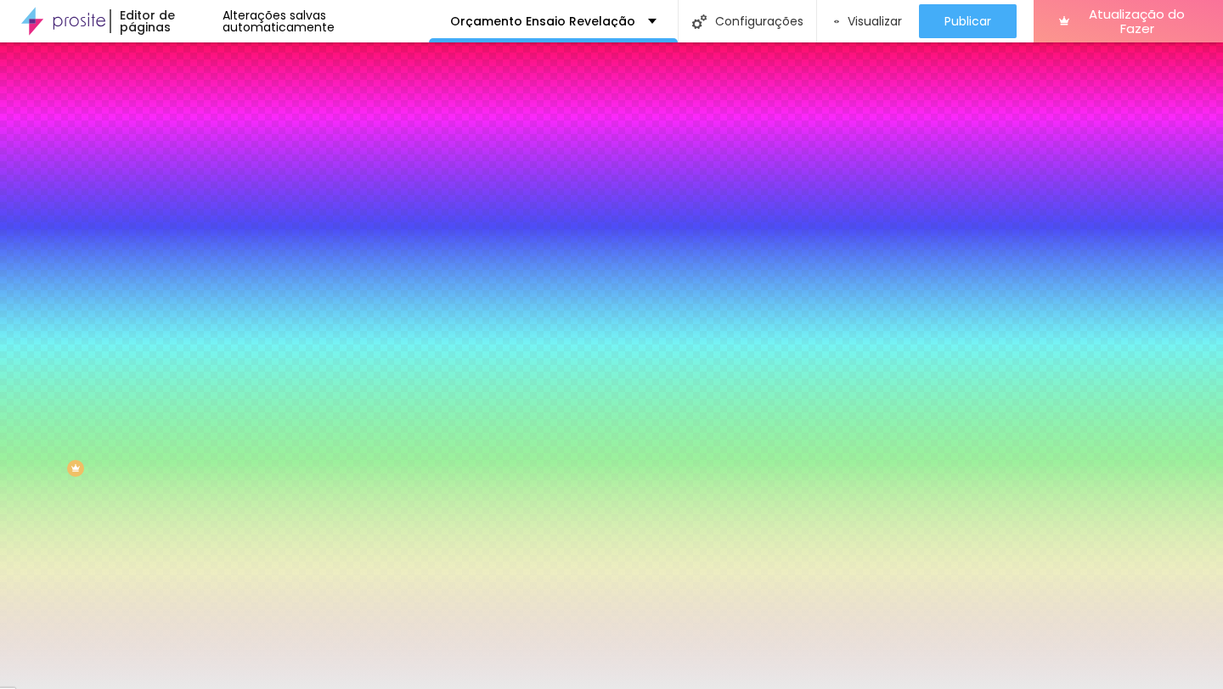
click at [195, 266] on button "button" at bounding box center [207, 275] width 24 height 18
type input "2"
type input "5"
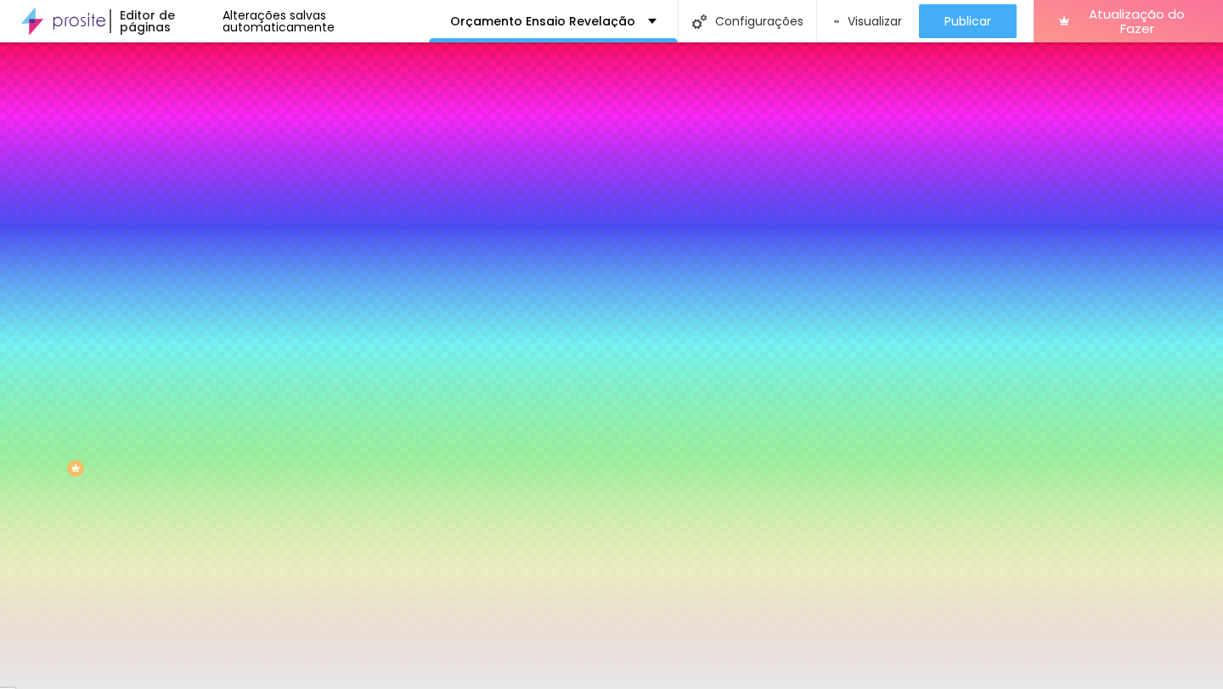
type input "6"
type input "7"
type input "8"
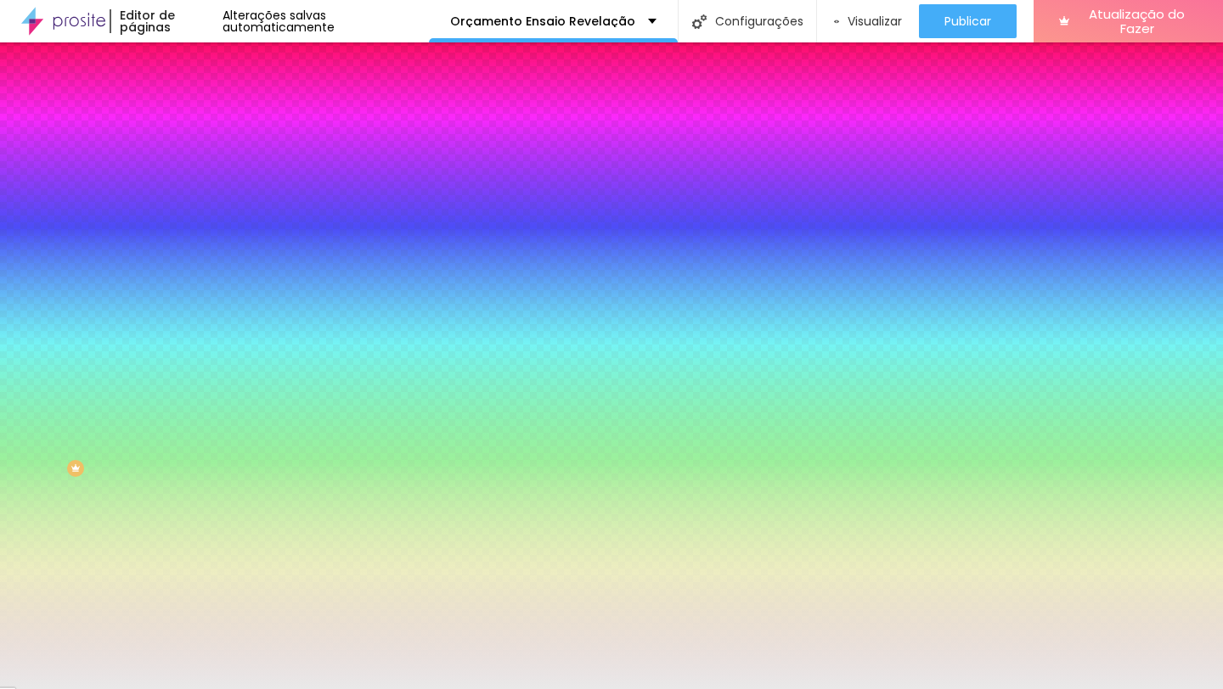
type input "8"
type input "9"
type input "10"
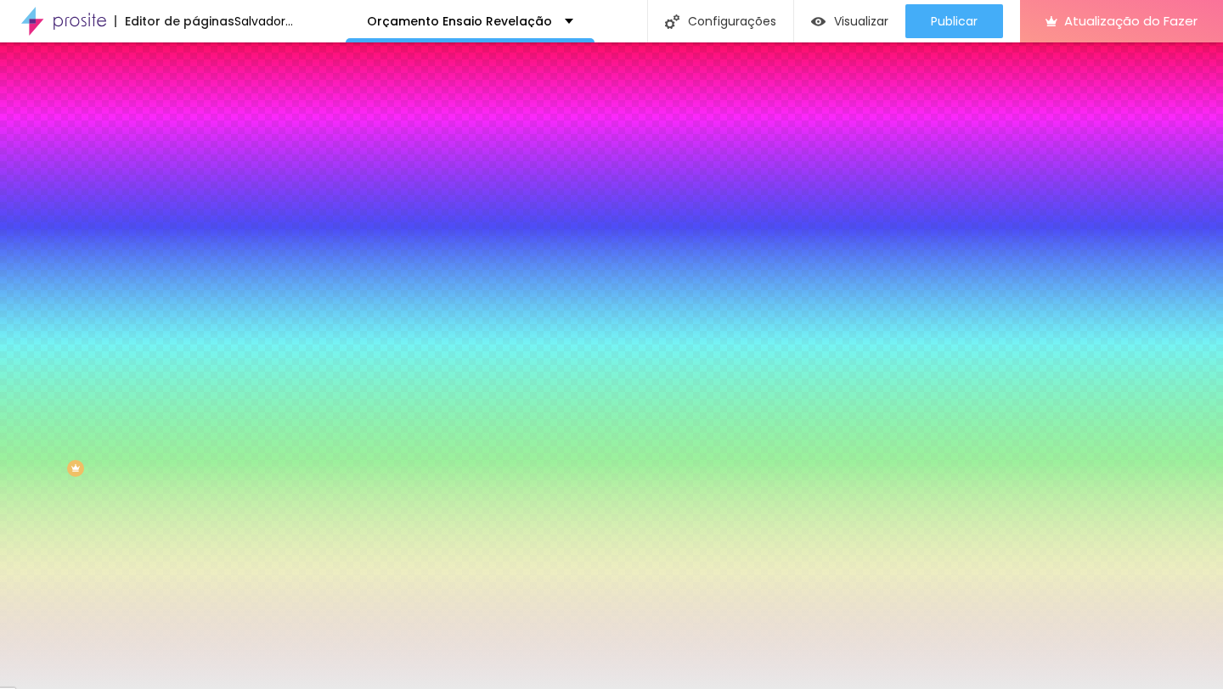
drag, startPoint x: 187, startPoint y: 313, endPoint x: 222, endPoint y: 313, distance: 34.8
type input "10"
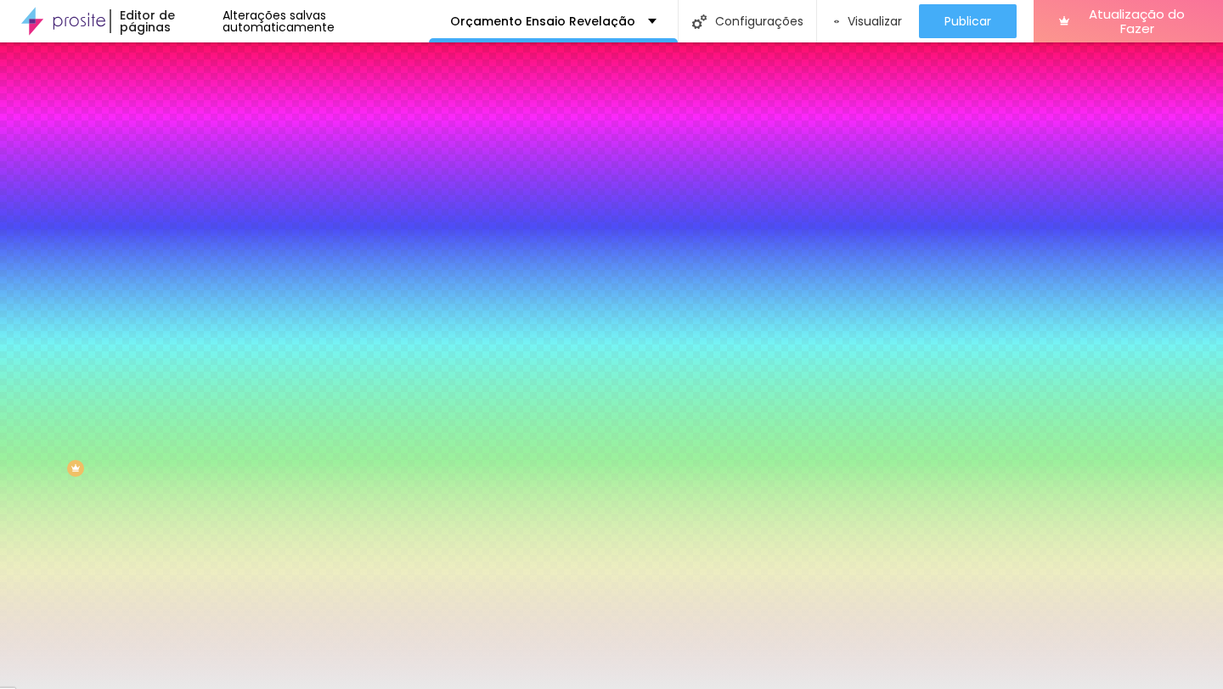
click at [71, 689] on div at bounding box center [611, 689] width 1223 height 0
click at [195, 338] on div "Editar nulo Conteúdo Estilo Avançado Cor de fundo Voltar ao padrão #E9E9E9 Somb…" at bounding box center [292, 365] width 195 height 647
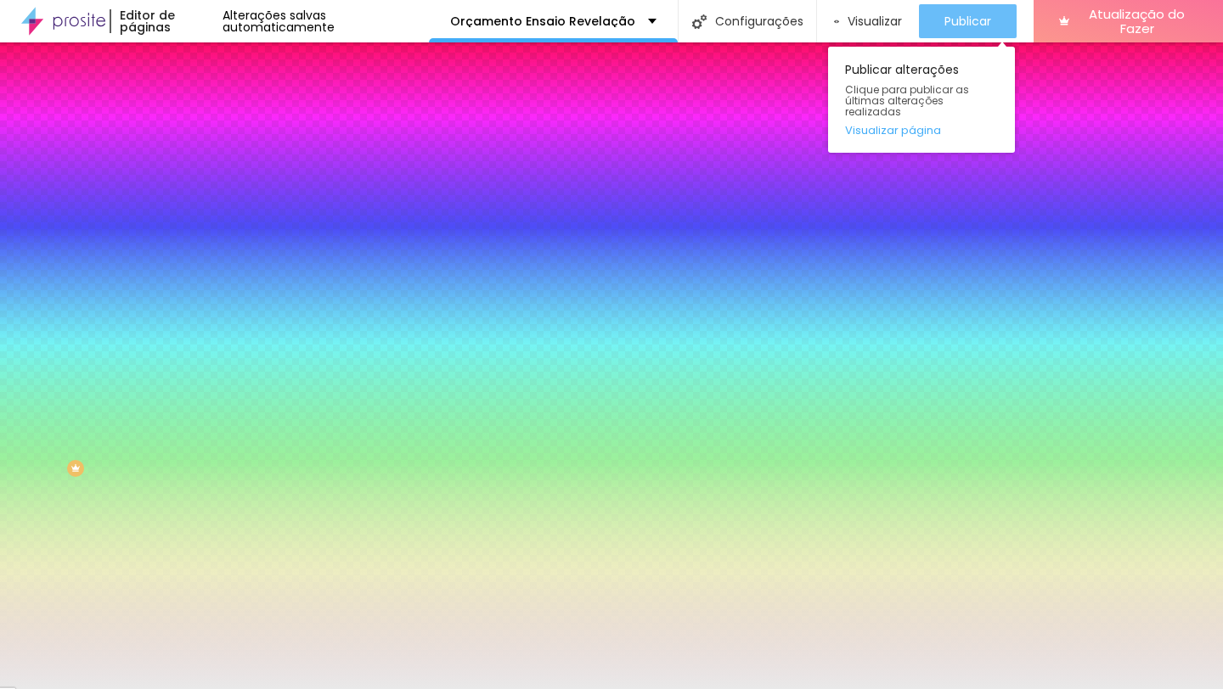
click at [919, 19] on button "Publicar" at bounding box center [968, 21] width 98 height 34
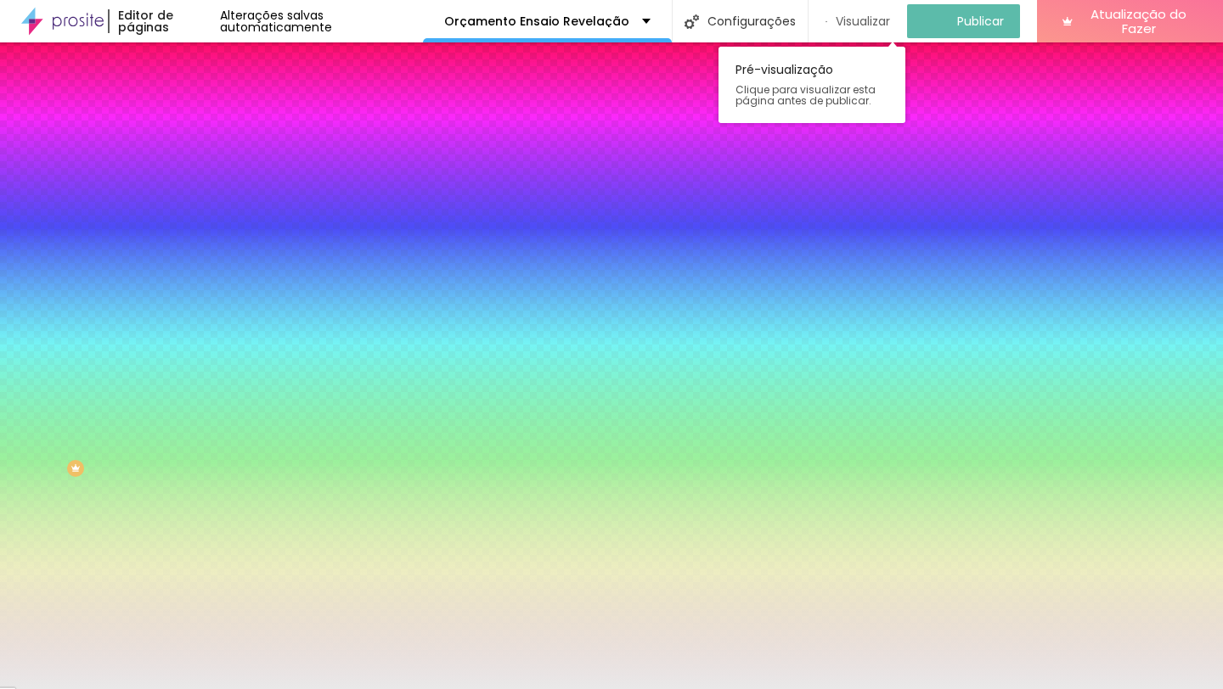
click at [875, 19] on font "Visualizar" at bounding box center [862, 21] width 54 height 17
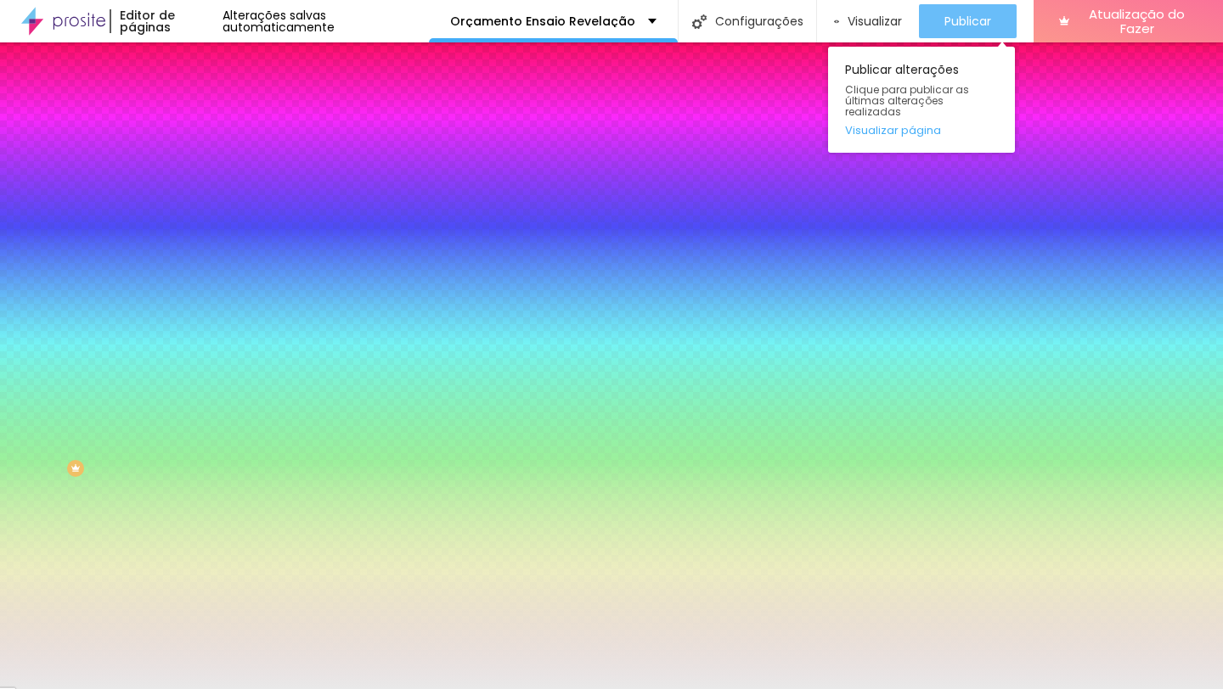
click at [973, 14] on font "Publicar" at bounding box center [967, 21] width 47 height 17
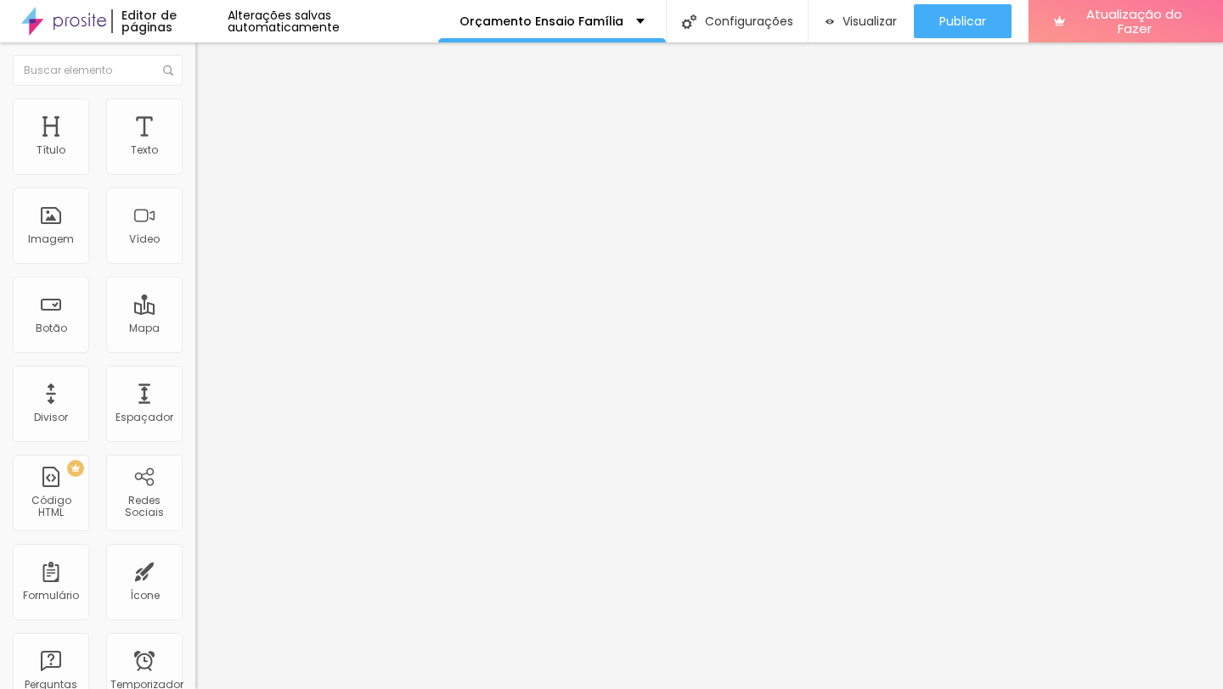
click at [211, 117] on font "Estilo" at bounding box center [224, 110] width 26 height 14
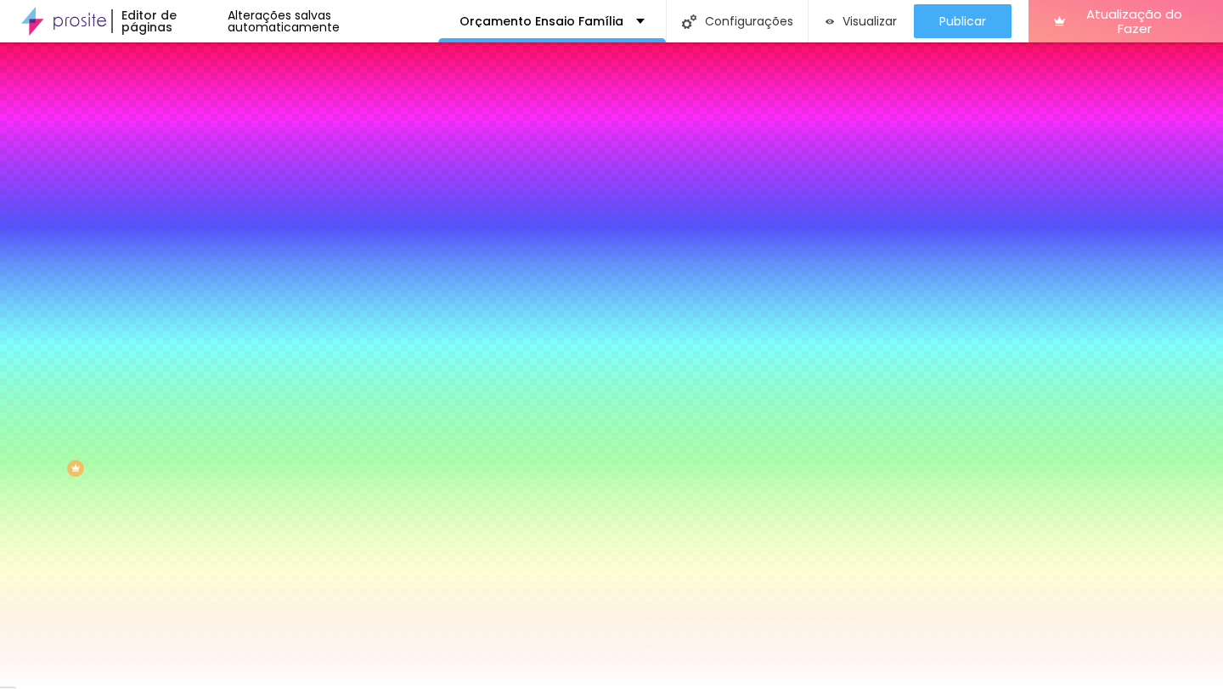
click at [211, 120] on font "Avançado" at bounding box center [239, 127] width 56 height 14
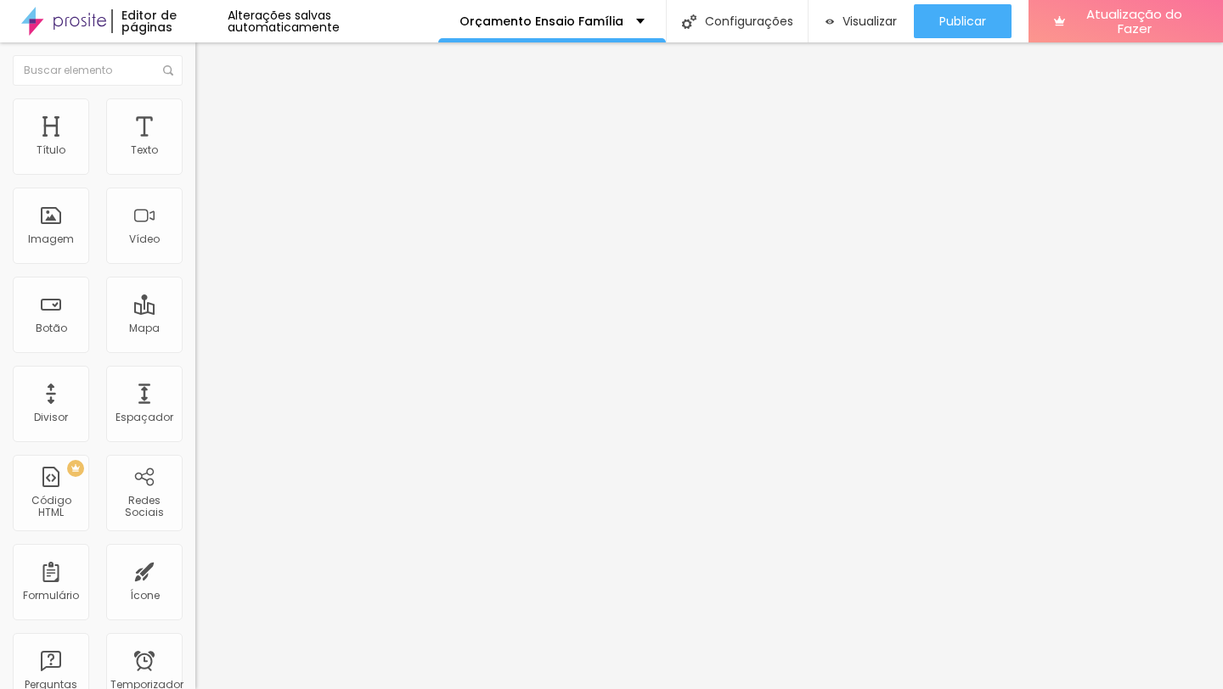
click at [195, 104] on img at bounding box center [202, 105] width 15 height 15
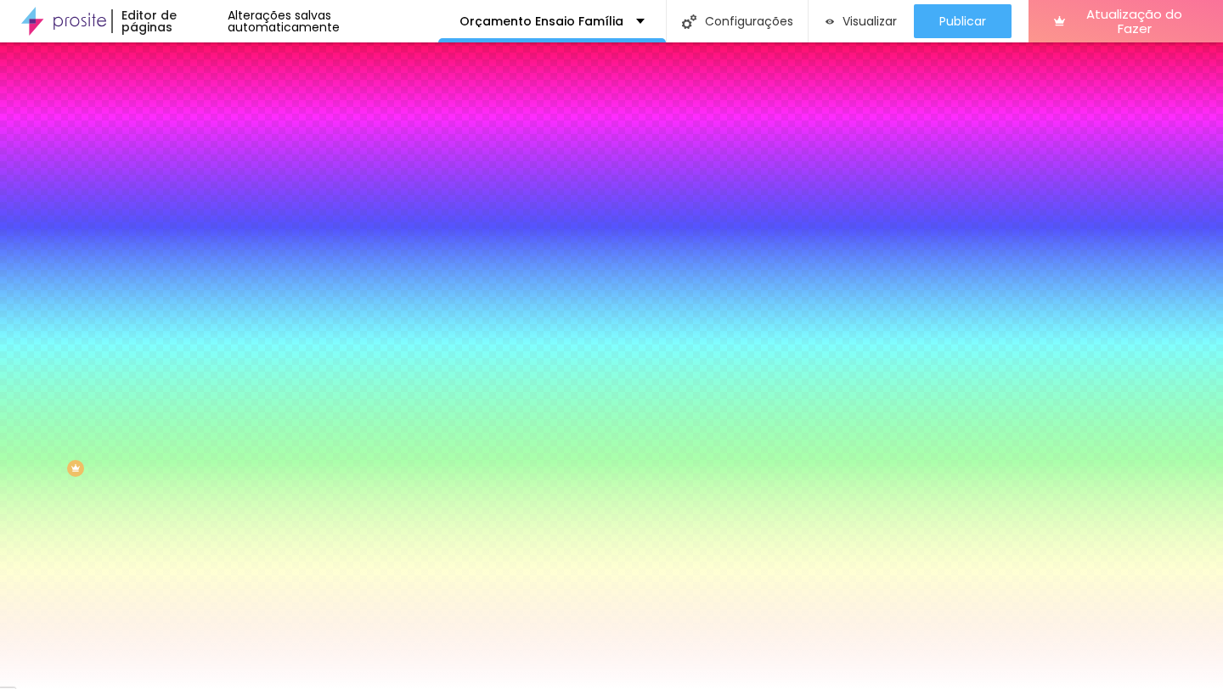
click at [195, 97] on img at bounding box center [202, 89] width 15 height 15
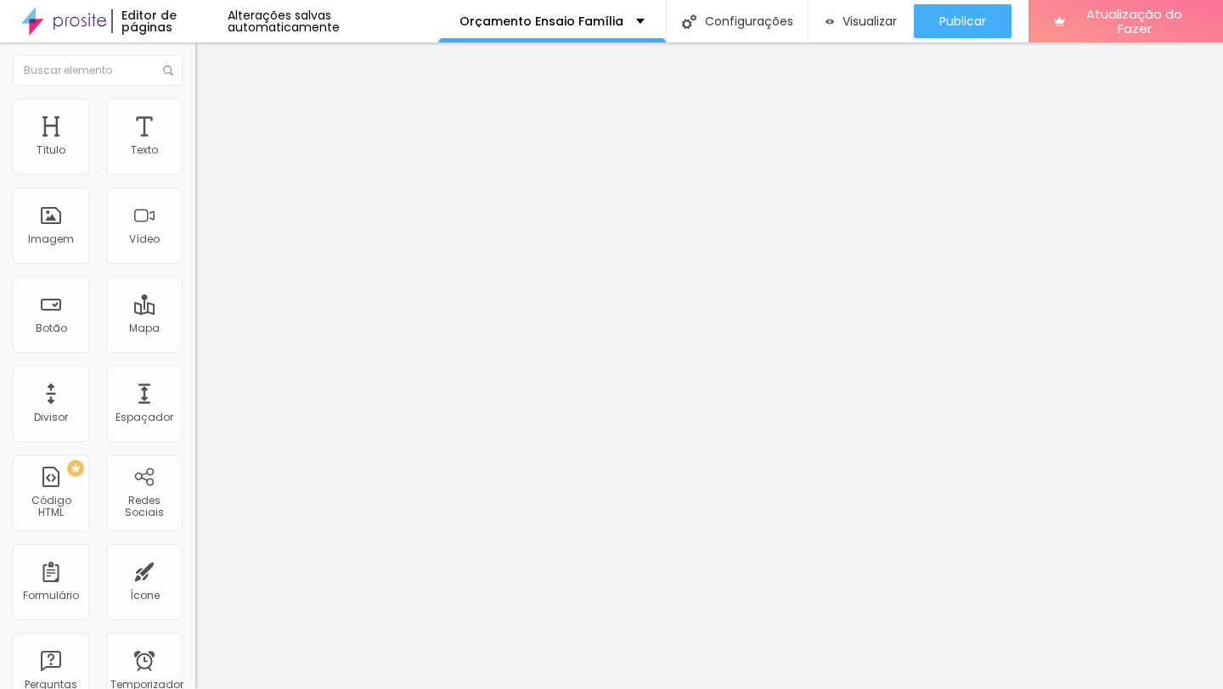
click at [195, 262] on font "Normal" at bounding box center [214, 260] width 38 height 14
click at [195, 304] on font "Grande" at bounding box center [215, 297] width 40 height 14
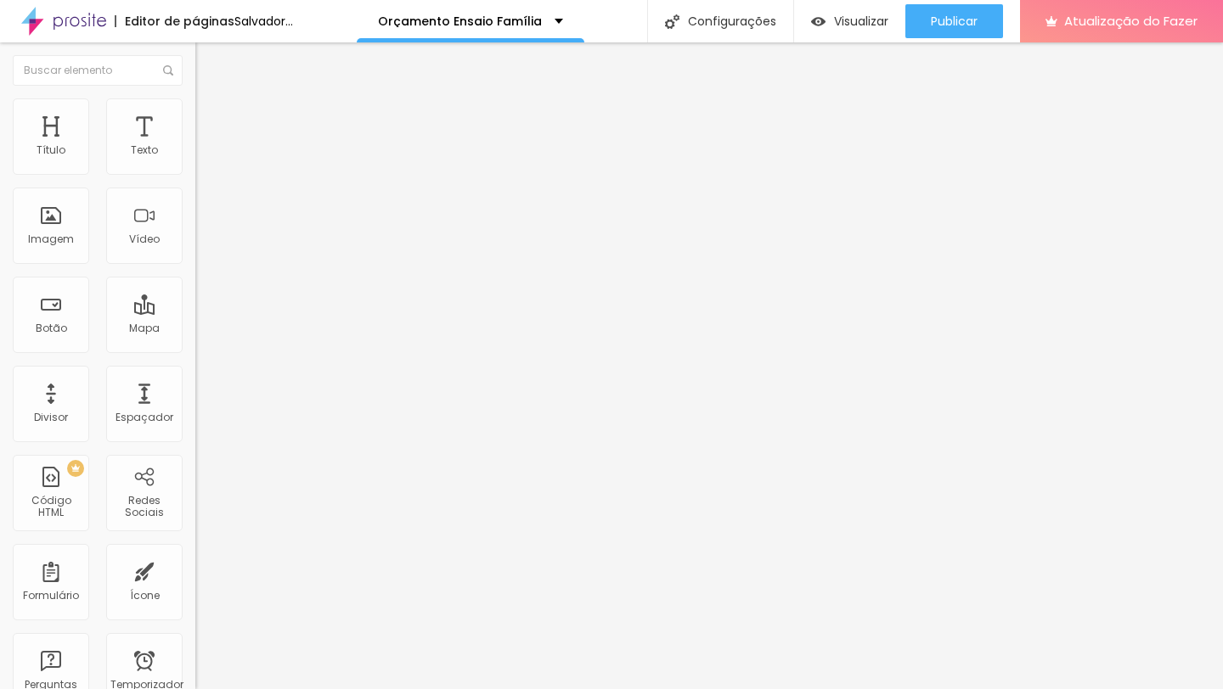
click at [208, 62] on img "button" at bounding box center [215, 62] width 14 height 14
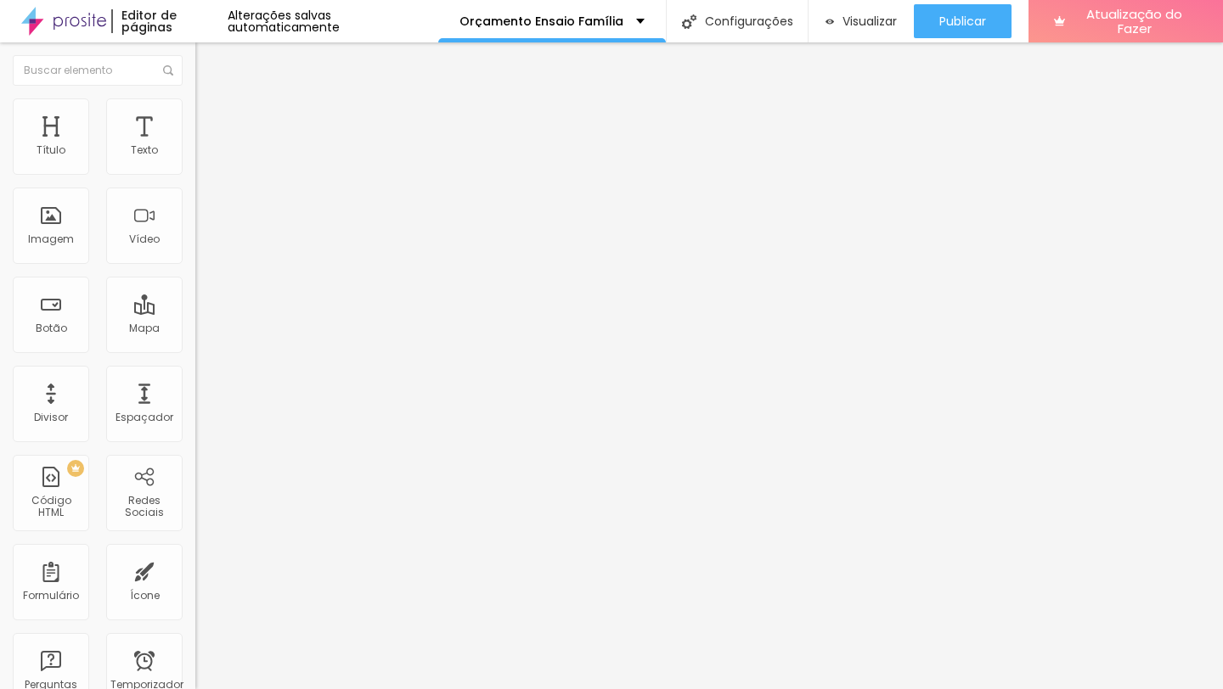
click at [195, 160] on input "Click me" at bounding box center [297, 151] width 204 height 17
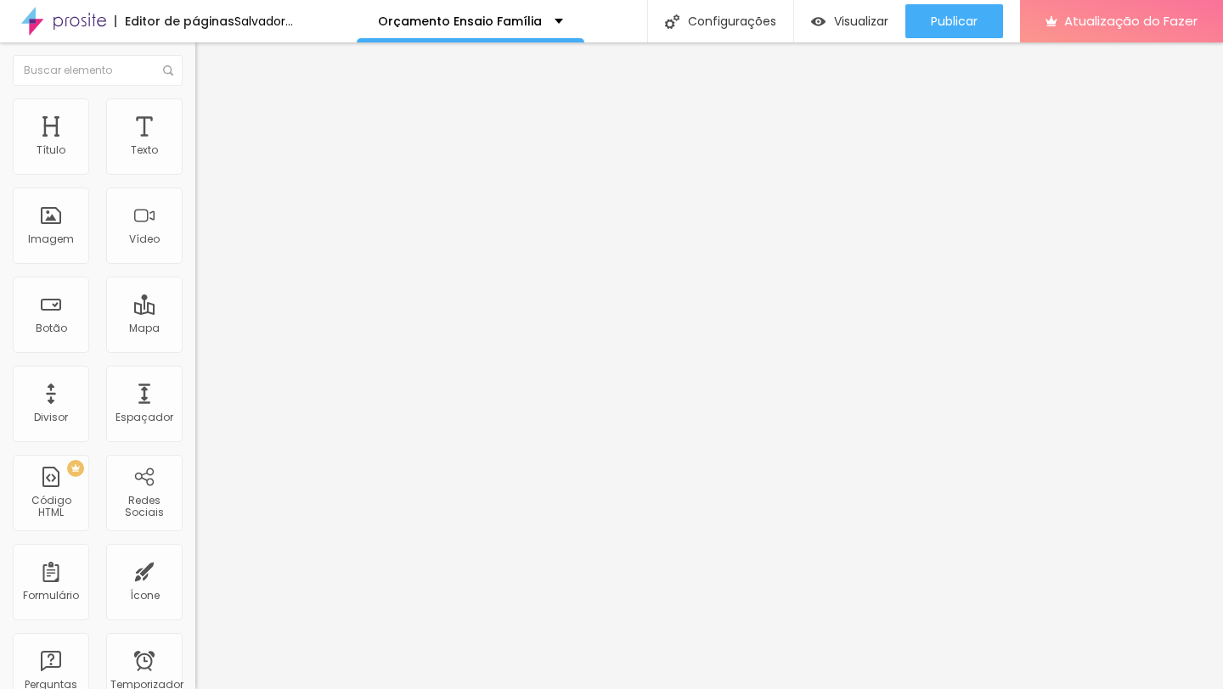
type input "QUERO AGENDAR MEU ENSAIO"
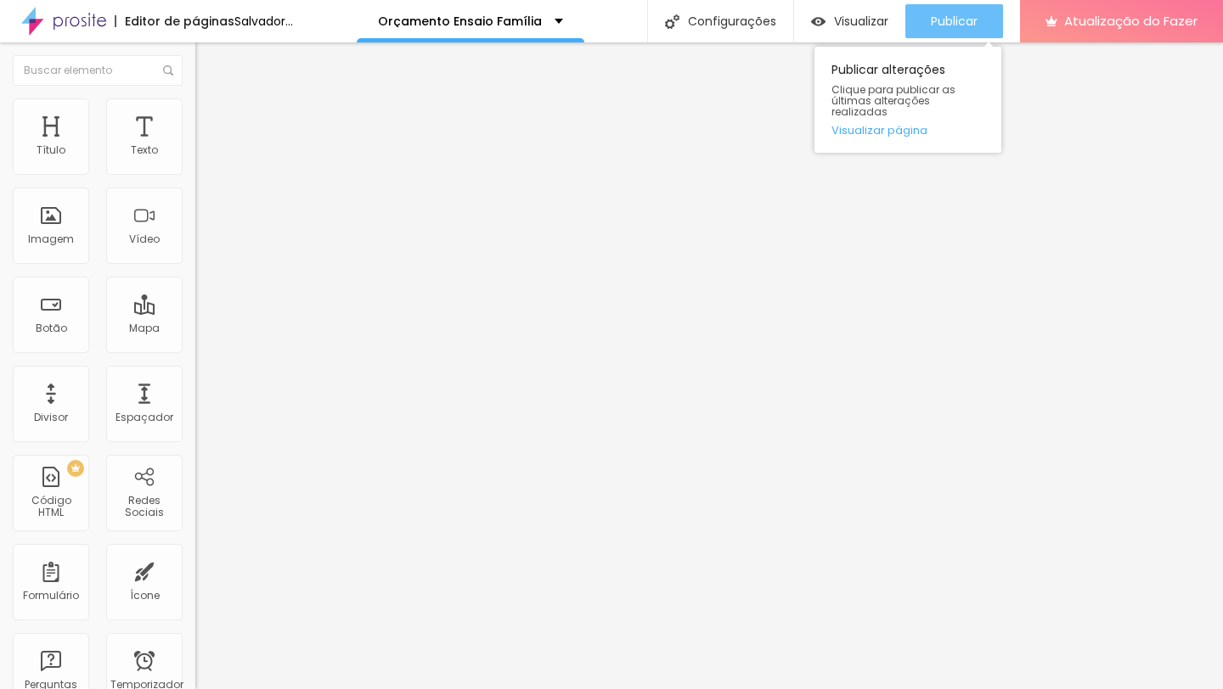
click at [966, 25] on font "Publicar" at bounding box center [954, 21] width 47 height 17
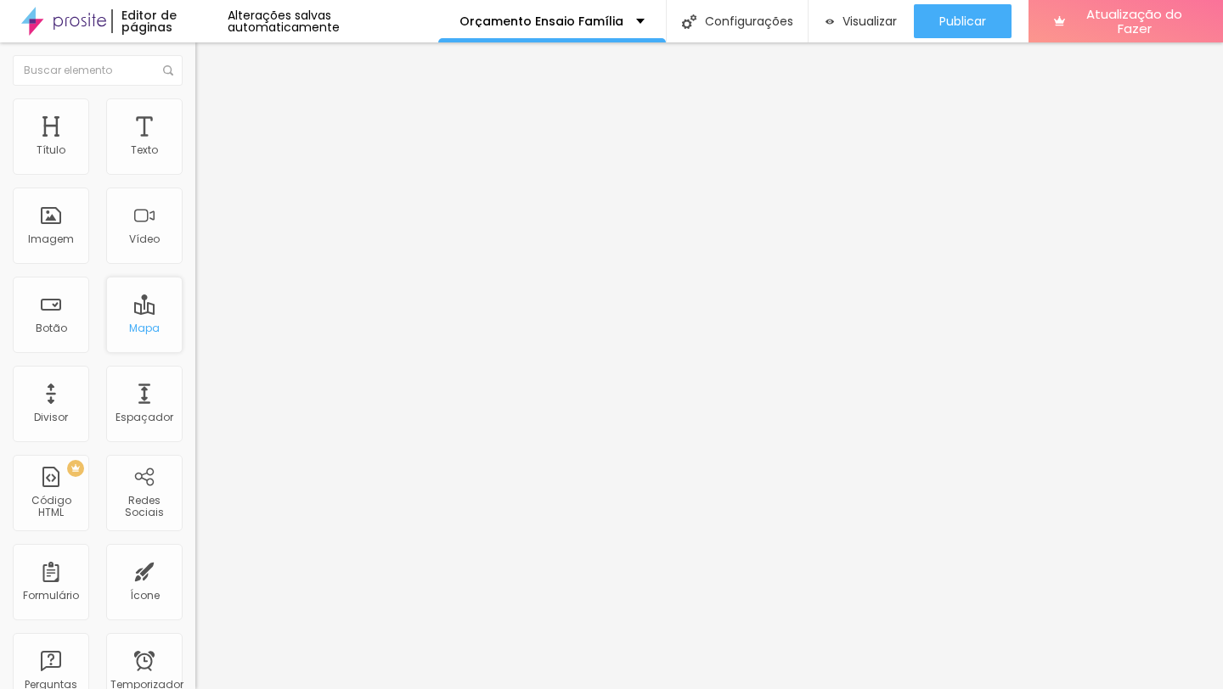
click at [143, 307] on div "Mapa" at bounding box center [144, 315] width 76 height 76
click at [195, 340] on input at bounding box center [310, 348] width 231 height 17
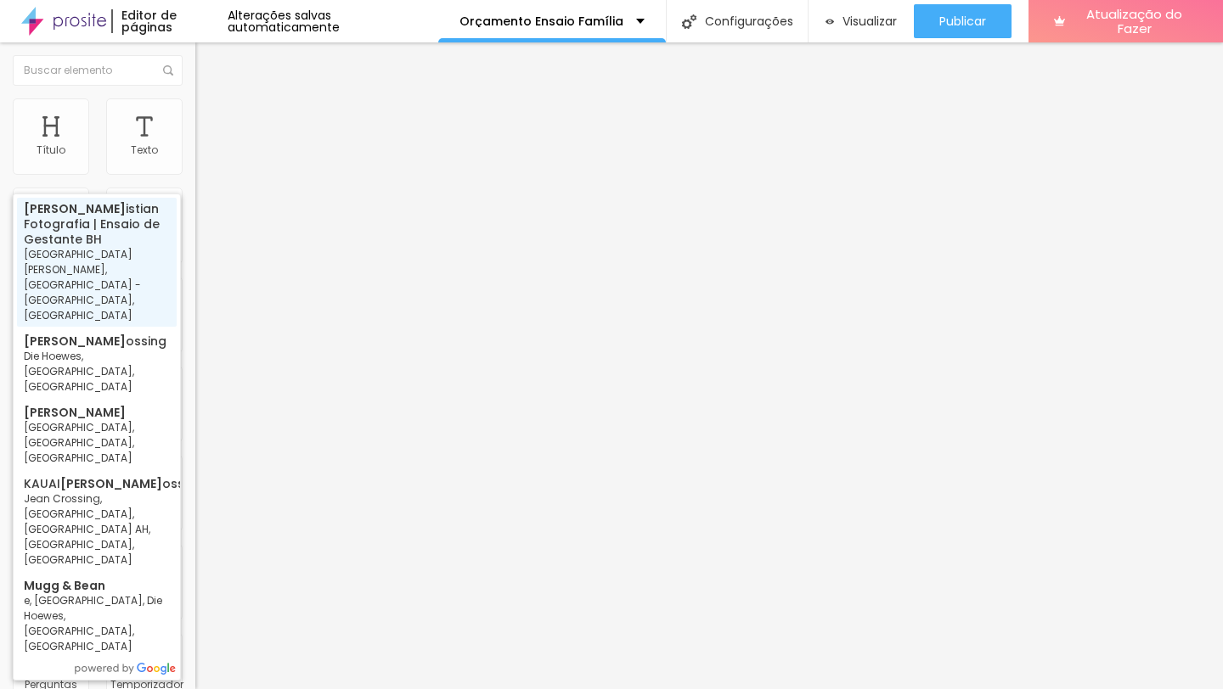
type input "[PERSON_NAME] Fotografia | Ensaio de Gestante BH - [GEOGRAPHIC_DATA][PERSON_NAM…"
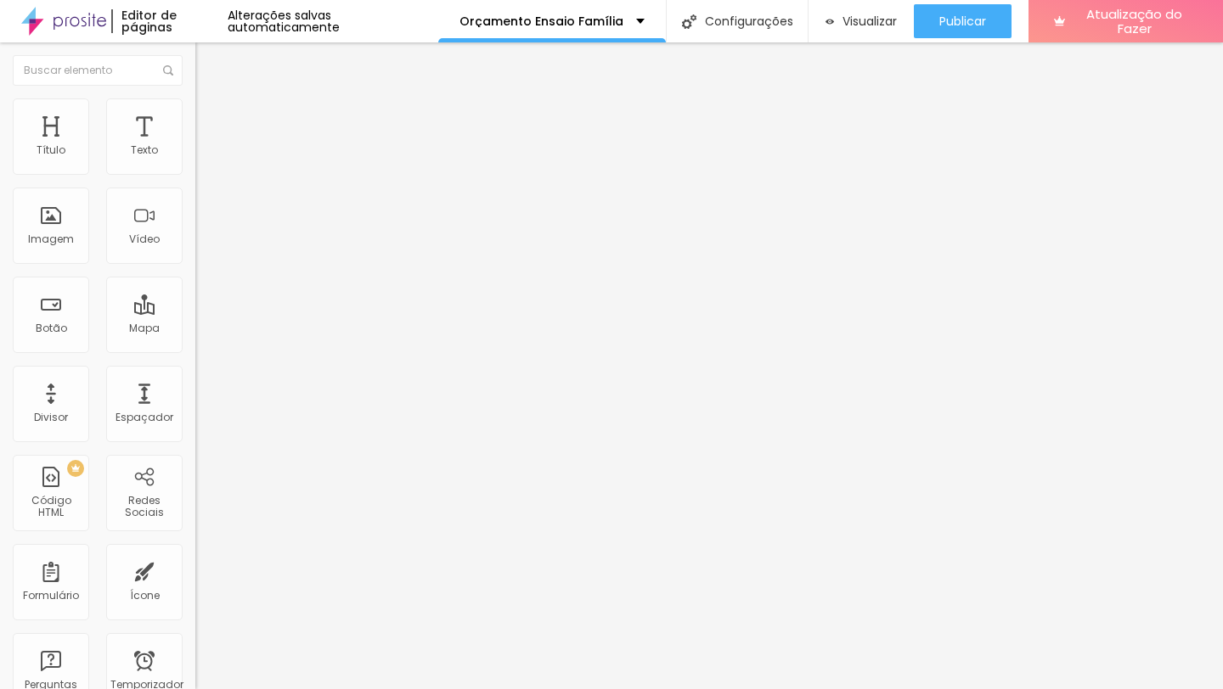
click at [208, 59] on img "button" at bounding box center [215, 62] width 14 height 14
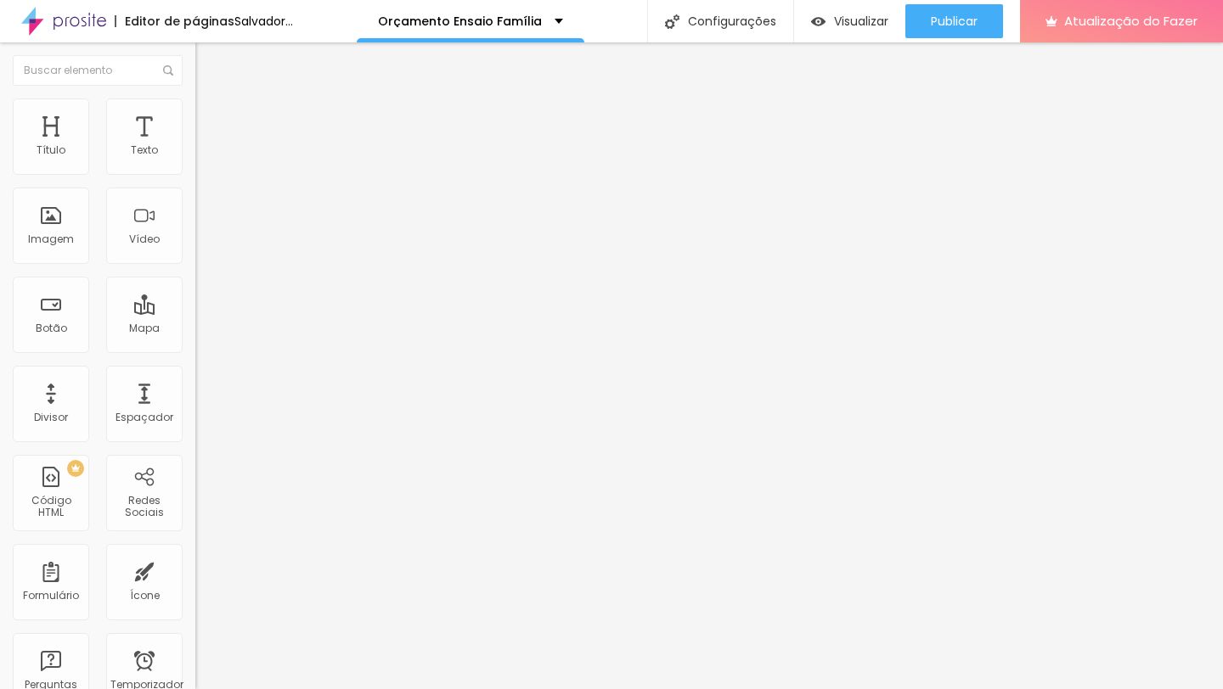
click at [209, 239] on icon "button" at bounding box center [210, 237] width 3 height 3
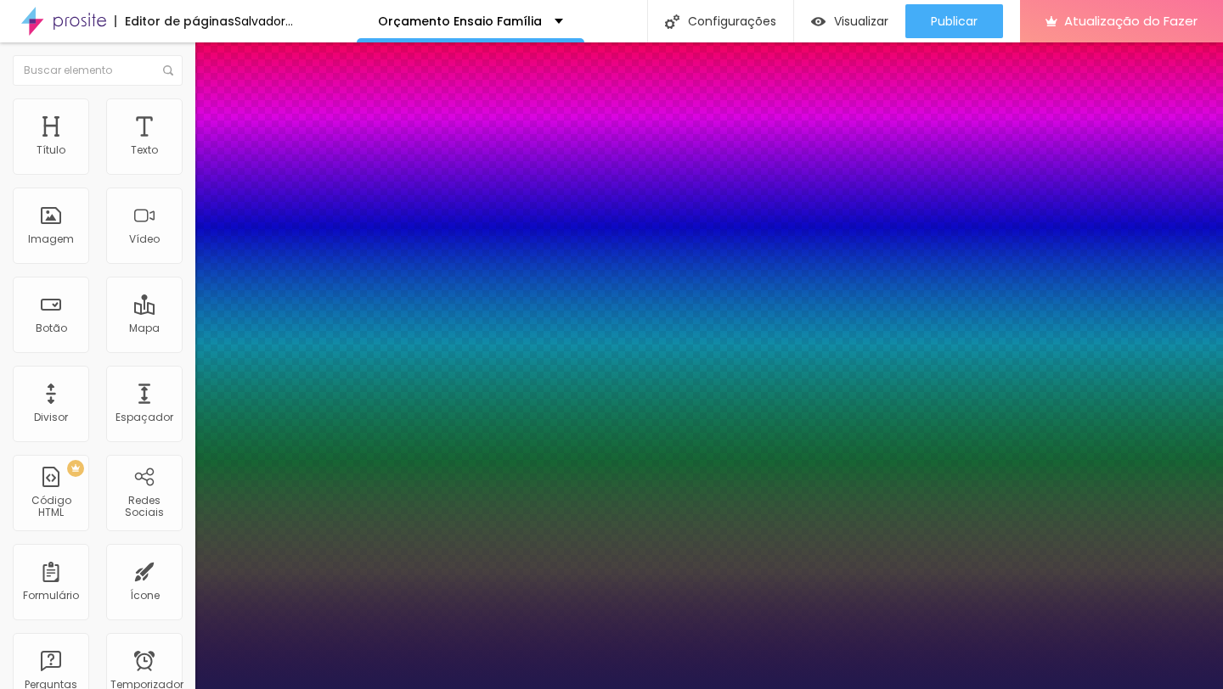
type input "1"
select select "PoiretOne"
type input "1"
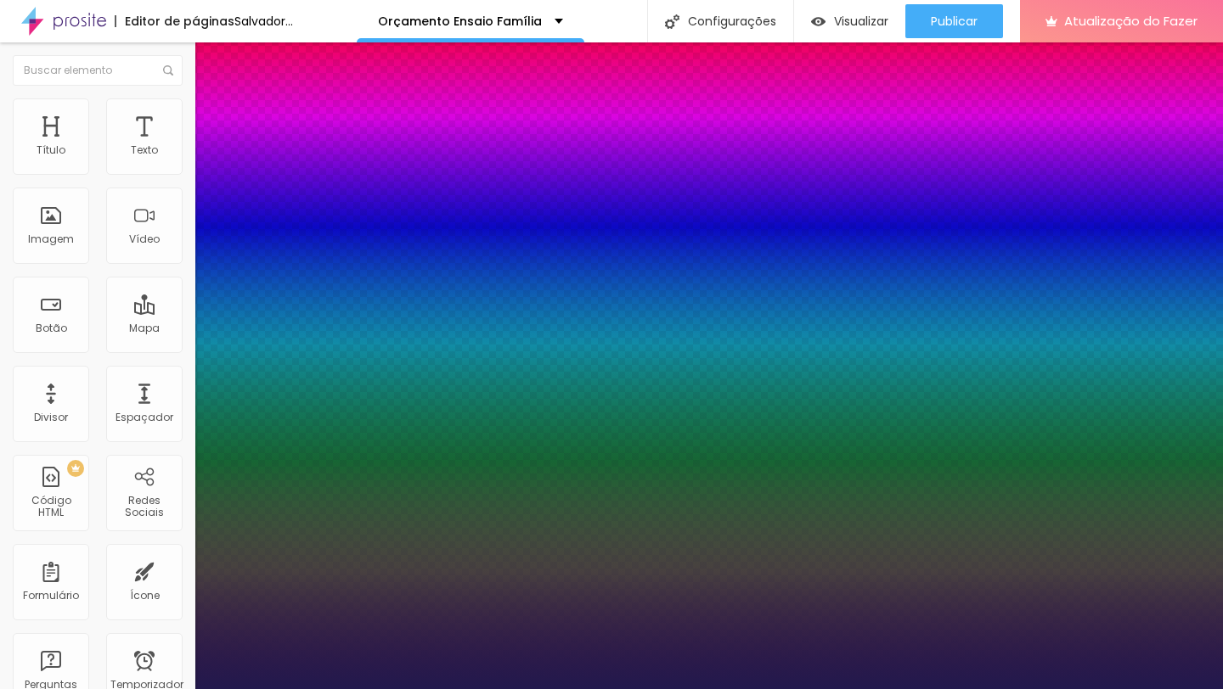
type input "18"
type input "1"
type input "23"
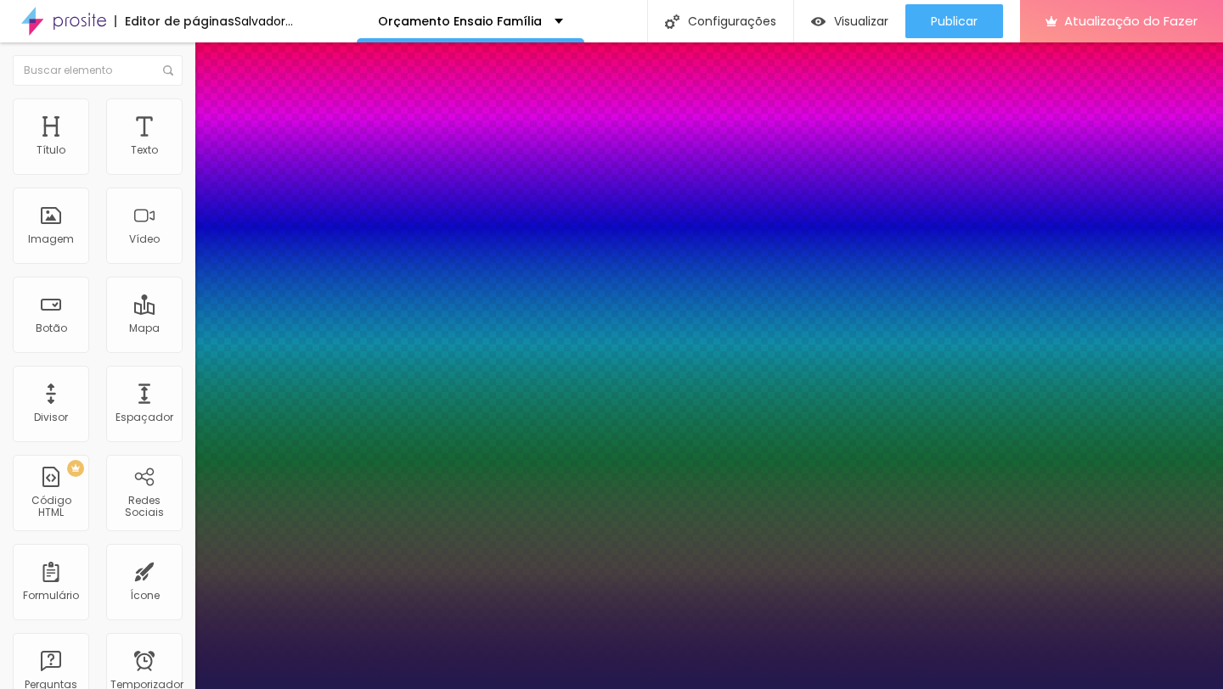
type input "1"
type input "24"
type input "1"
type input "25"
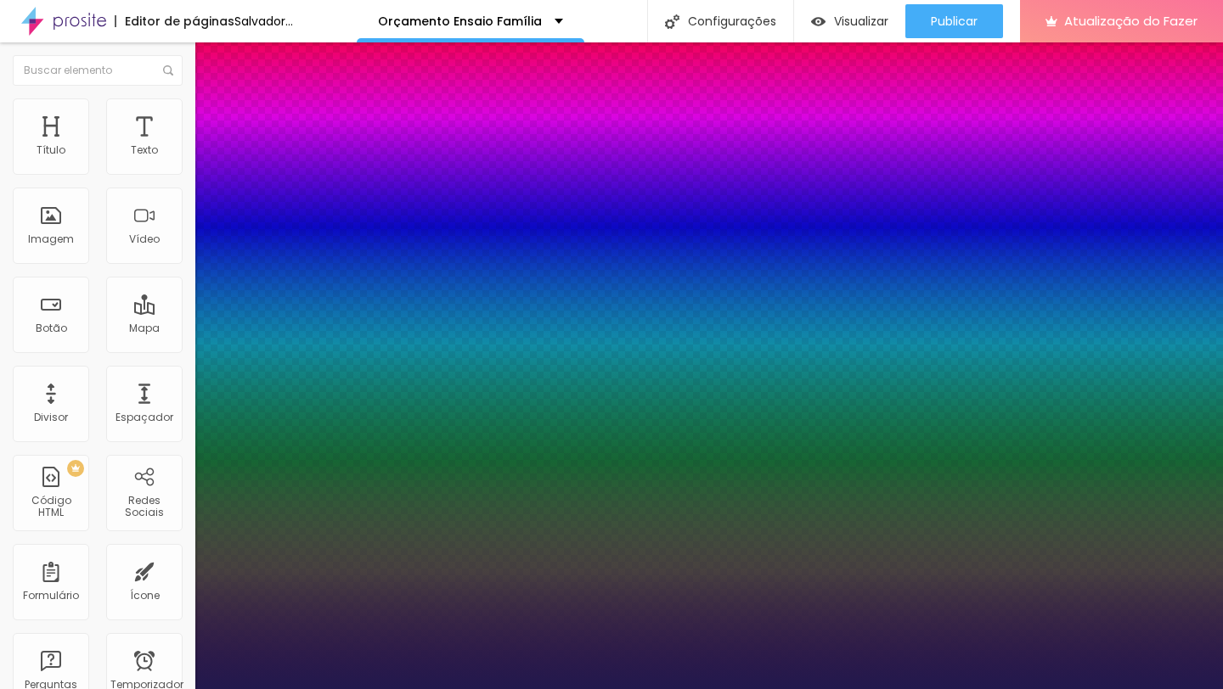
type input "25"
type input "1"
type input "27"
type input "1"
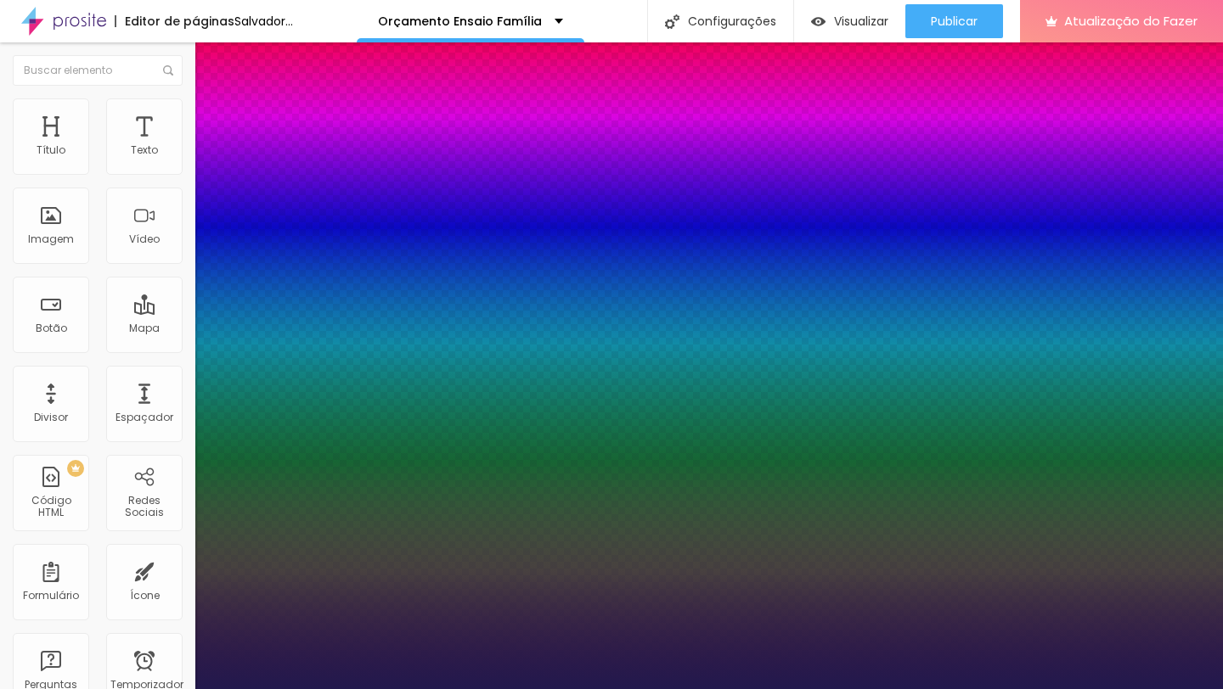
type input "28"
type input "1"
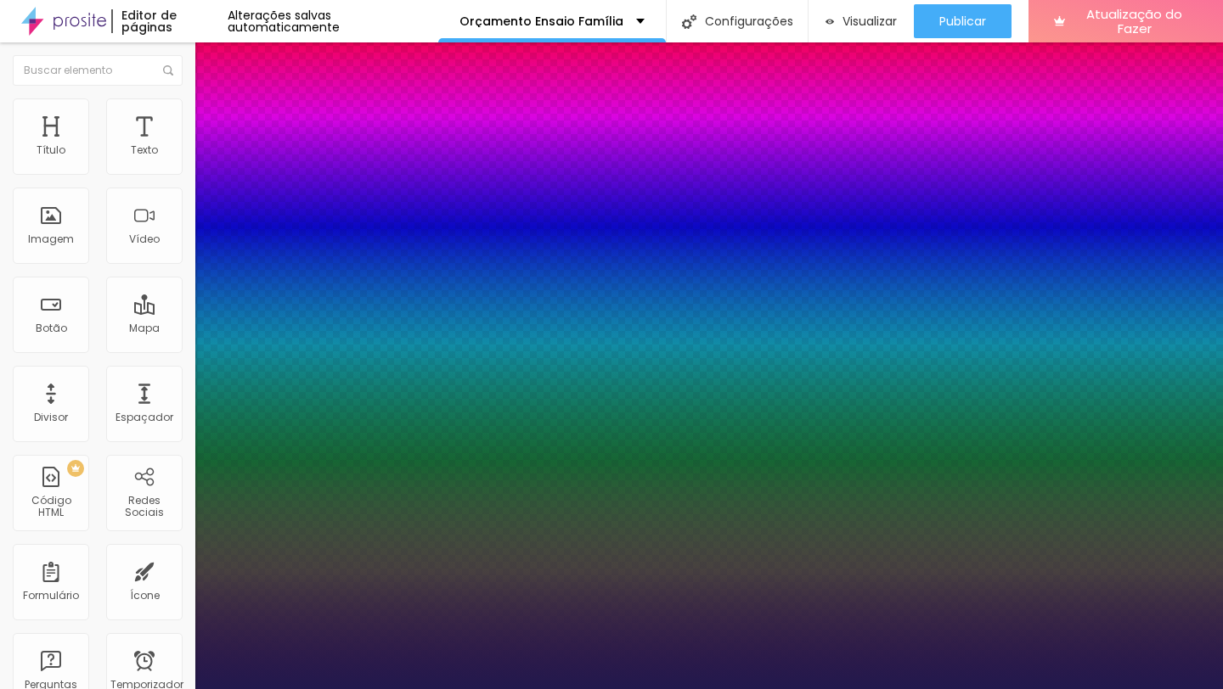
type input "29"
type input "1"
drag, startPoint x: 231, startPoint y: 477, endPoint x: 245, endPoint y: 477, distance: 14.4
type input "29"
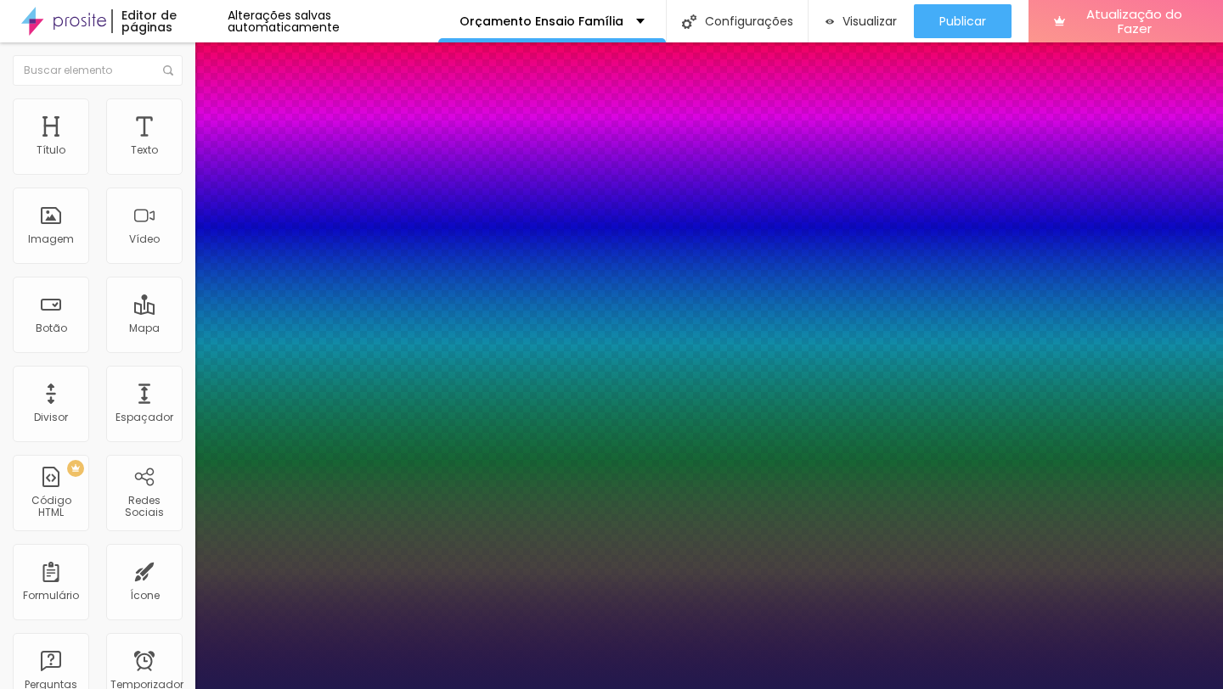
click at [445, 689] on div at bounding box center [611, 689] width 1223 height 0
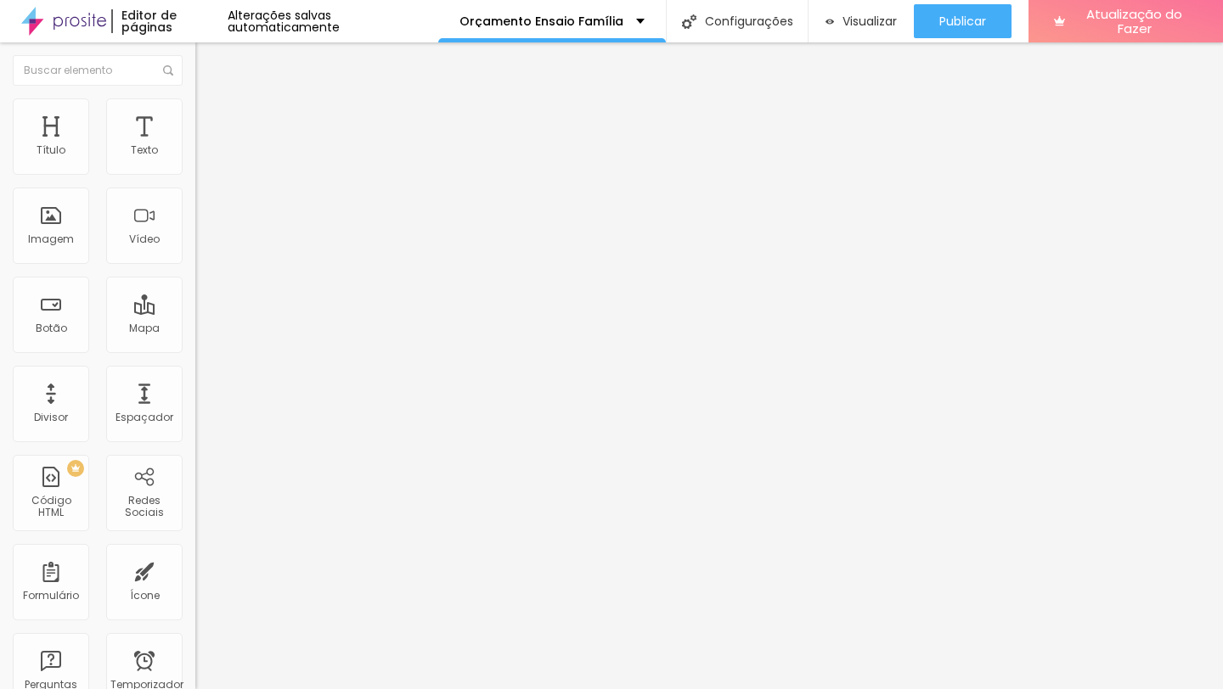
click at [204, 245] on icon "button" at bounding box center [207, 241] width 7 height 7
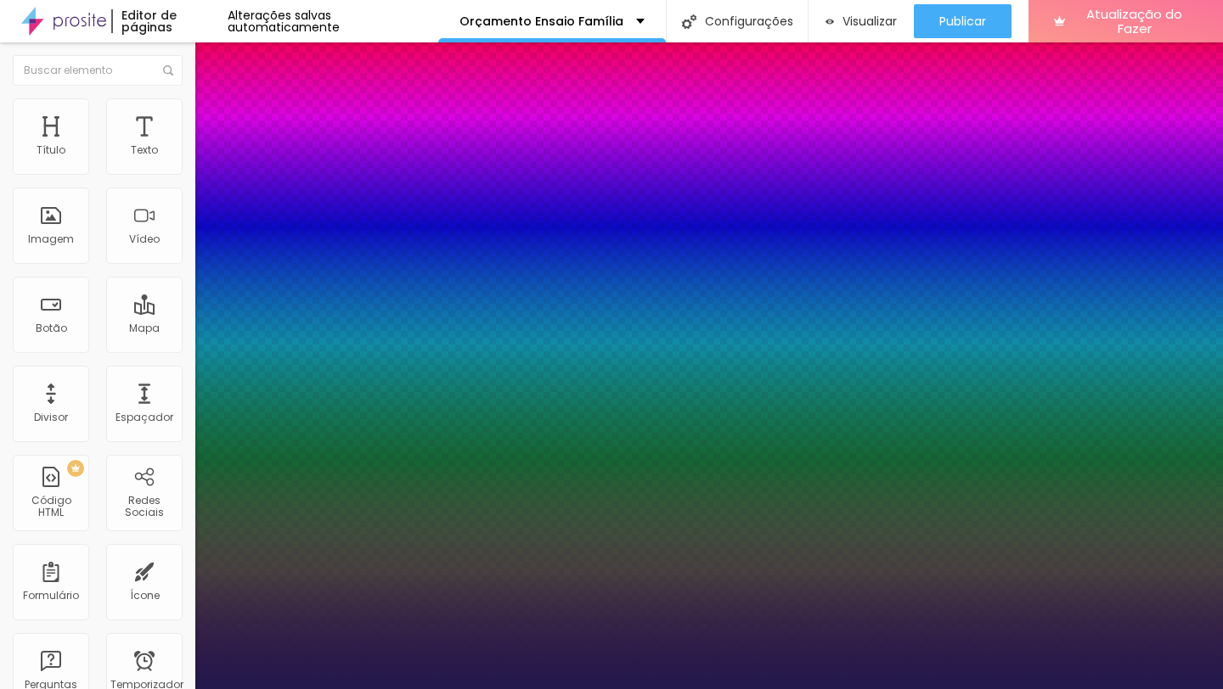
type input "1"
type input "27"
type input "1"
type input "25"
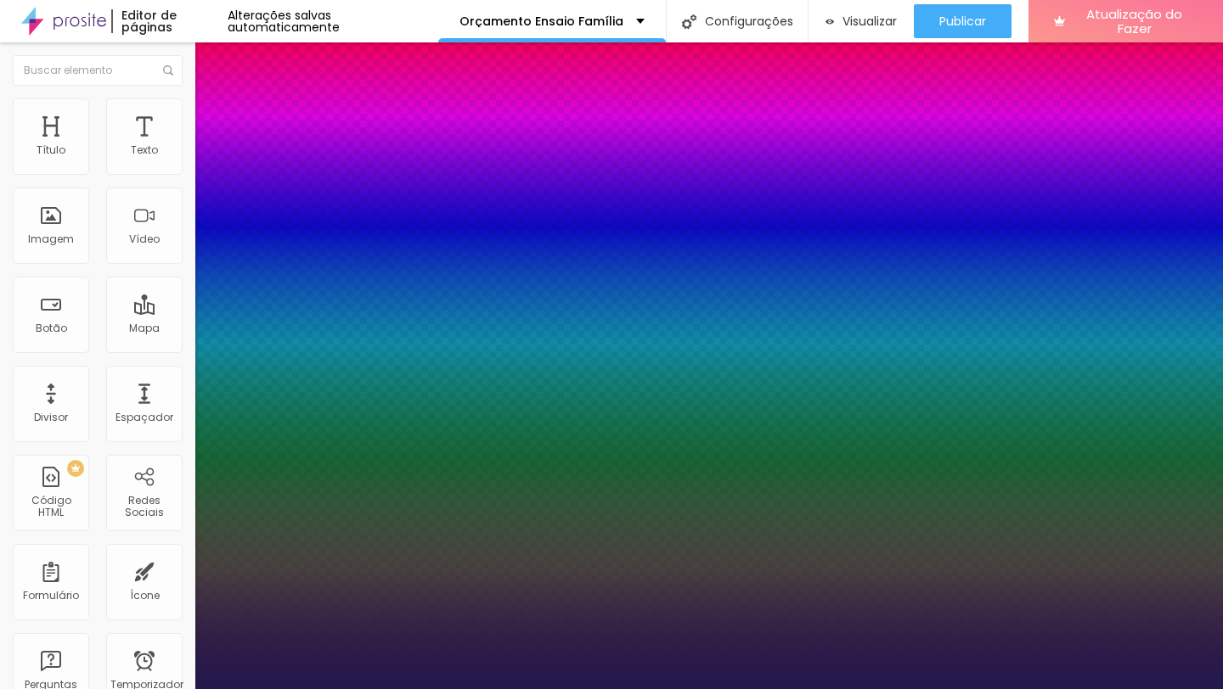
type input "25"
type input "1"
type input "26"
type input "1"
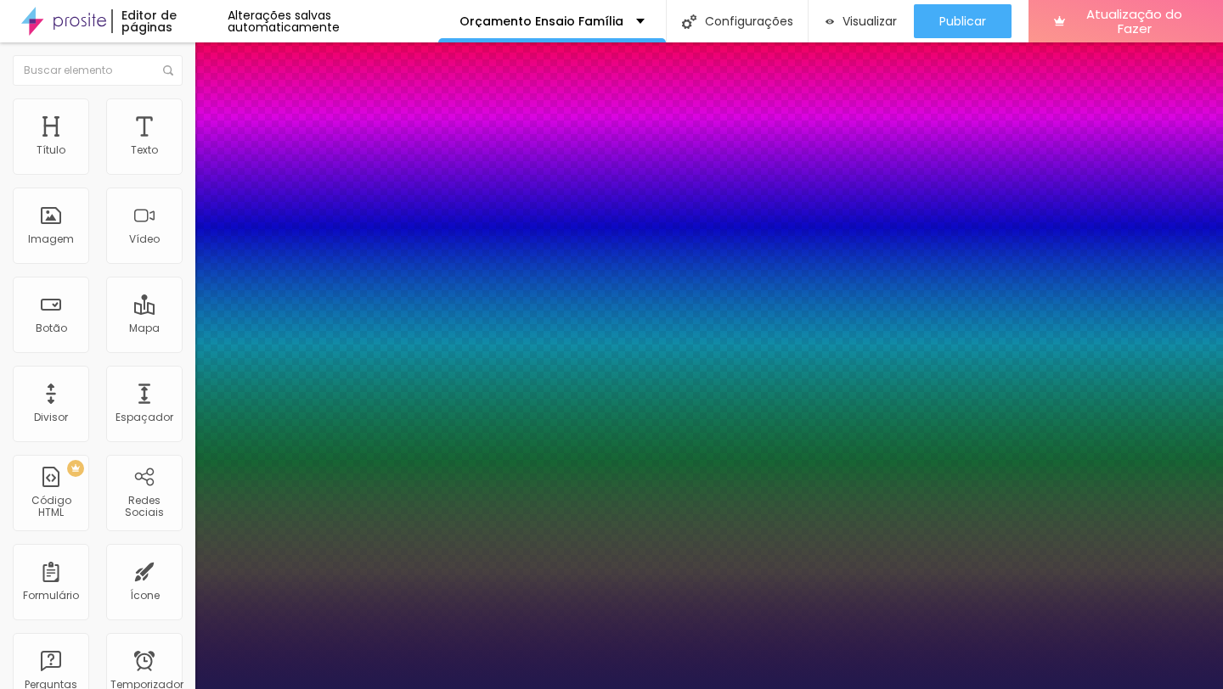
type input "26"
type input "1"
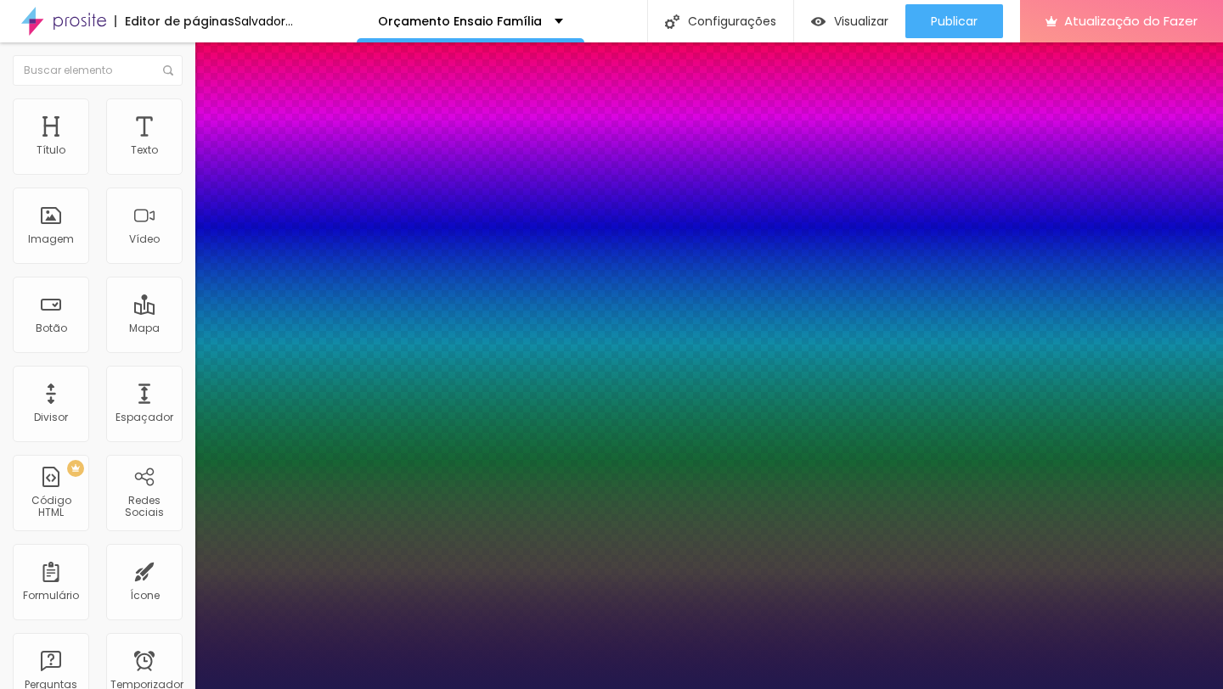
click at [515, 689] on div at bounding box center [611, 689] width 1223 height 0
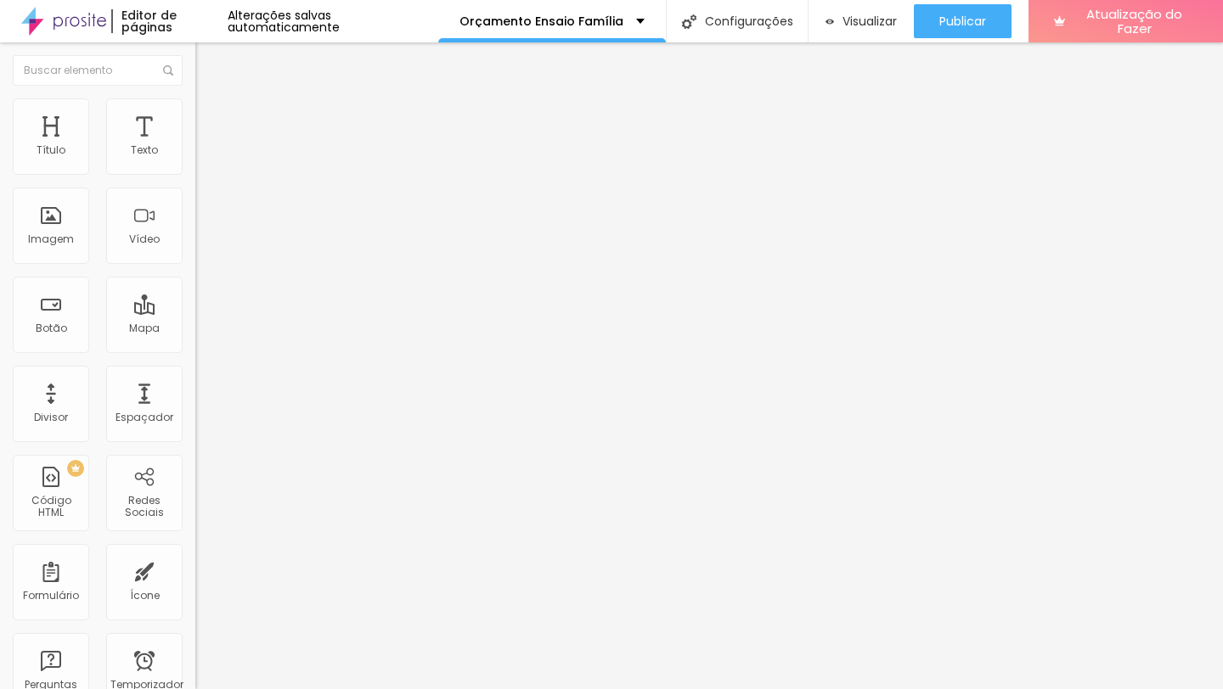
click at [202, 303] on icon "button" at bounding box center [207, 298] width 10 height 10
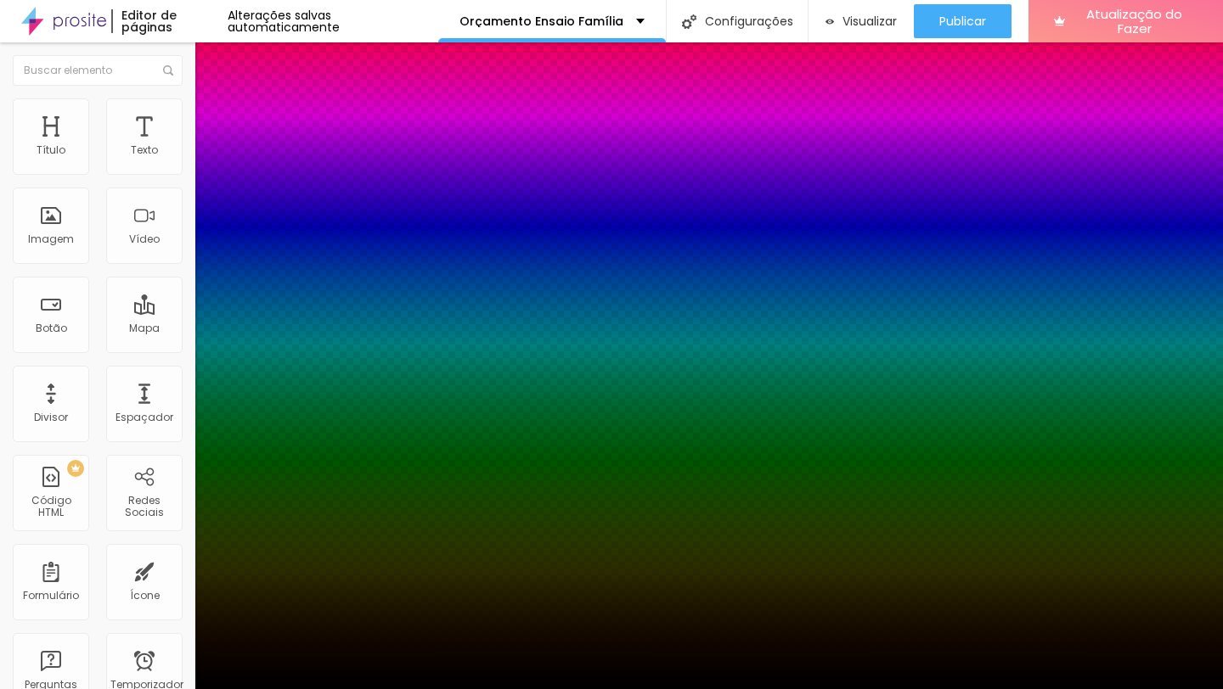
click at [310, 689] on div at bounding box center [611, 700] width 1223 height 0
click at [59, 689] on div at bounding box center [611, 689] width 1223 height 0
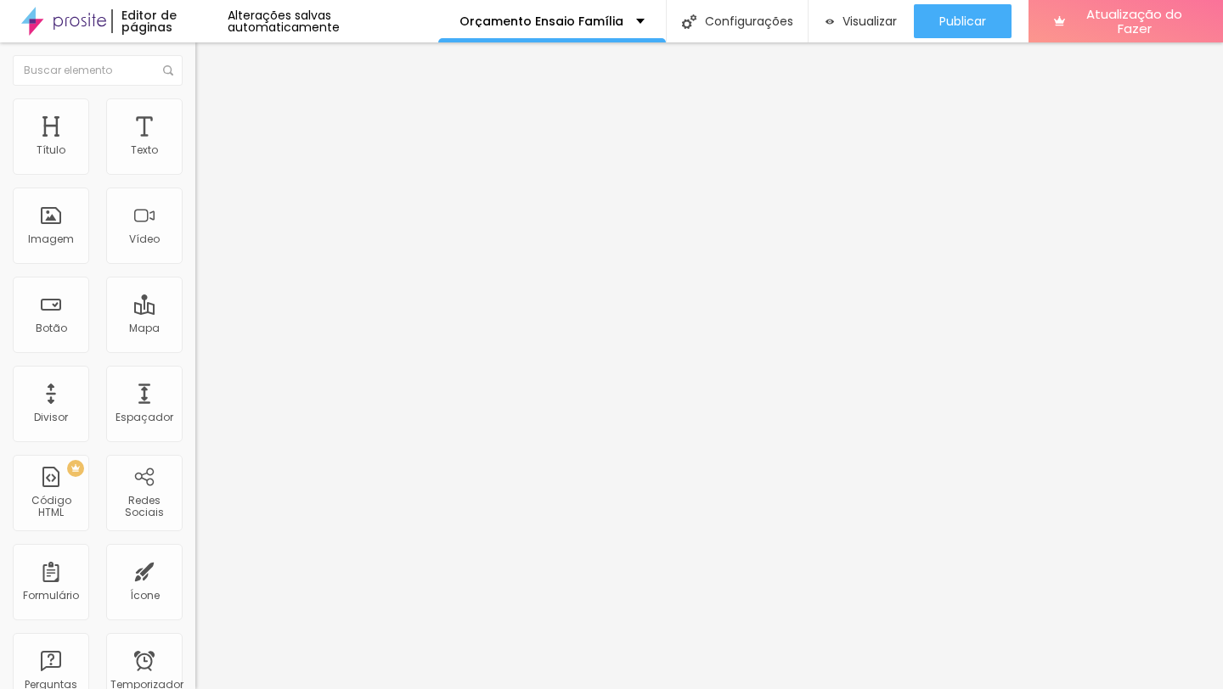
click at [195, 528] on div "Editar nulo Estilo Avançado Tamanho Título 1 H1 Título 2 H2 Título 3 H3 Título …" at bounding box center [292, 365] width 195 height 647
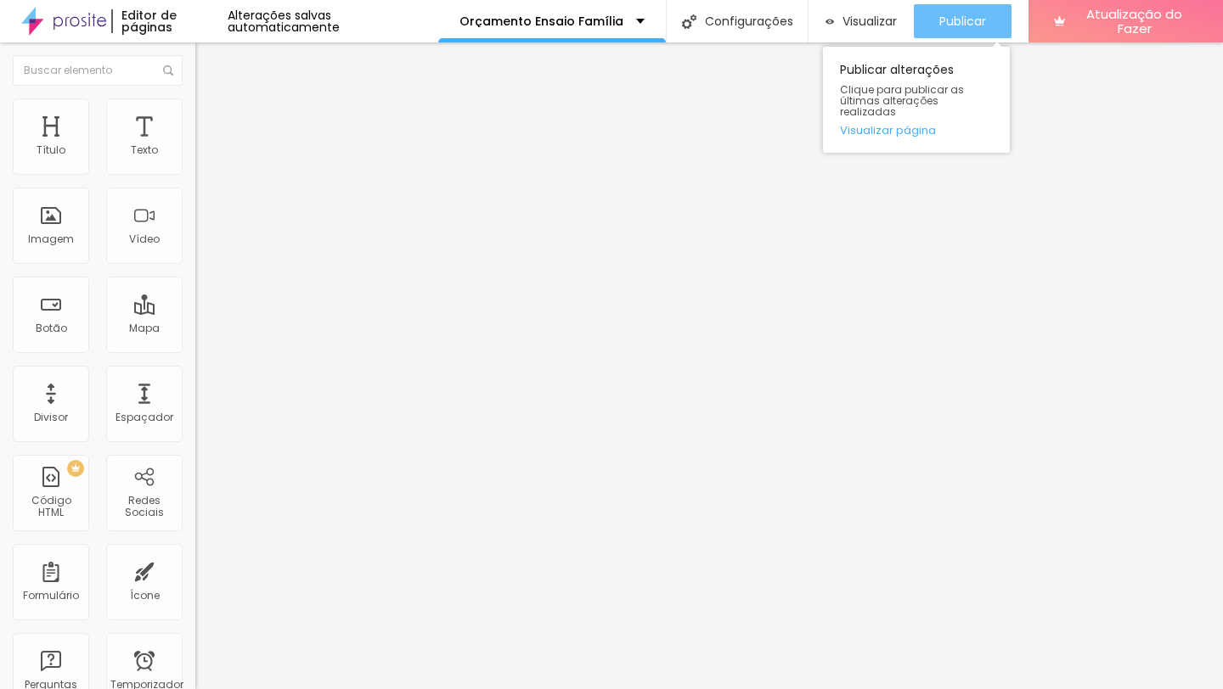
click at [955, 25] on font "Publicar" at bounding box center [962, 21] width 47 height 17
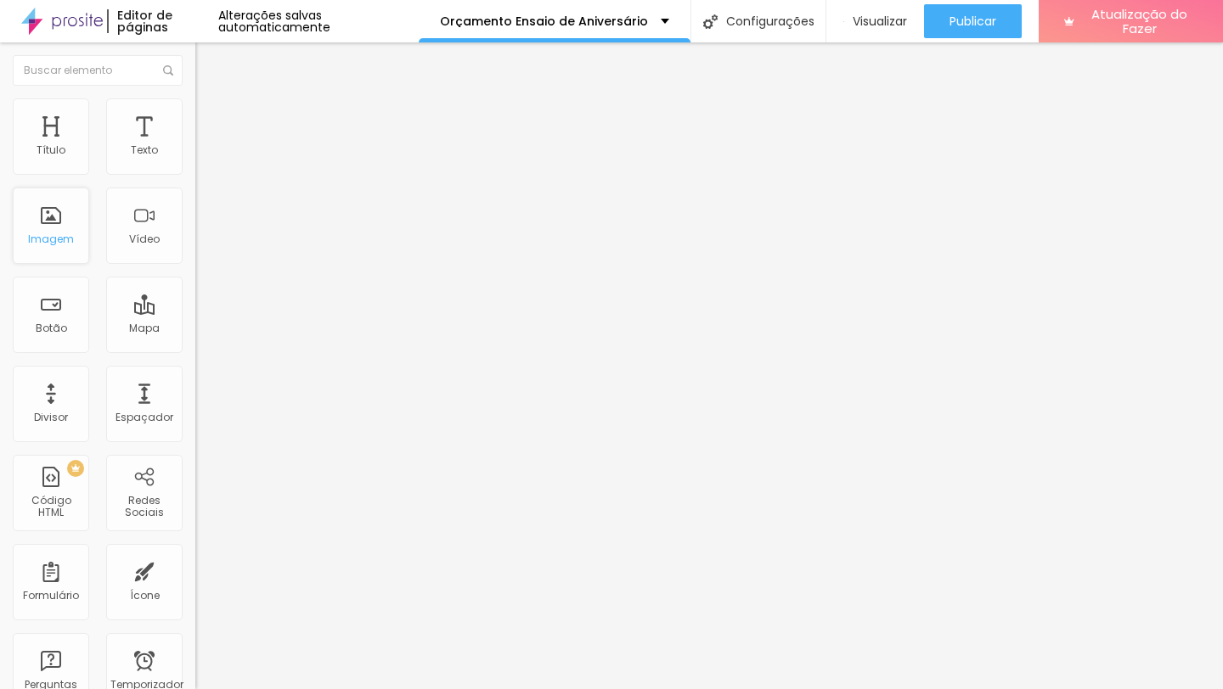
click at [55, 222] on div "Imagem" at bounding box center [51, 226] width 76 height 76
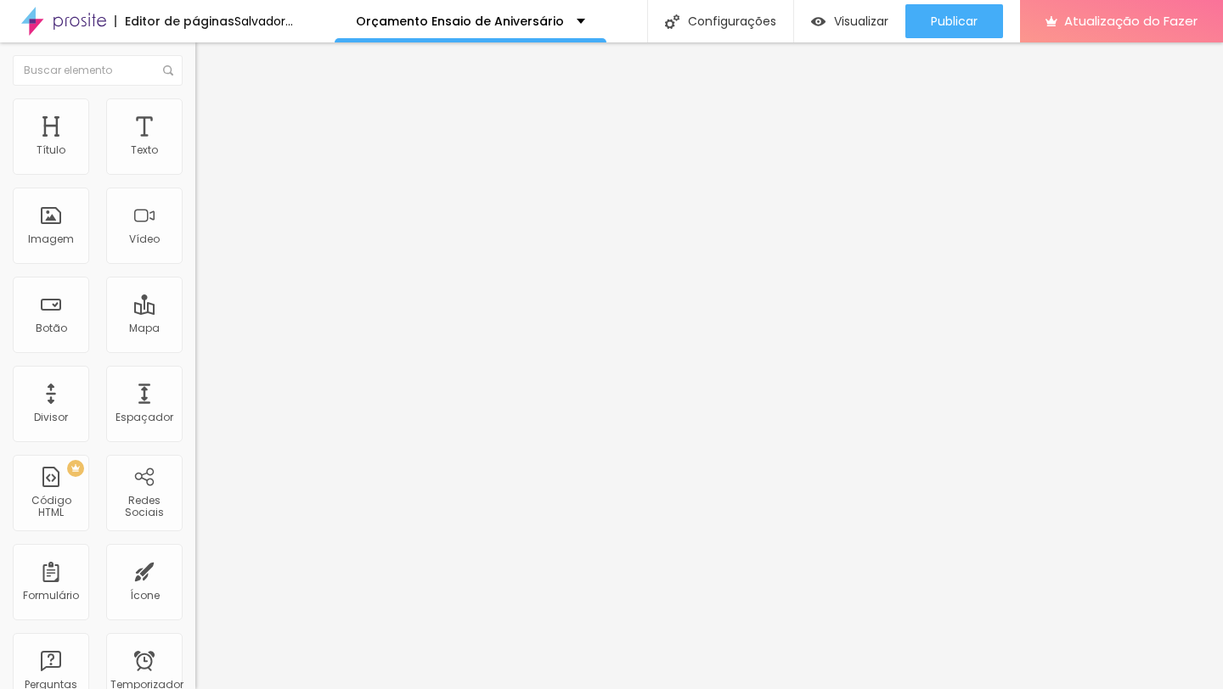
click at [195, 115] on li "Avançado" at bounding box center [292, 123] width 195 height 17
type input "15"
type input "10"
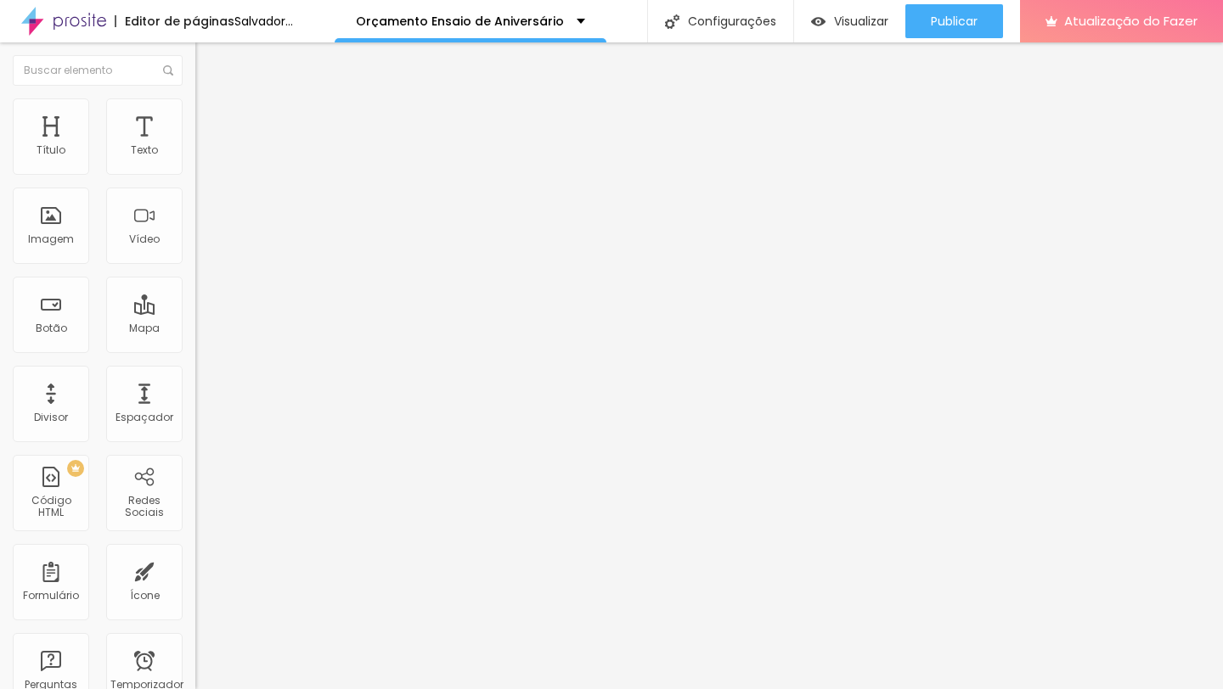
type input "0"
drag, startPoint x: 70, startPoint y: 166, endPoint x: 22, endPoint y: 163, distance: 48.5
click at [195, 164] on div "0 px Espaçamento Interno" at bounding box center [292, 252] width 195 height 240
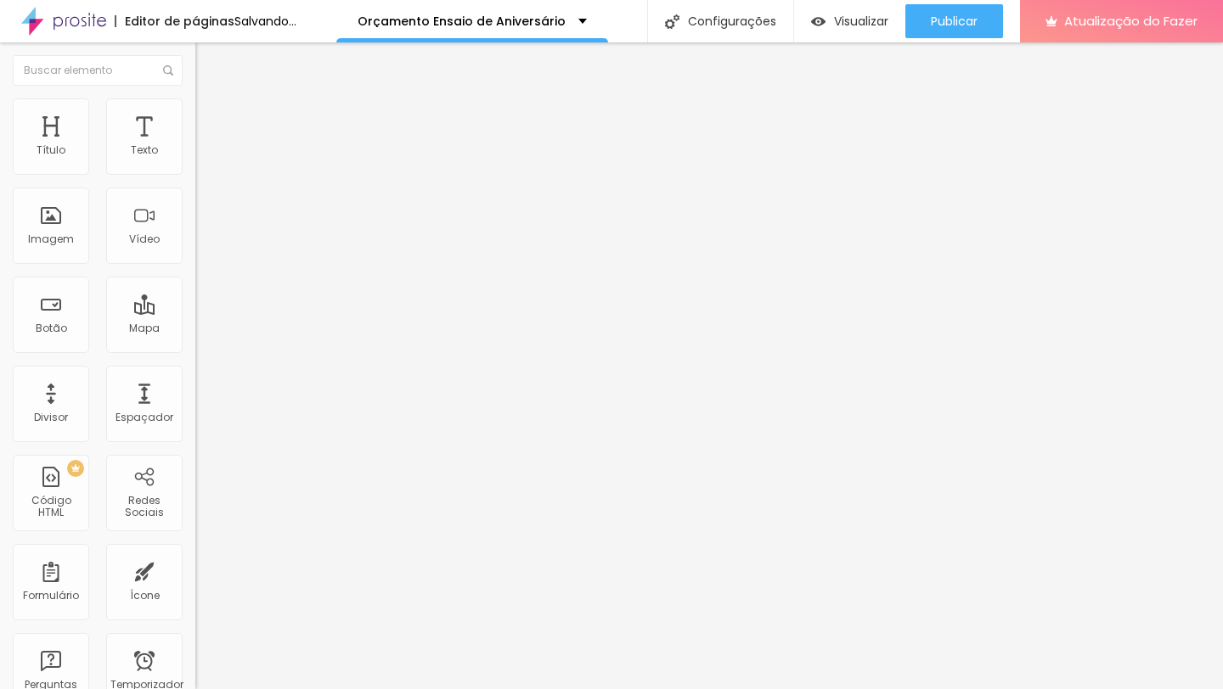
click at [211, 120] on font "Avançado" at bounding box center [239, 127] width 56 height 14
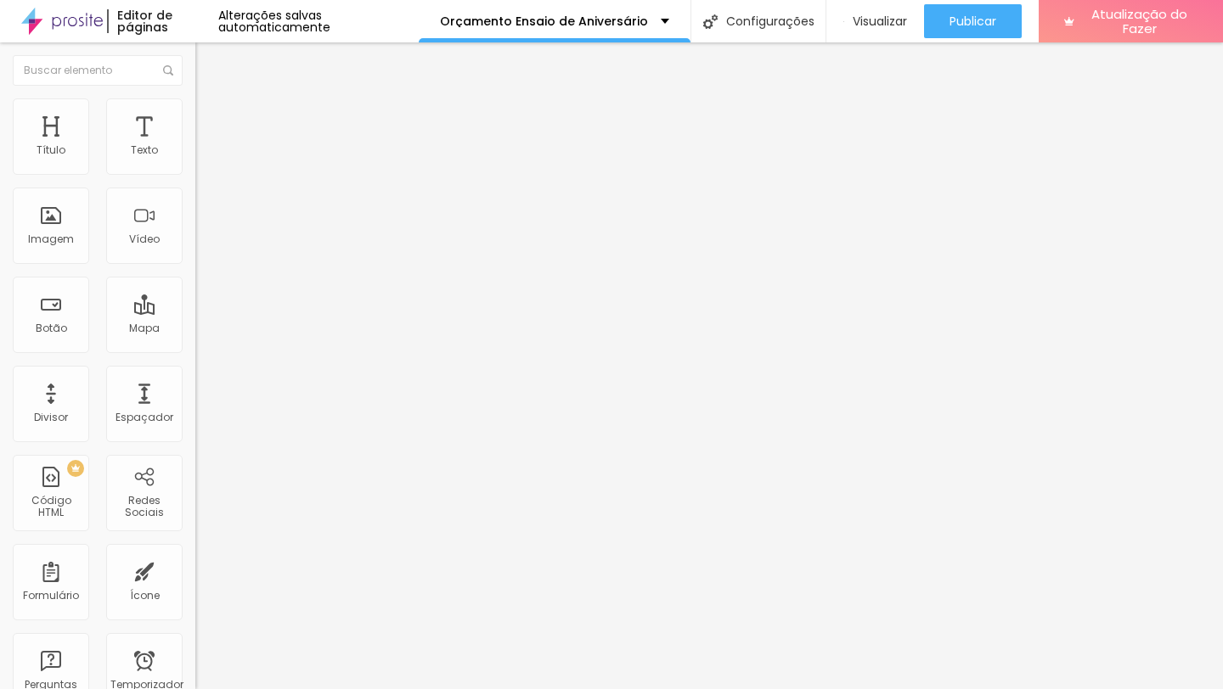
type input "15"
type input "0"
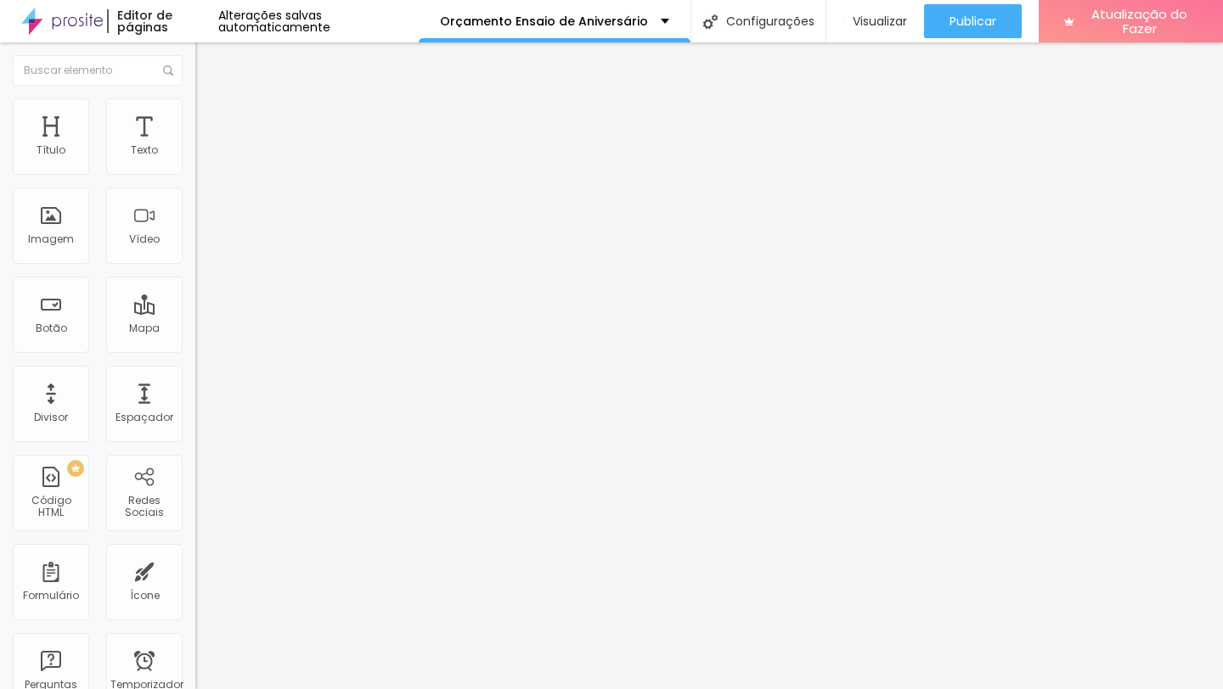
drag, startPoint x: 72, startPoint y: 164, endPoint x: 1, endPoint y: 165, distance: 71.3
click at [195, 166] on div "0 px Espaçamento Interno ID HTML Classes Html Visível nos dispositivos Celular …" at bounding box center [292, 369] width 195 height 475
click at [195, 128] on li "Avançado" at bounding box center [292, 123] width 195 height 17
click at [211, 120] on font "Avançado" at bounding box center [239, 127] width 56 height 14
click at [205, 146] on font "Adicionar imagem" at bounding box center [254, 139] width 99 height 14
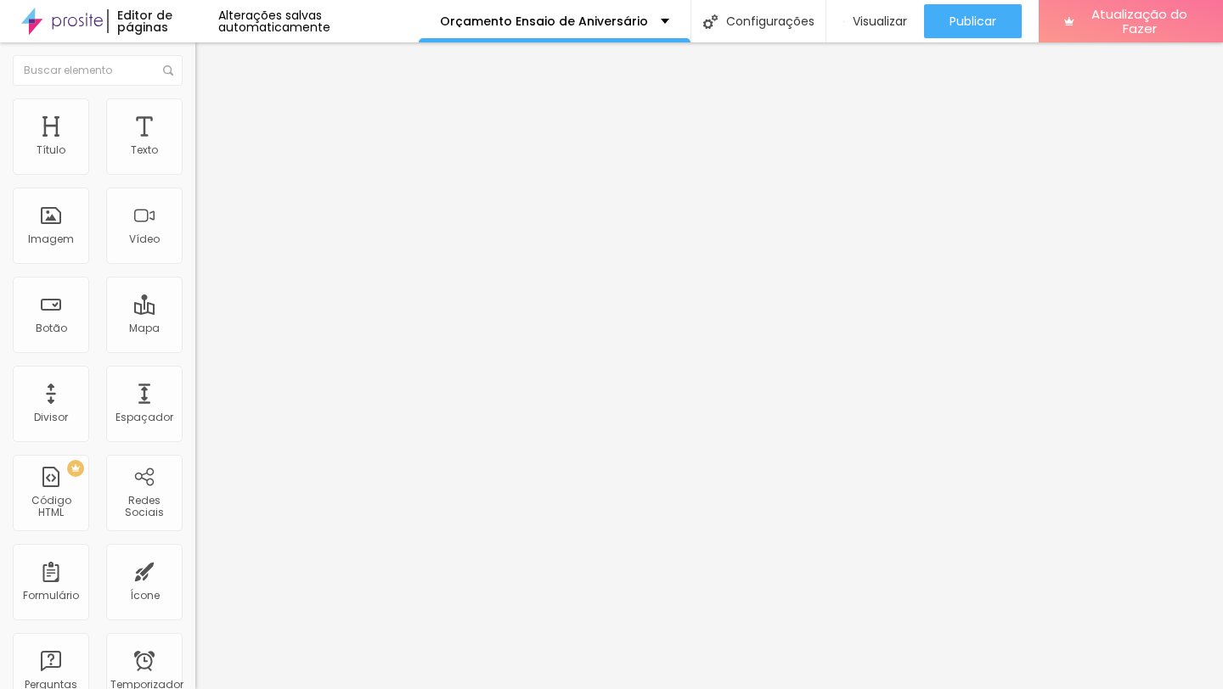
scroll to position [270, 0]
click at [205, 146] on font "Adicionar imagem" at bounding box center [254, 139] width 99 height 14
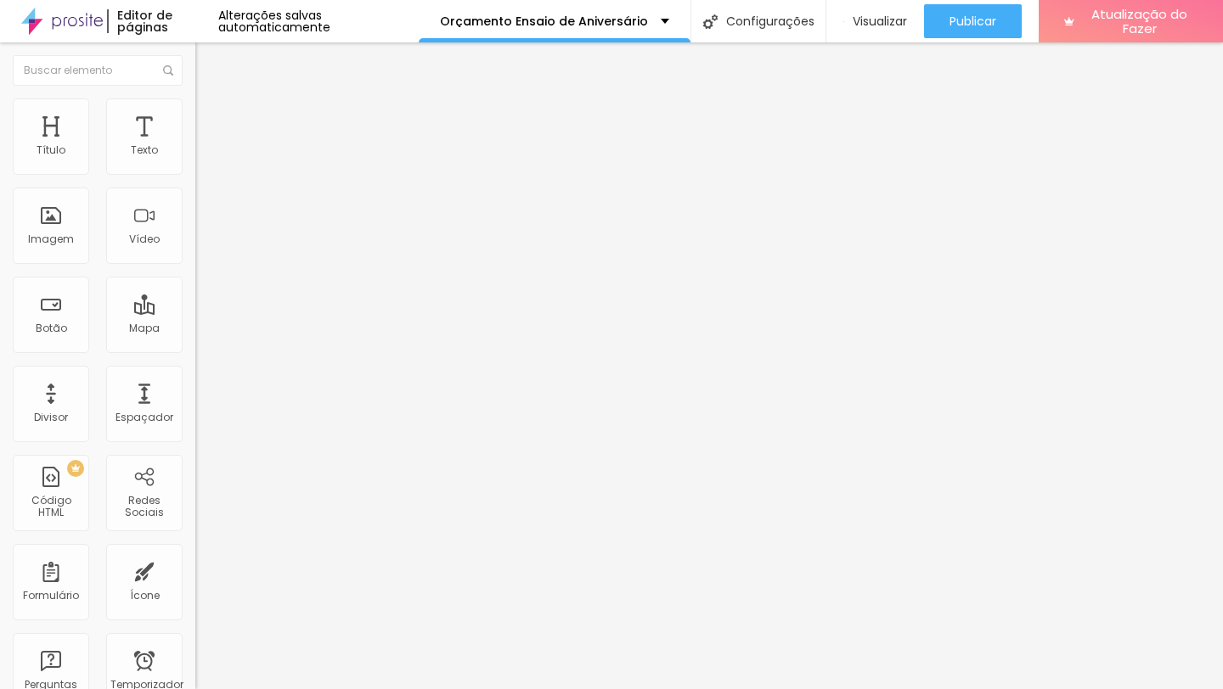
click at [205, 146] on font "Adicionar imagem" at bounding box center [254, 139] width 99 height 14
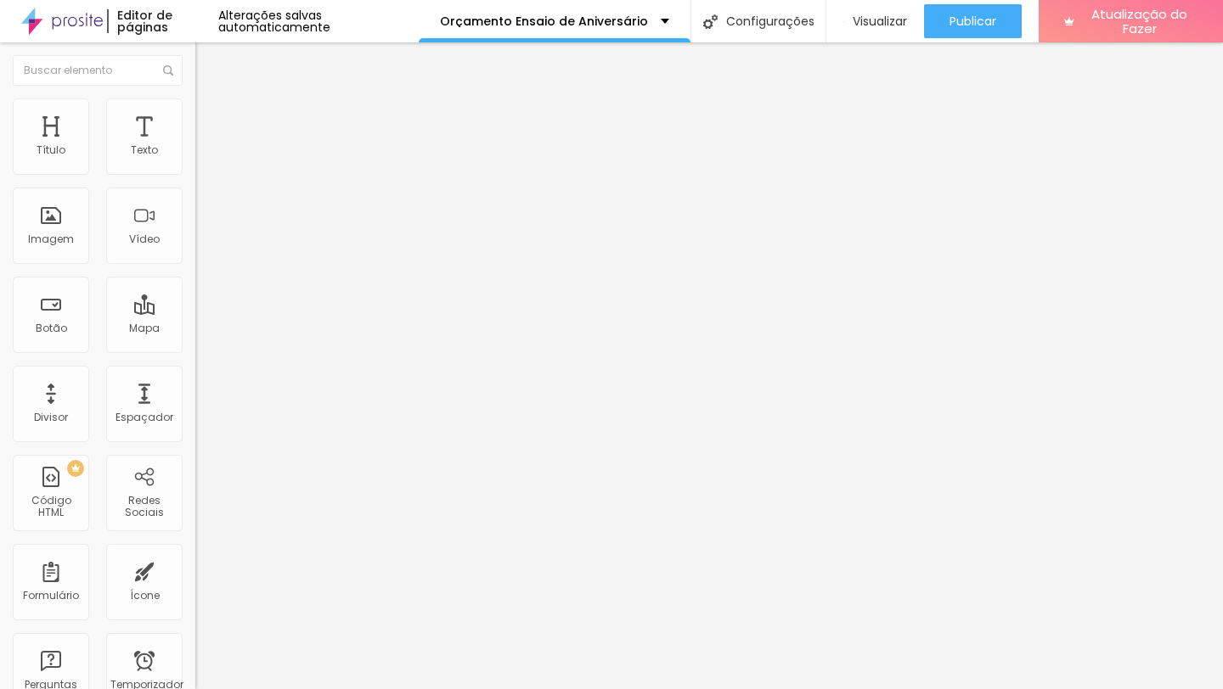
scroll to position [250, 0]
click at [195, 266] on span "Original" at bounding box center [215, 258] width 41 height 14
click at [195, 284] on div "Padrão 4:3" at bounding box center [292, 279] width 195 height 10
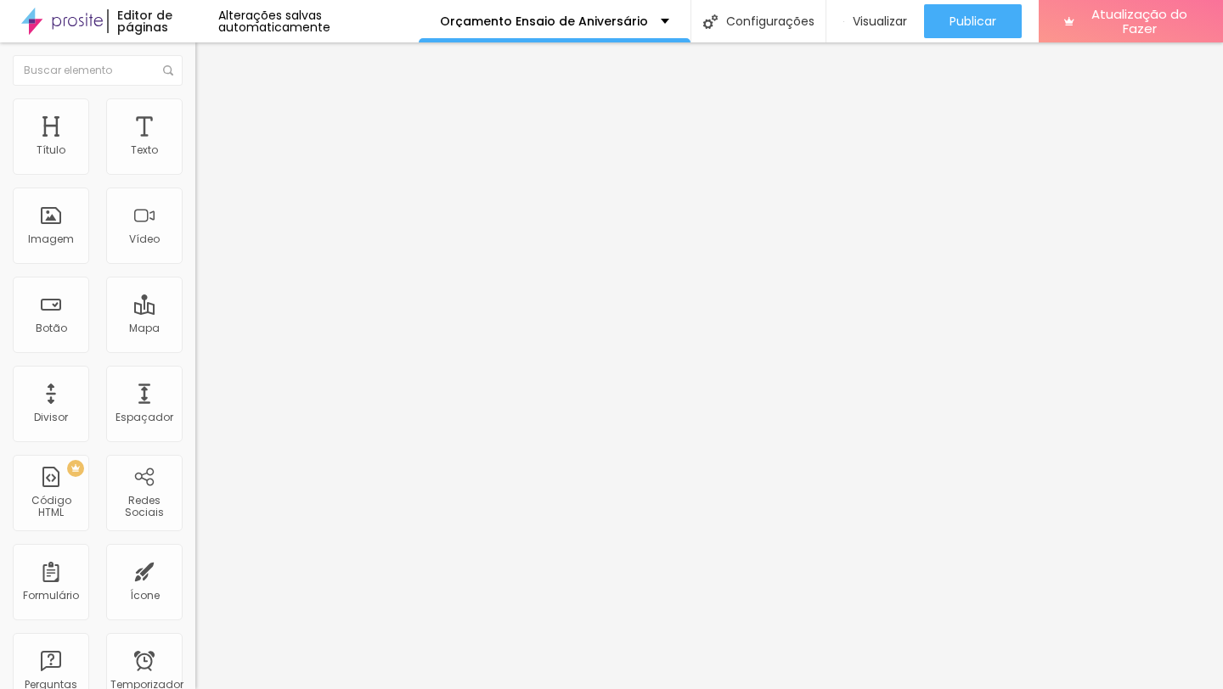
click at [195, 113] on li "Estilo" at bounding box center [292, 106] width 195 height 17
type input "95"
type input "90"
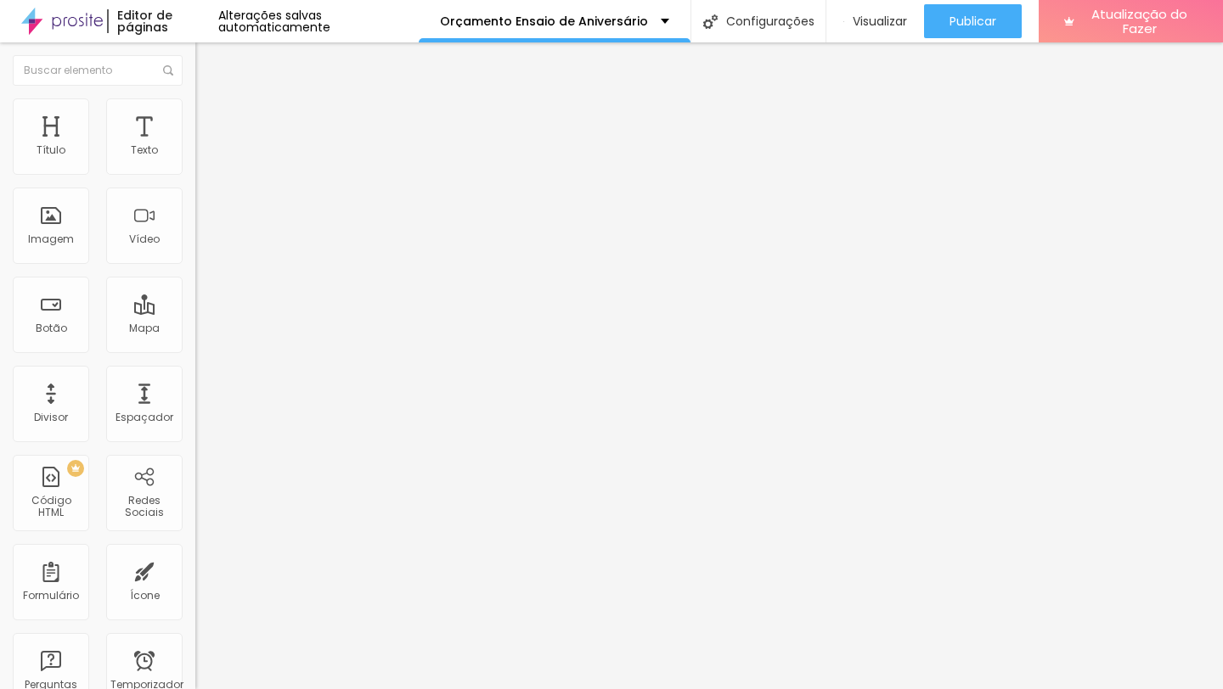
type input "85"
type input "80"
type input "75"
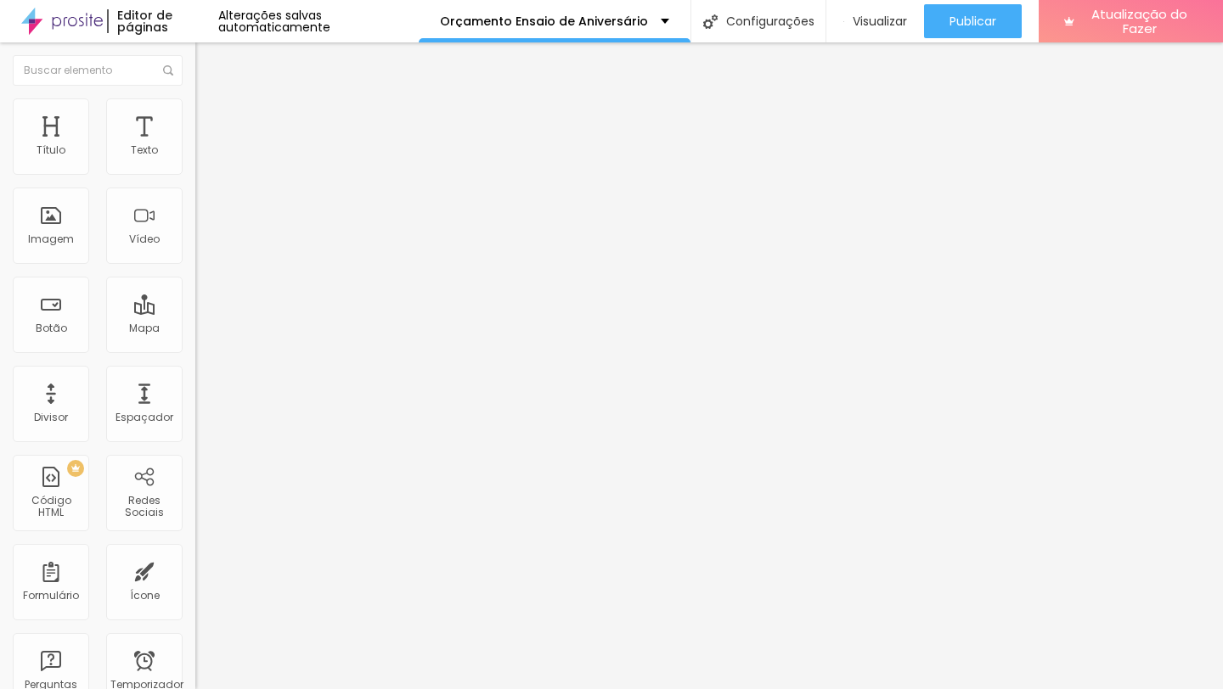
type input "75"
type input "70"
type input "65"
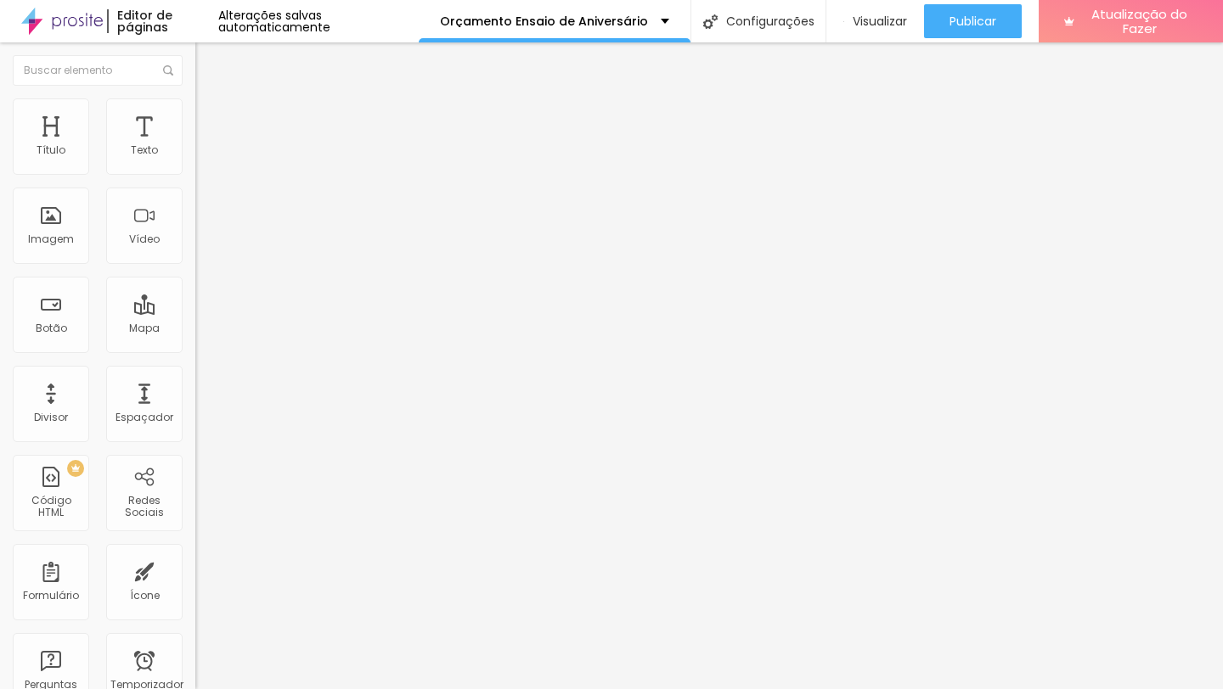
type input "70"
drag, startPoint x: 180, startPoint y: 182, endPoint x: 122, endPoint y: 183, distance: 57.7
type input "70"
click at [195, 174] on input "range" at bounding box center [250, 167] width 110 height 14
type input "75"
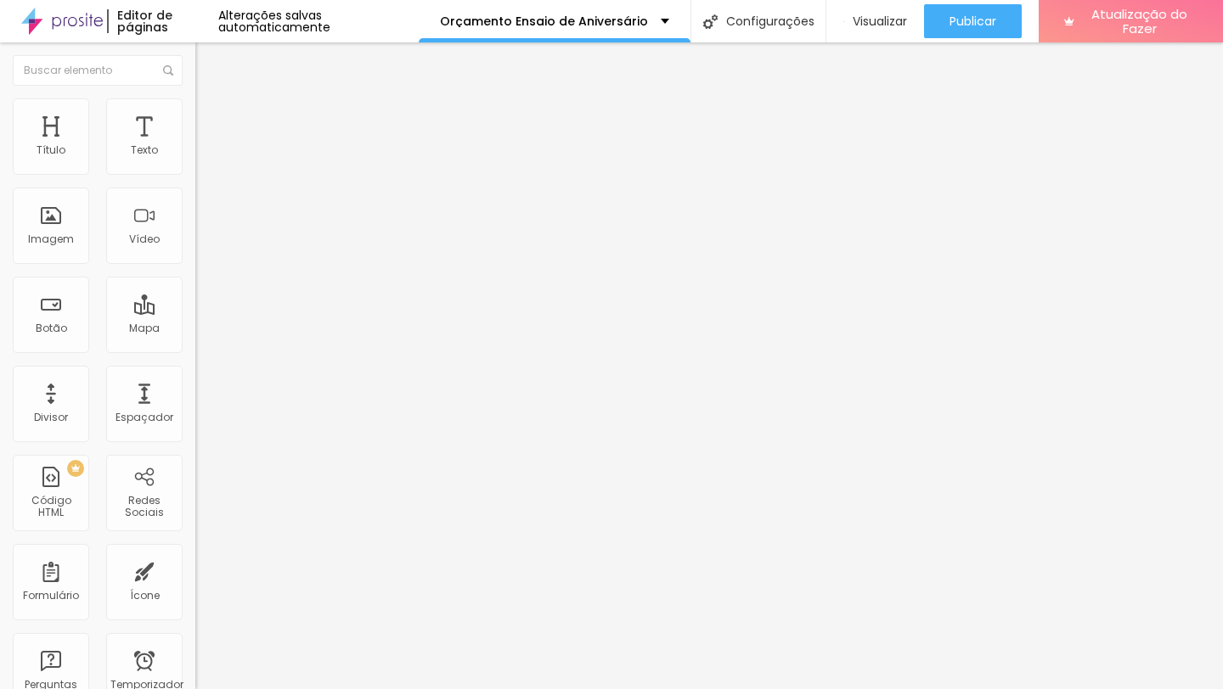
type input "75"
type input "80"
type input "100"
drag, startPoint x: 126, startPoint y: 183, endPoint x: 250, endPoint y: 183, distance: 124.8
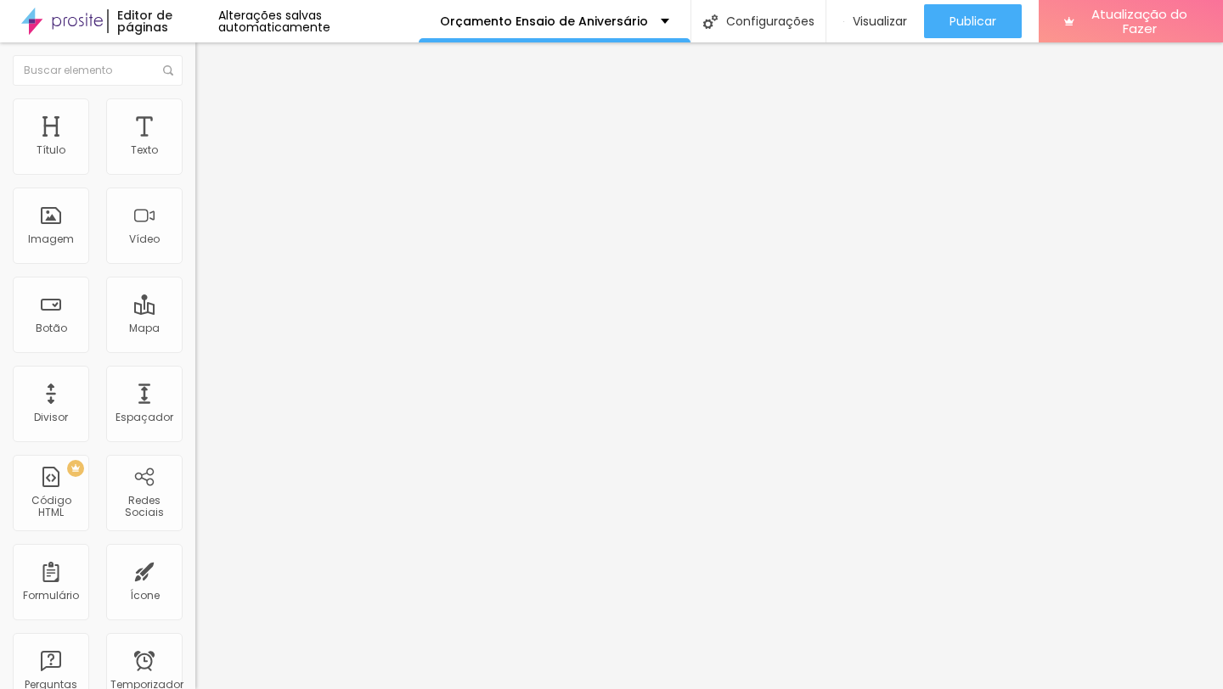
type input "100"
click at [250, 174] on input "range" at bounding box center [250, 167] width 110 height 14
click at [195, 266] on font "Padrão 4:3" at bounding box center [223, 258] width 56 height 14
click at [195, 312] on span "Original" at bounding box center [215, 305] width 41 height 14
click at [288, 143] on img at bounding box center [293, 137] width 10 height 10
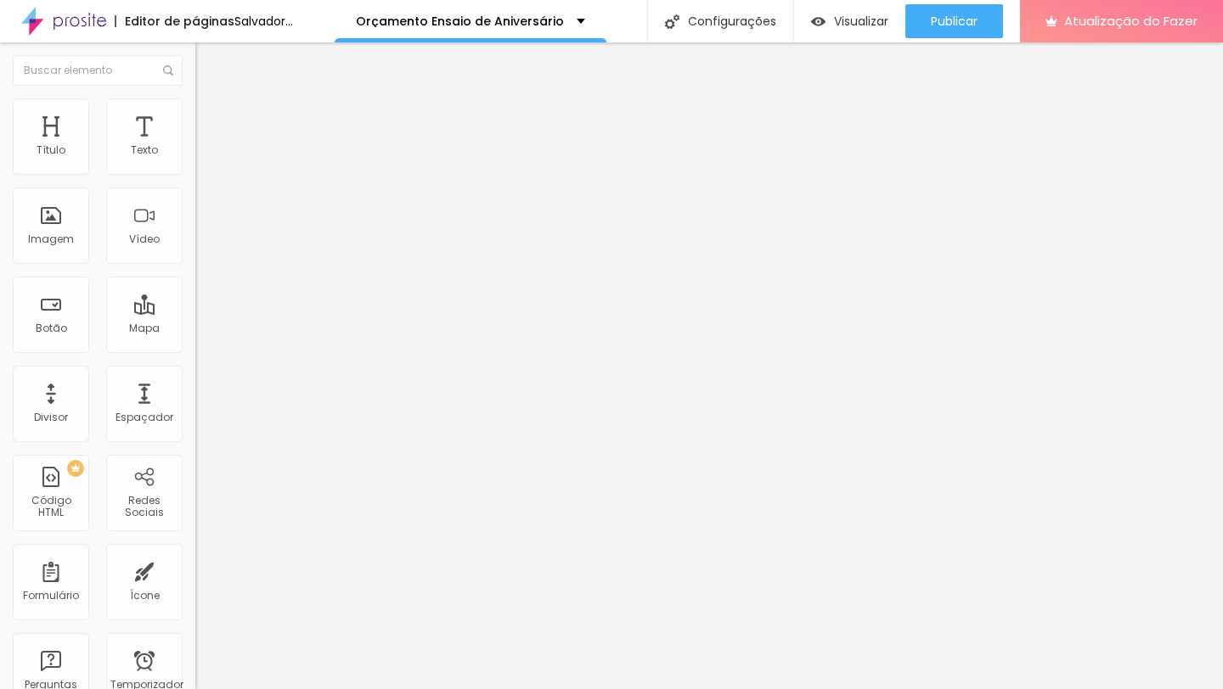
click at [208, 59] on img "button" at bounding box center [215, 62] width 14 height 14
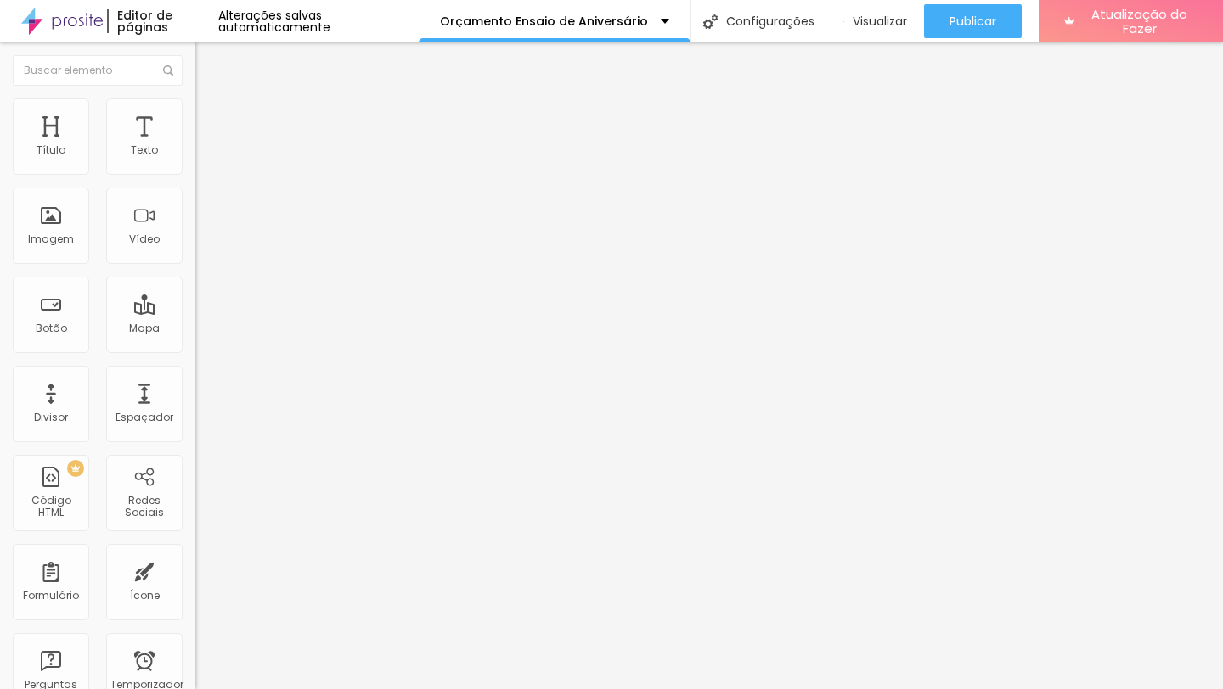
click at [195, 115] on li "Avançado" at bounding box center [292, 123] width 195 height 17
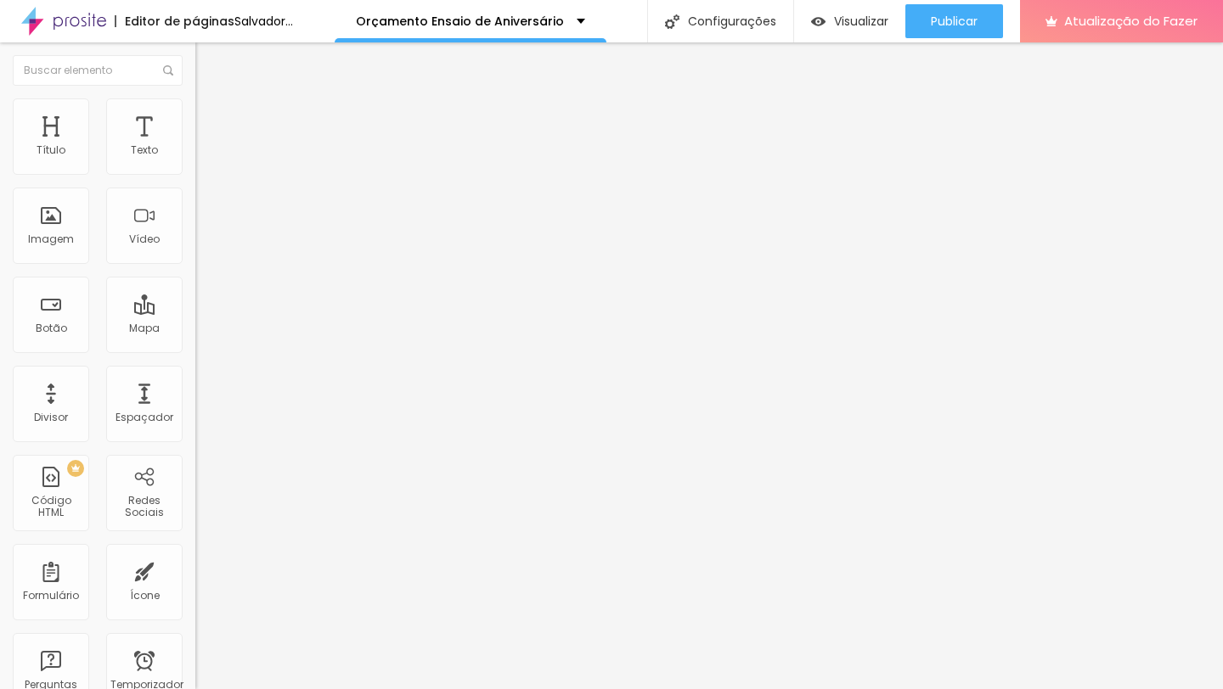
click at [205, 146] on font "Adicionar imagem" at bounding box center [254, 139] width 99 height 14
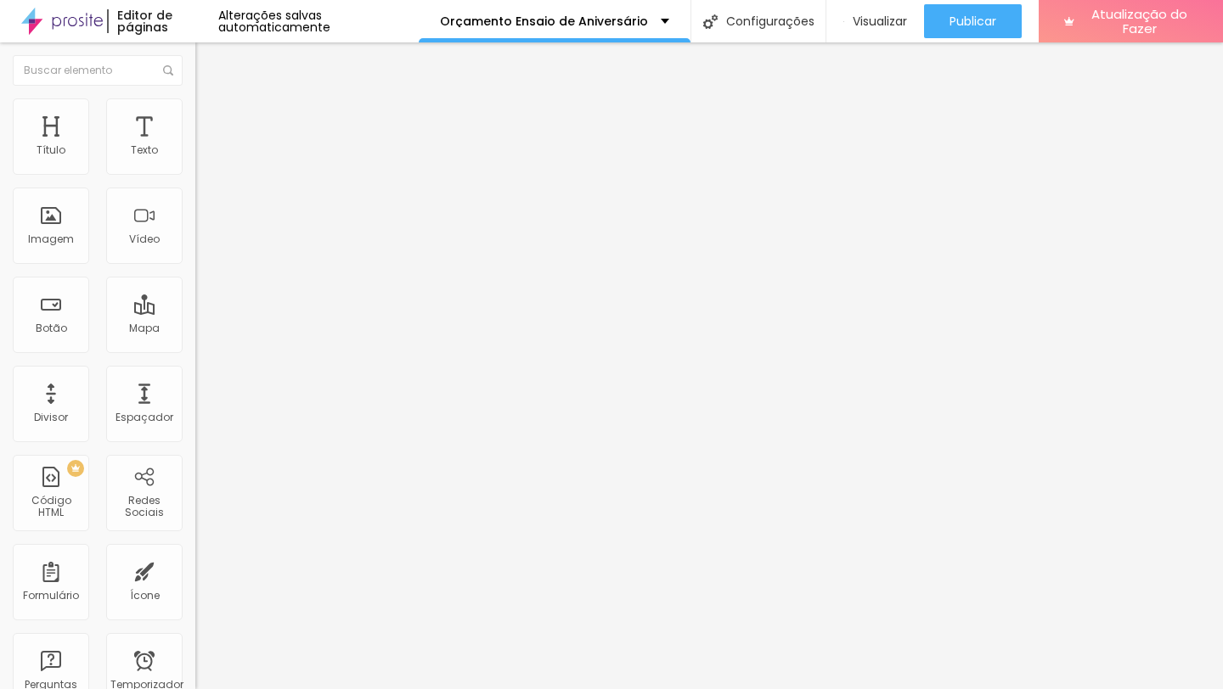
scroll to position [87, 0]
click at [195, 266] on font "Original" at bounding box center [215, 258] width 41 height 14
click at [195, 296] on span "Quadrado" at bounding box center [222, 289] width 55 height 14
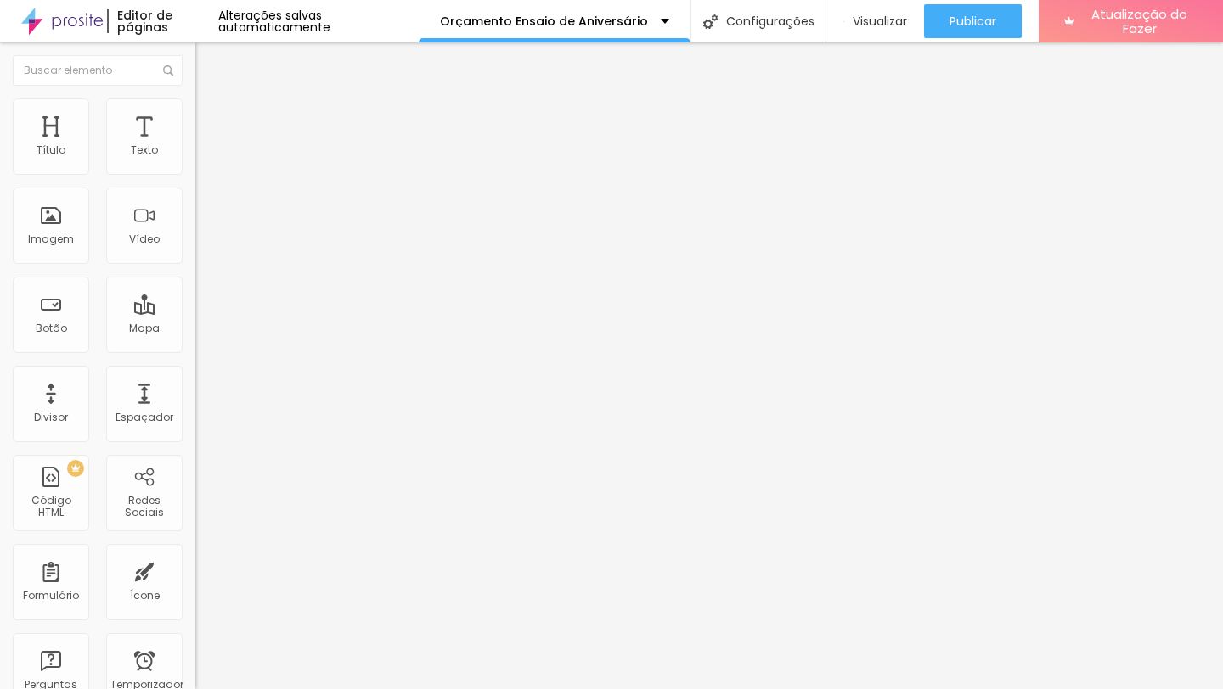
click at [195, 286] on span "Padrão" at bounding box center [214, 279] width 38 height 14
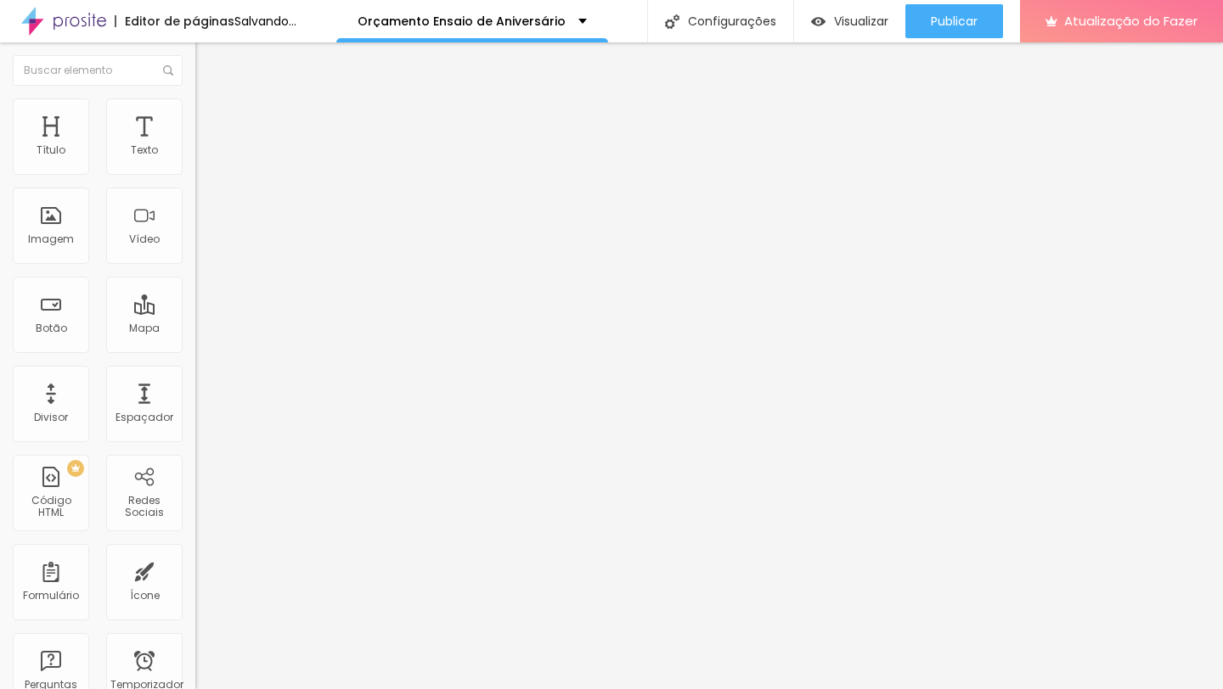
click at [195, 302] on span "Quadrado" at bounding box center [222, 295] width 55 height 14
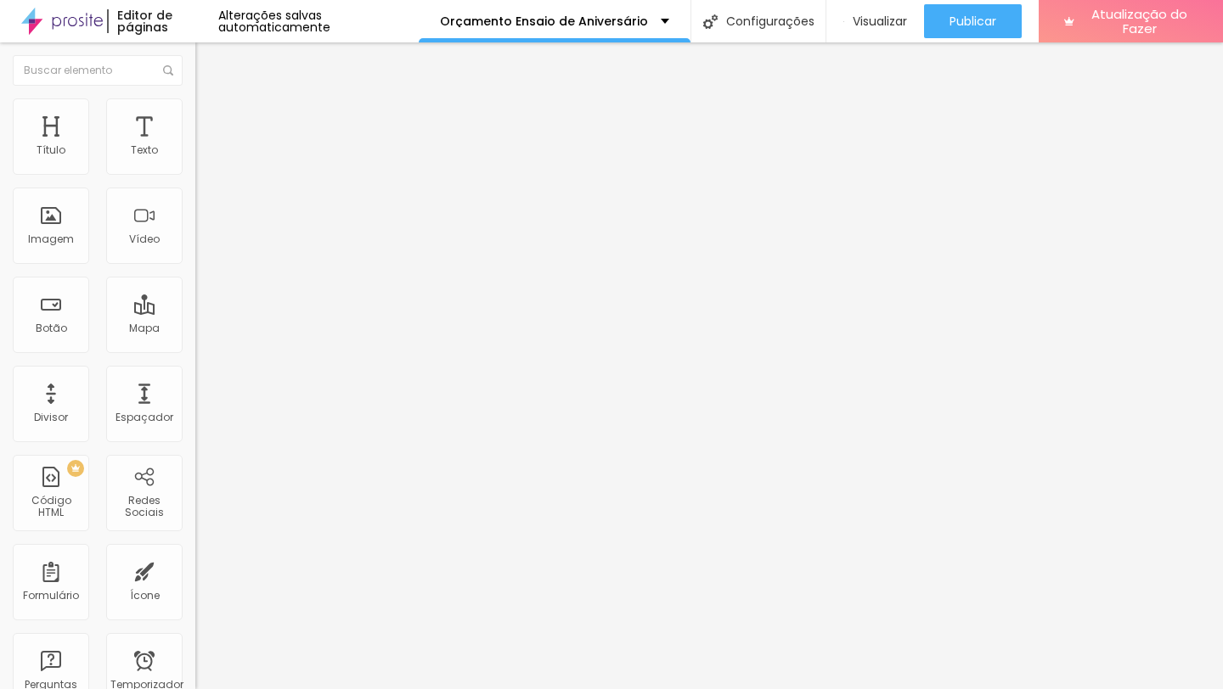
click at [208, 64] on img "button" at bounding box center [215, 62] width 14 height 14
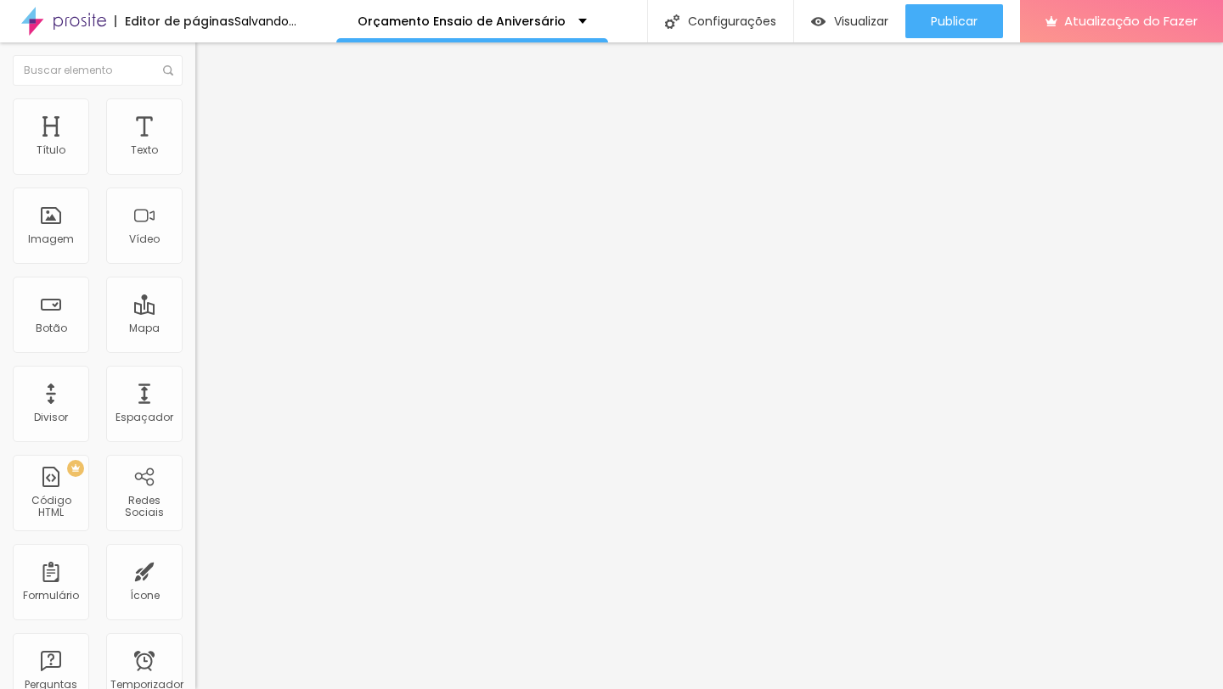
click at [211, 120] on font "Avançado" at bounding box center [239, 127] width 56 height 14
type input "15"
type input "10"
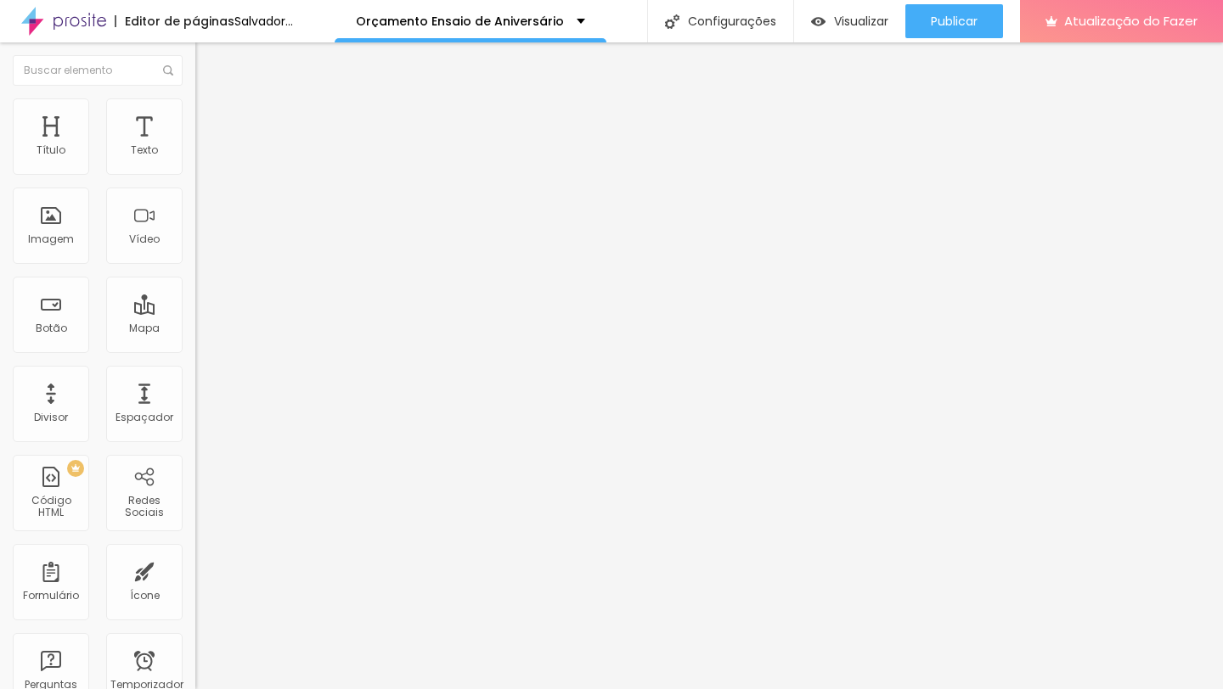
type input "0"
drag, startPoint x: 70, startPoint y: 167, endPoint x: 3, endPoint y: 173, distance: 68.2
click at [195, 174] on div "0 px Espaçamento Interno ID HTML Classes Html Visível nos dispositivos Celular …" at bounding box center [292, 369] width 195 height 475
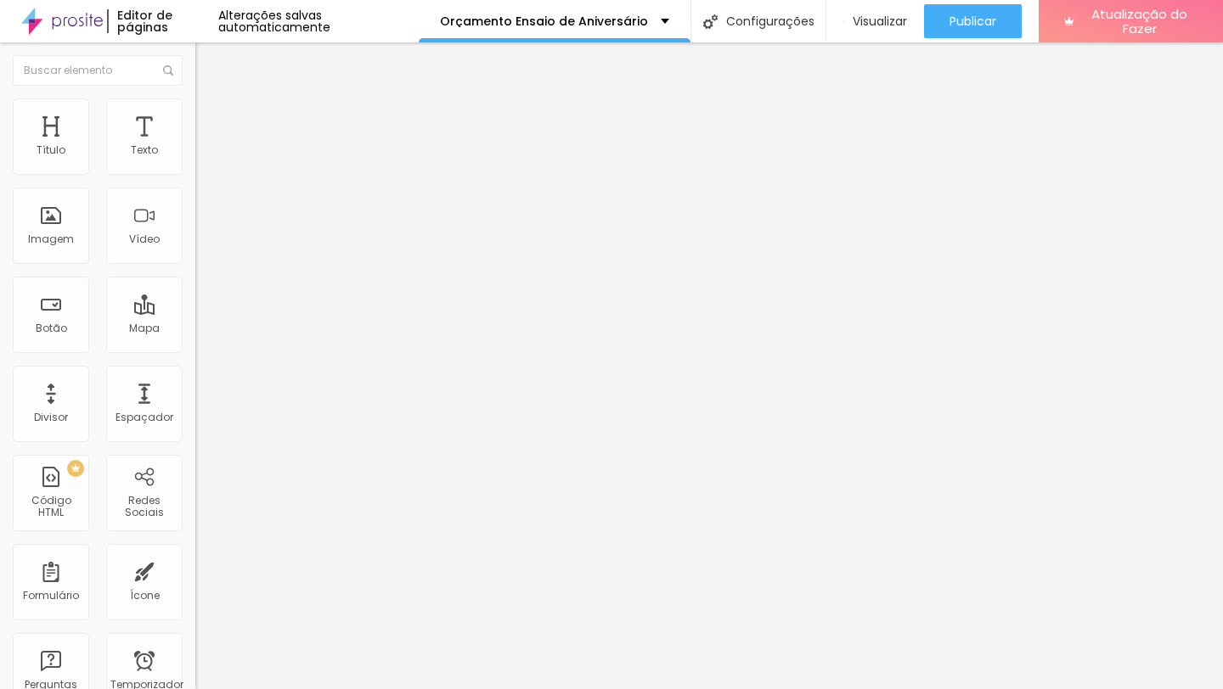
click at [195, 146] on span "Adicionar imagem" at bounding box center [250, 139] width 110 height 14
click at [195, 266] on font "Original" at bounding box center [215, 258] width 41 height 14
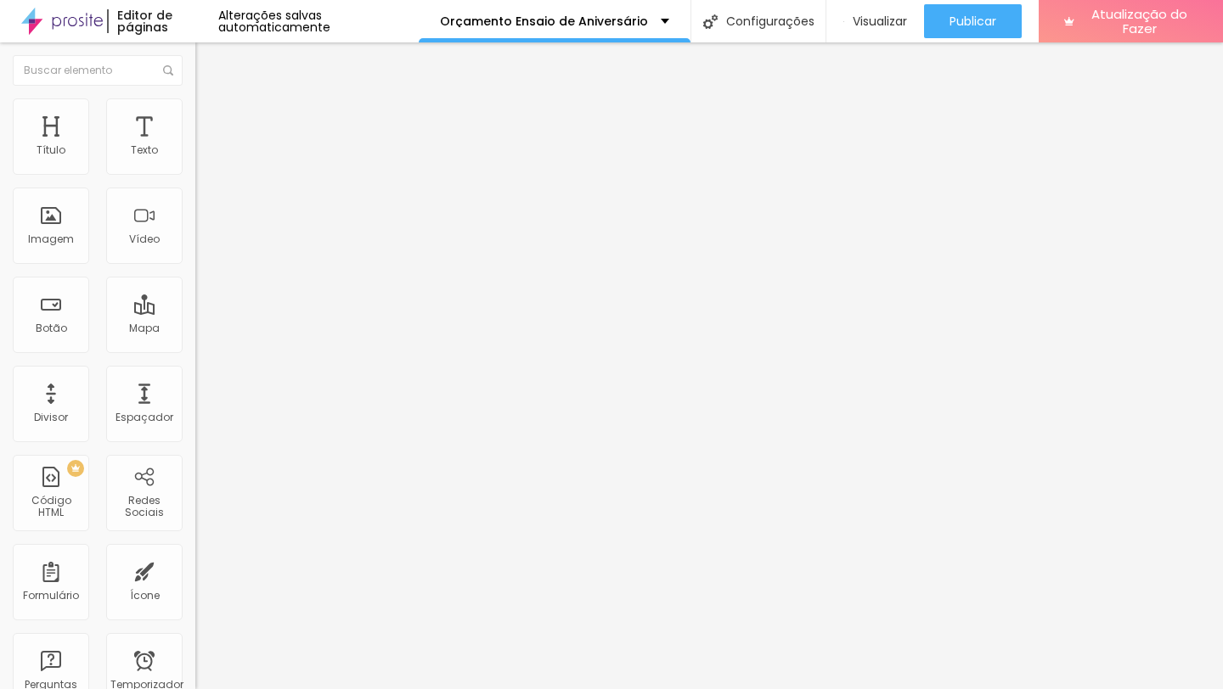
click at [195, 295] on div "Quadrado 1:1" at bounding box center [292, 289] width 195 height 10
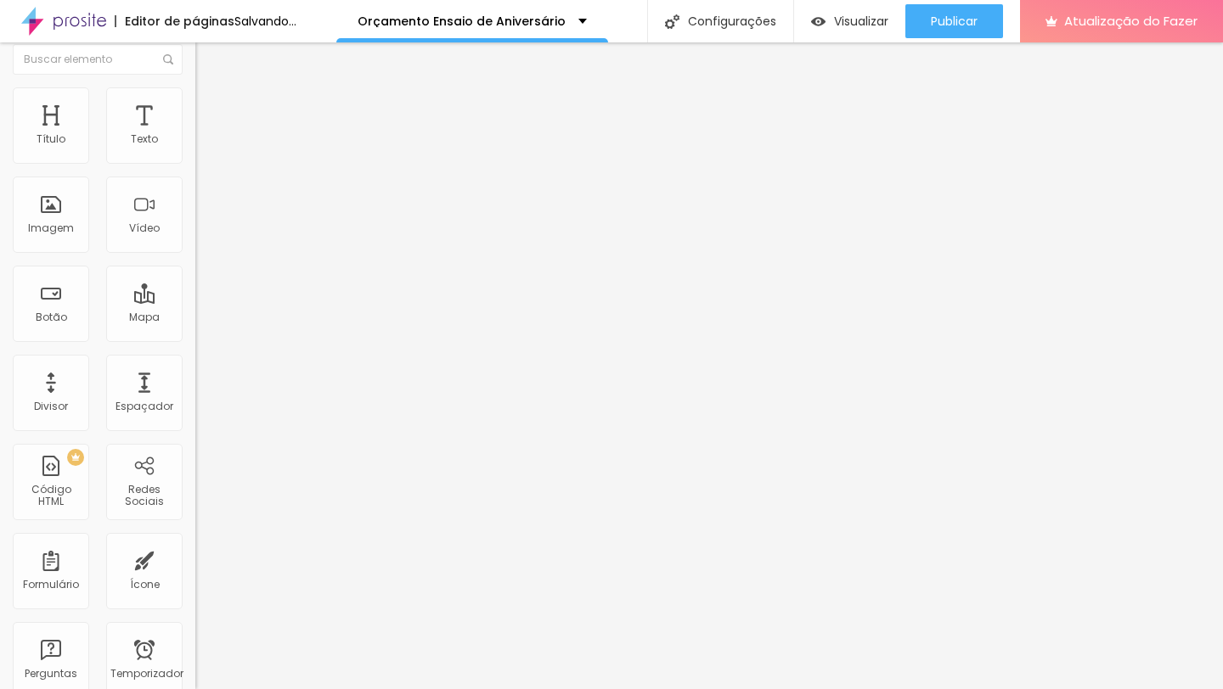
scroll to position [0, 0]
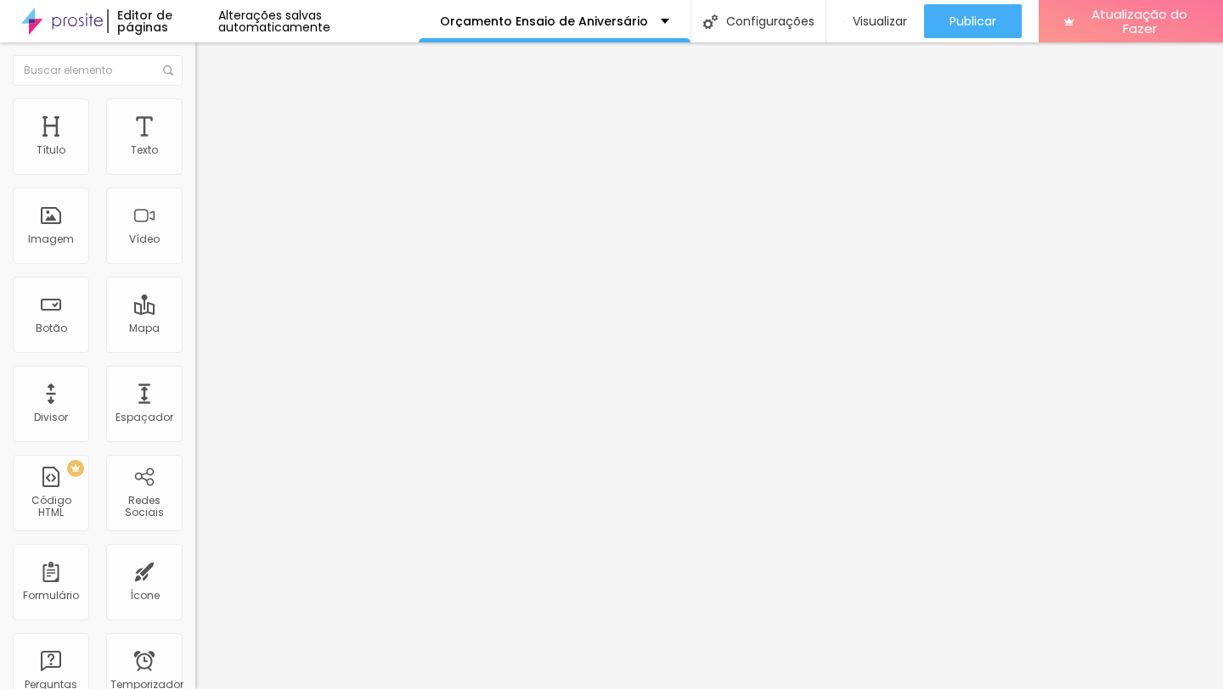
click at [195, 340] on input at bounding box center [310, 348] width 231 height 17
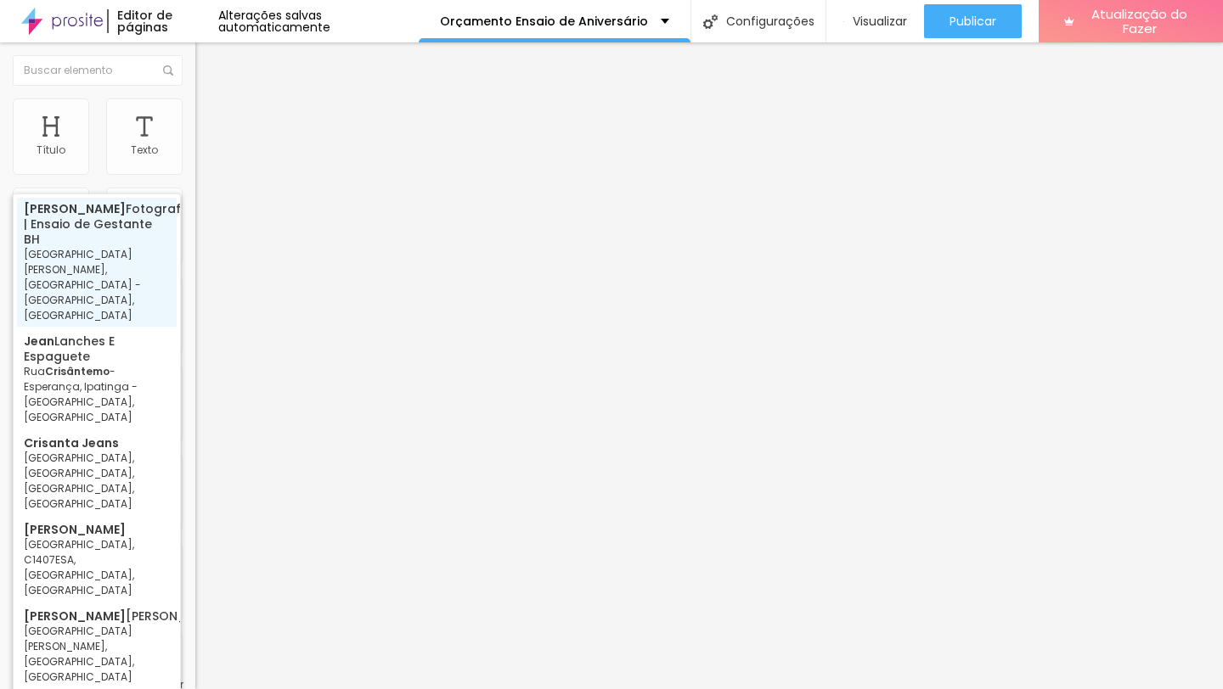
type input "Jean Cristian Fotografia | Ensaio de Gestante BH - Avenida Cristiano Machado - …"
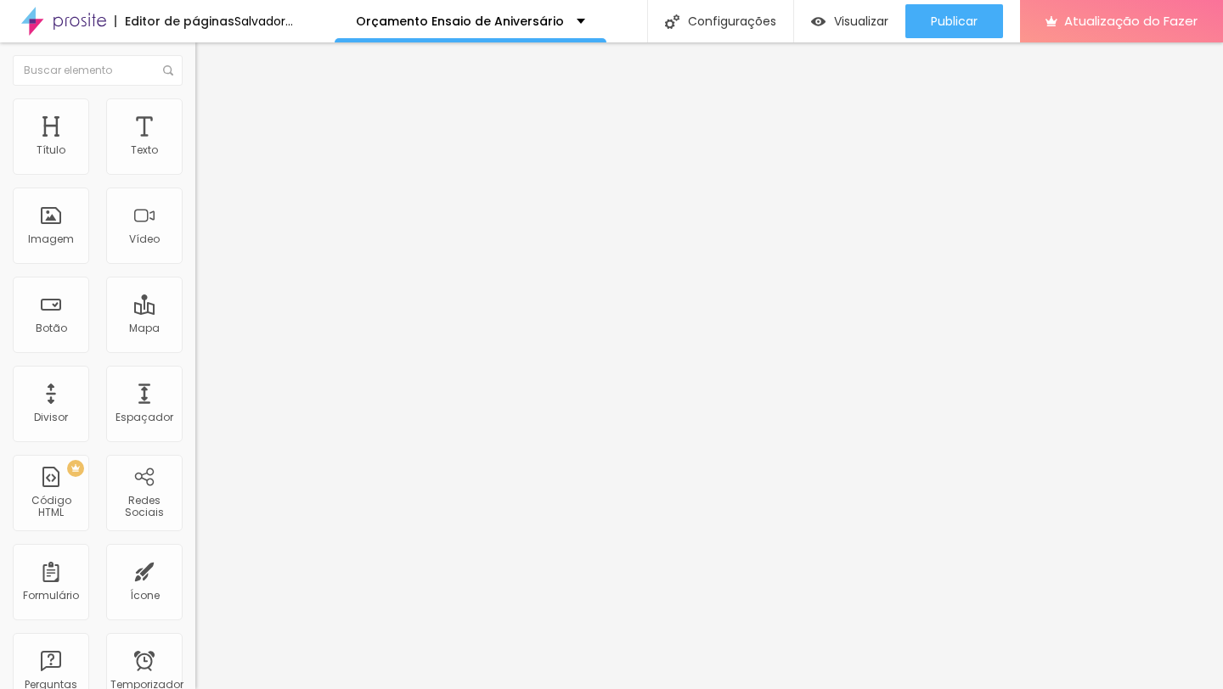
click at [208, 65] on img "button" at bounding box center [215, 62] width 14 height 14
click at [195, 251] on button "button" at bounding box center [207, 242] width 24 height 18
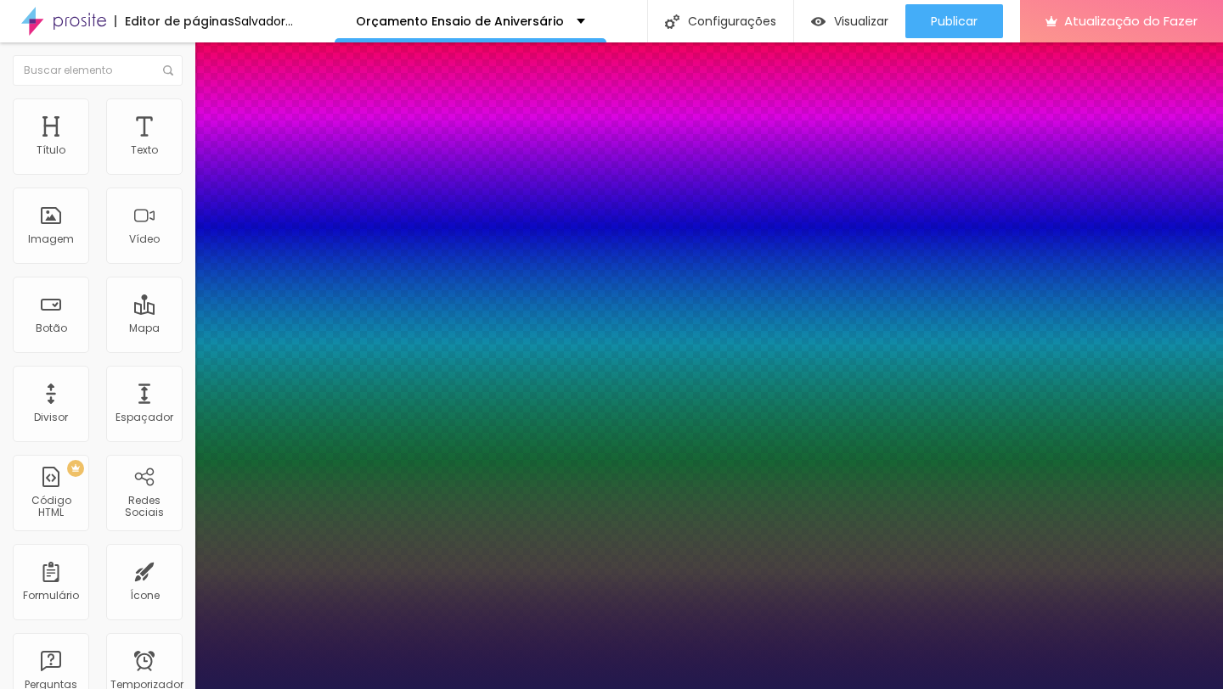
type input "1"
select select "PoiretOne"
type input "1"
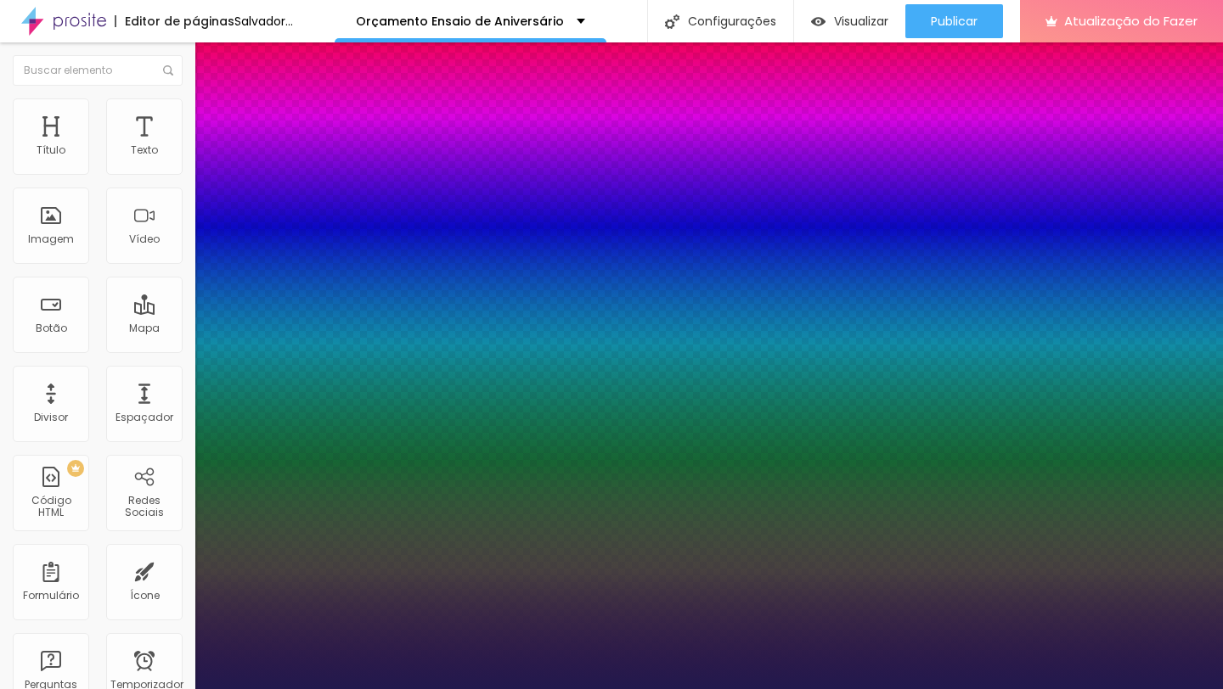
type input "14"
type input "1"
type input "17"
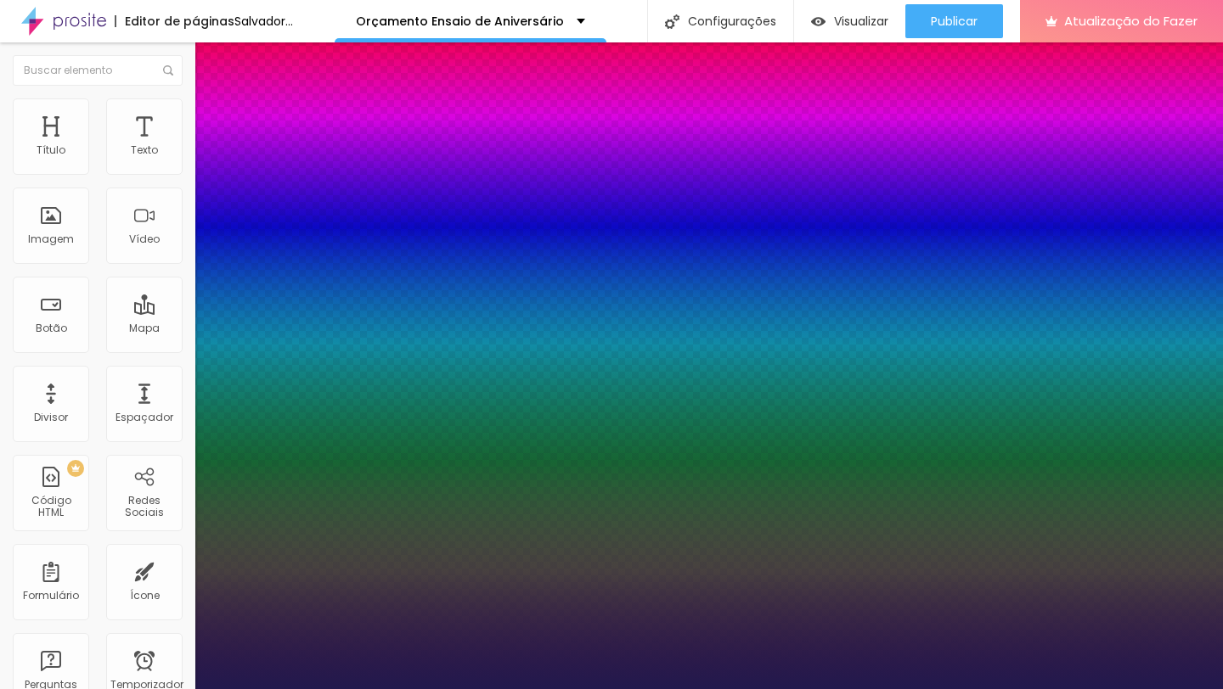
type input "1"
type input "18"
type input "1"
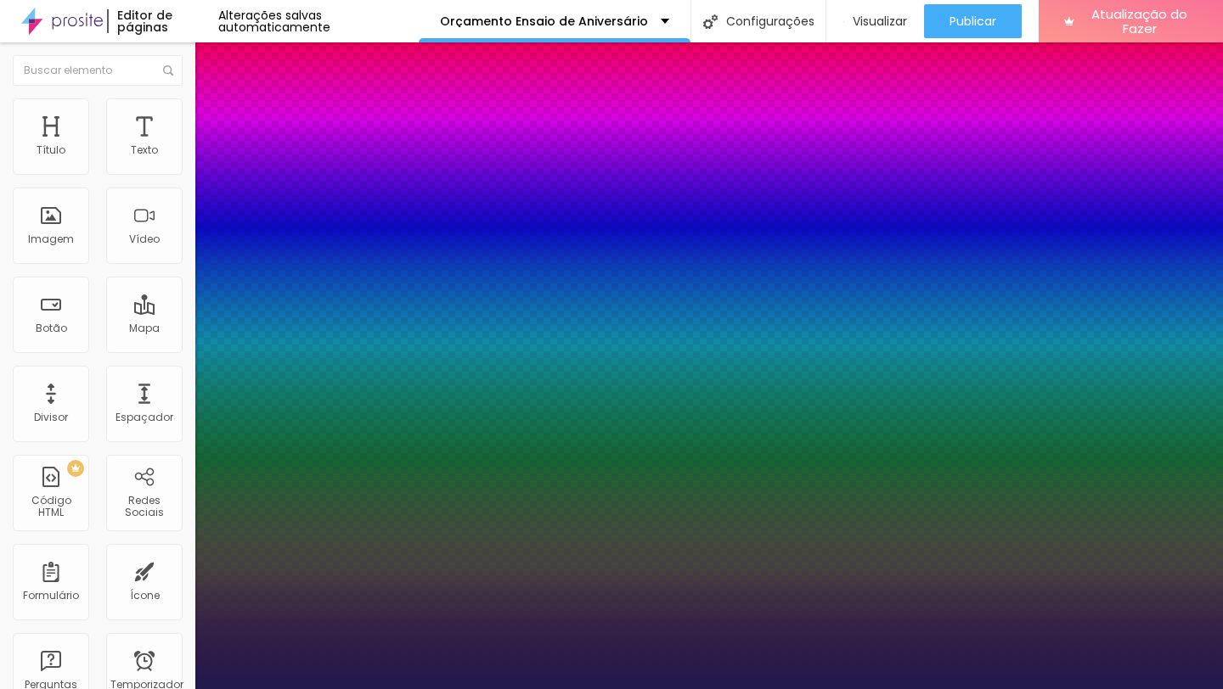
type input "19"
type input "1"
type input "20"
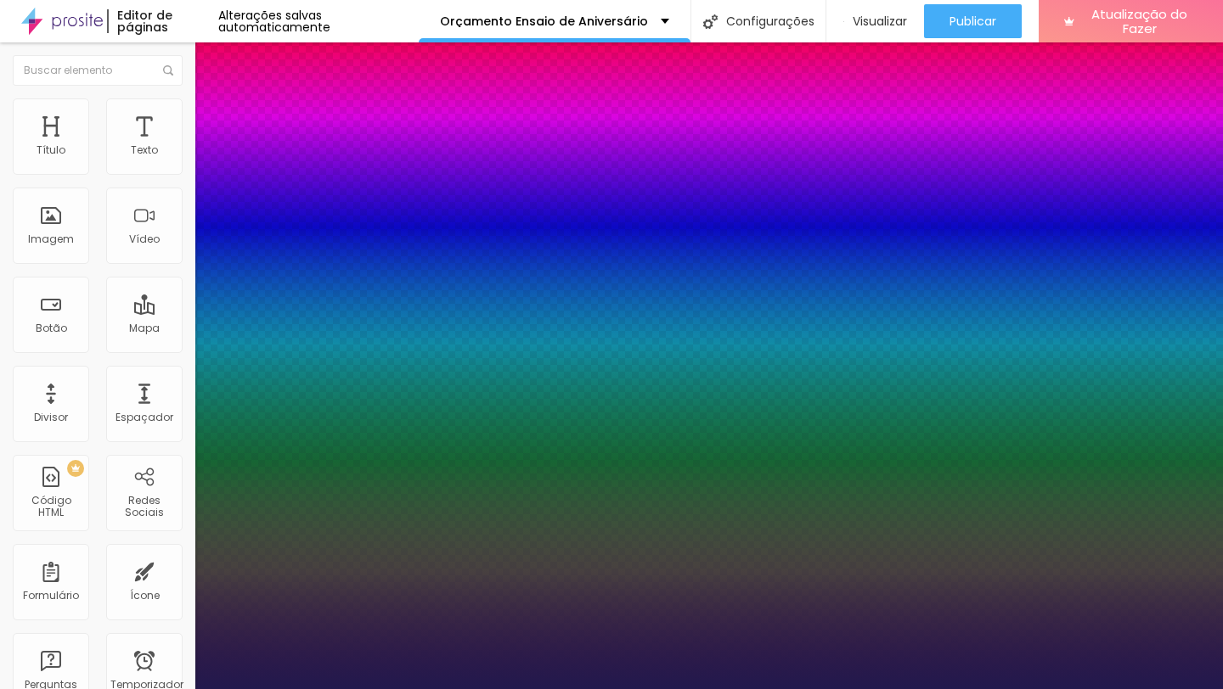
type input "1"
type input "23"
type input "1"
type input "24"
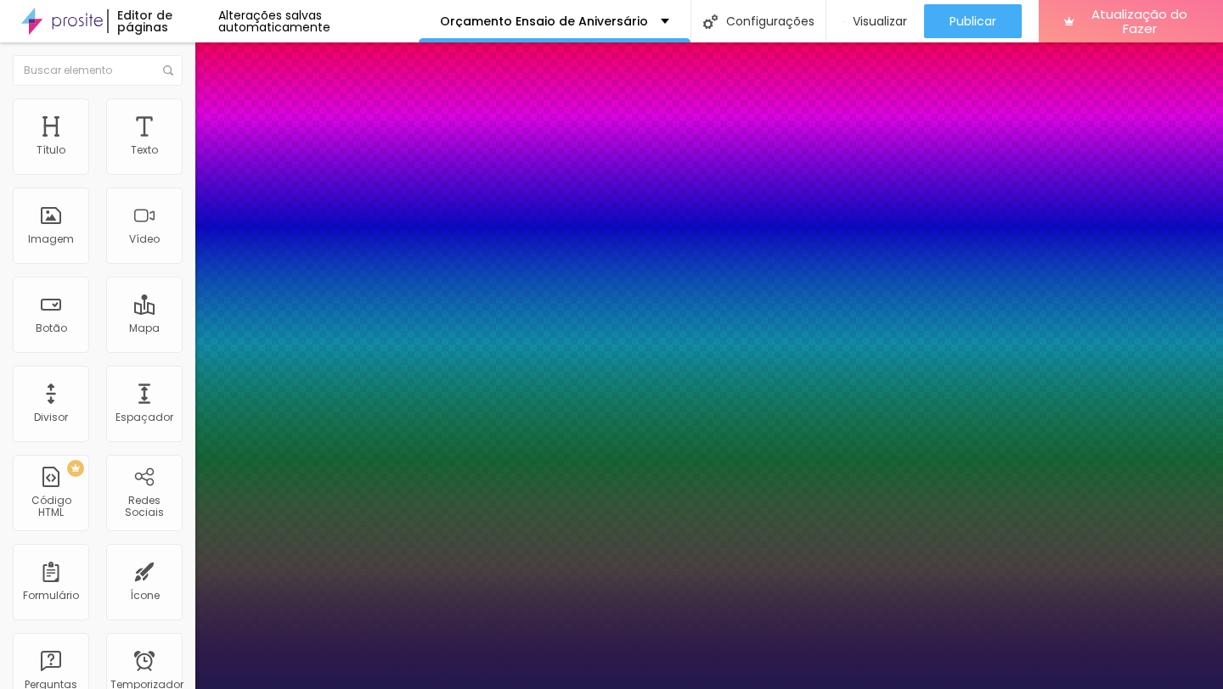
type input "24"
type input "1"
type input "25"
type input "1"
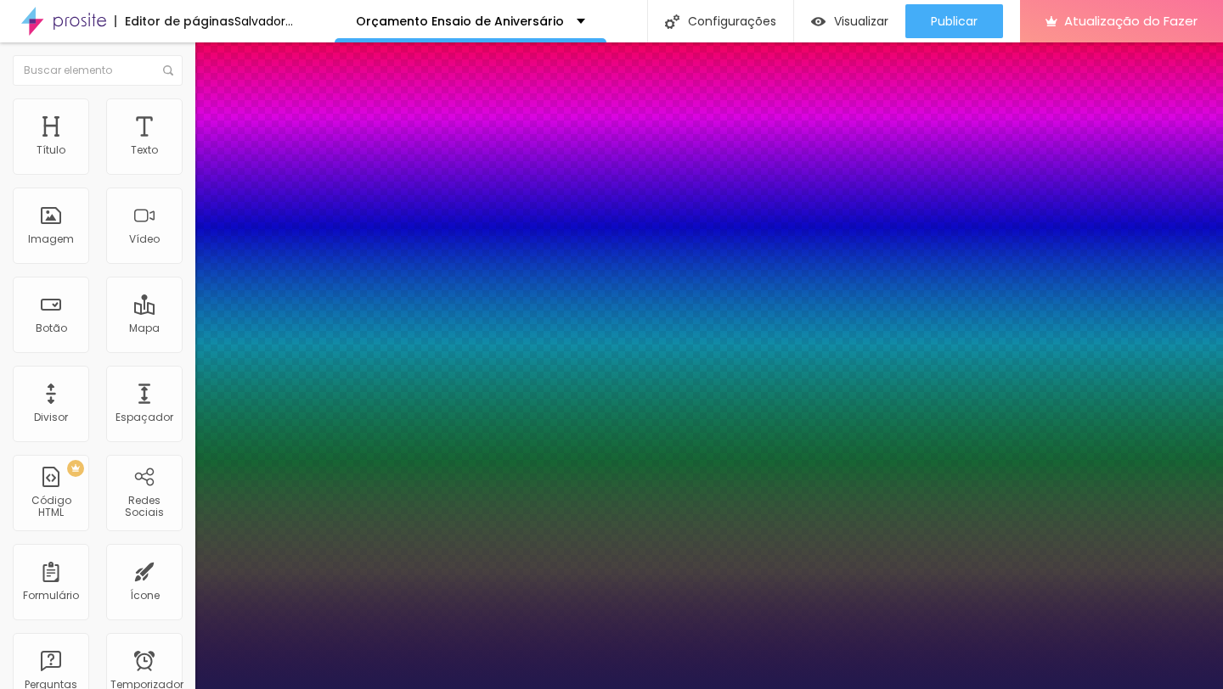
type input "25"
drag, startPoint x: 225, startPoint y: 475, endPoint x: 242, endPoint y: 475, distance: 17.0
type input "1"
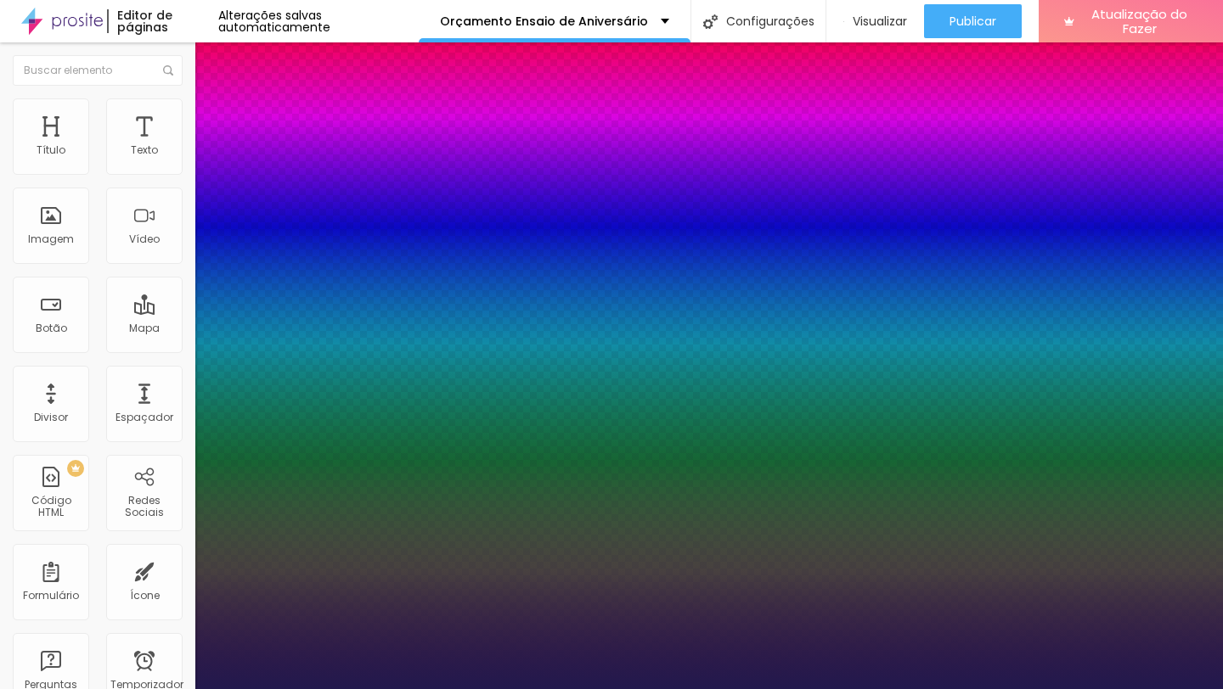
type input "26"
type input "1"
type input "27"
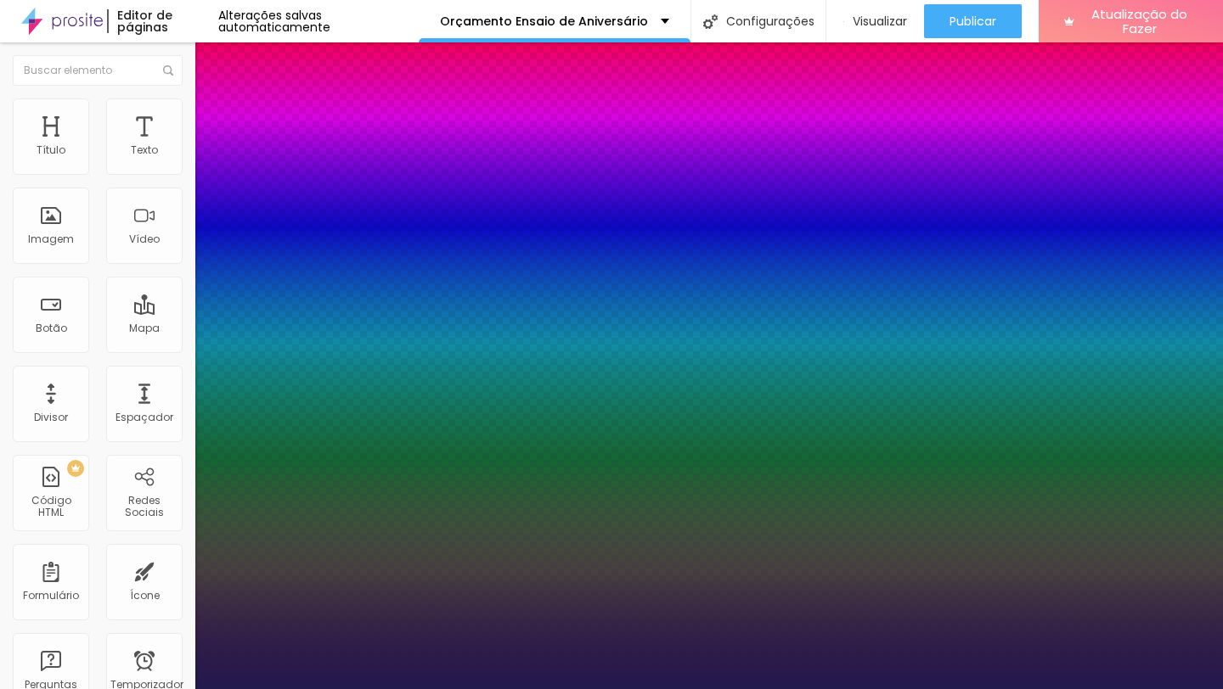
type input "1"
type input "27"
click at [453, 689] on div at bounding box center [611, 689] width 1223 height 0
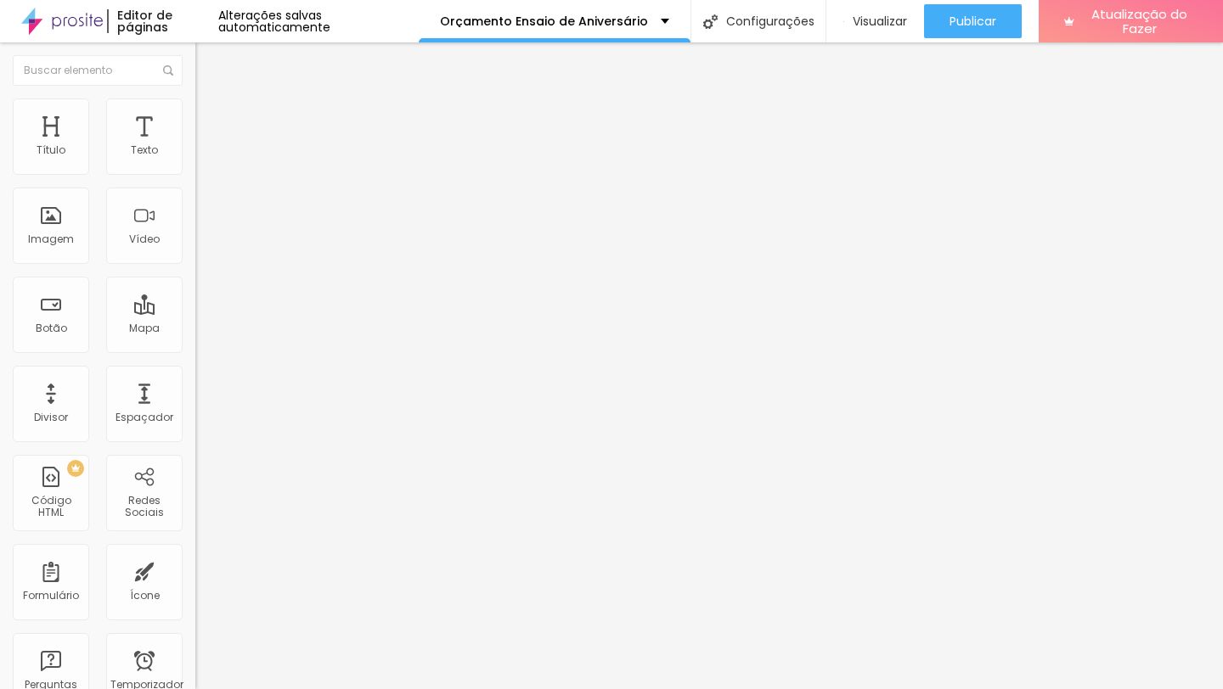
click at [195, 308] on button "button" at bounding box center [207, 299] width 24 height 18
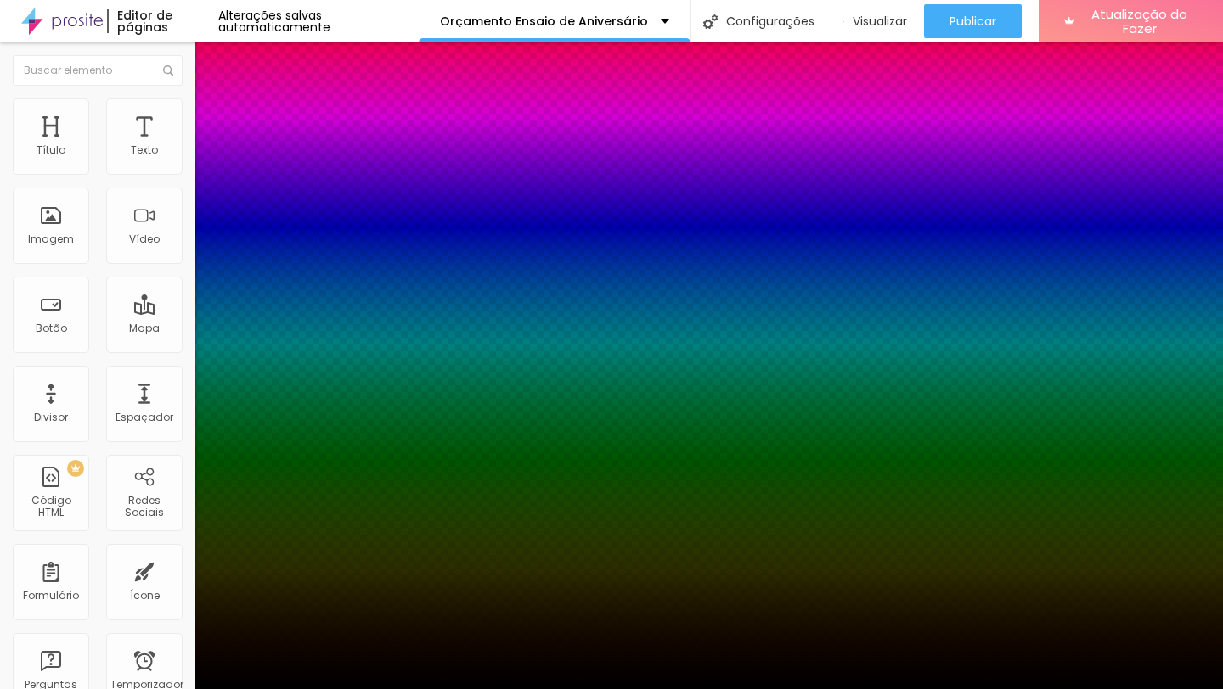
click at [323, 689] on div "Ativar sombra" at bounding box center [611, 694] width 1223 height 10
click at [321, 689] on div at bounding box center [611, 700] width 1223 height 0
click at [144, 689] on div at bounding box center [611, 689] width 1223 height 0
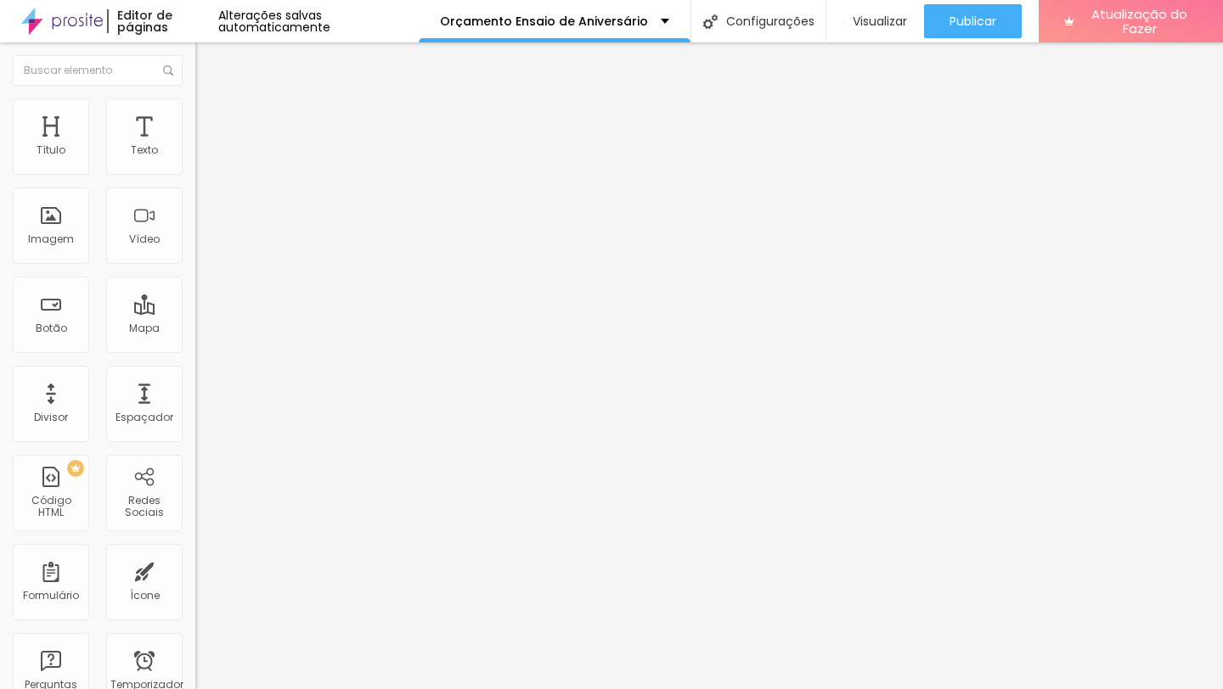
click at [195, 489] on div "Editar nulo Estilo Avançado Tamanho Título 1 H1 Título 2 H2 Título 3 H3 Título …" at bounding box center [292, 365] width 195 height 647
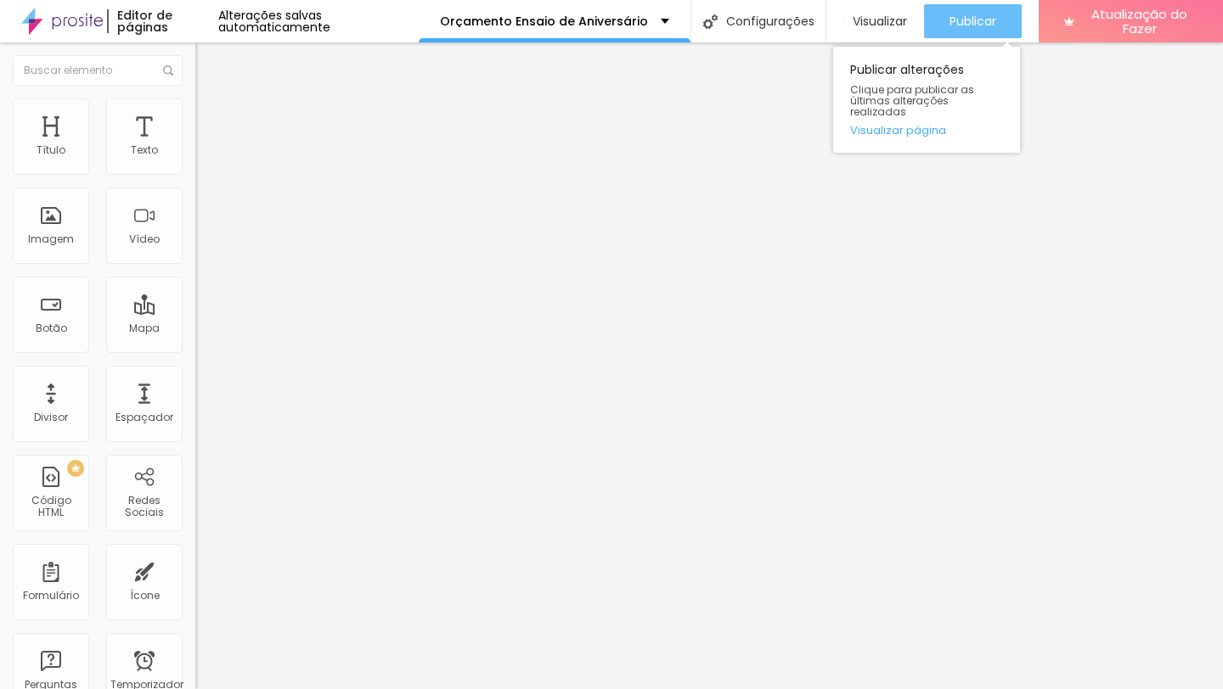
click at [959, 15] on font "Publicar" at bounding box center [972, 21] width 47 height 17
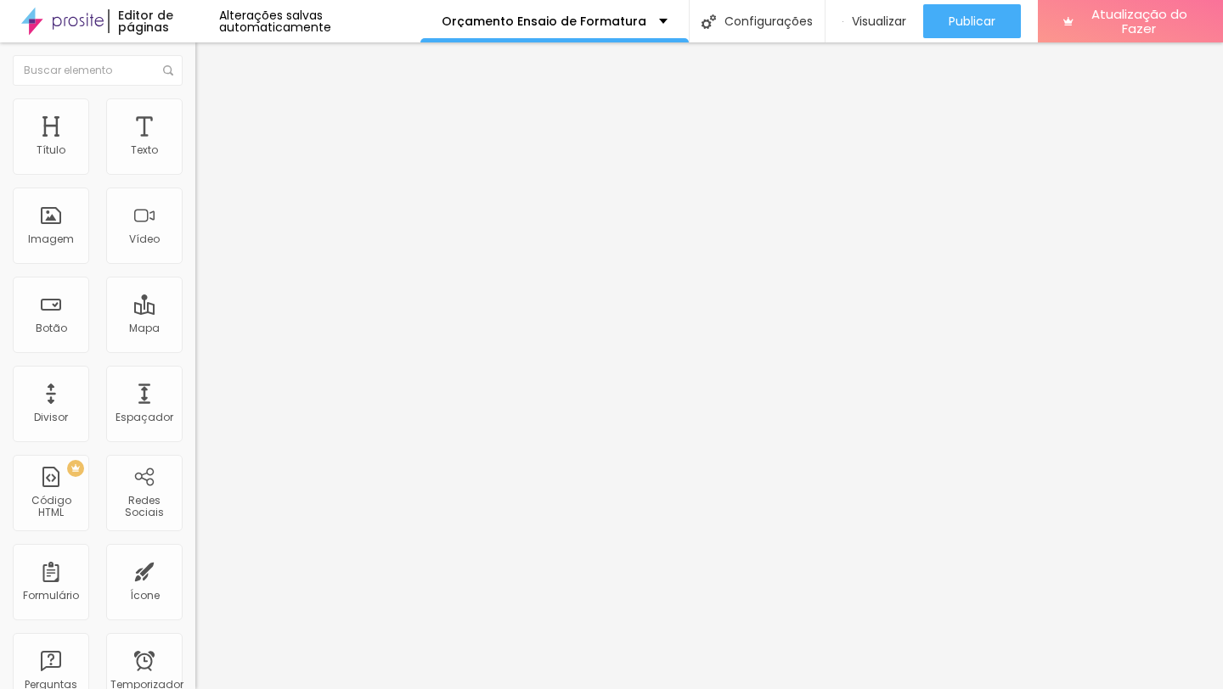
click at [195, 340] on input at bounding box center [310, 348] width 231 height 17
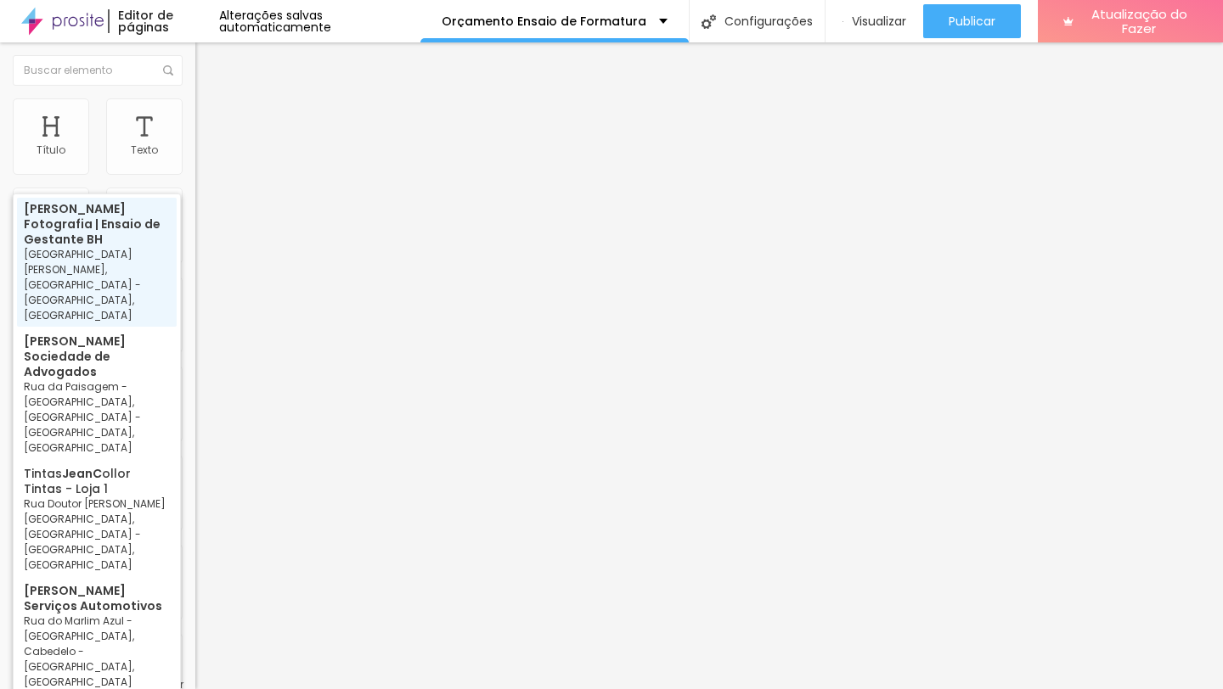
type input "[PERSON_NAME] Fotografia | Ensaio de Gestante BH - [GEOGRAPHIC_DATA][PERSON_NAM…"
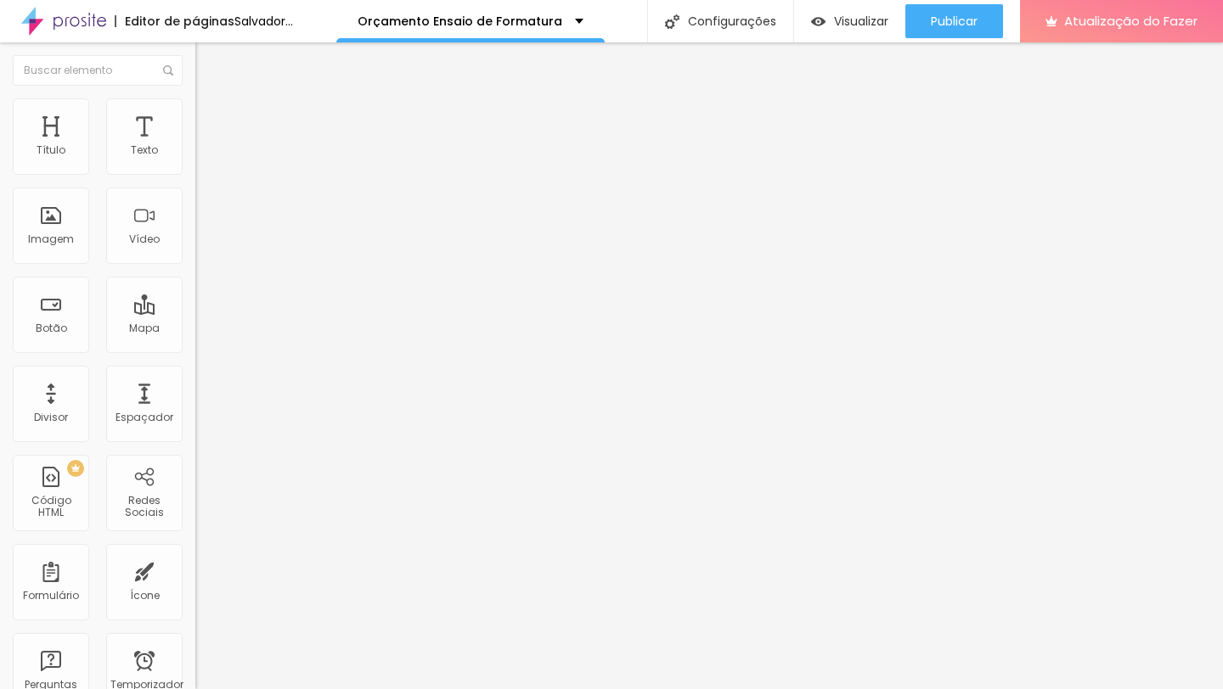
click at [195, 59] on button "Editar nulo" at bounding box center [292, 61] width 195 height 39
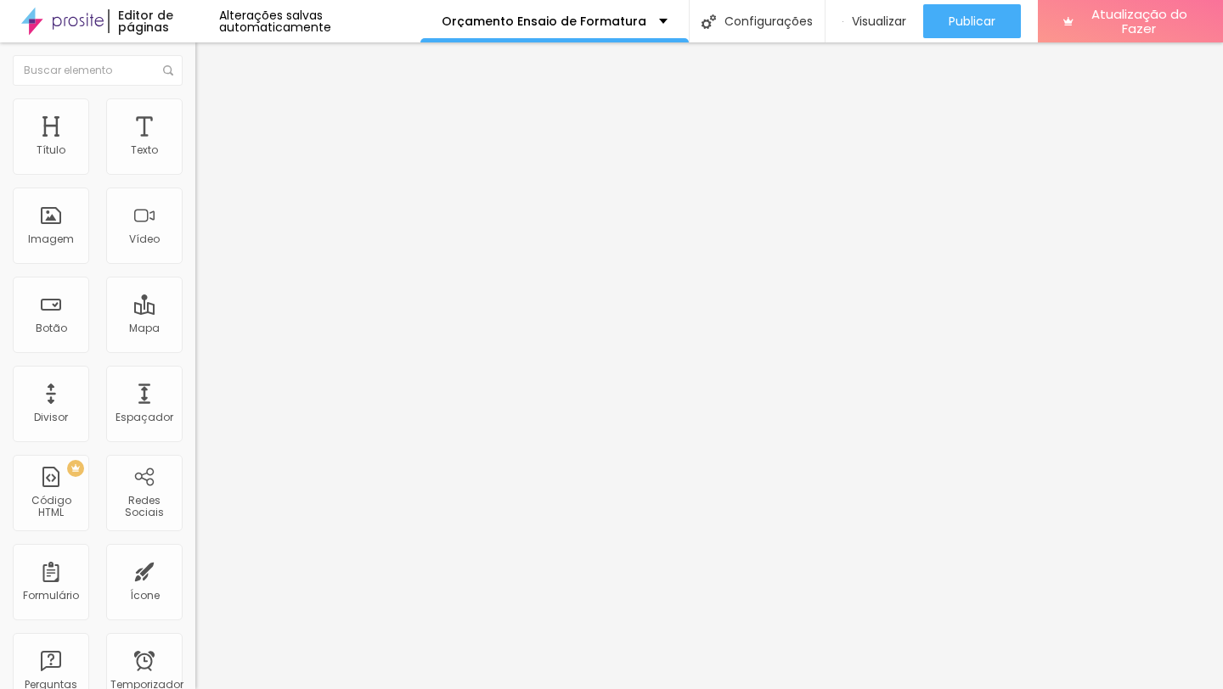
click at [202, 246] on icon "button" at bounding box center [207, 241] width 10 height 10
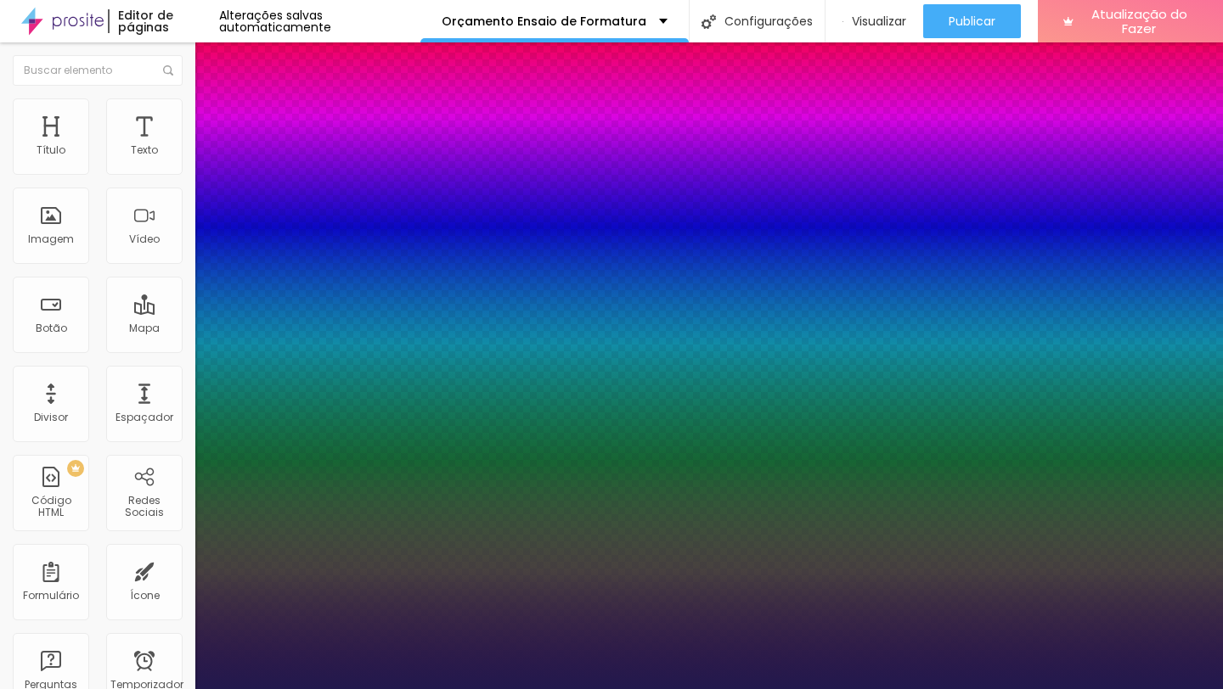
type input "1"
select select "PoiretOne"
type input "1"
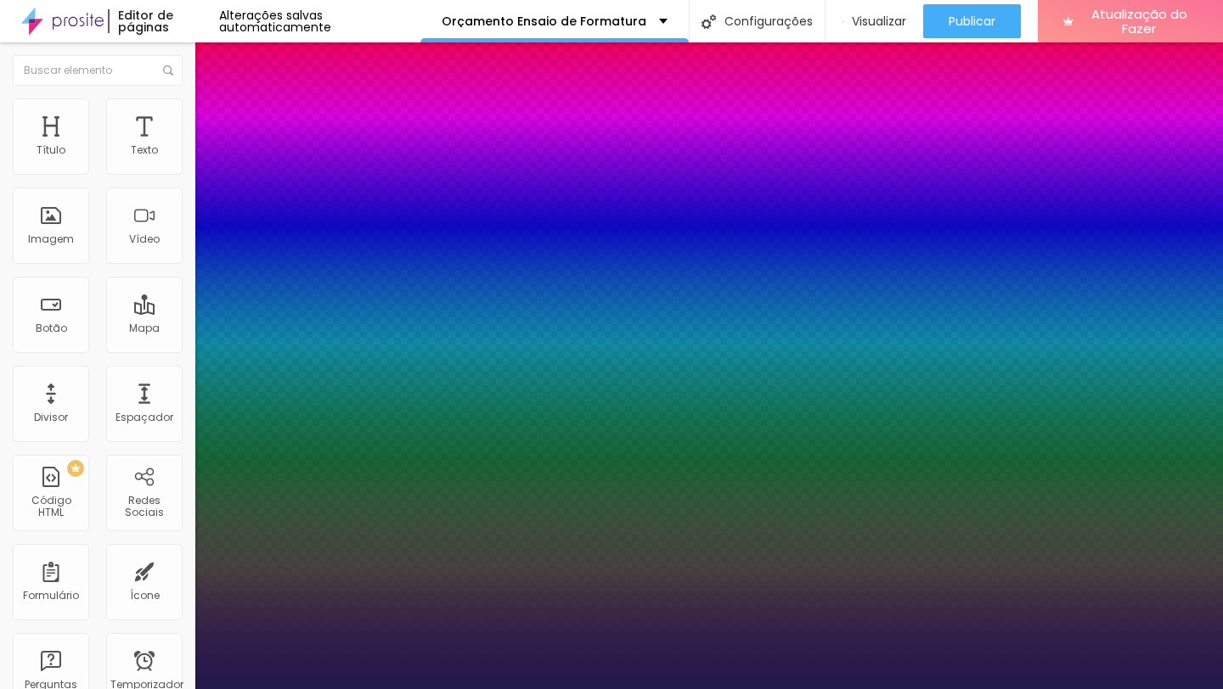
type input "20"
type input "1"
type input "25"
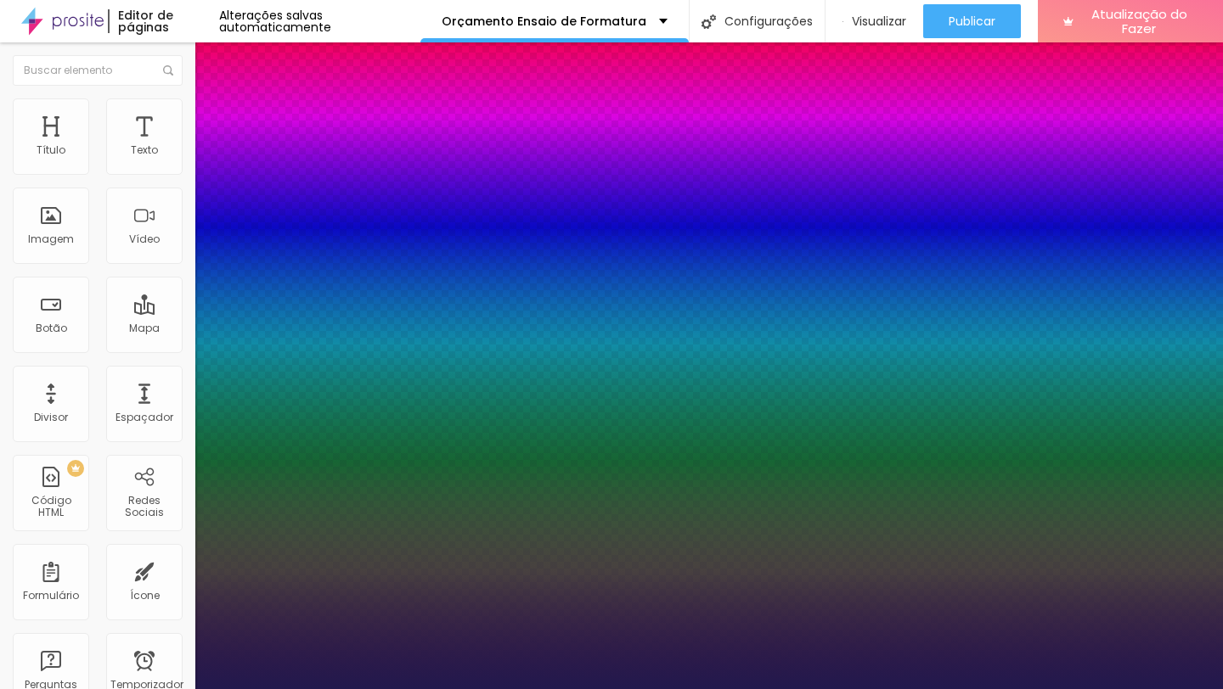
type input "1"
type input "27"
type input "1"
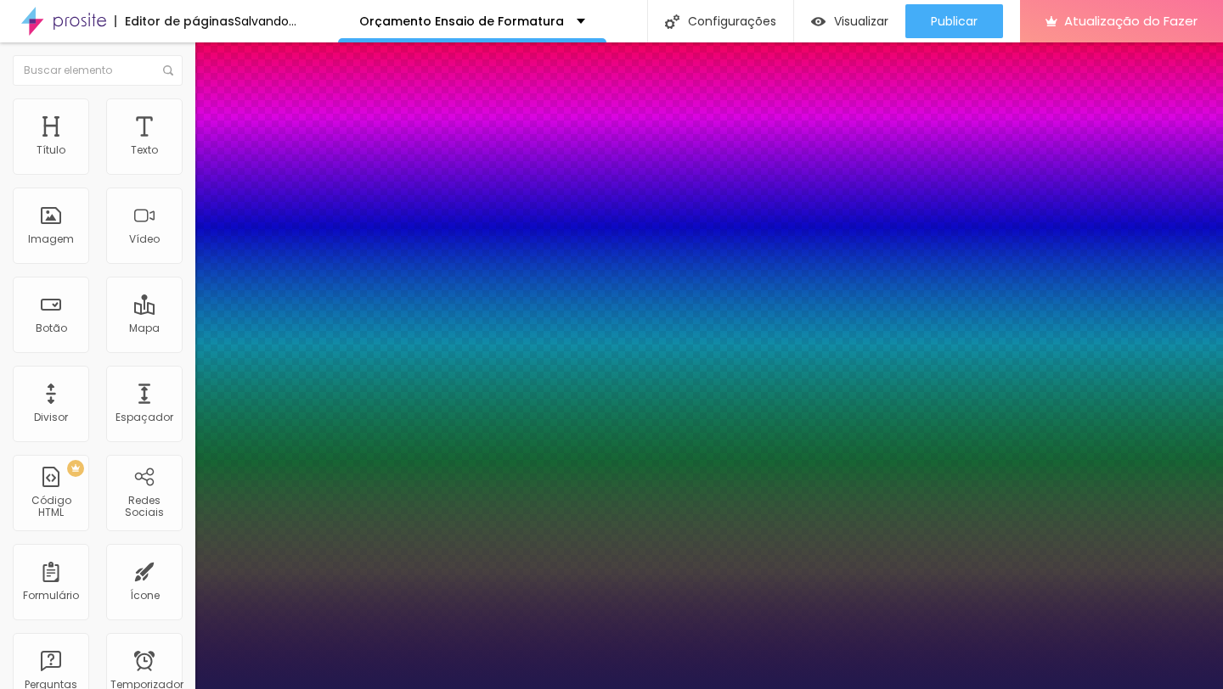
type input "28"
type input "1"
type input "29"
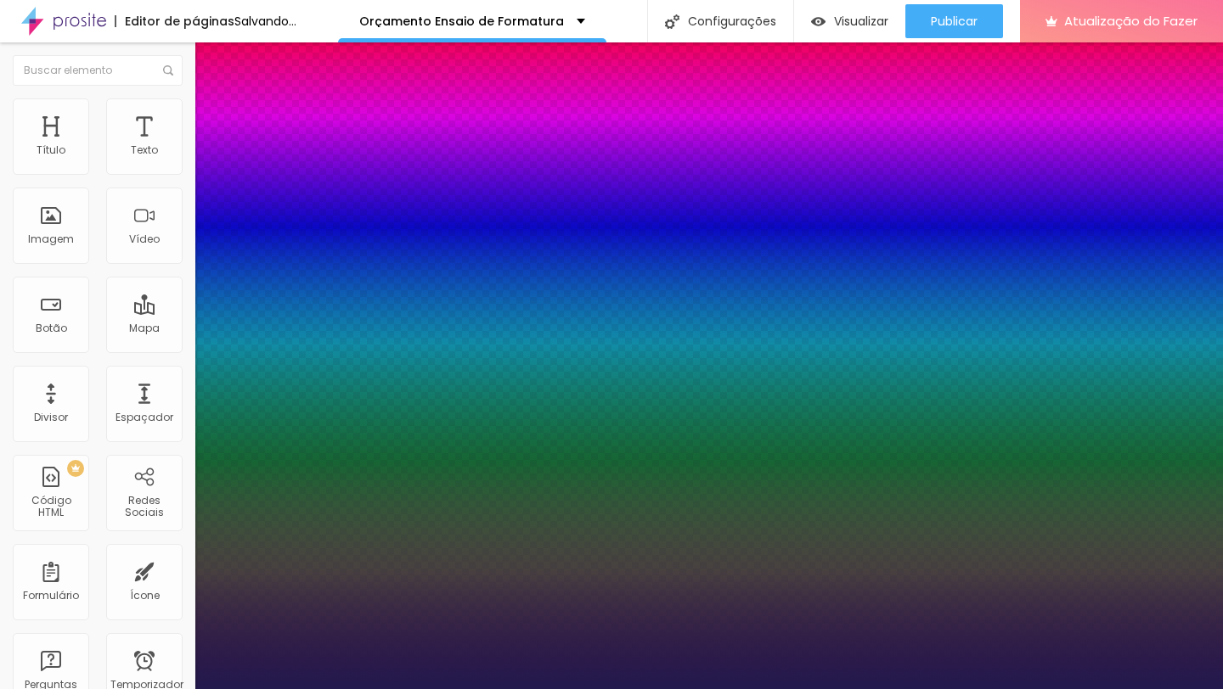
type input "1"
drag, startPoint x: 233, startPoint y: 477, endPoint x: 245, endPoint y: 478, distance: 11.9
type input "29"
type input "1"
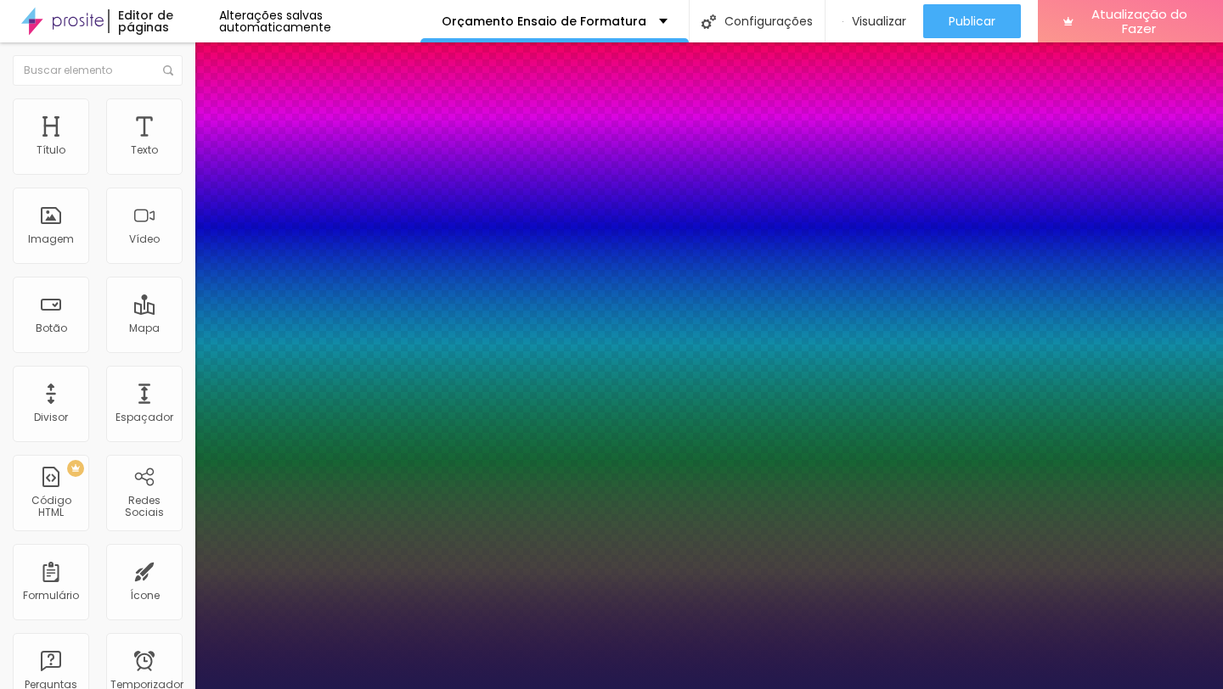
click at [486, 689] on div at bounding box center [611, 689] width 1223 height 0
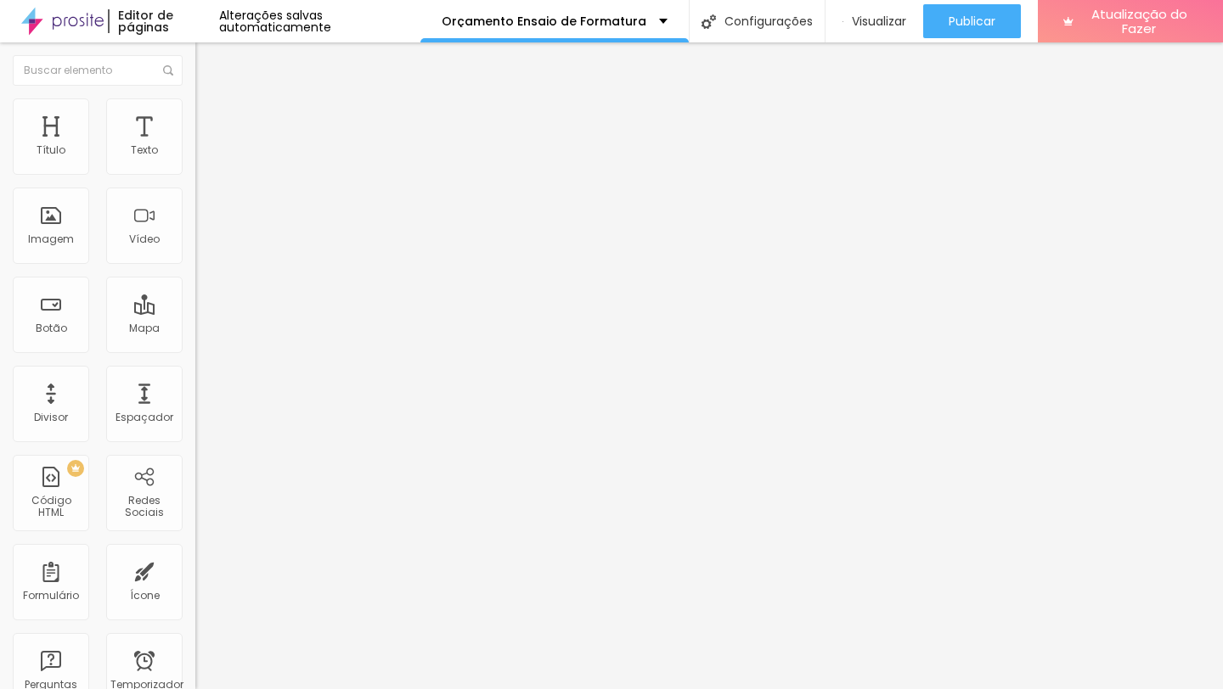
click at [195, 251] on button "button" at bounding box center [207, 242] width 24 height 18
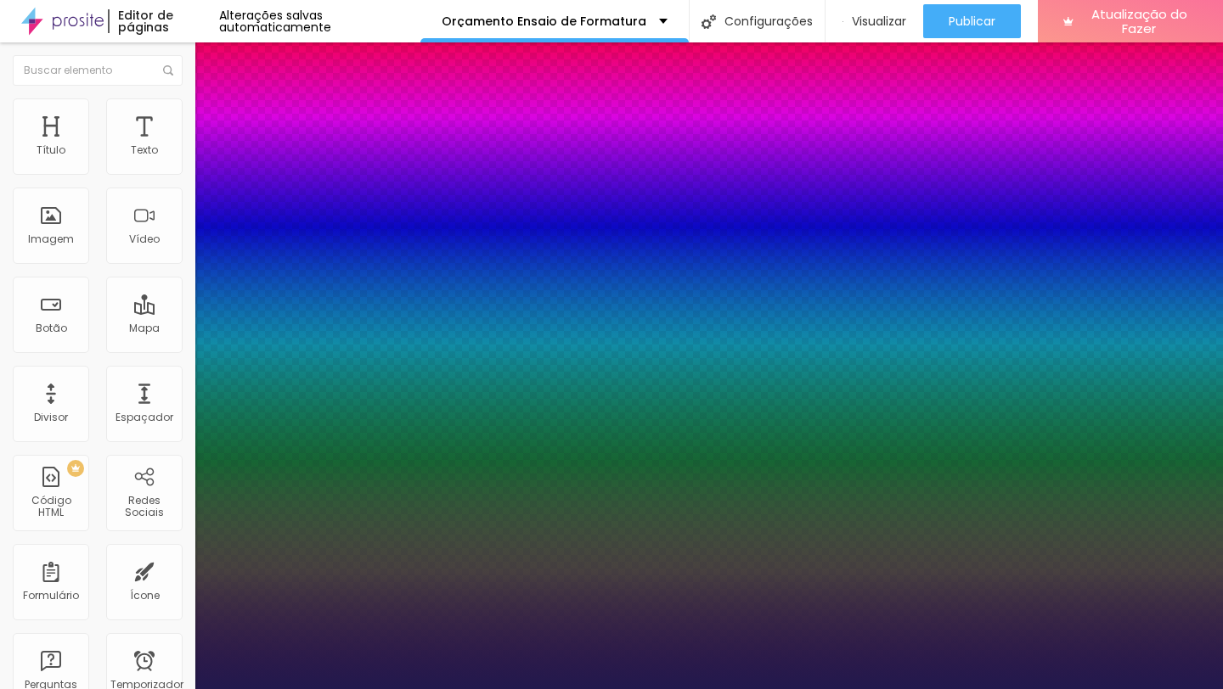
type input "1"
type input "28"
type input "1"
type input "27"
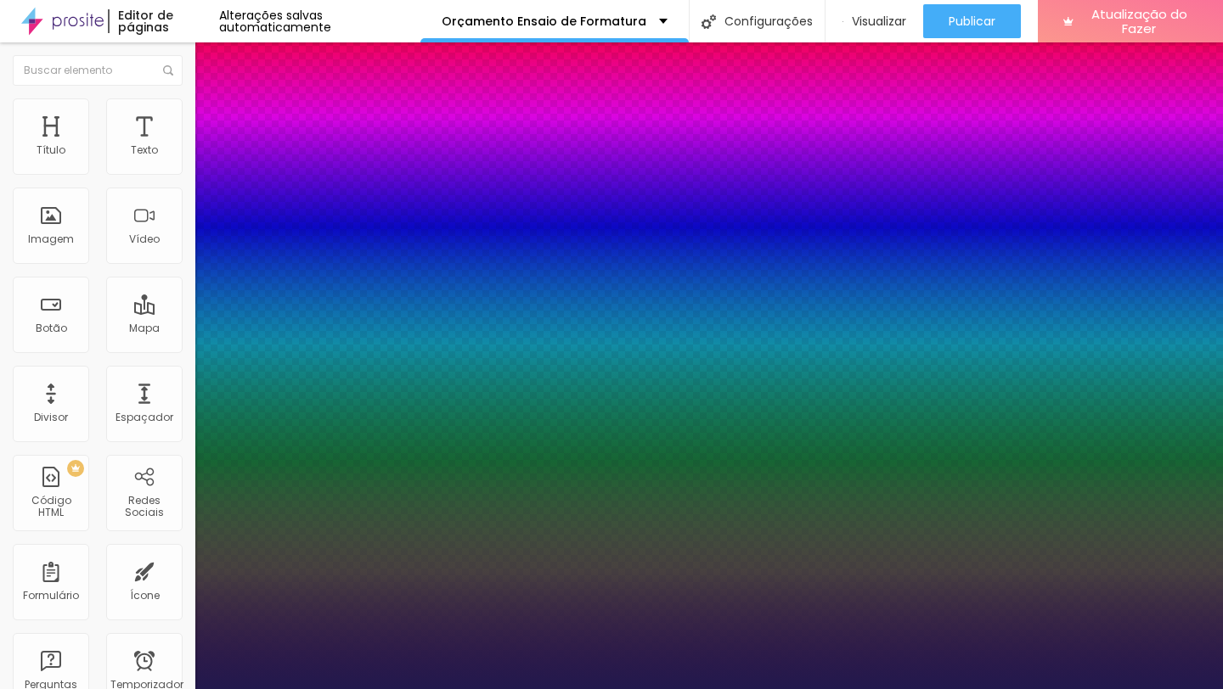
type input "27"
type input "1"
type input "27"
click at [155, 689] on div at bounding box center [611, 689] width 1223 height 0
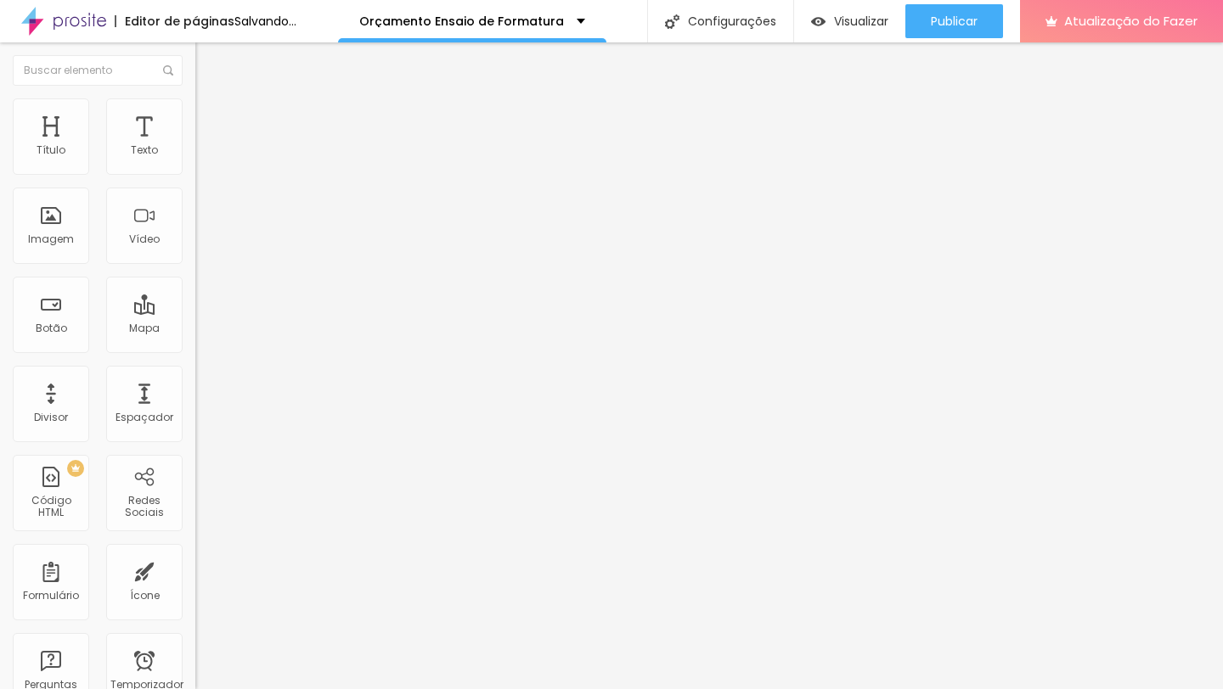
click at [202, 303] on icon "button" at bounding box center [207, 298] width 10 height 10
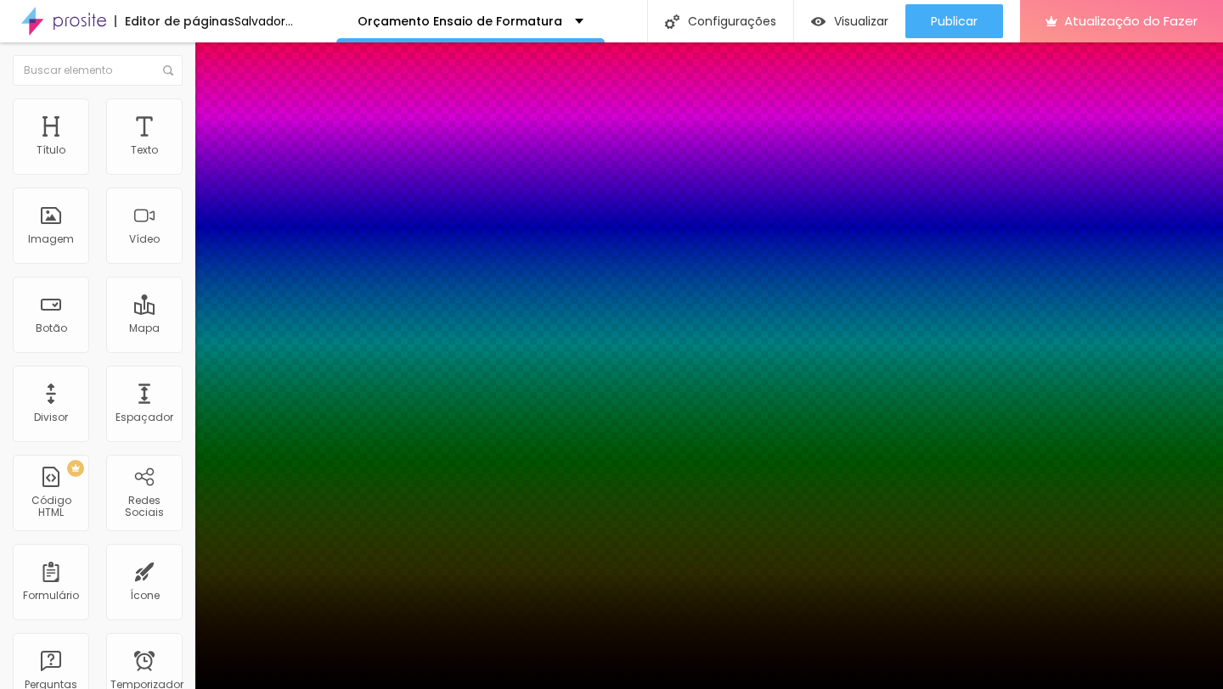
click at [317, 689] on div at bounding box center [611, 700] width 1223 height 0
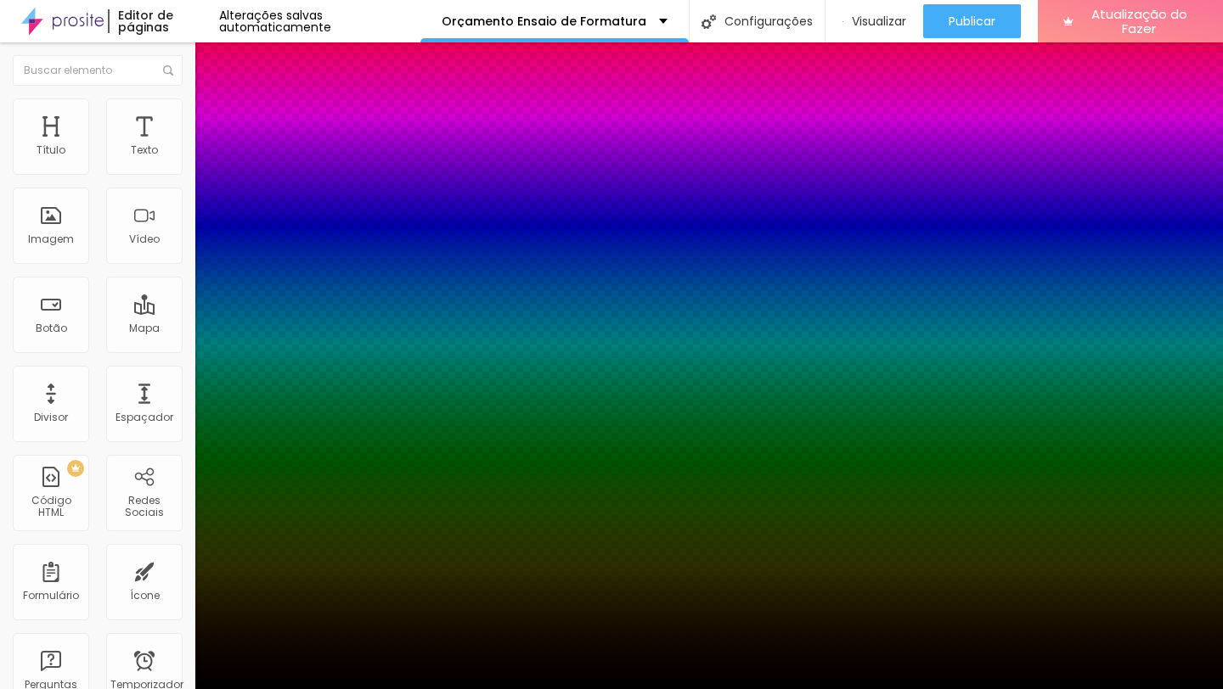
click at [342, 689] on div at bounding box center [611, 689] width 1223 height 0
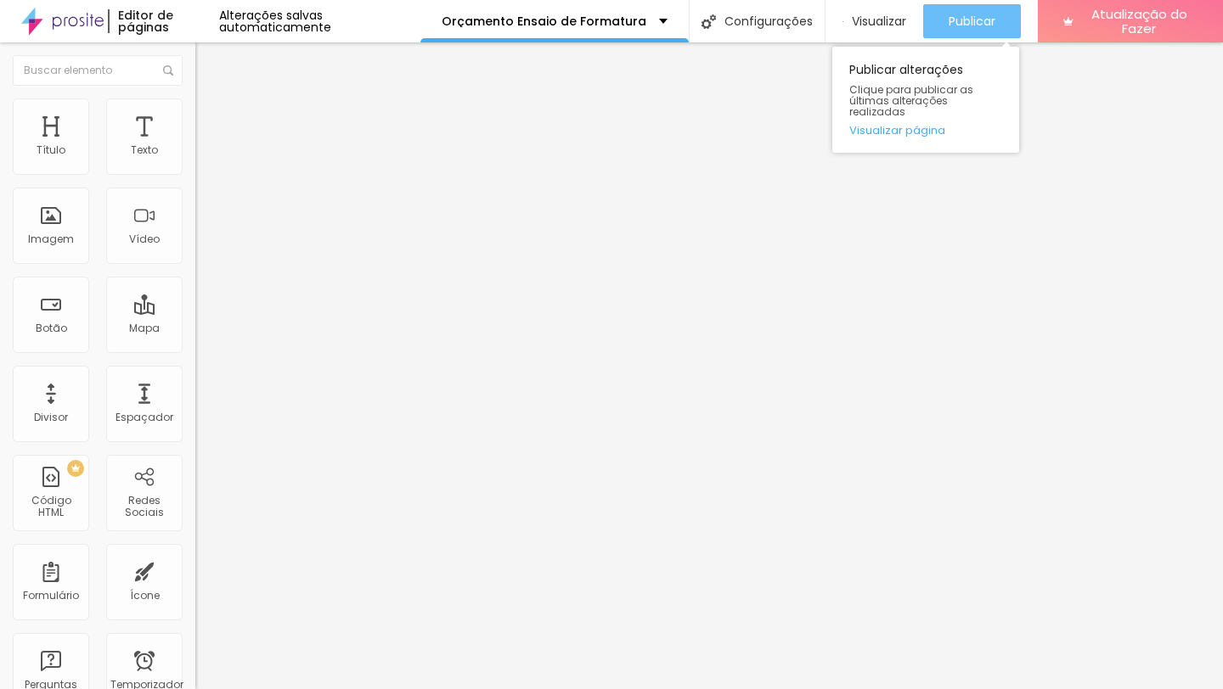
click at [968, 20] on font "Publicar" at bounding box center [971, 21] width 47 height 17
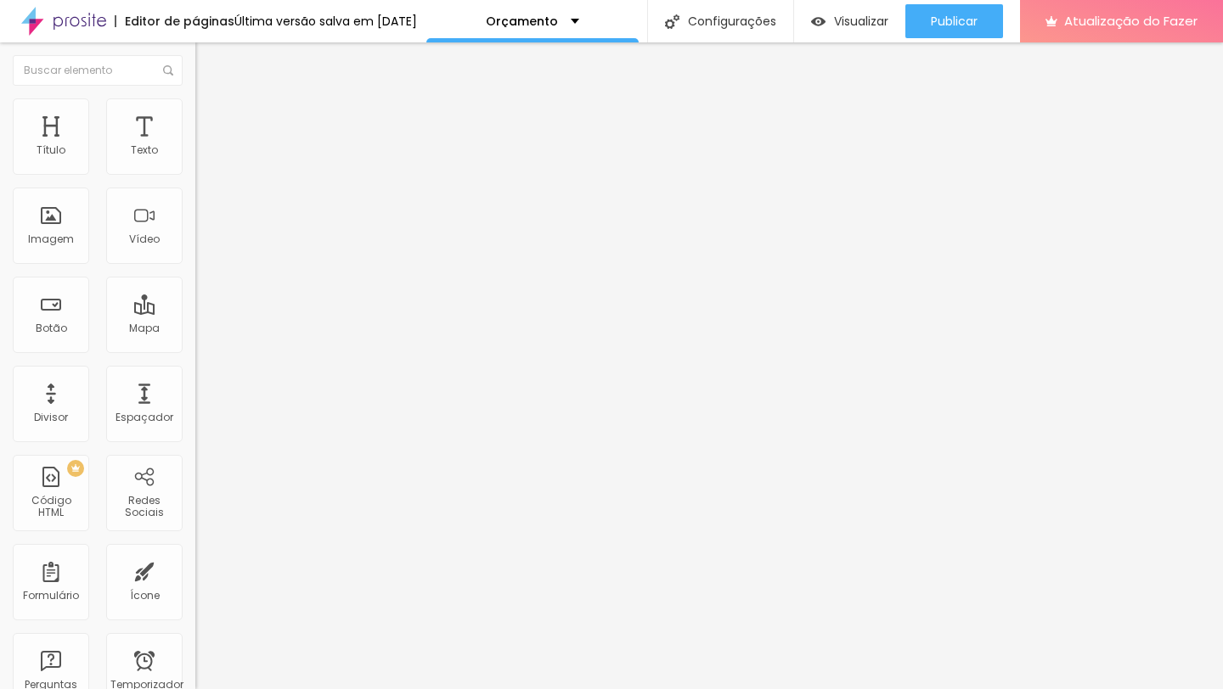
click at [195, 350] on input "[URL][DOMAIN_NAME]" at bounding box center [297, 341] width 204 height 17
paste input "[DOMAIN_NAME][URL]"
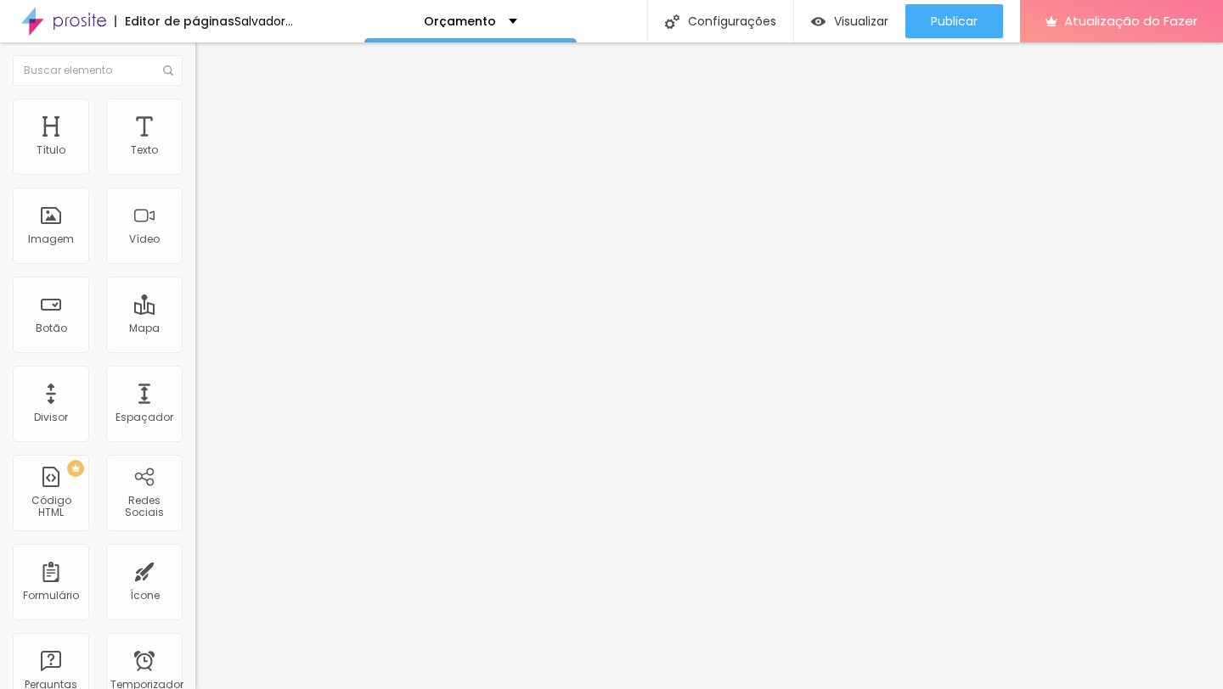
click at [195, 380] on div "Texto + DETALHES Alinhamento Tamanho Normal Pequeno Normal Grande Link URL [DOM…" at bounding box center [292, 255] width 195 height 247
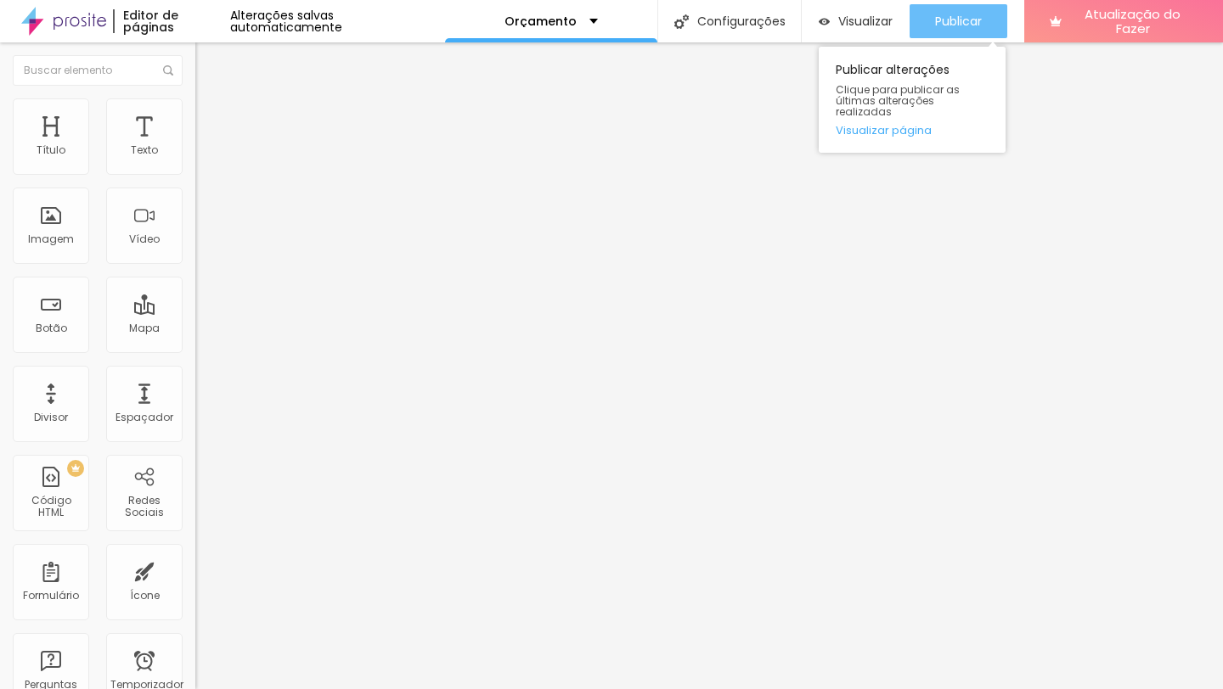
click at [970, 25] on font "Publicar" at bounding box center [958, 21] width 47 height 17
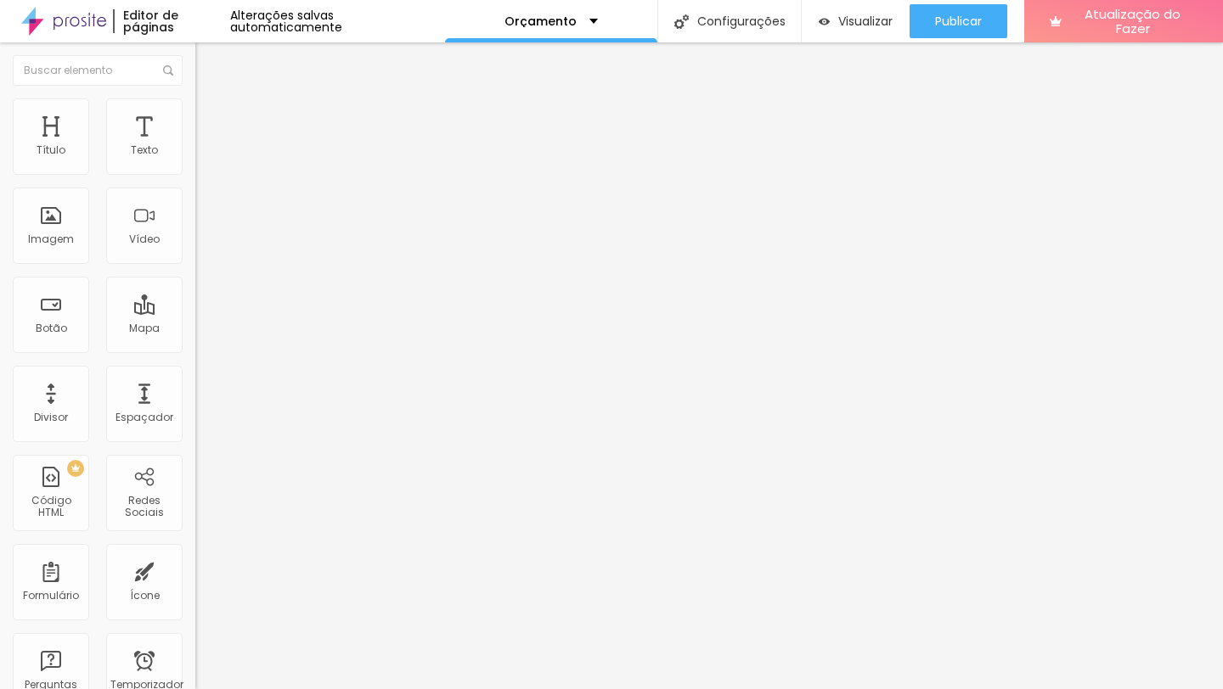
click at [195, 347] on input "[DOMAIN_NAME][URL]" at bounding box center [297, 341] width 204 height 17
paste input "https://"
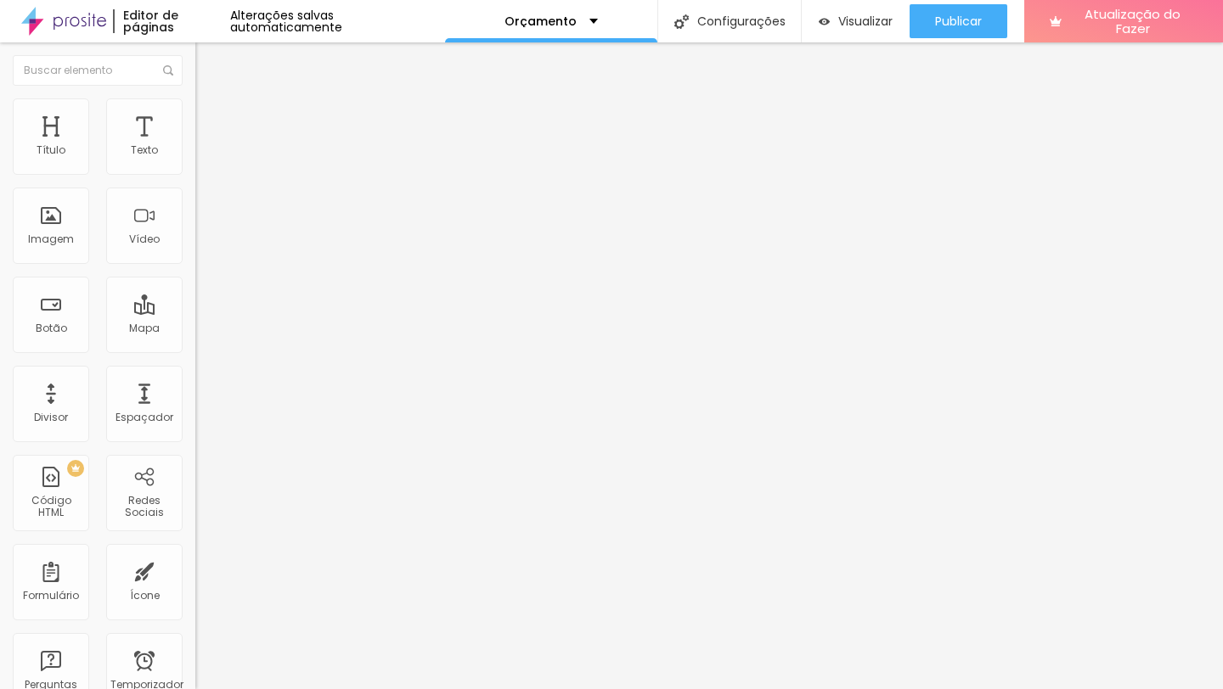
type input "[URL][DOMAIN_NAME]"
click at [195, 488] on div "Editar nulo Conteúdo Estilo Avançado Texto + DETALHES Alinhamento Tamanho Norma…" at bounding box center [292, 365] width 195 height 647
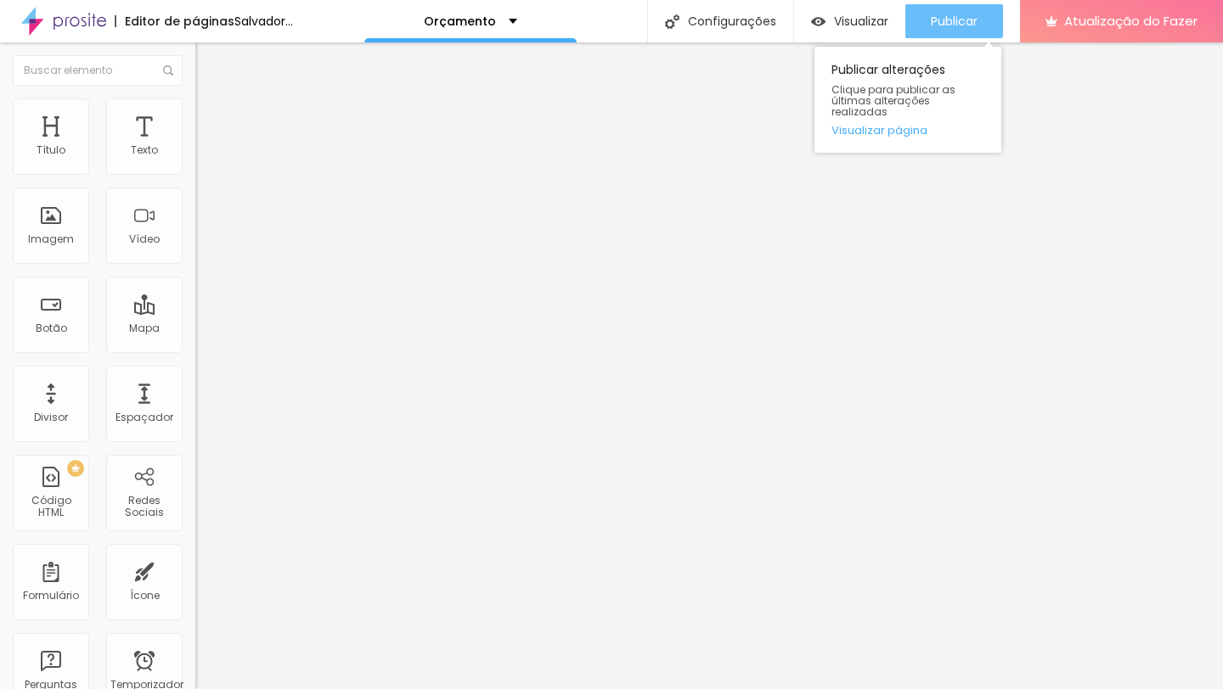
click at [970, 14] on font "Publicar" at bounding box center [954, 21] width 47 height 17
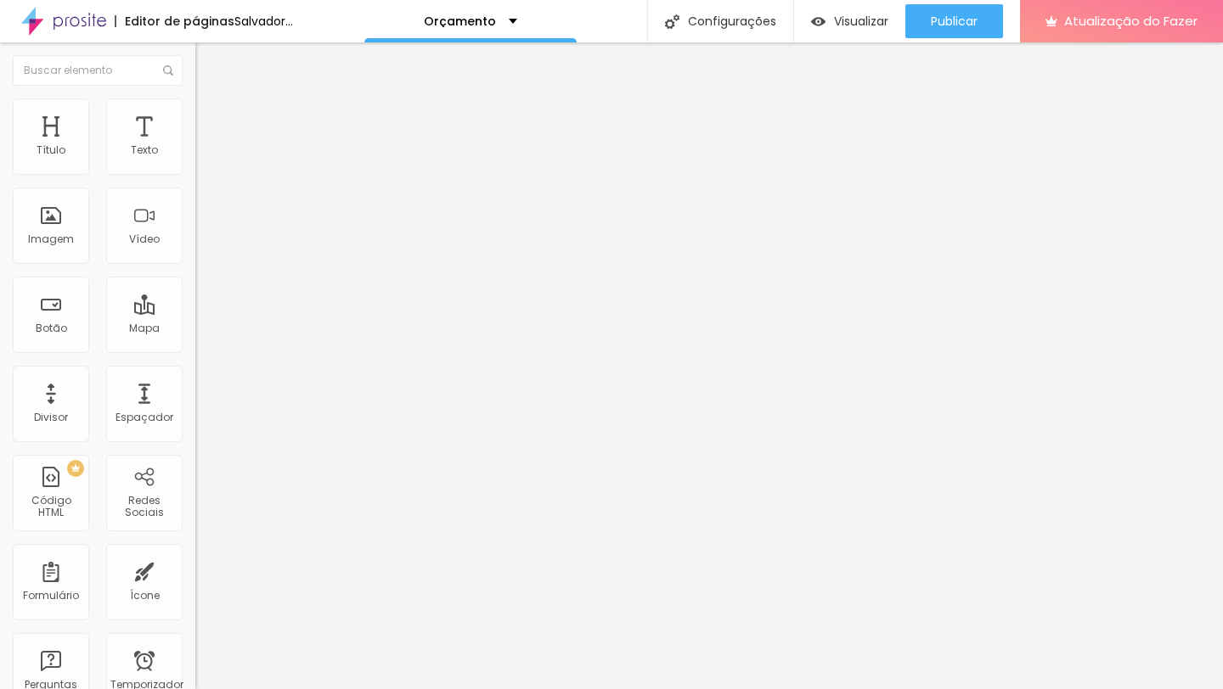
click at [195, 350] on input "[URL][DOMAIN_NAME]" at bounding box center [297, 341] width 204 height 17
paste input "text"
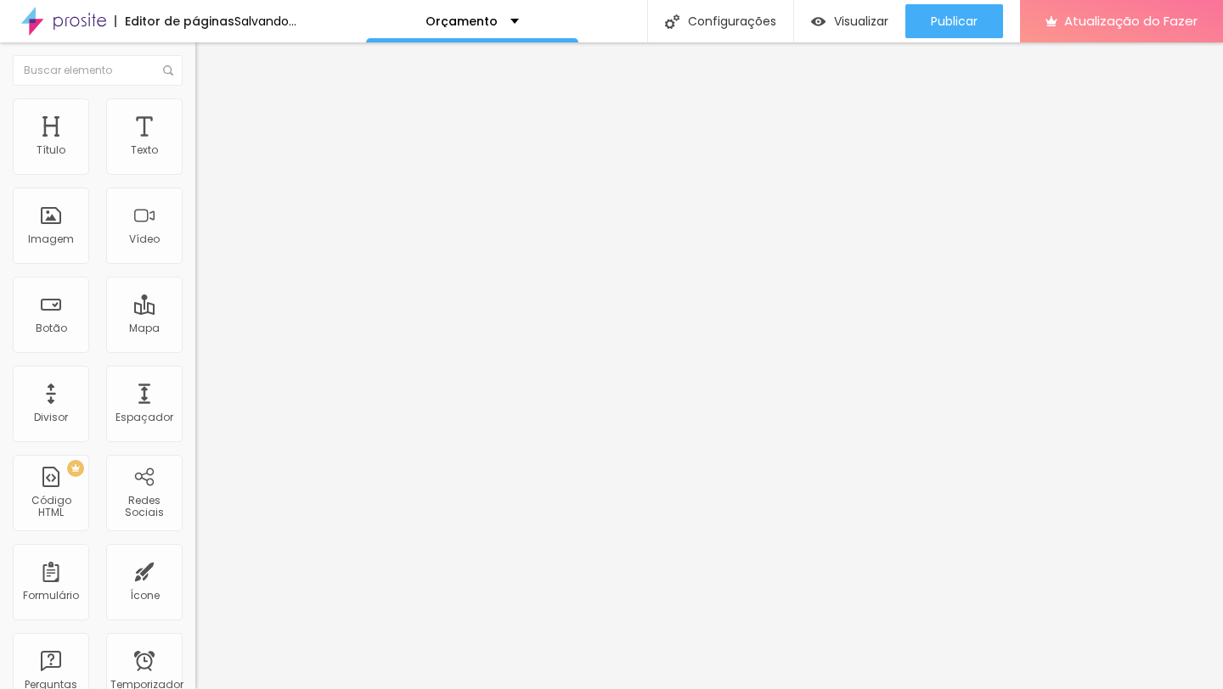
type input "[URL][DOMAIN_NAME]"
click at [195, 499] on div "Editar nulo Conteúdo Estilo Avançado Texto + DETALHES Alinhamento Tamanho Norma…" at bounding box center [292, 365] width 195 height 647
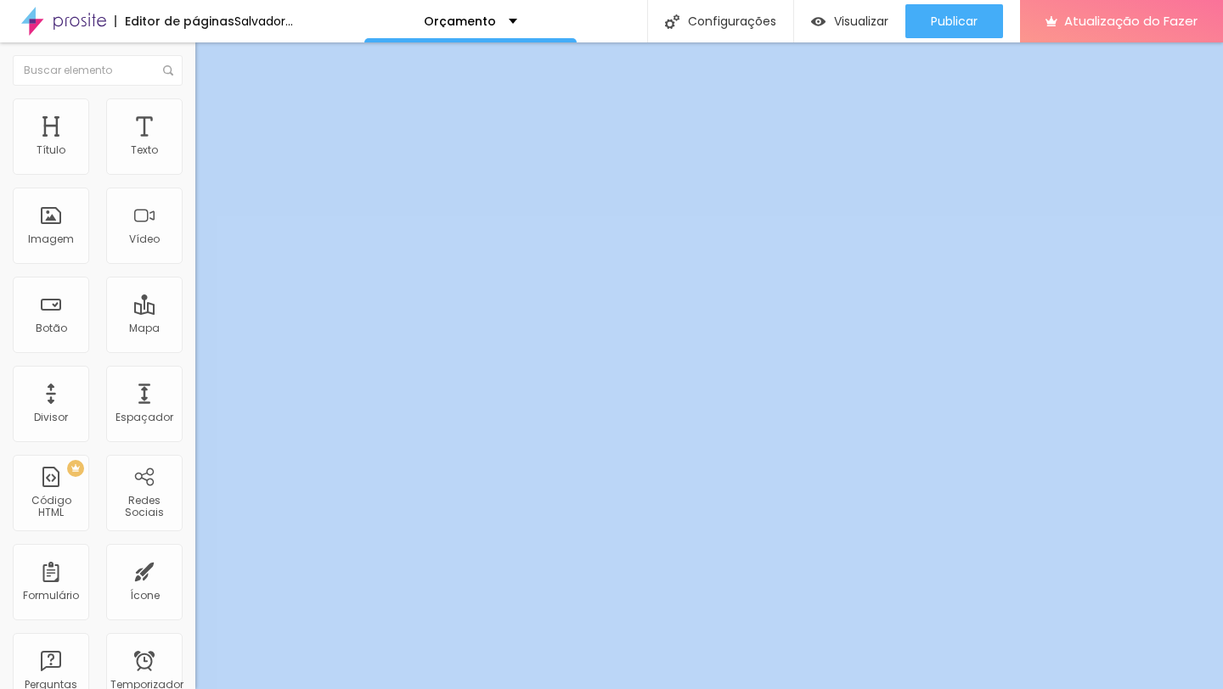
click at [195, 499] on div "Editar nulo Conteúdo Estilo Avançado Texto + DETALHES Alinhamento Tamanho Norma…" at bounding box center [292, 365] width 195 height 647
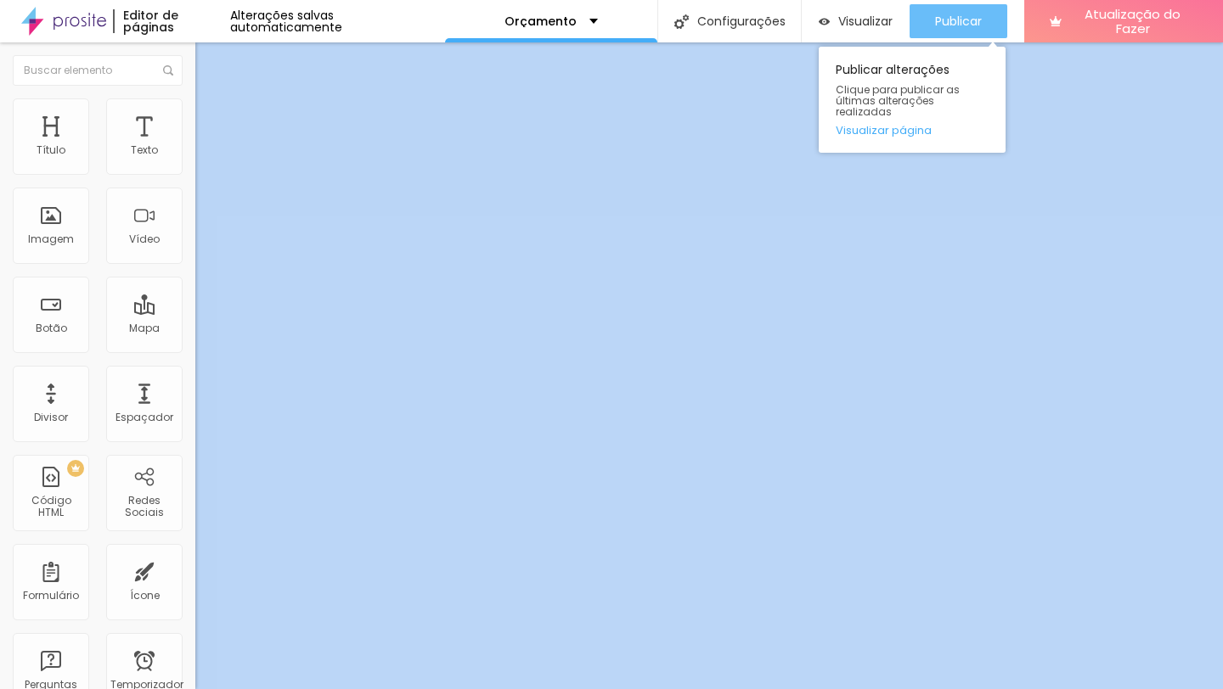
click at [945, 12] on div "Publicar" at bounding box center [958, 21] width 47 height 34
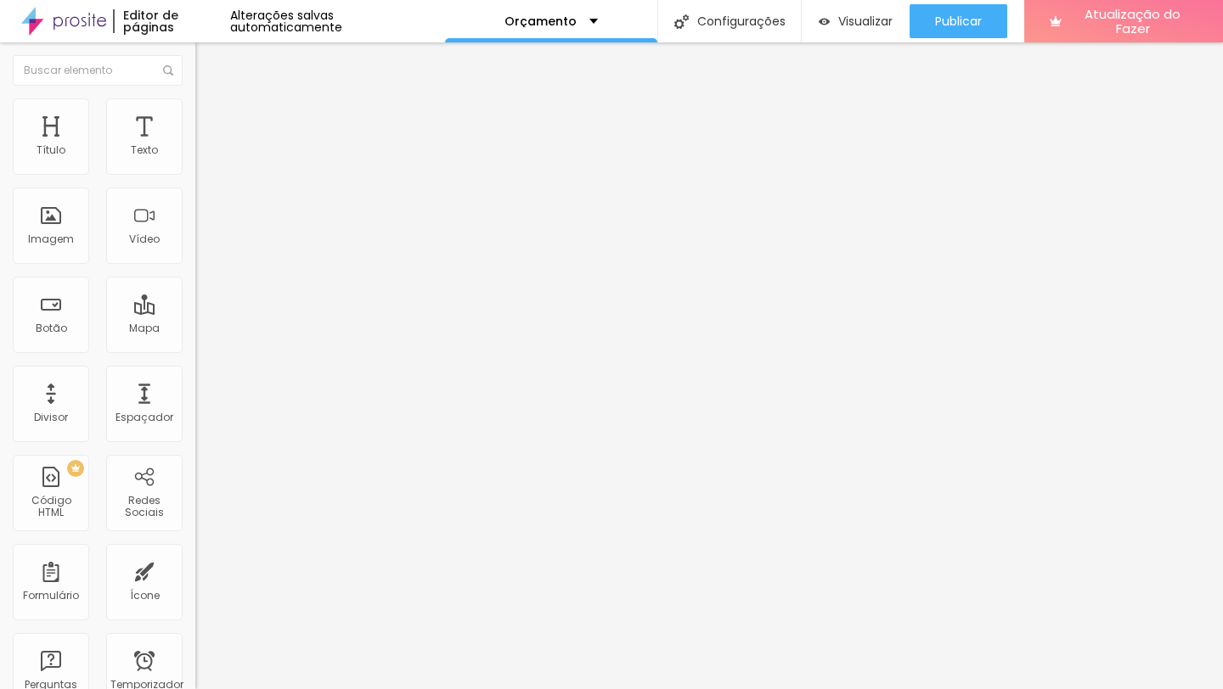
click at [195, 350] on input "[URL][DOMAIN_NAME]" at bounding box center [297, 341] width 204 height 17
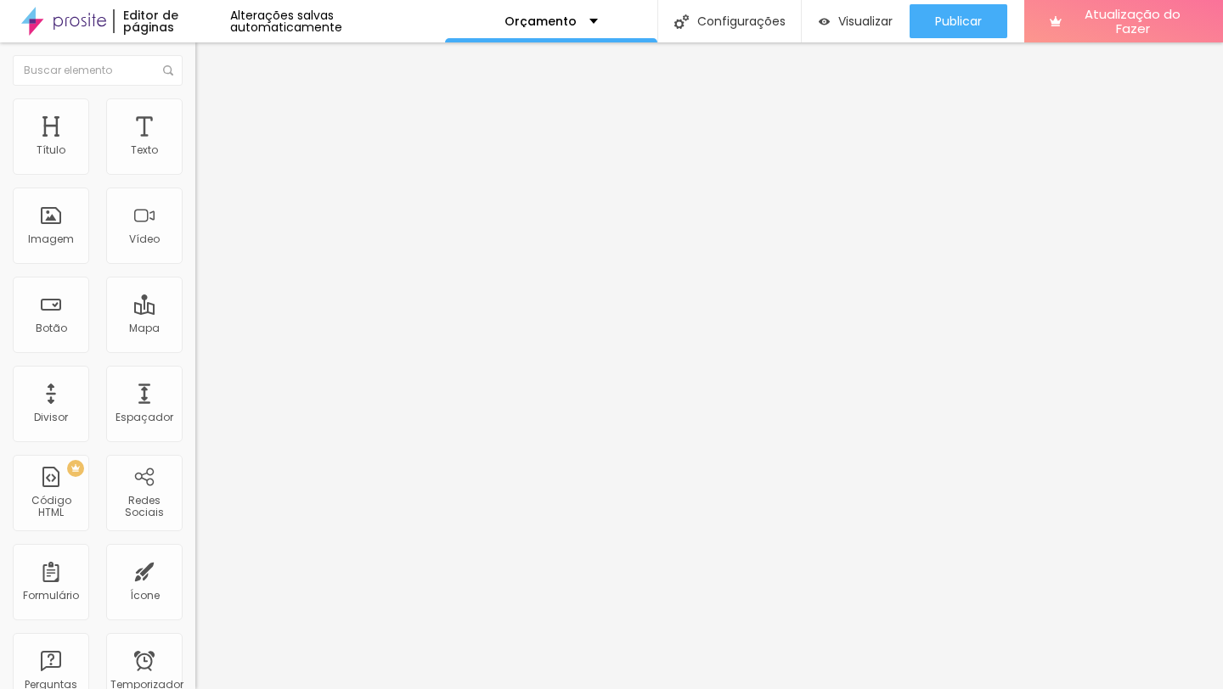
paste input "text"
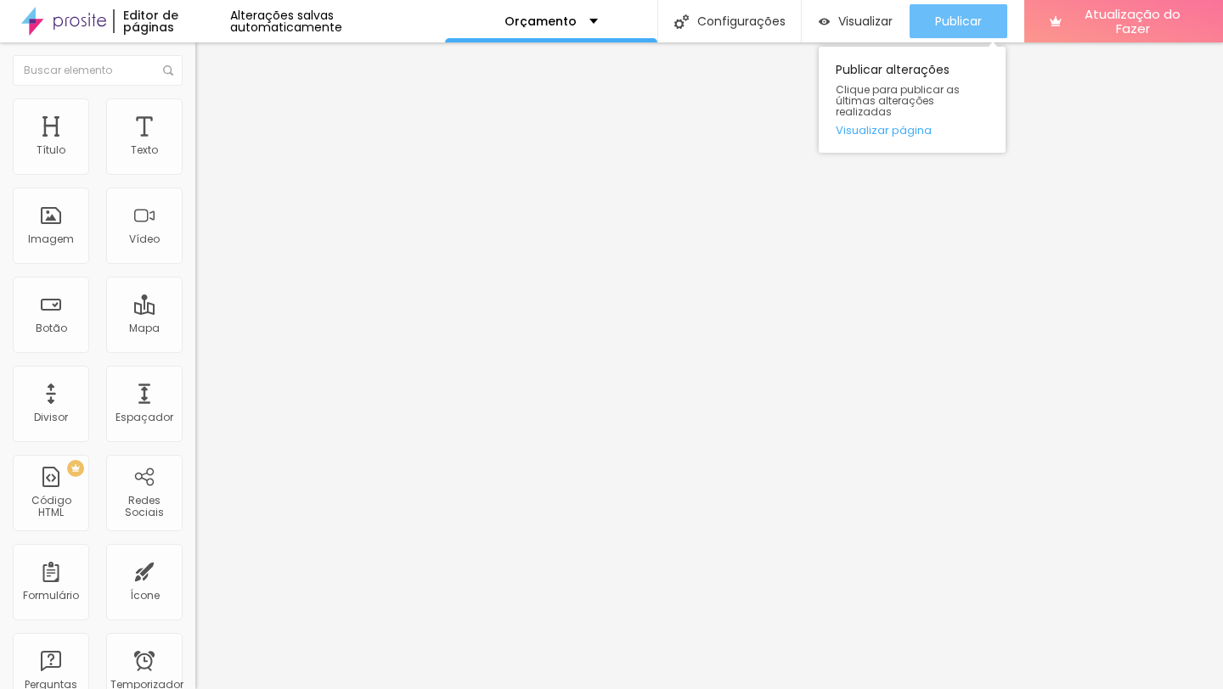
type input "[URL][DOMAIN_NAME]"
click at [949, 25] on font "Publicar" at bounding box center [958, 21] width 47 height 17
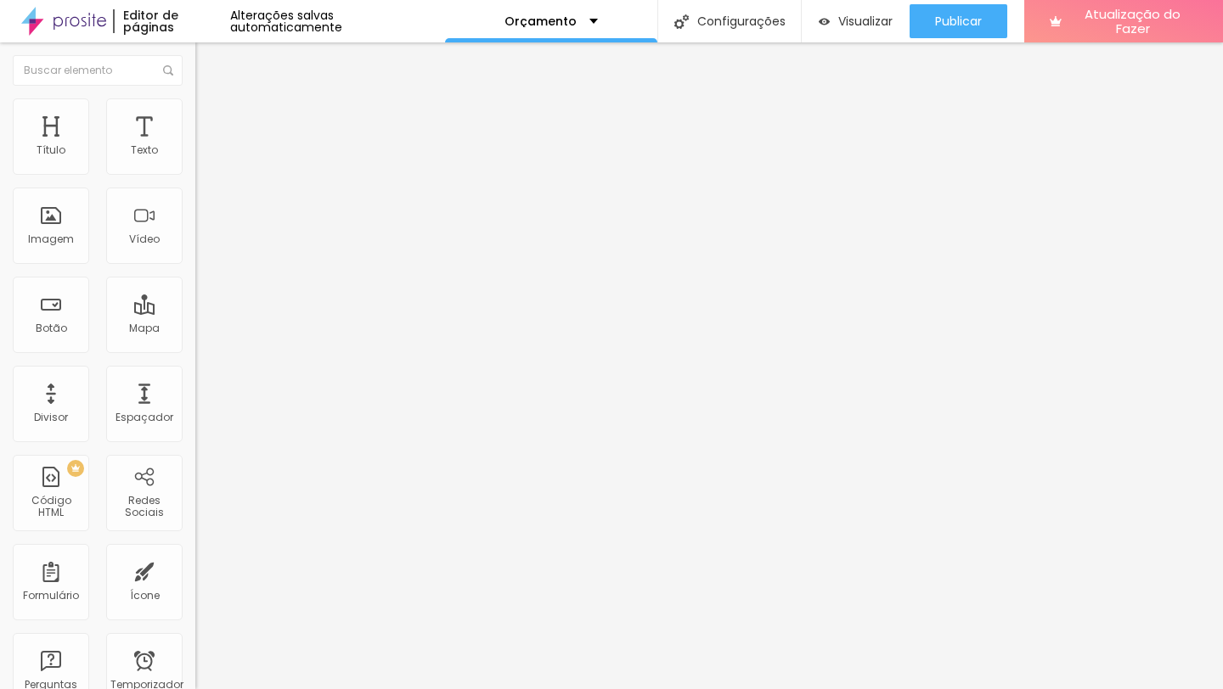
click at [195, 350] on input "[URL][DOMAIN_NAME]" at bounding box center [297, 341] width 204 height 17
paste input "text"
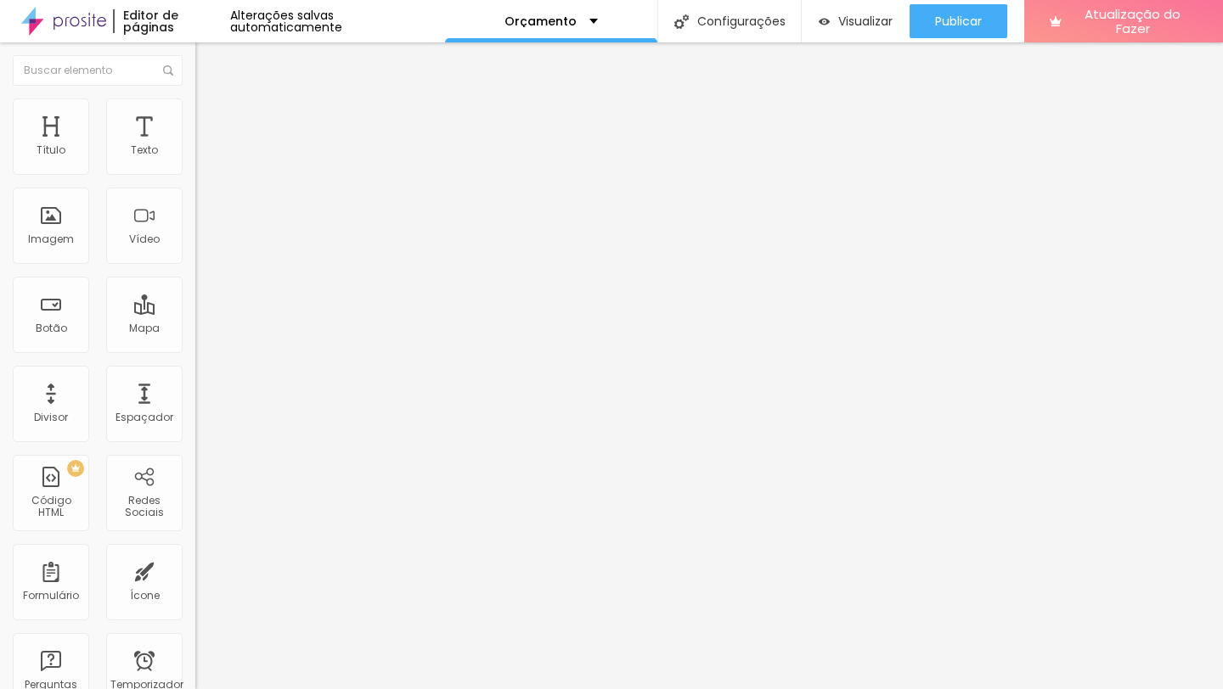
type input "[URL][DOMAIN_NAME]"
click at [195, 492] on div "Editar nulo Conteúdo Estilo Avançado Texto + DETALHES Alinhamento Tamanho Norma…" at bounding box center [292, 365] width 195 height 647
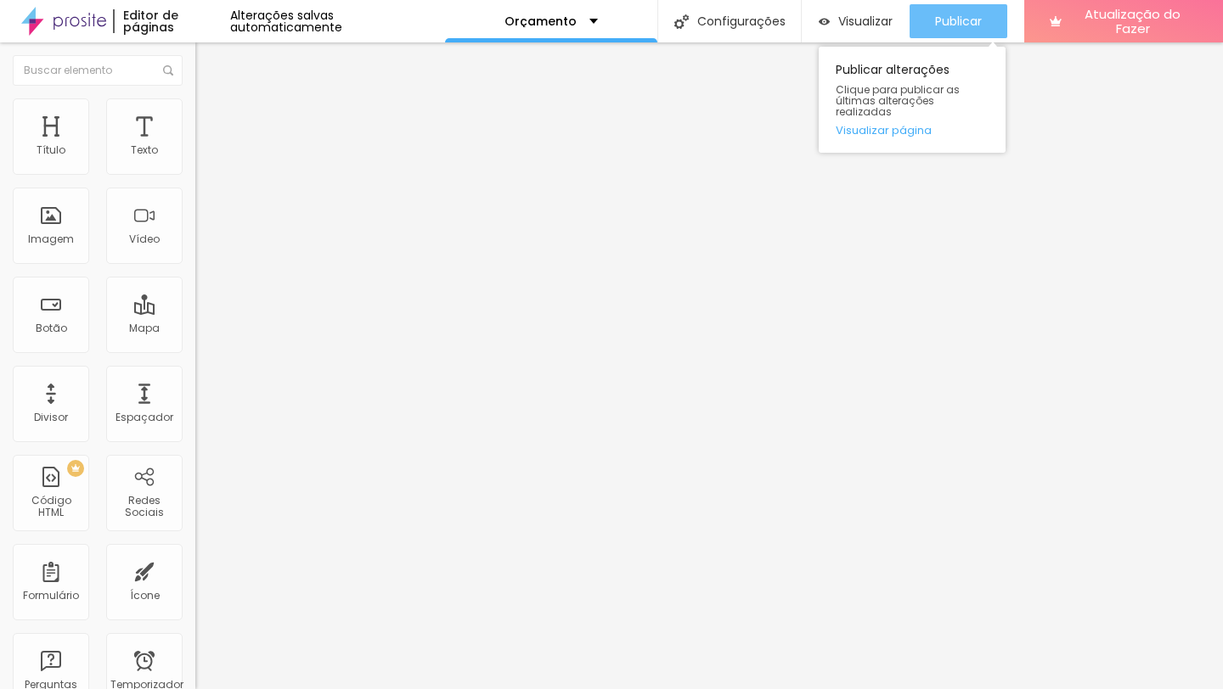
click at [935, 35] on div "Publicar" at bounding box center [958, 21] width 47 height 34
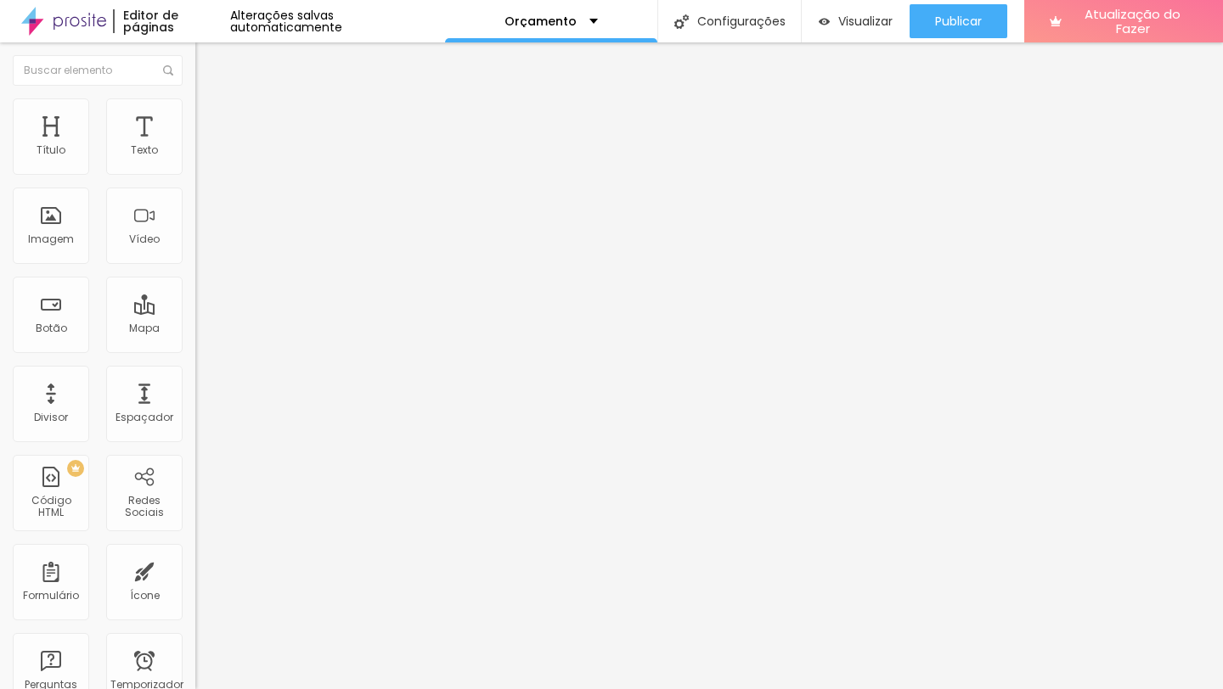
click at [195, 350] on input "[URL][DOMAIN_NAME]" at bounding box center [297, 341] width 204 height 17
paste input "text"
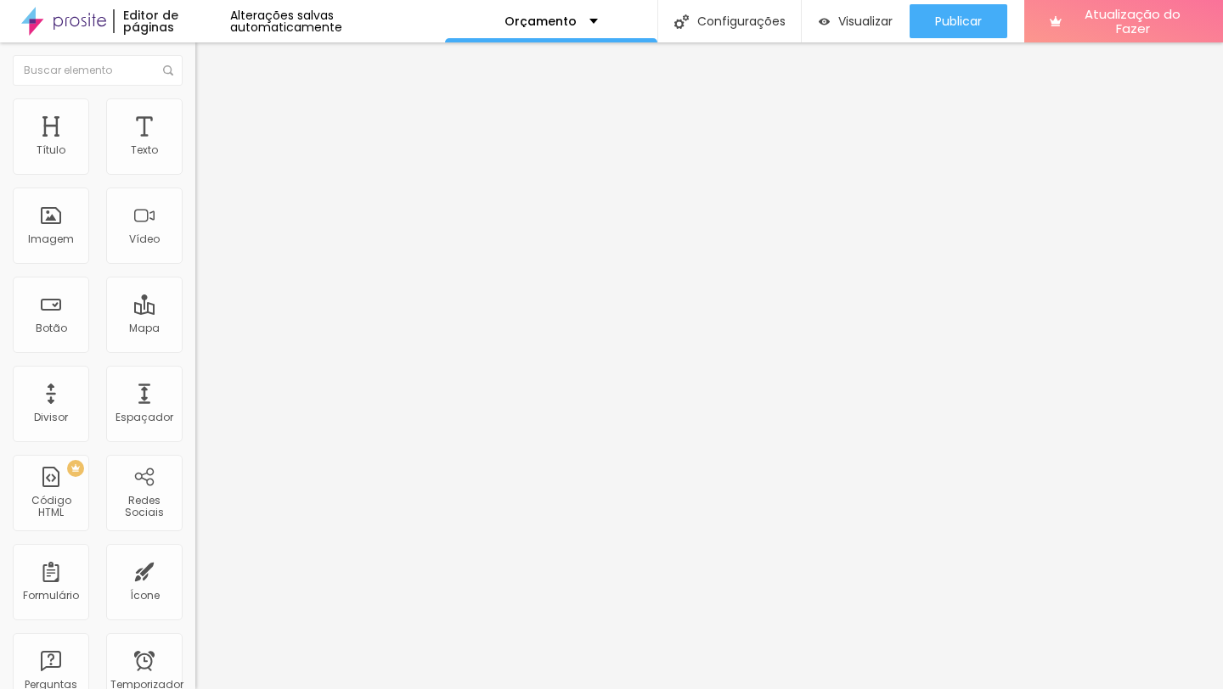
type input "[URL][DOMAIN_NAME]"
click at [195, 476] on div "Editar nulo Conteúdo Estilo Avançado Texto + DETALHES Alinhamento Tamanho Norma…" at bounding box center [292, 365] width 195 height 647
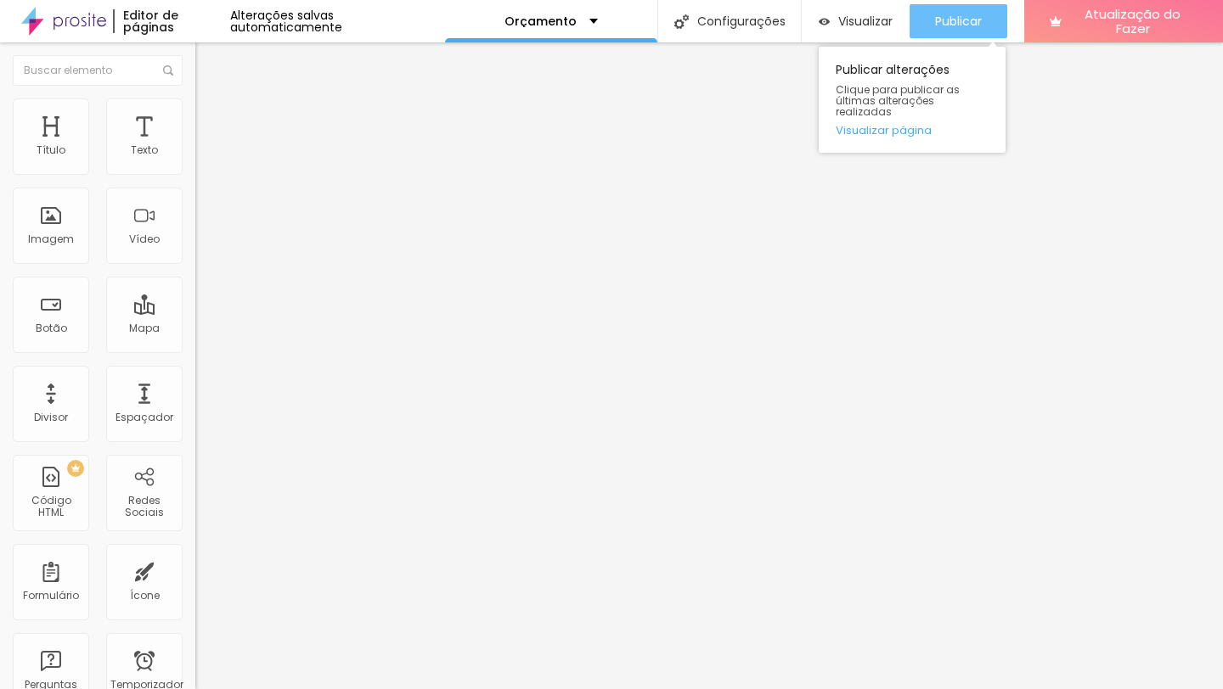
click at [964, 30] on div "Publicar" at bounding box center [958, 21] width 47 height 34
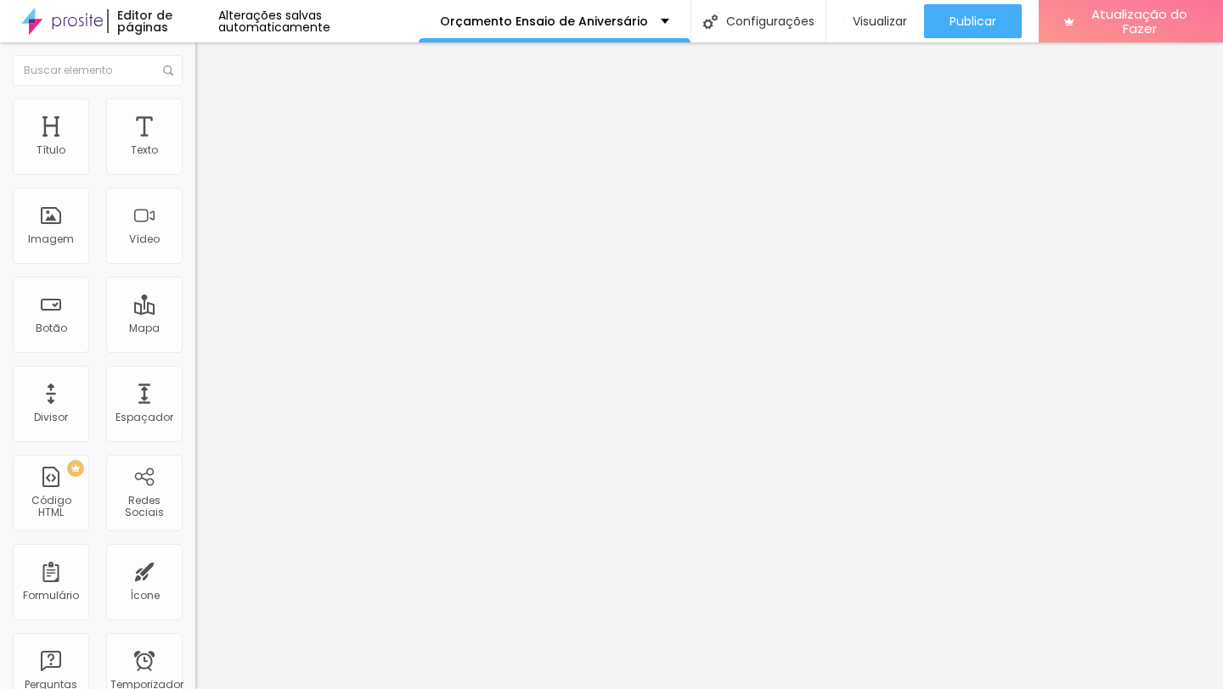
click at [195, 308] on div "Tamanho Título 1 H1 Título 2 H2 Título 3 H3 Título 4 H4 Título 5 H5 Título 6 H6…" at bounding box center [292, 211] width 195 height 193
click at [204, 245] on icon "button" at bounding box center [207, 241] width 7 height 7
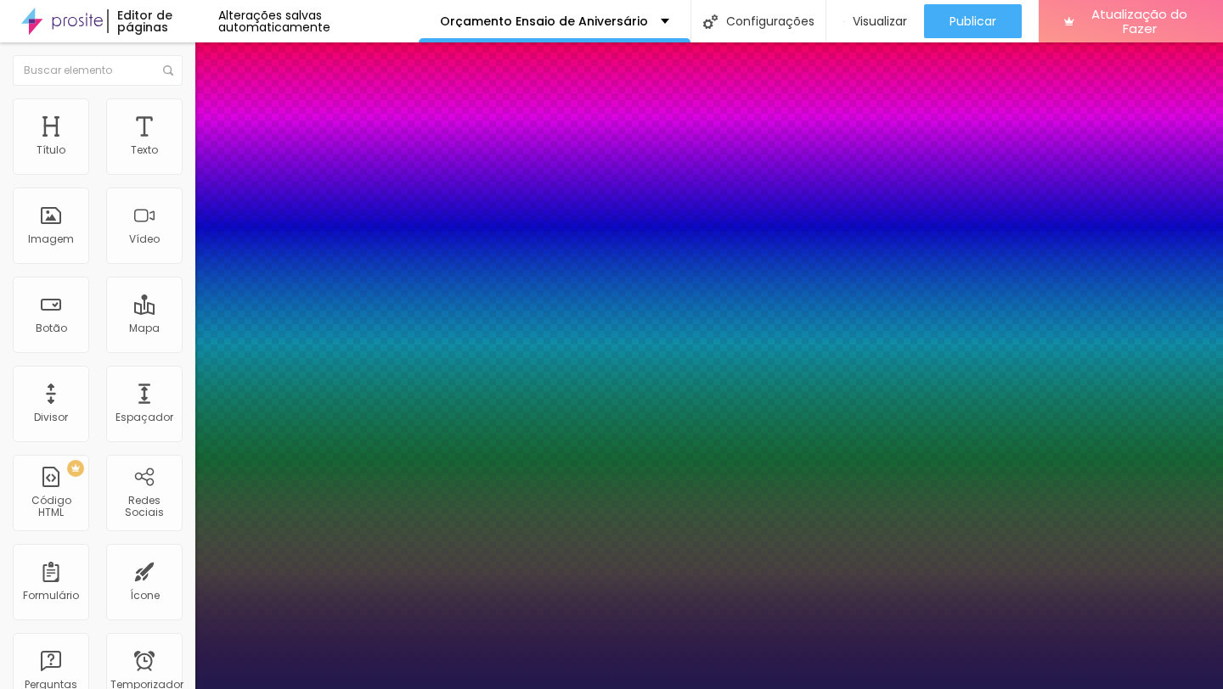
type input "1"
select select "PlayfairDisplay"
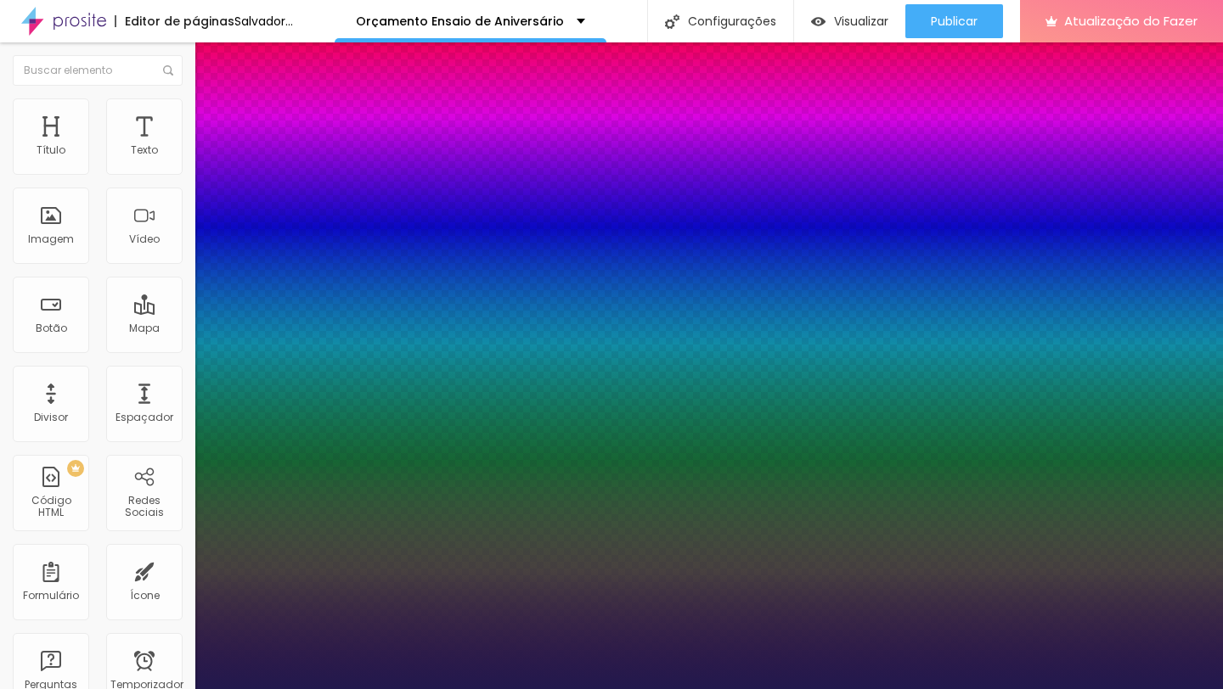
type input "1"
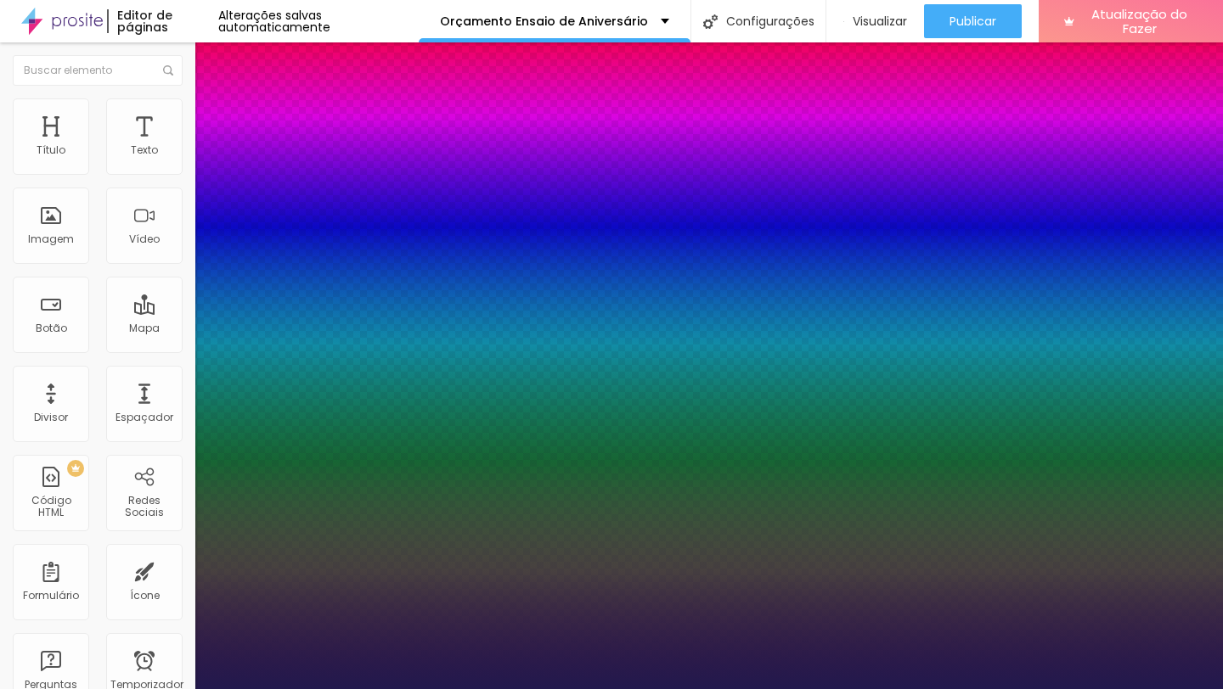
select select "PoiretOne"
type input "1"
click at [650, 689] on div at bounding box center [611, 689] width 1223 height 0
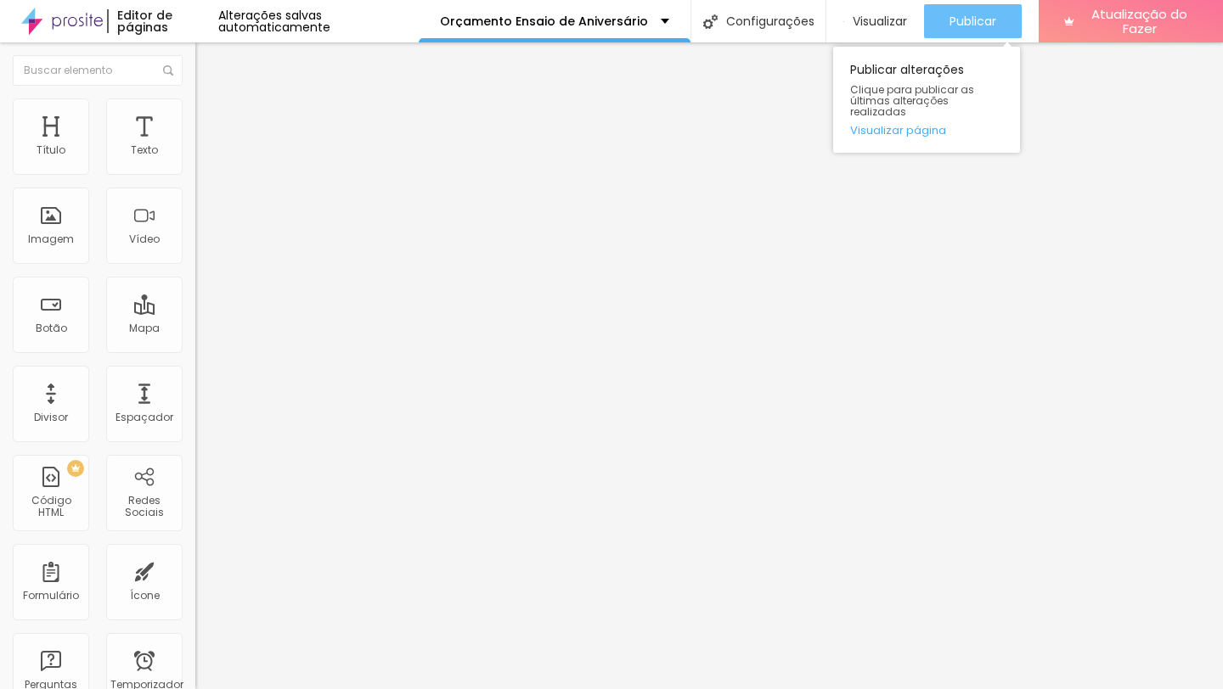
click at [998, 18] on button "Publicar" at bounding box center [973, 21] width 98 height 34
